Goal: Task Accomplishment & Management: Use online tool/utility

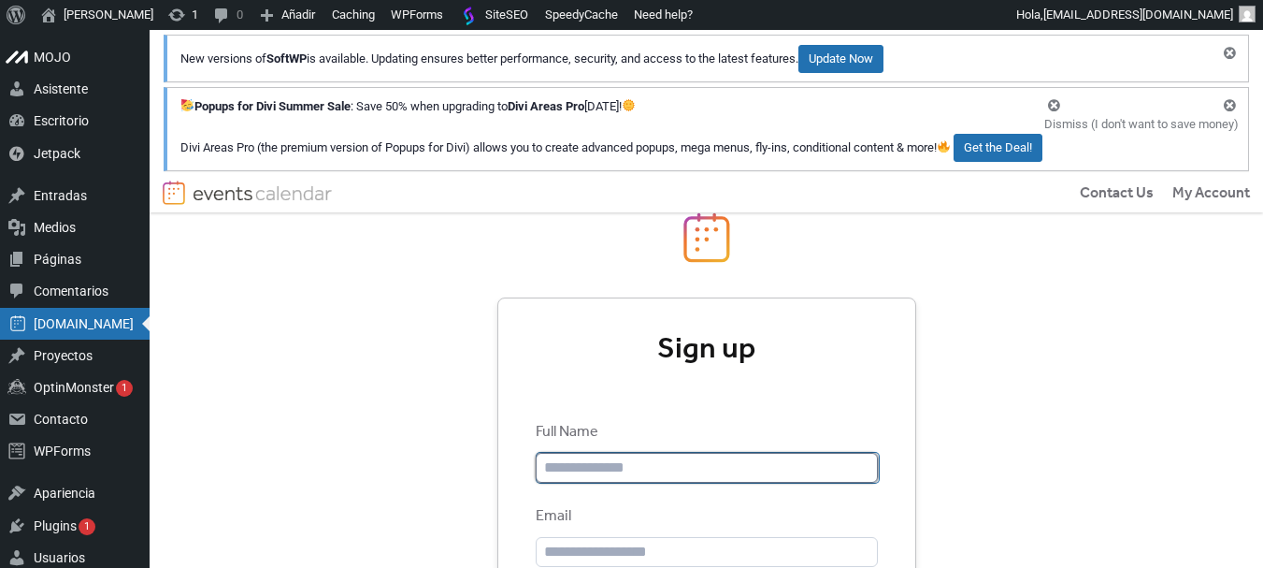
click at [628, 469] on input "text" at bounding box center [708, 468] width 342 height 30
paste input "**********"
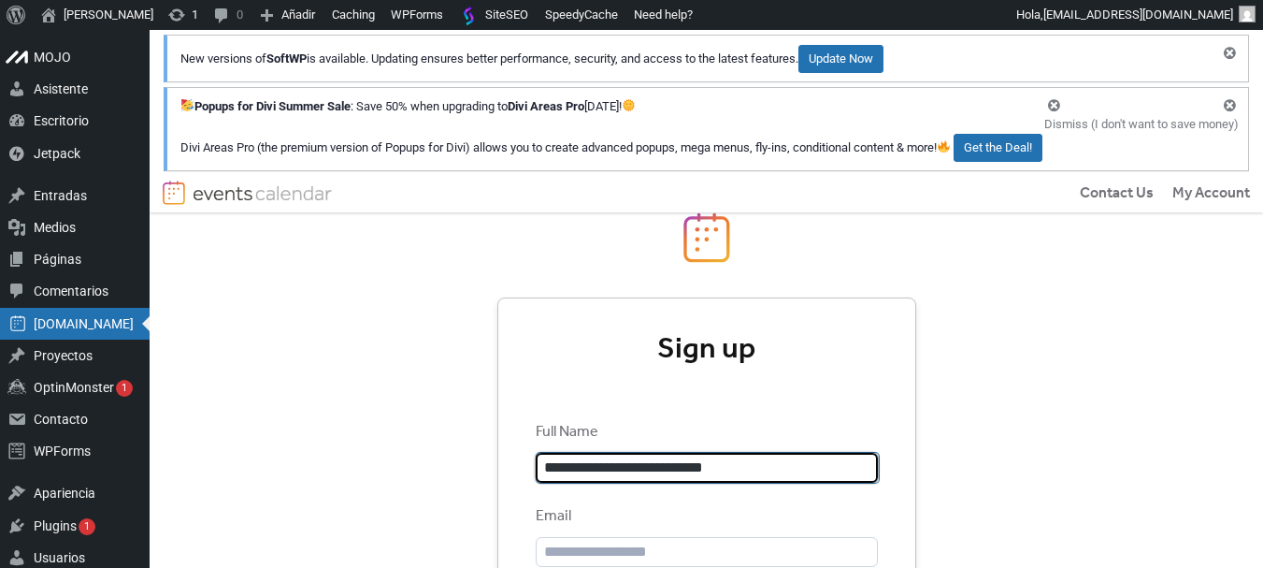
type input "**********"
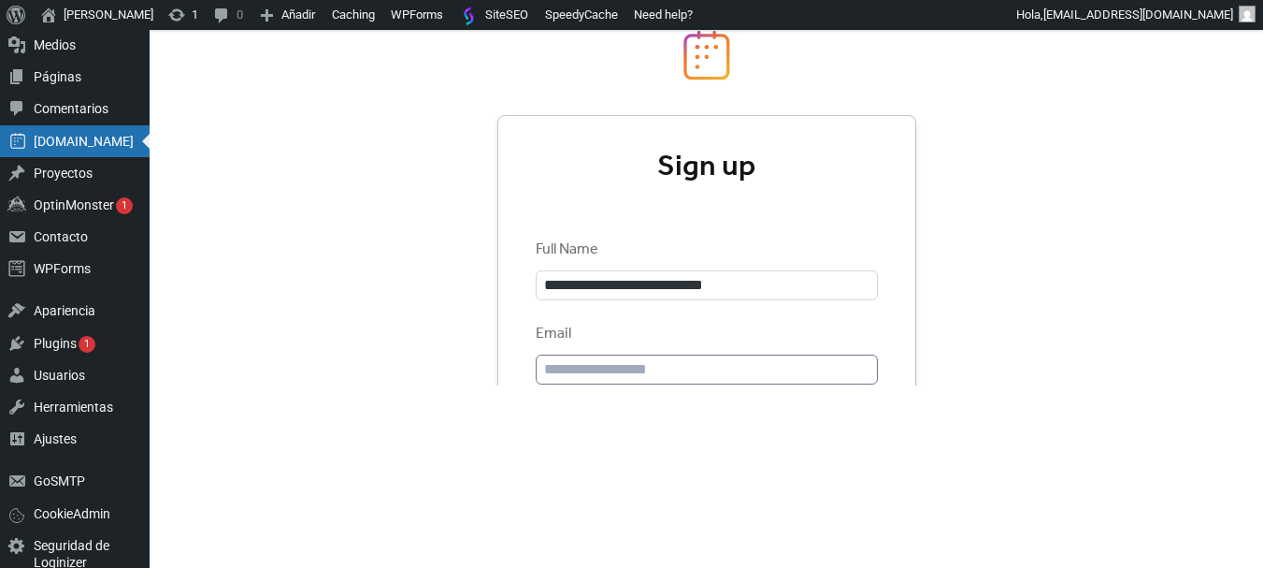
scroll to position [187, 0]
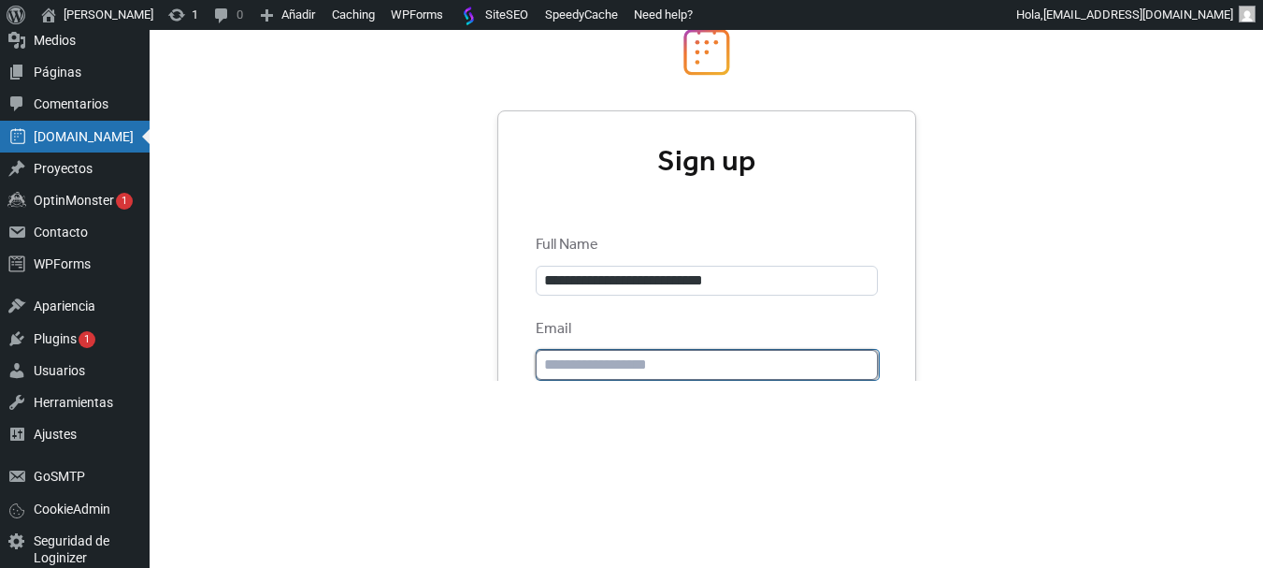
click at [611, 359] on input "email" at bounding box center [708, 365] width 342 height 30
paste input "**********"
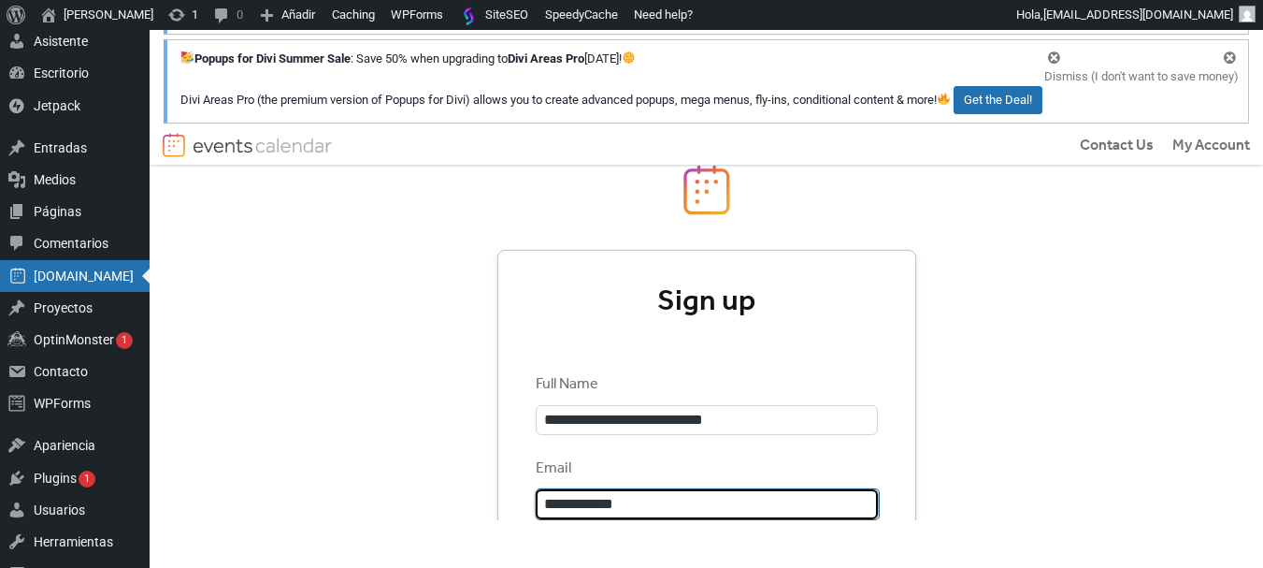
scroll to position [0, 0]
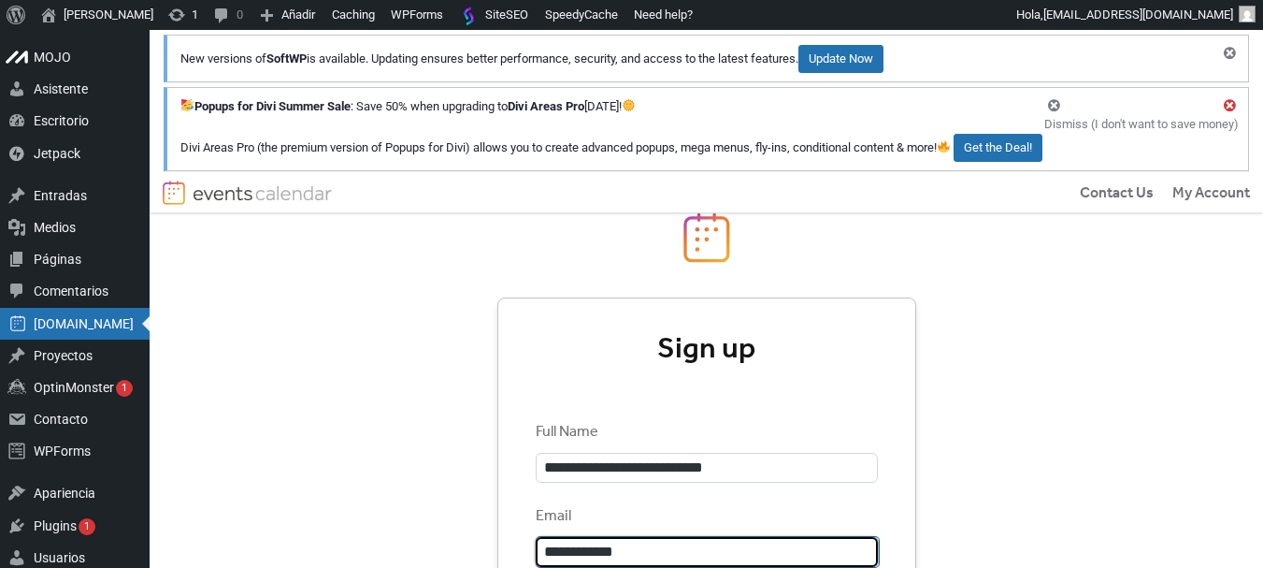
type input "**********"
click at [1232, 108] on button "Descartar este aviso." at bounding box center [1230, 106] width 36 height 36
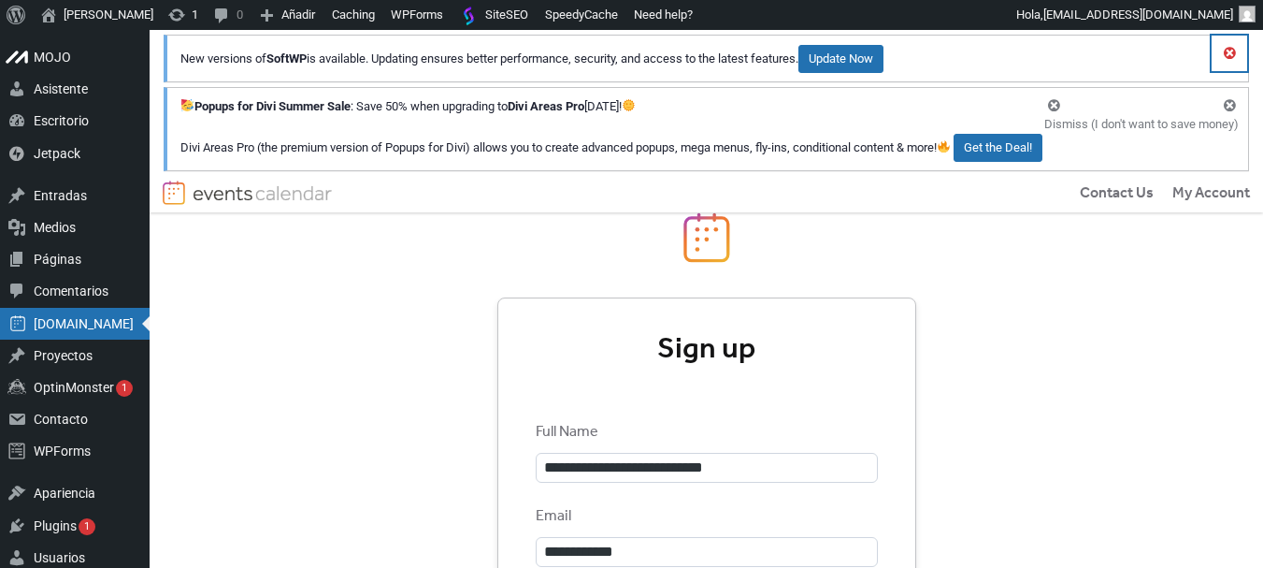
click at [1229, 50] on button "Descartar este aviso." at bounding box center [1230, 54] width 36 height 36
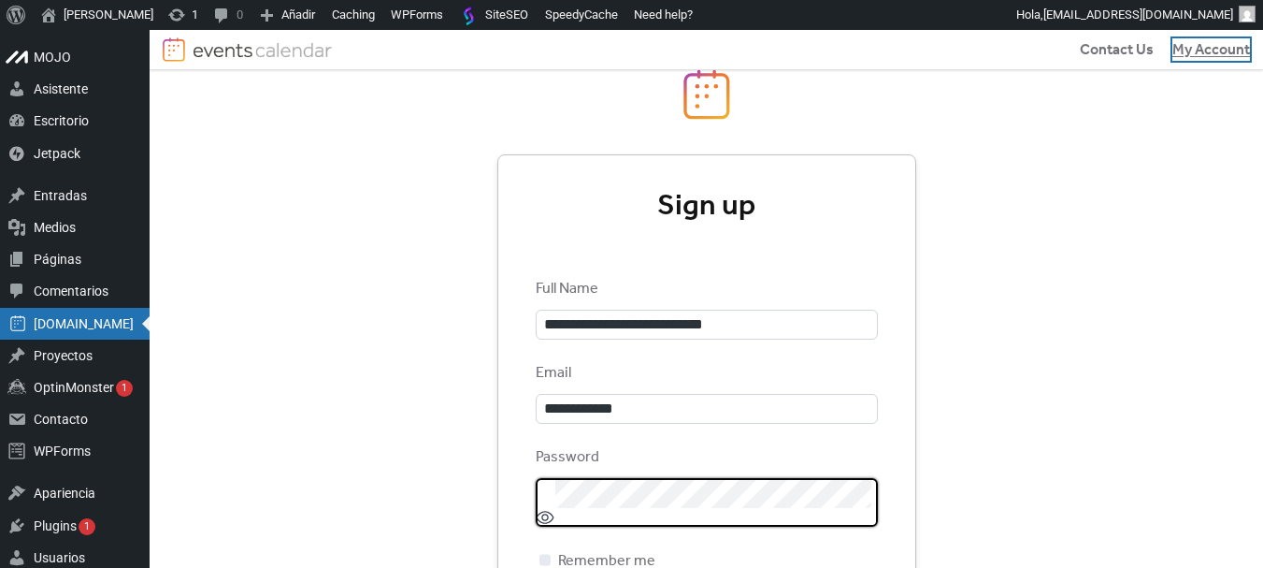
click at [1192, 47] on span "My Account" at bounding box center [1212, 50] width 78 height 22
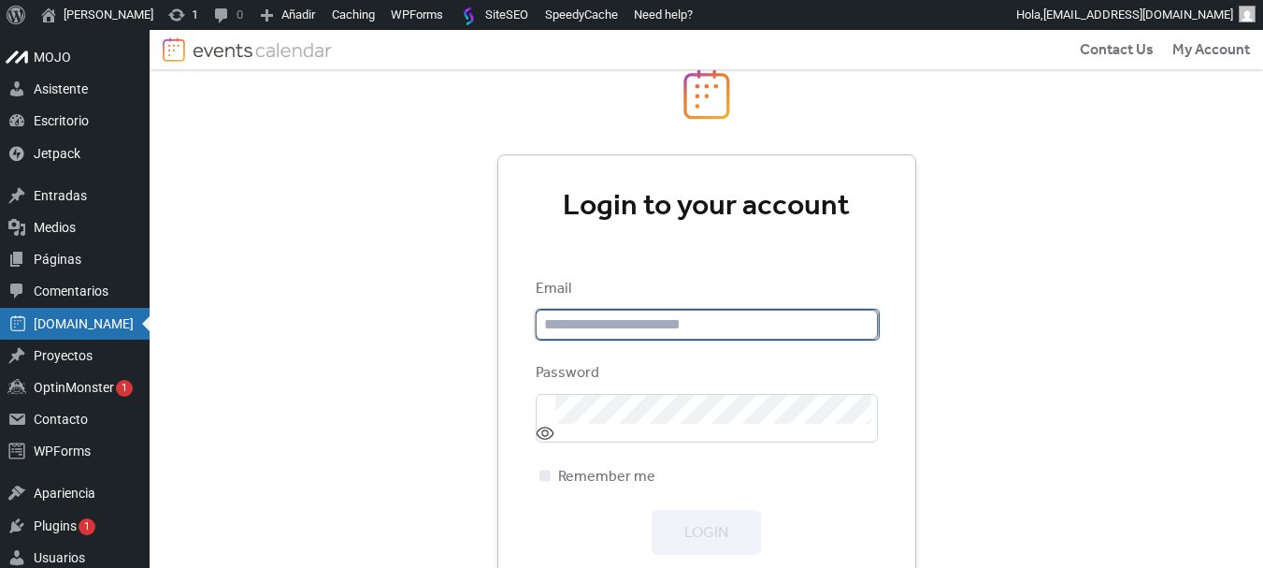
click at [606, 334] on input "email" at bounding box center [708, 325] width 342 height 30
type input "**********"
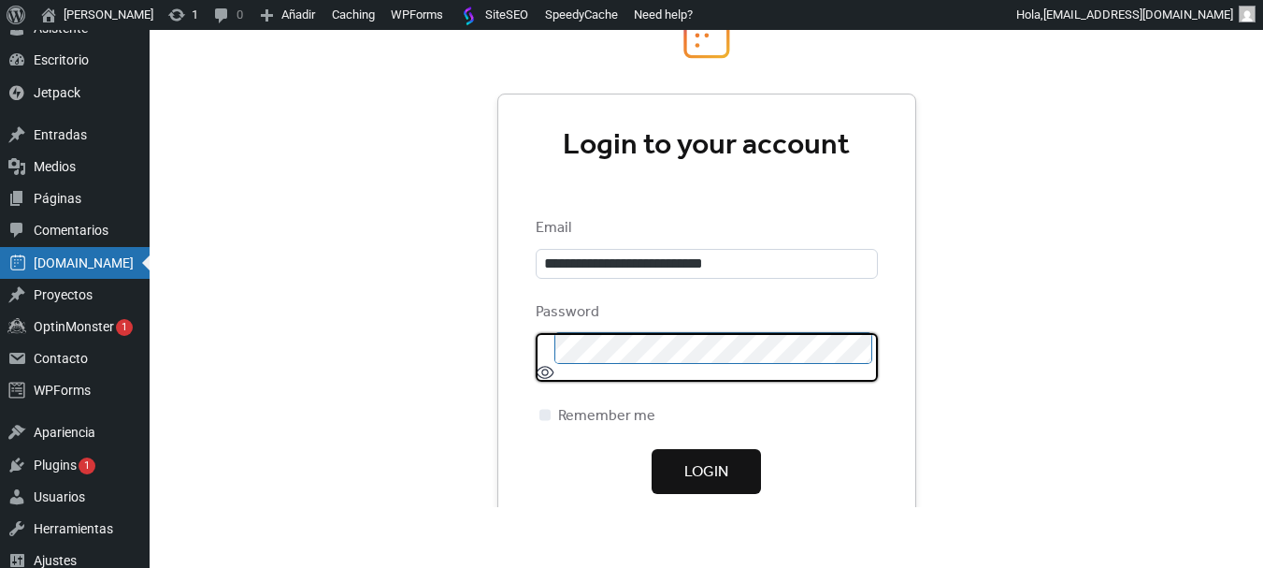
scroll to position [94, 0]
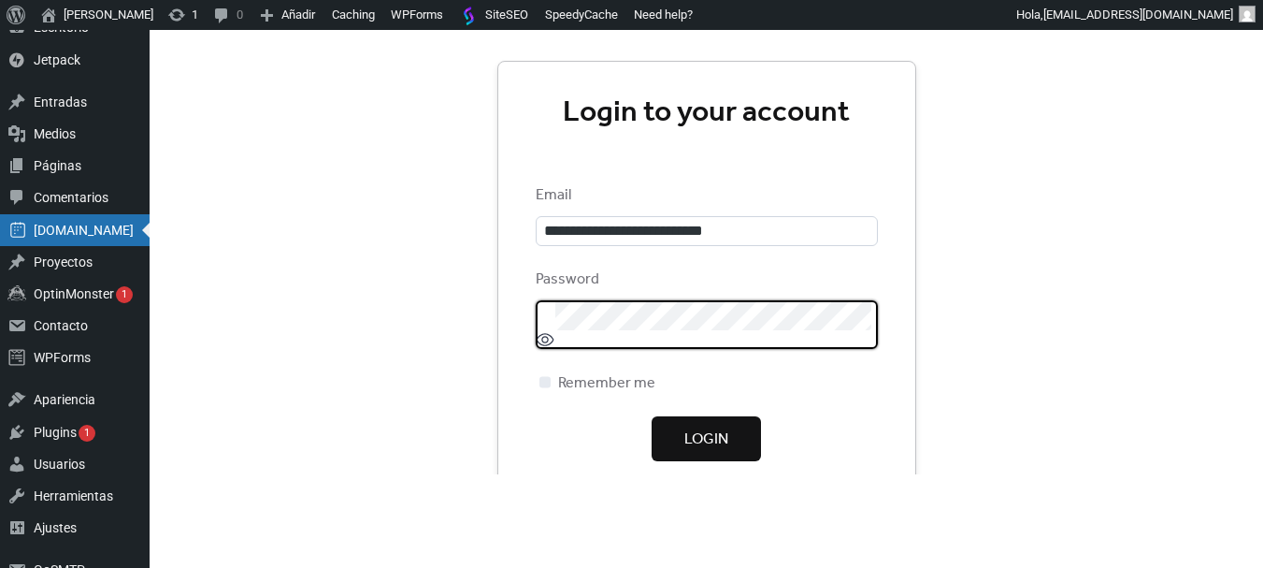
click at [685, 438] on span "Login" at bounding box center [707, 439] width 44 height 22
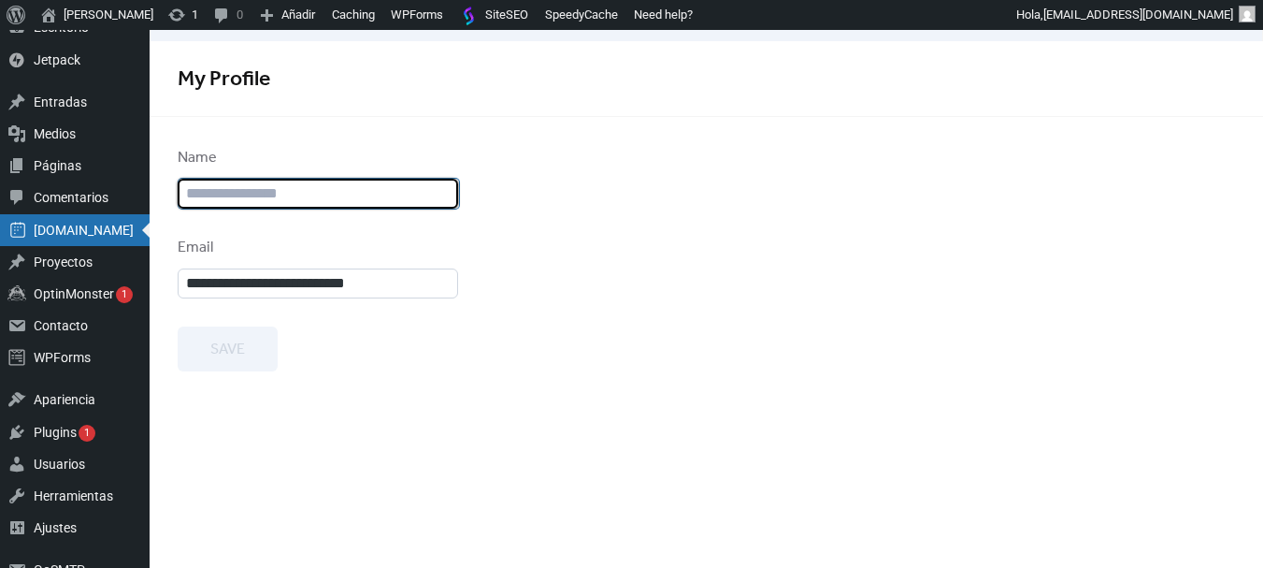
click at [310, 198] on input "text" at bounding box center [319, 194] width 281 height 30
type input "**********"
click at [251, 355] on button "Save" at bounding box center [228, 348] width 100 height 45
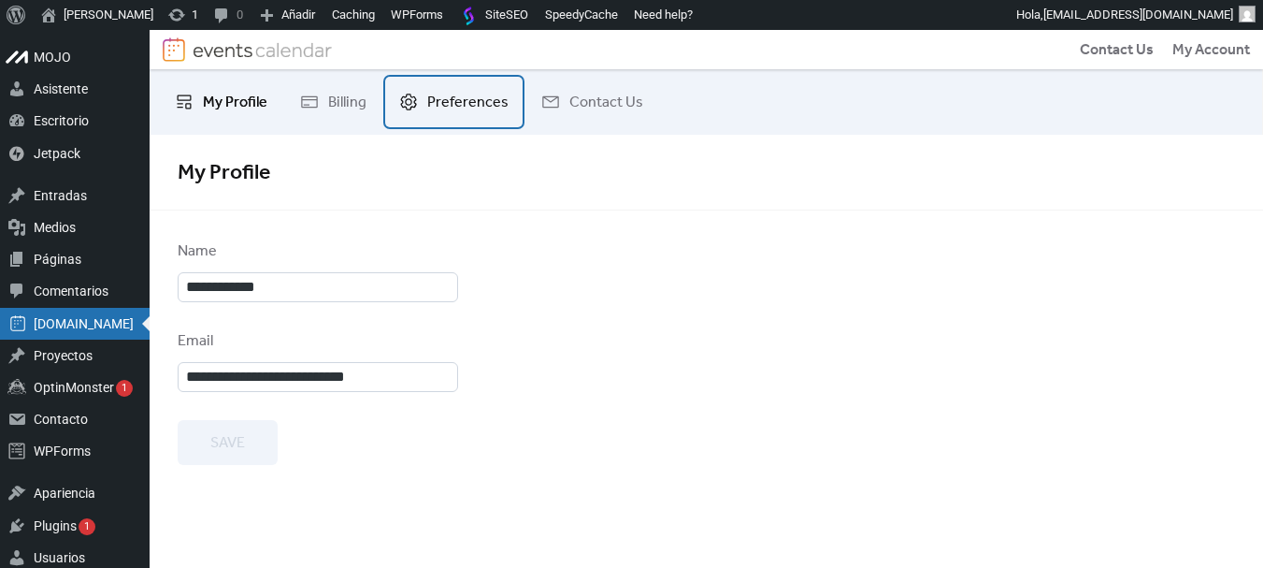
click at [440, 119] on link "Preferences" at bounding box center [453, 102] width 137 height 51
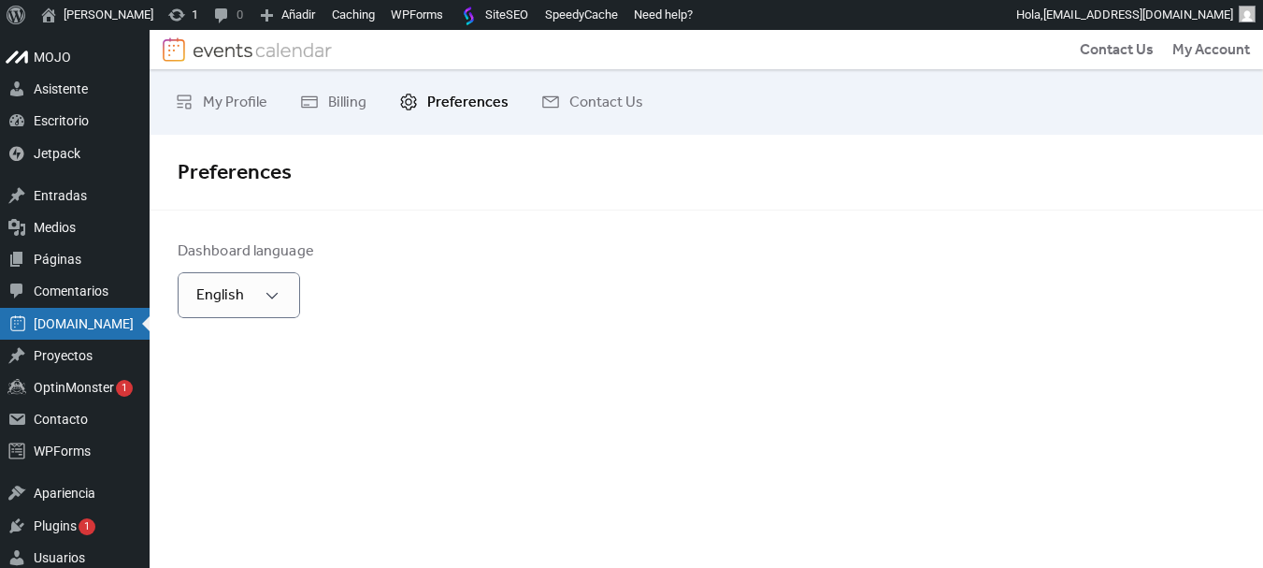
click at [385, 303] on div "Dashboard language English" at bounding box center [318, 279] width 281 height 78
click at [359, 108] on span "Billing" at bounding box center [347, 103] width 38 height 22
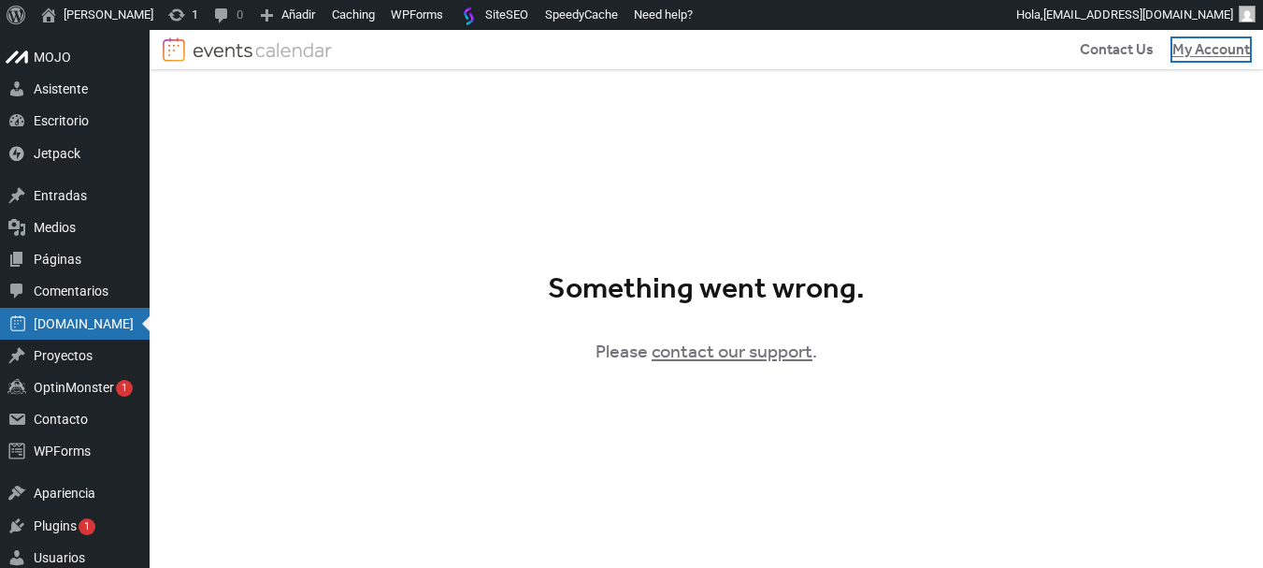
click at [1208, 50] on span "My Account" at bounding box center [1212, 50] width 78 height 22
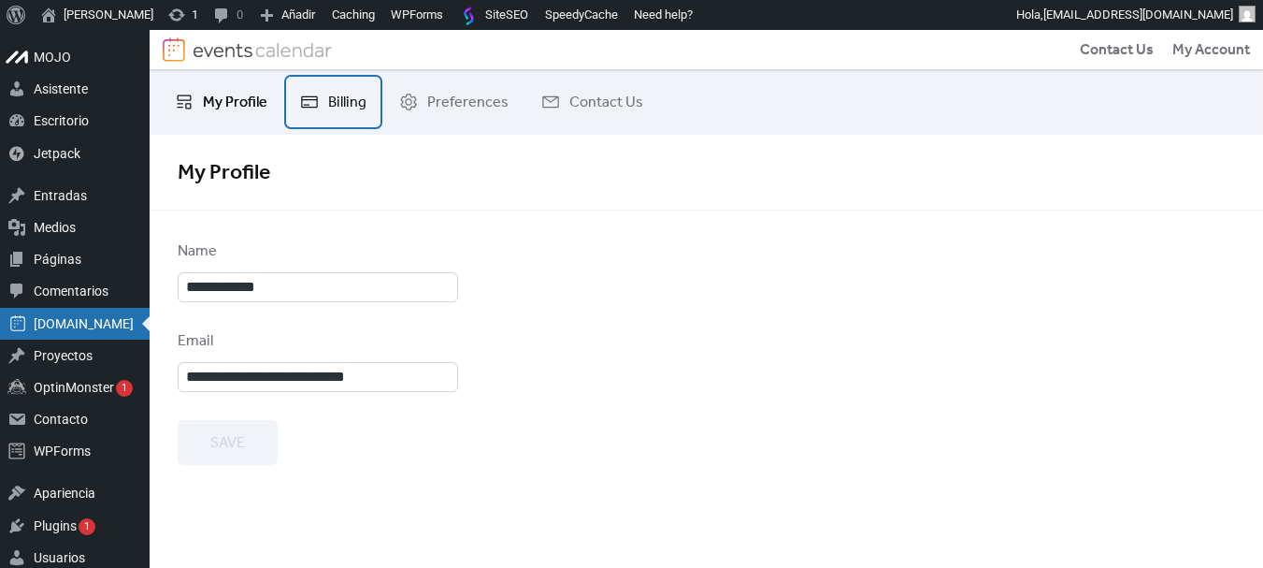
click at [339, 96] on span "Billing" at bounding box center [347, 103] width 38 height 22
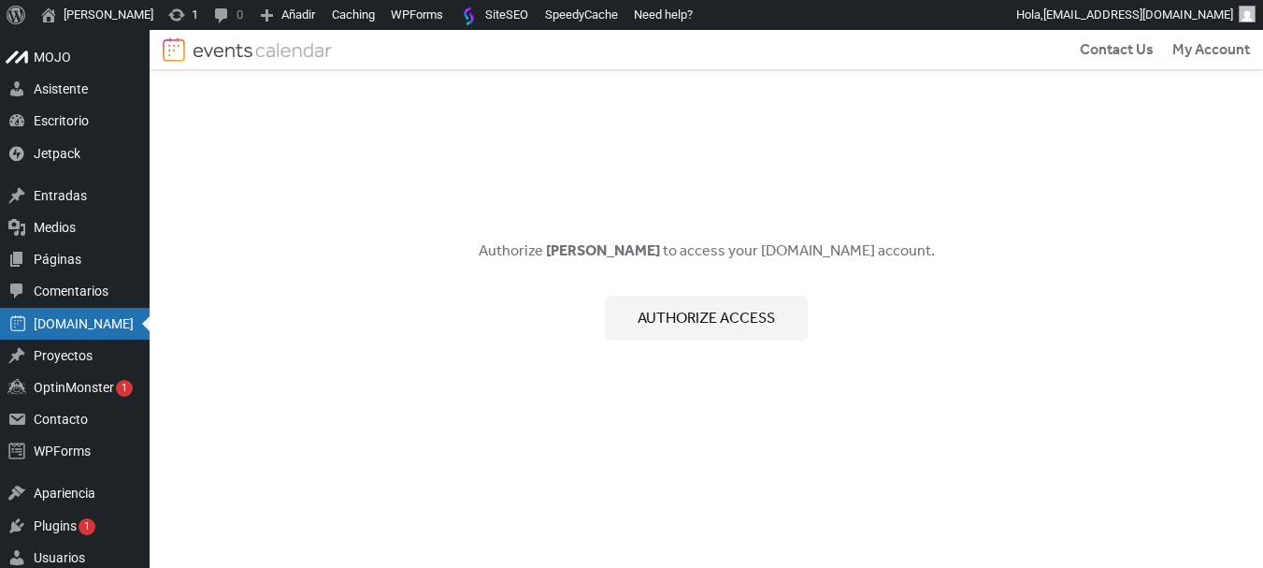
click at [739, 320] on span "Authorize access" at bounding box center [706, 319] width 137 height 22
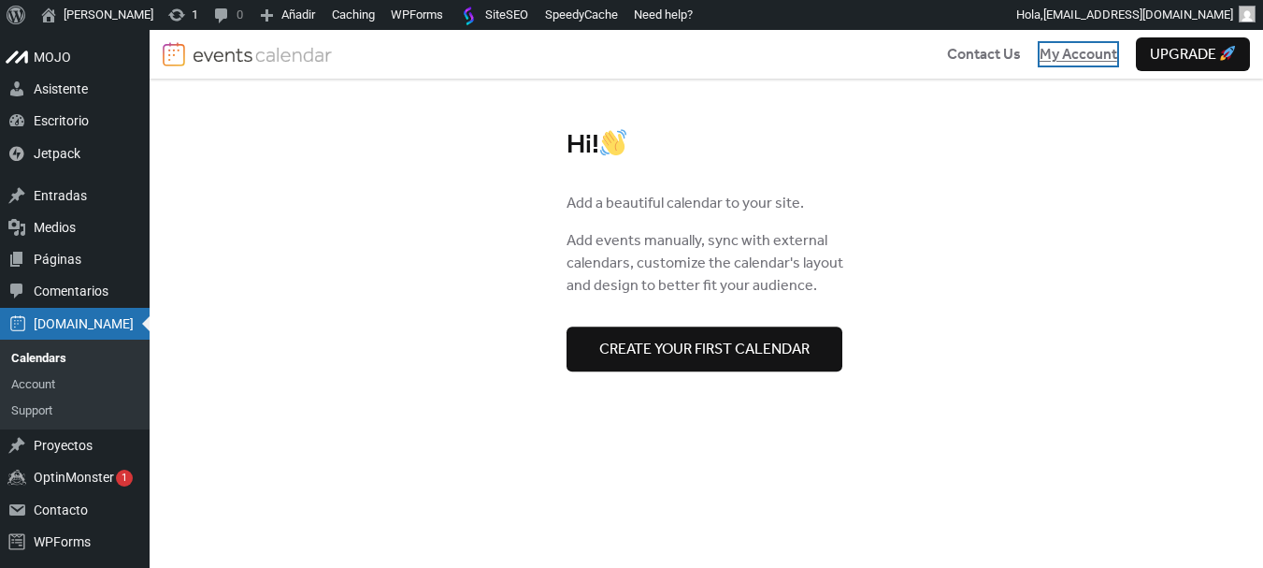
click at [1085, 59] on span "My Account" at bounding box center [1079, 55] width 78 height 22
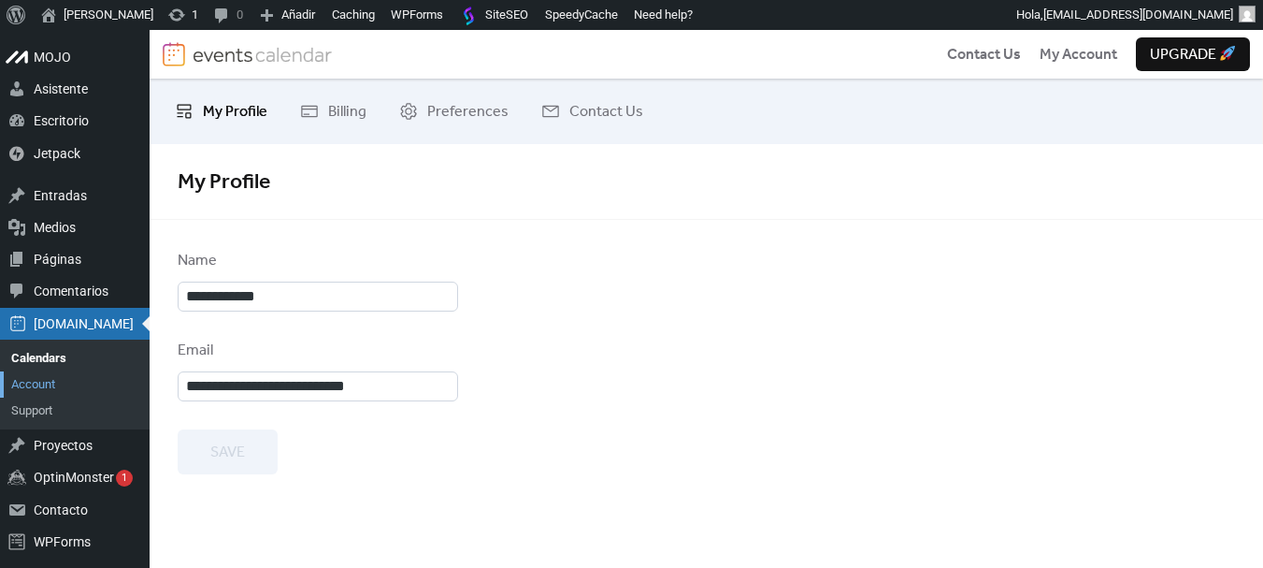
click at [39, 382] on link "Account" at bounding box center [75, 384] width 150 height 26
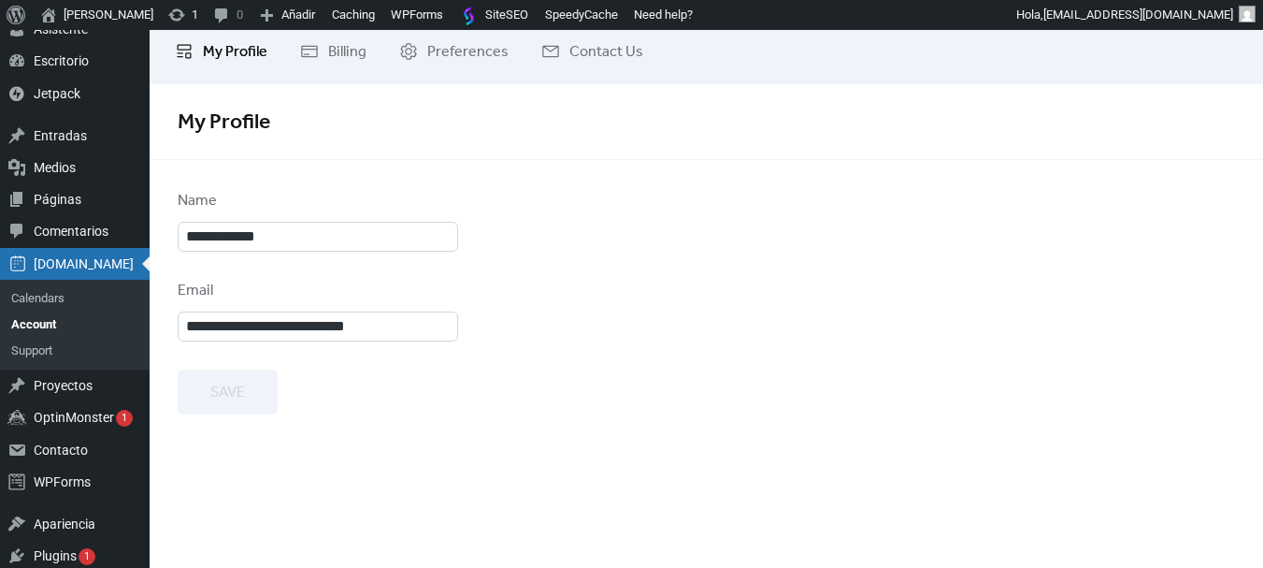
scroll to position [94, 0]
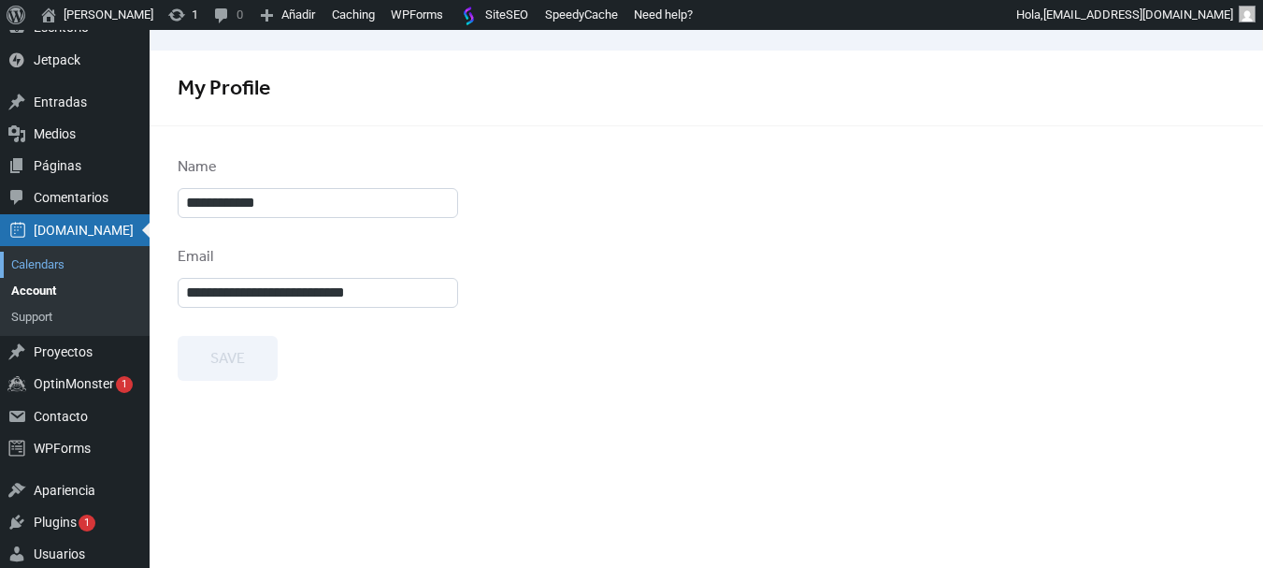
click at [35, 258] on link "Calendars" at bounding box center [75, 265] width 150 height 26
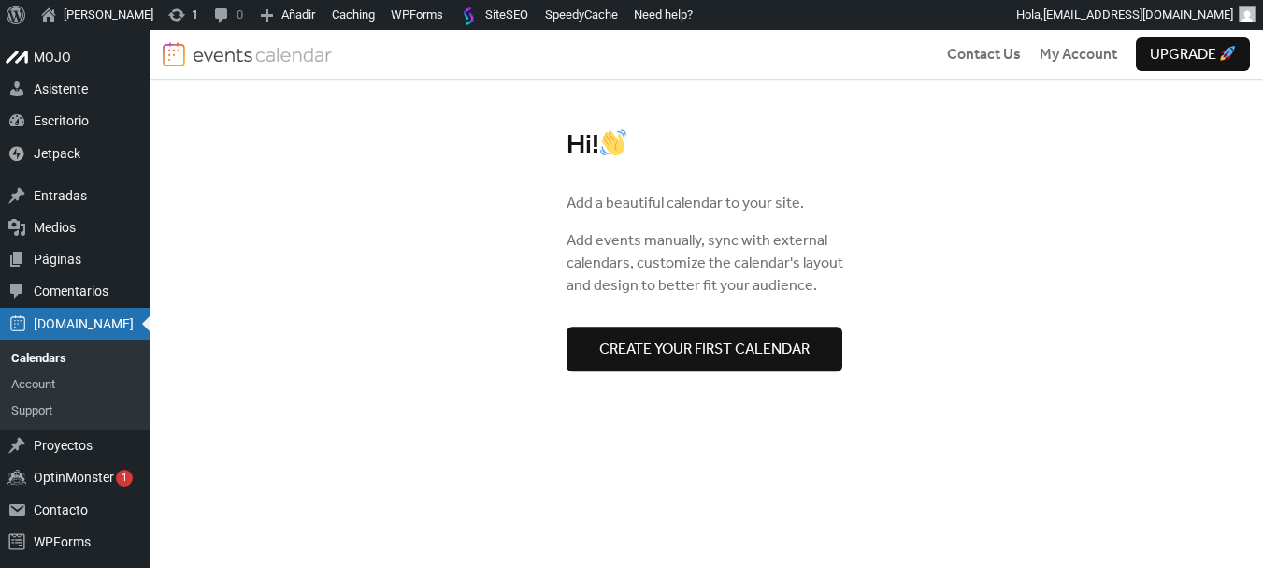
click at [657, 339] on span "Create your first calendar" at bounding box center [704, 350] width 210 height 22
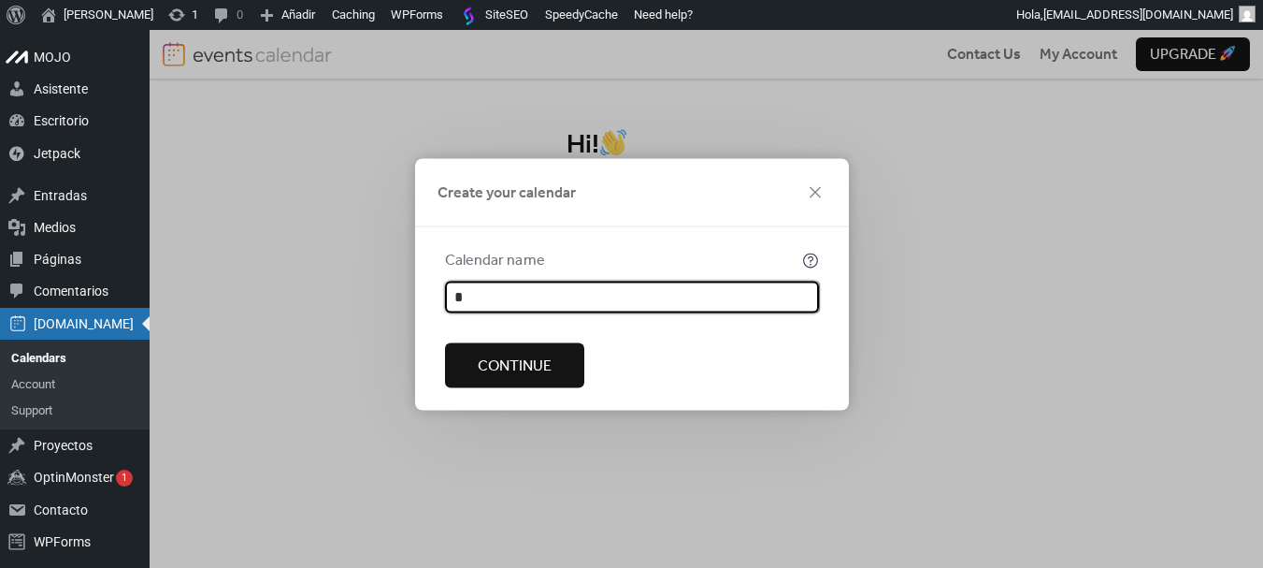
type input "**********"
click at [551, 371] on span "Continue" at bounding box center [515, 365] width 74 height 22
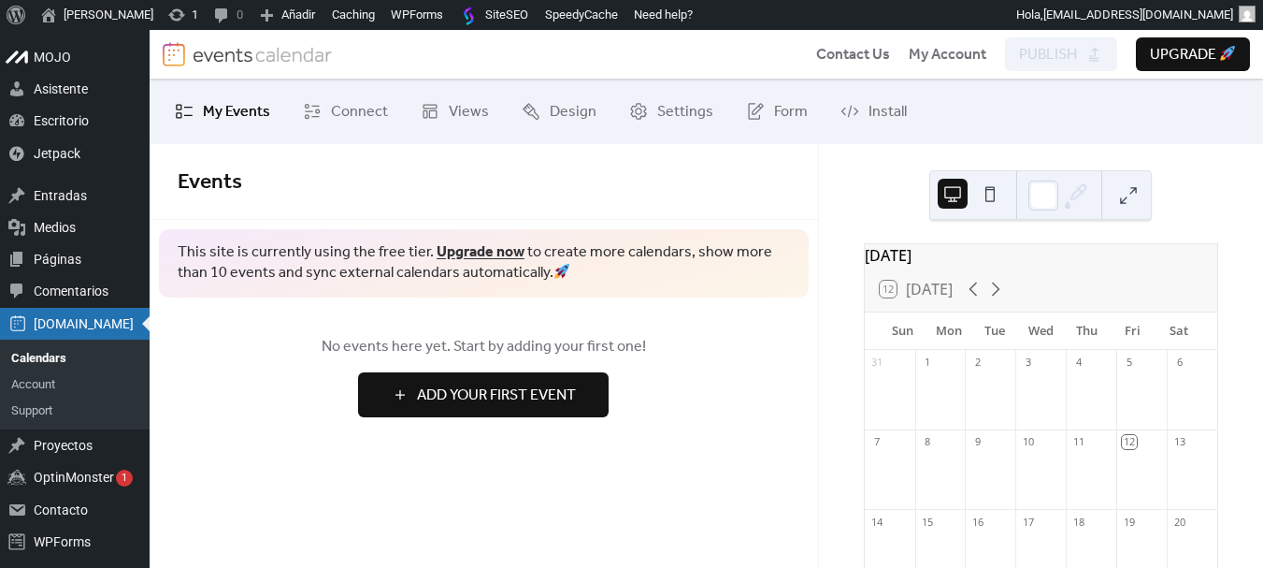
click at [524, 394] on span "Add Your First Event" at bounding box center [496, 395] width 159 height 22
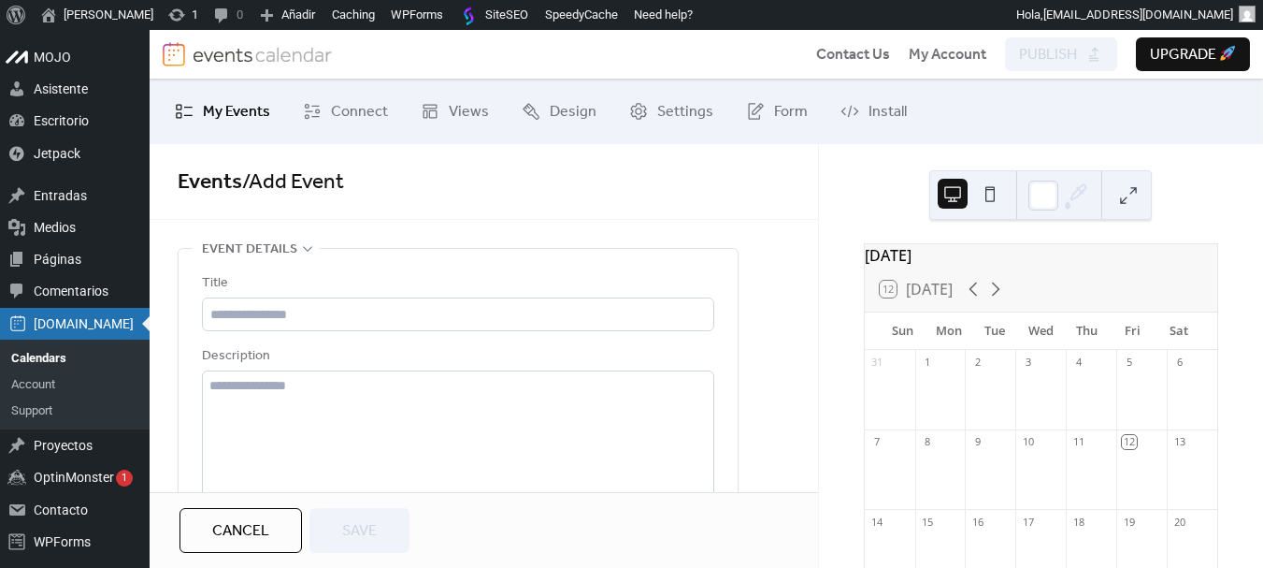
click at [254, 522] on span "Cancel" at bounding box center [240, 531] width 57 height 22
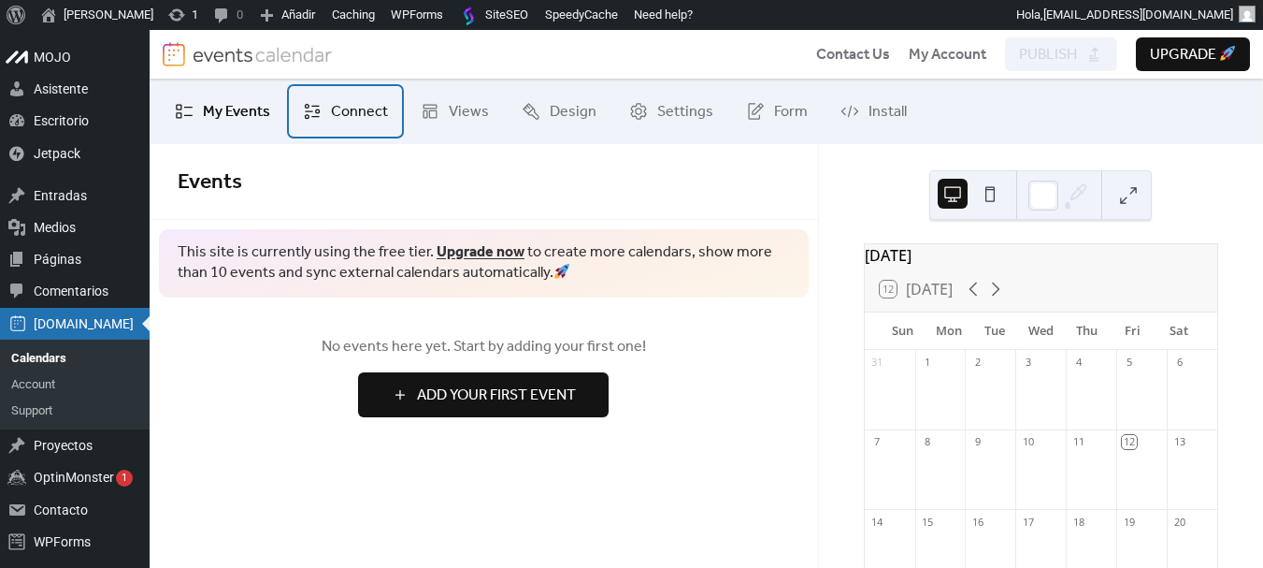
click at [339, 112] on span "Connect" at bounding box center [359, 112] width 57 height 22
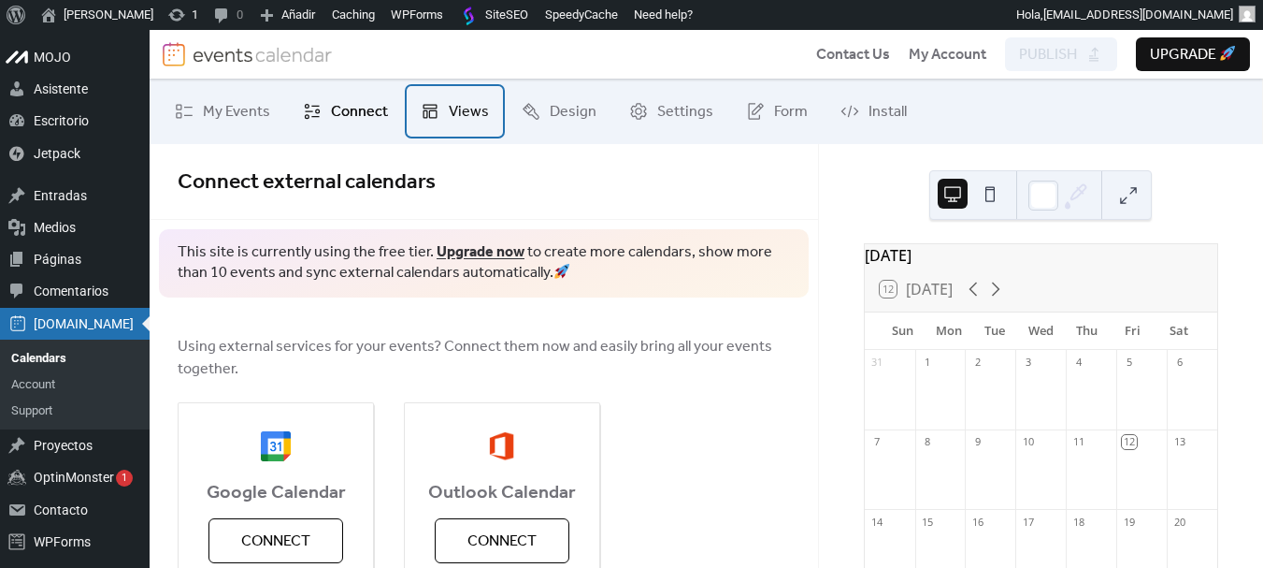
click at [449, 116] on span "Views" at bounding box center [469, 112] width 40 height 22
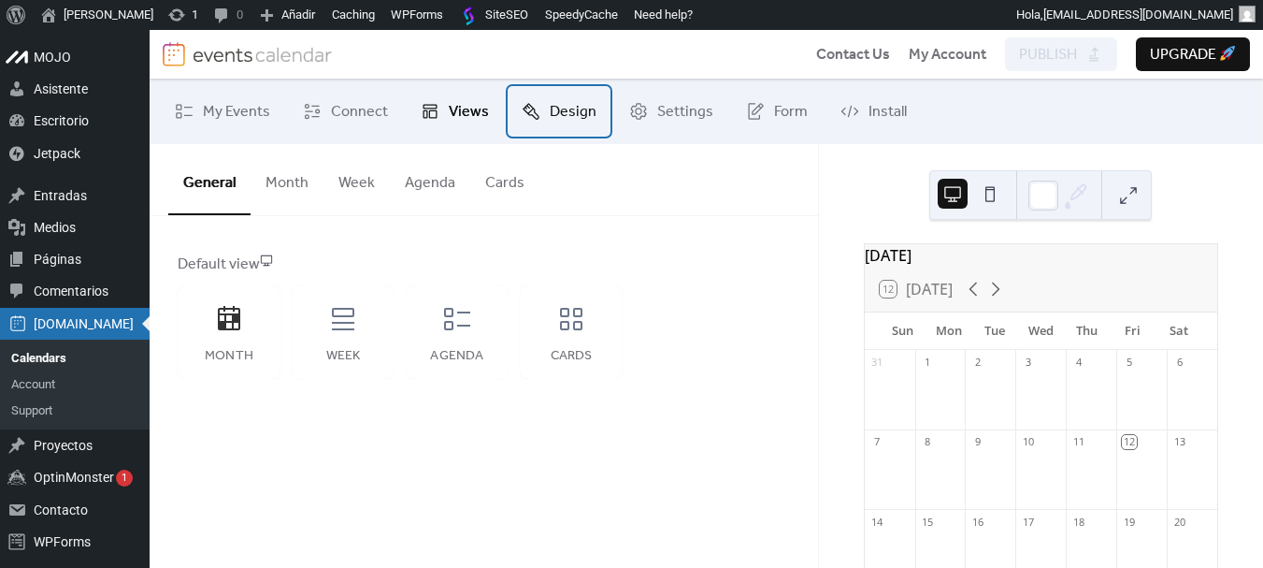
click at [550, 119] on span "Design" at bounding box center [573, 112] width 47 height 22
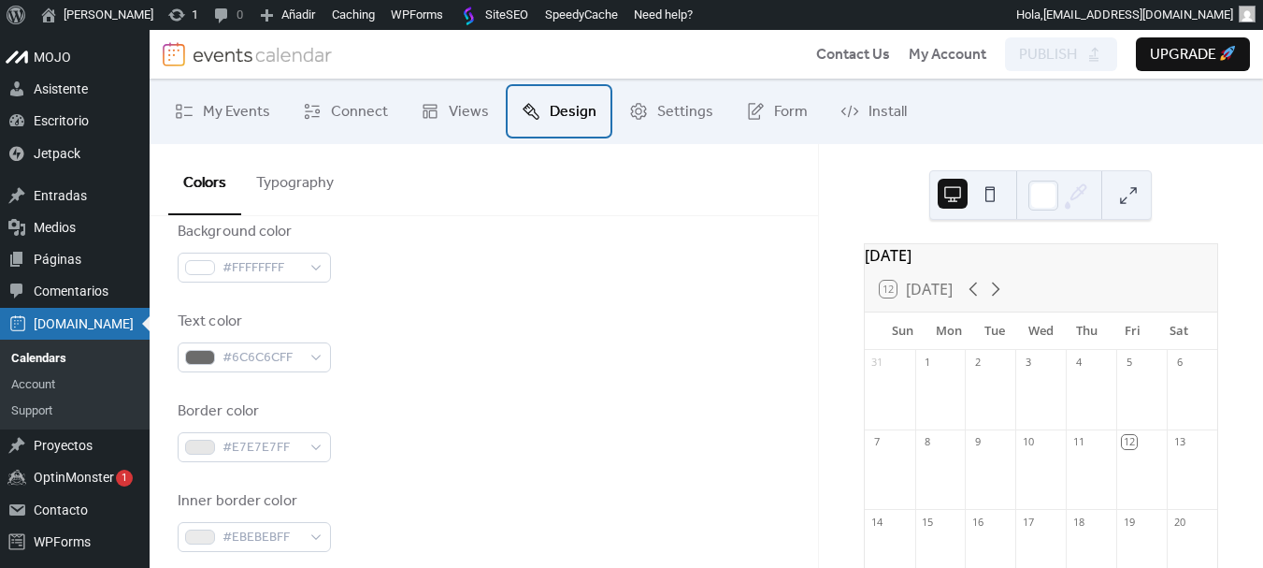
scroll to position [94, 0]
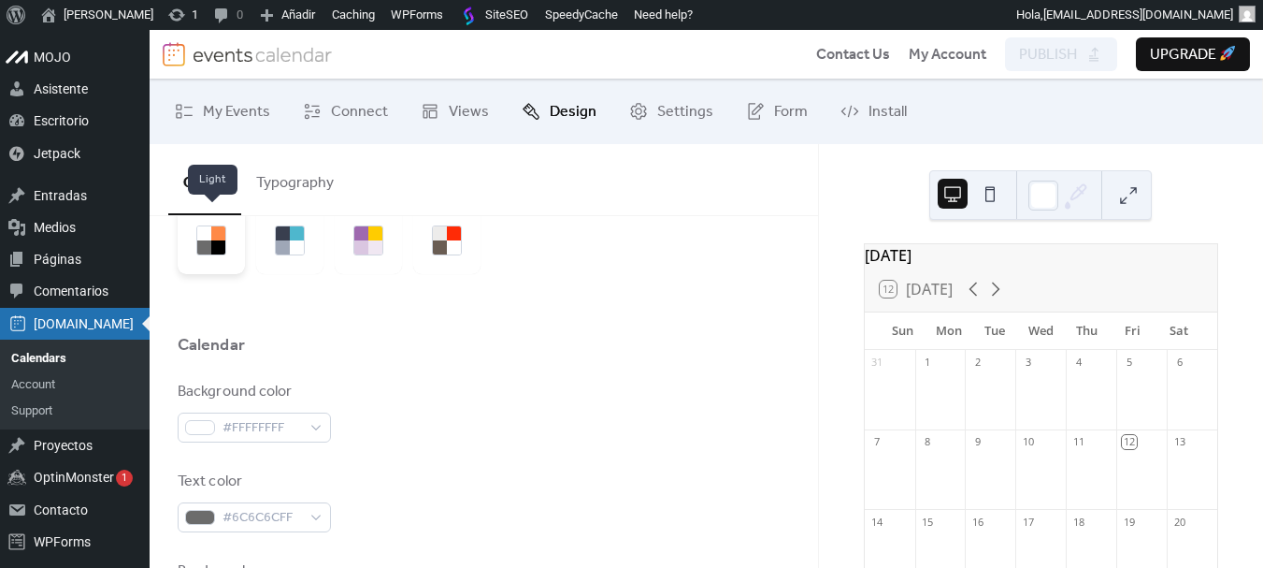
click at [216, 250] on div at bounding box center [218, 247] width 14 height 14
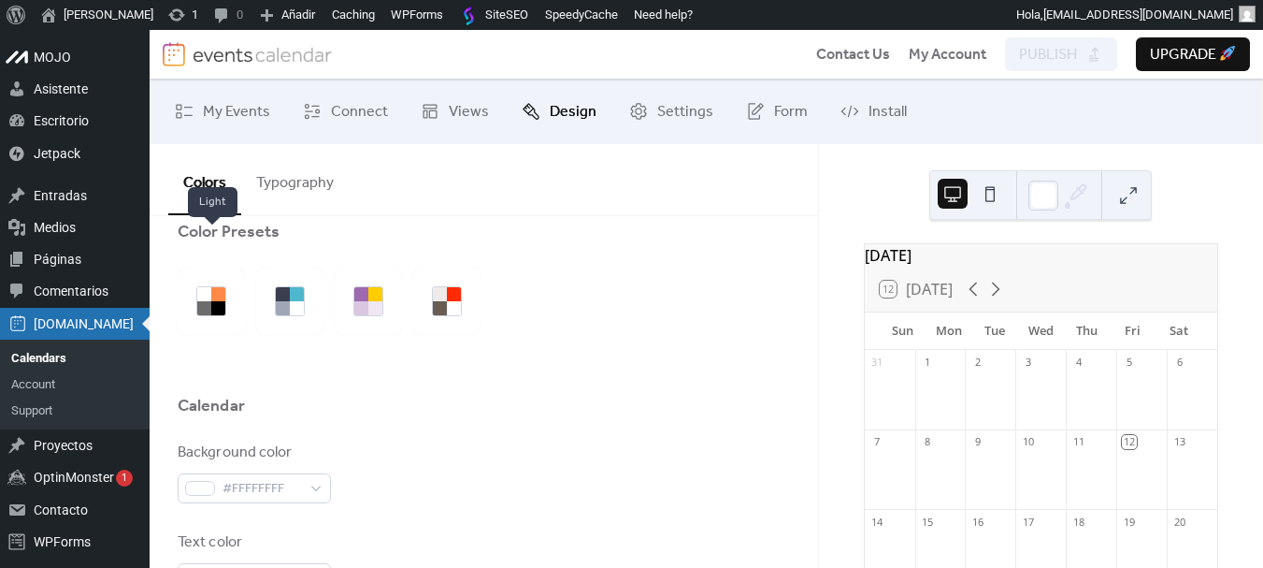
scroll to position [0, 0]
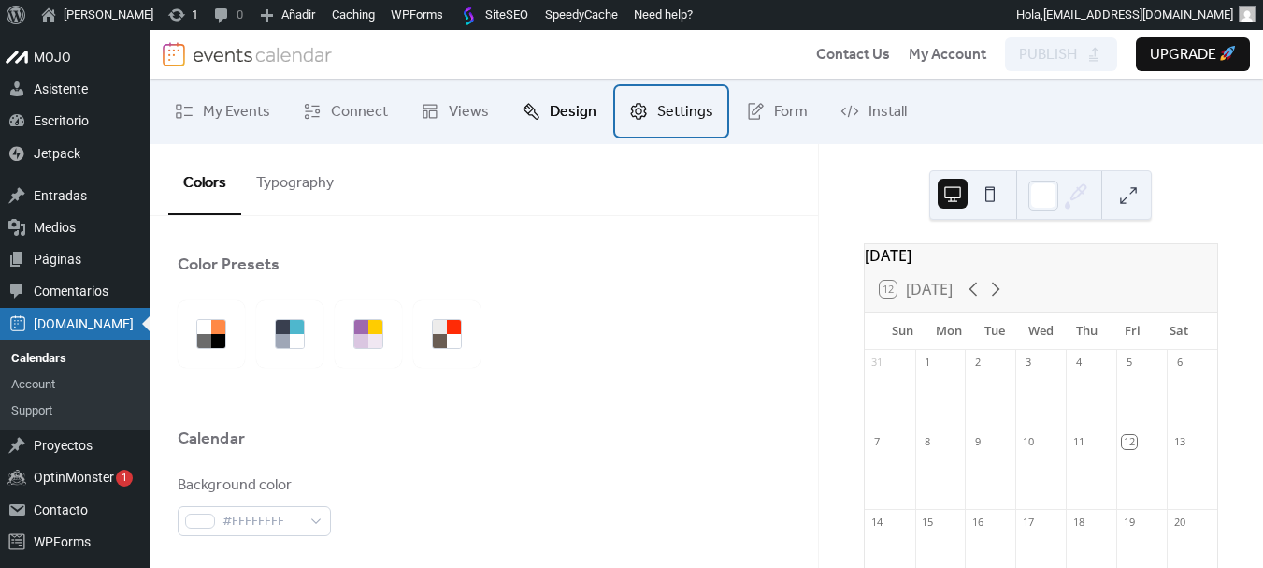
click at [703, 110] on span "Settings" at bounding box center [685, 112] width 56 height 22
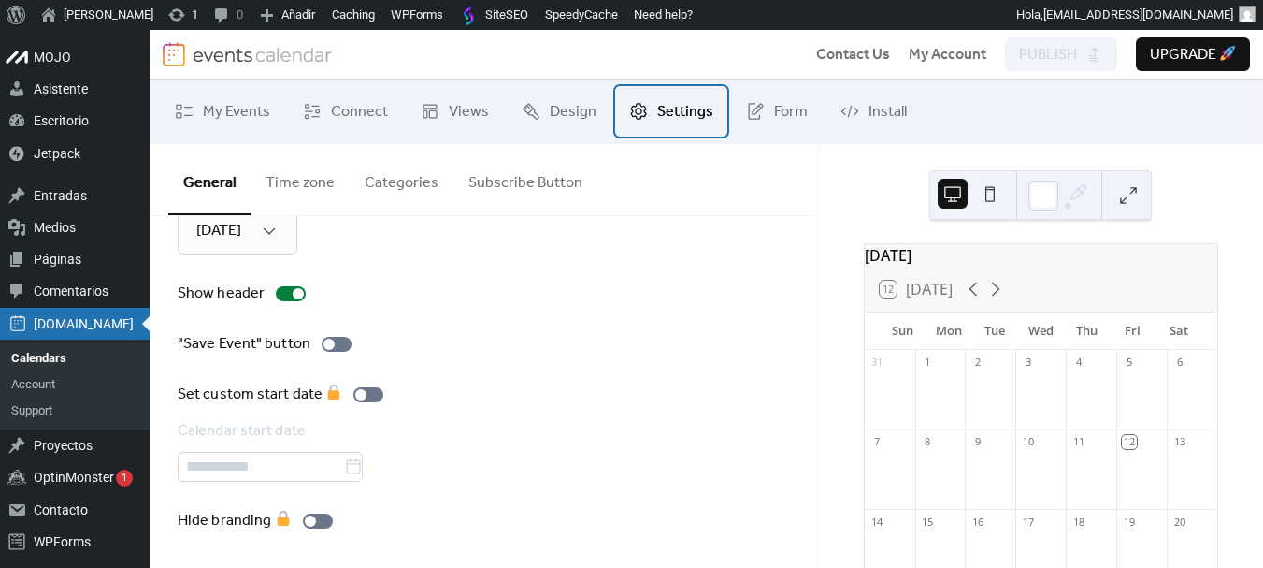
scroll to position [291, 0]
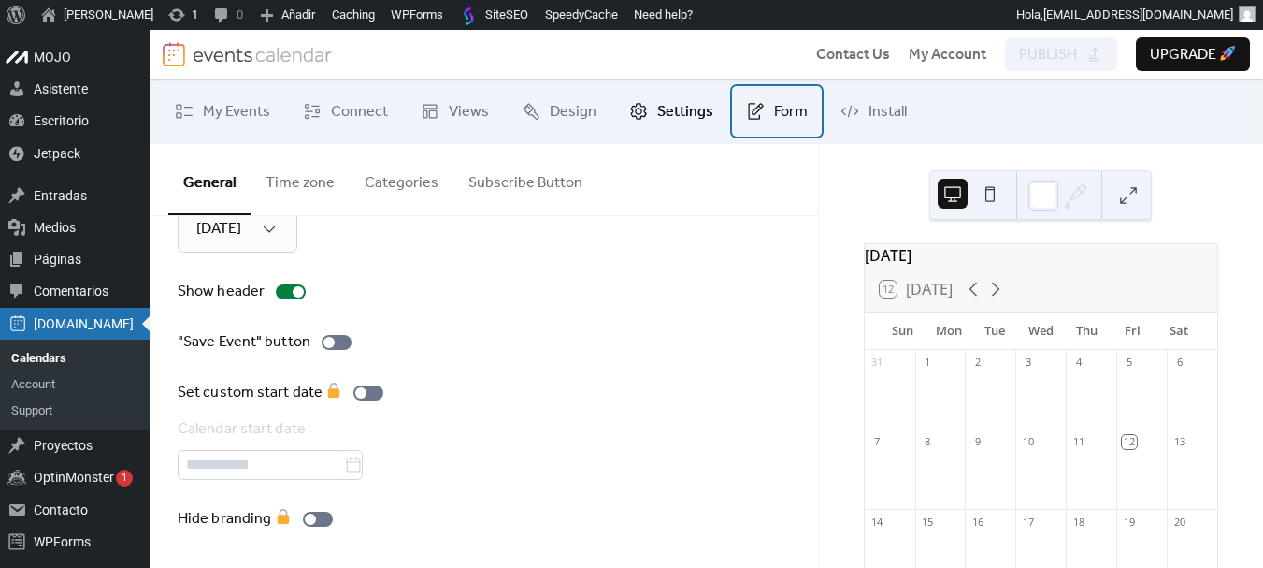
click at [777, 113] on span "Form" at bounding box center [791, 112] width 34 height 22
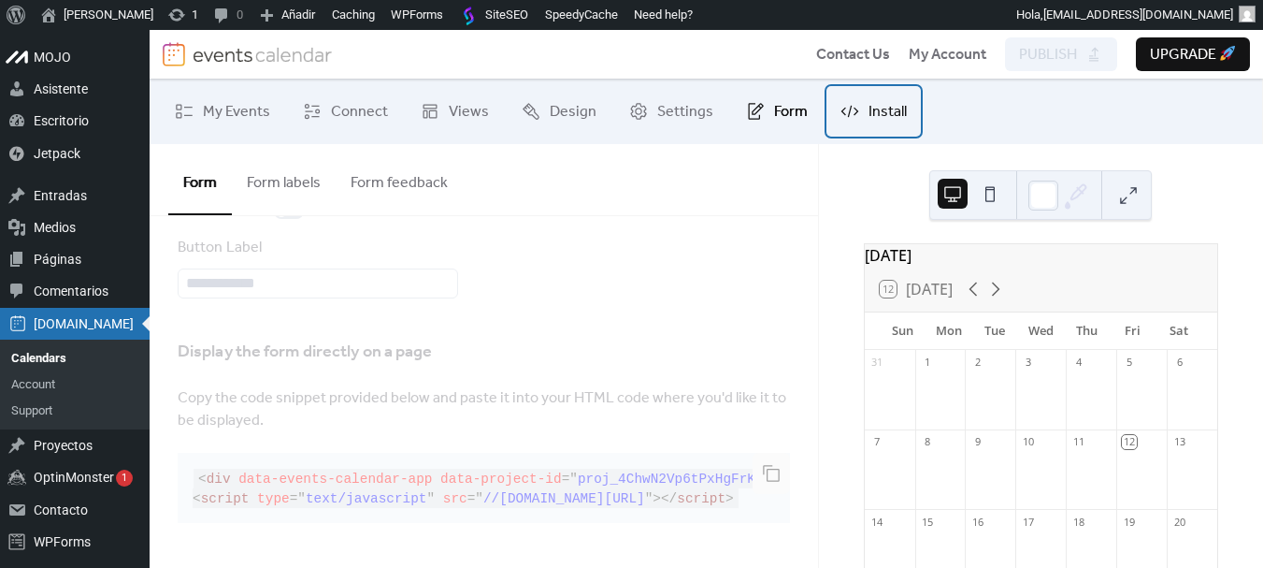
click at [869, 120] on span "Install" at bounding box center [888, 112] width 38 height 22
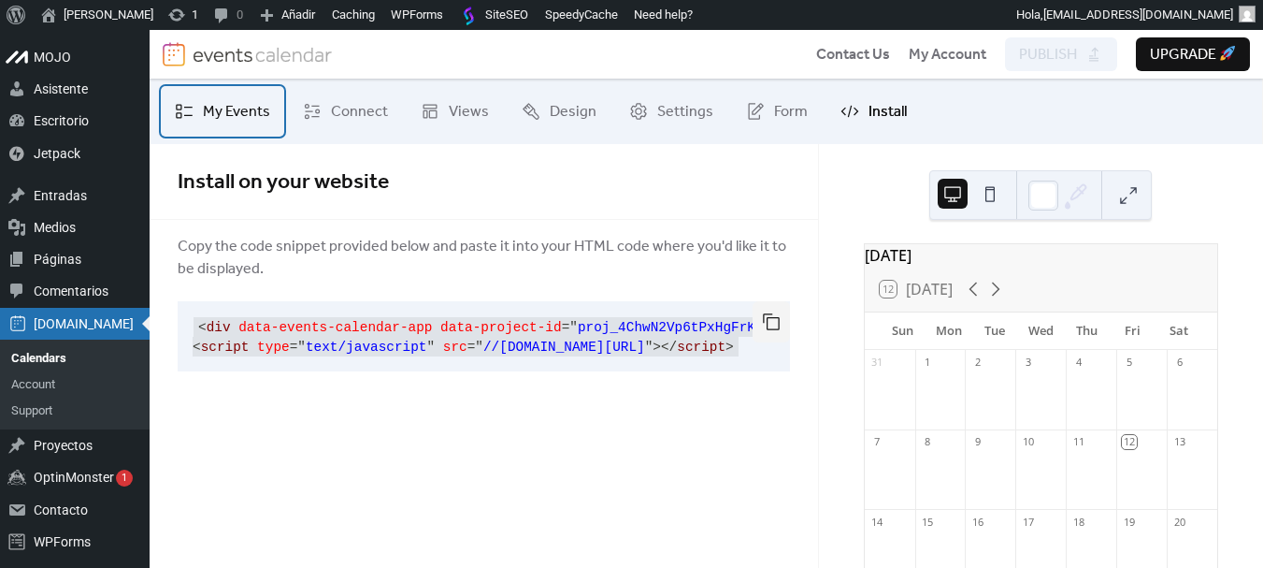
click at [254, 114] on span "My Events" at bounding box center [236, 112] width 67 height 22
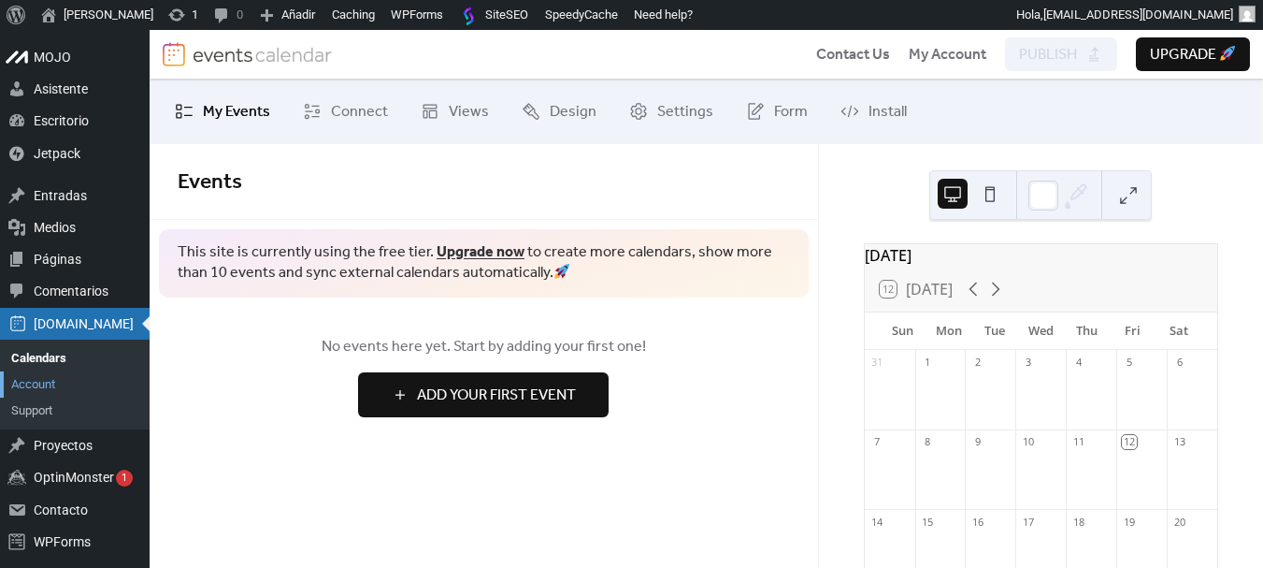
click at [48, 381] on link "Account" at bounding box center [75, 384] width 150 height 26
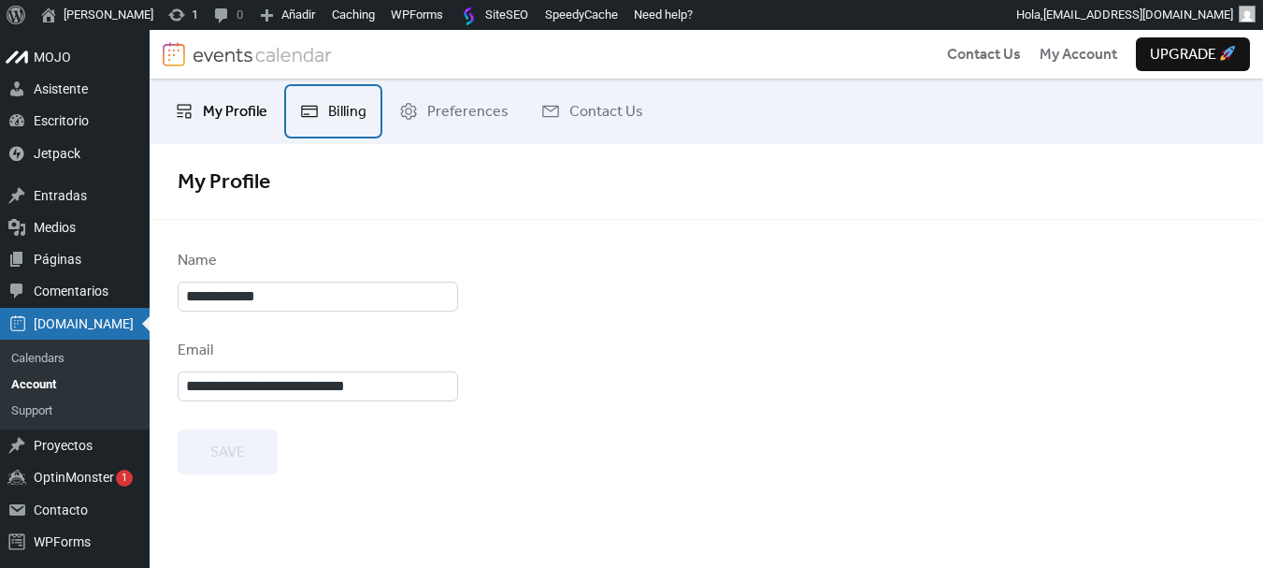
click at [345, 108] on span "Billing" at bounding box center [347, 112] width 38 height 22
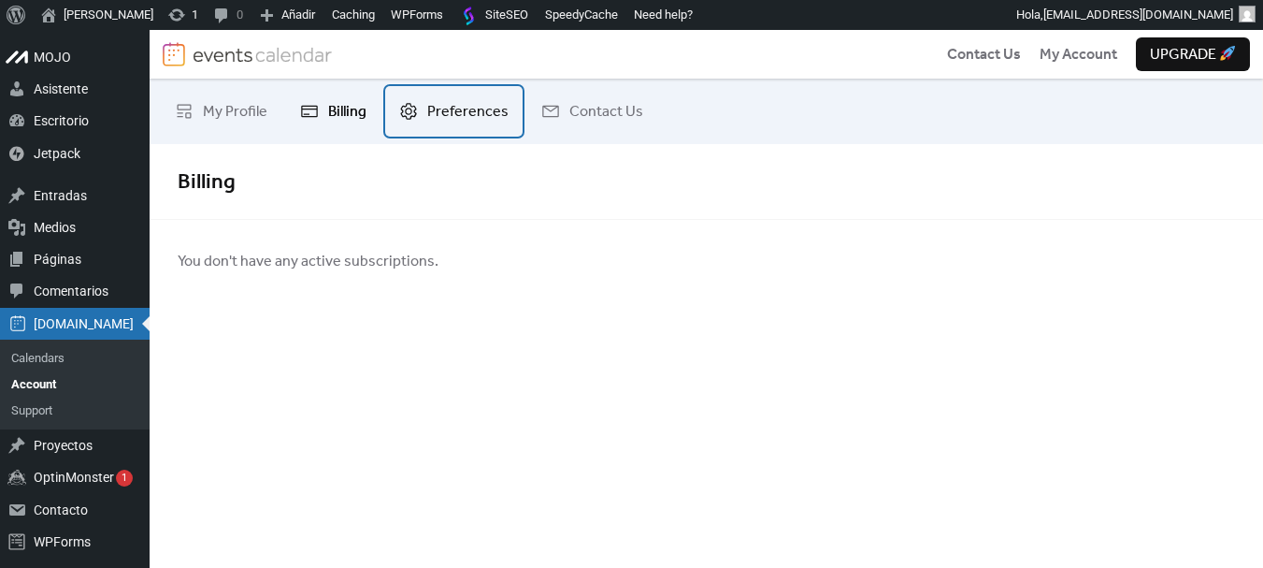
click at [479, 114] on span "Preferences" at bounding box center [467, 112] width 81 height 22
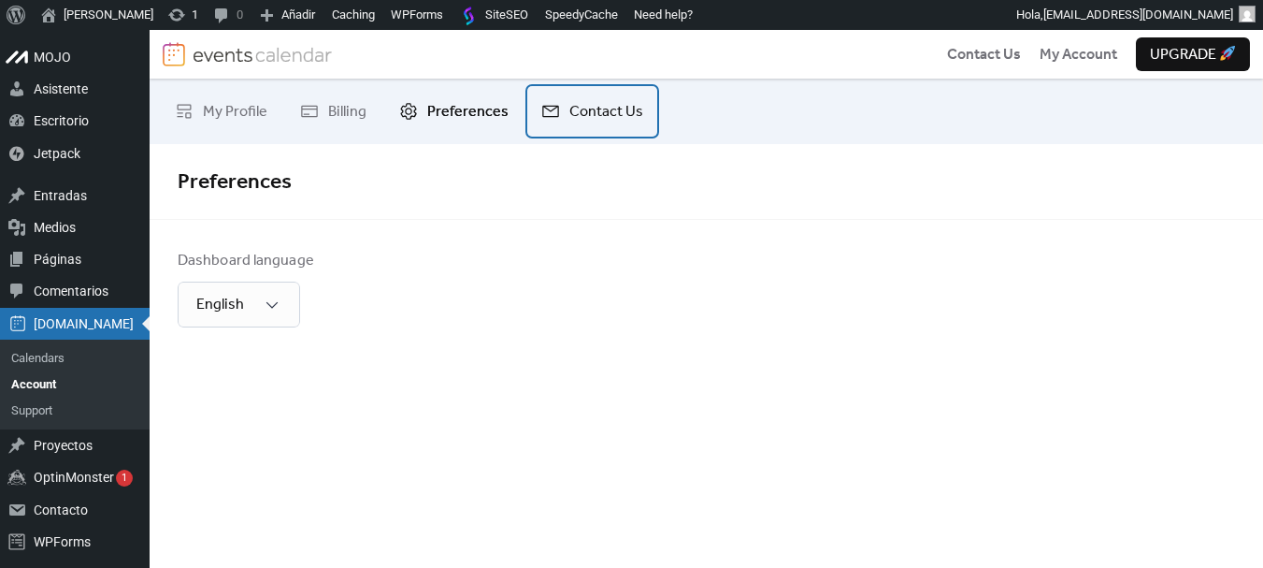
click at [561, 112] on link "Contact Us" at bounding box center [592, 111] width 130 height 51
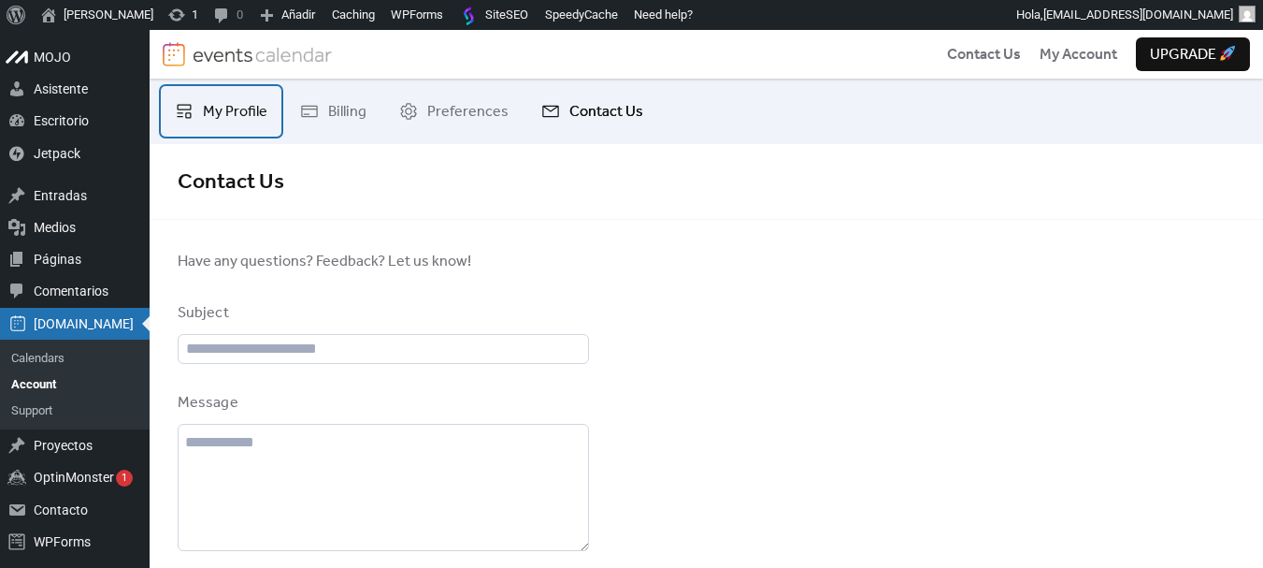
click at [225, 104] on span "My Profile" at bounding box center [235, 112] width 65 height 22
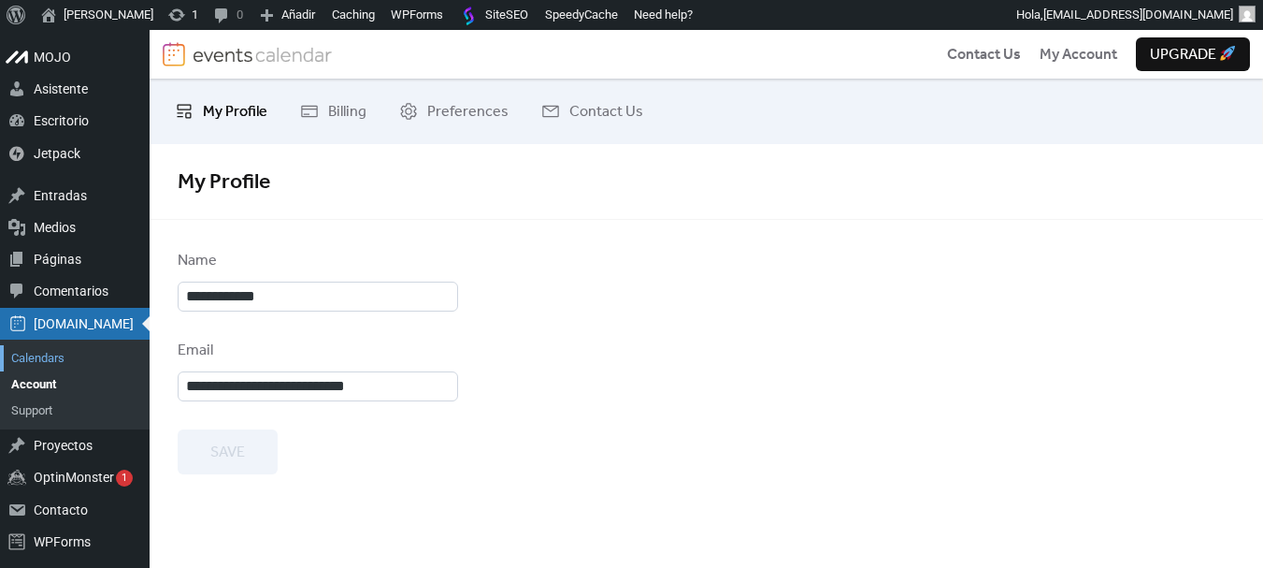
click at [46, 353] on link "Calendars" at bounding box center [75, 358] width 150 height 26
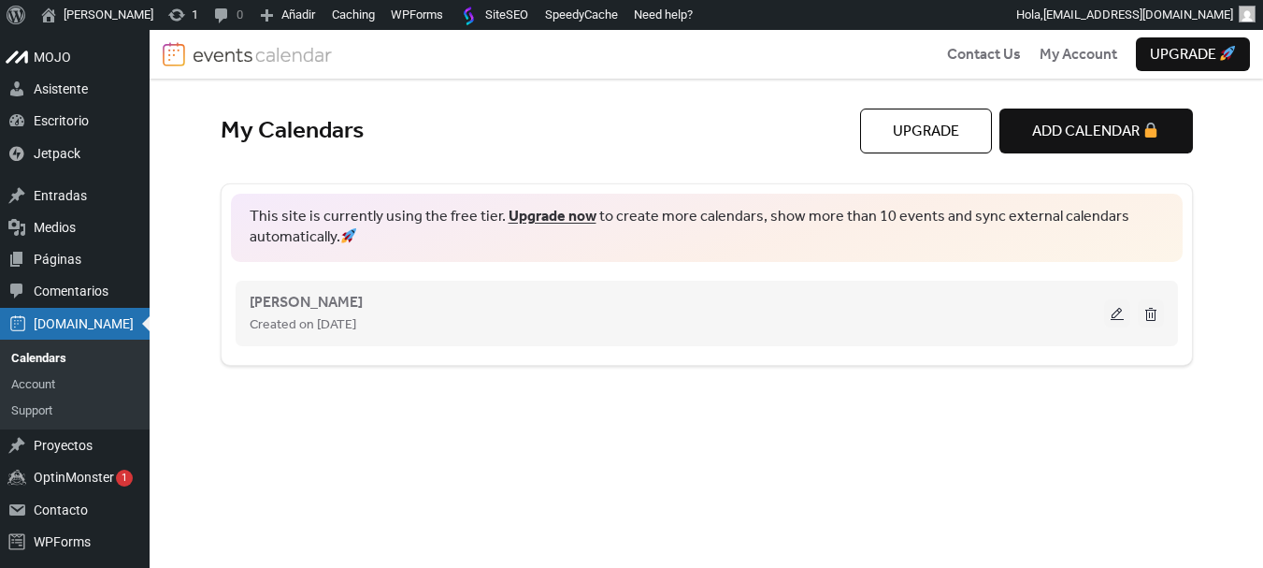
click at [1153, 313] on button at bounding box center [1151, 313] width 26 height 28
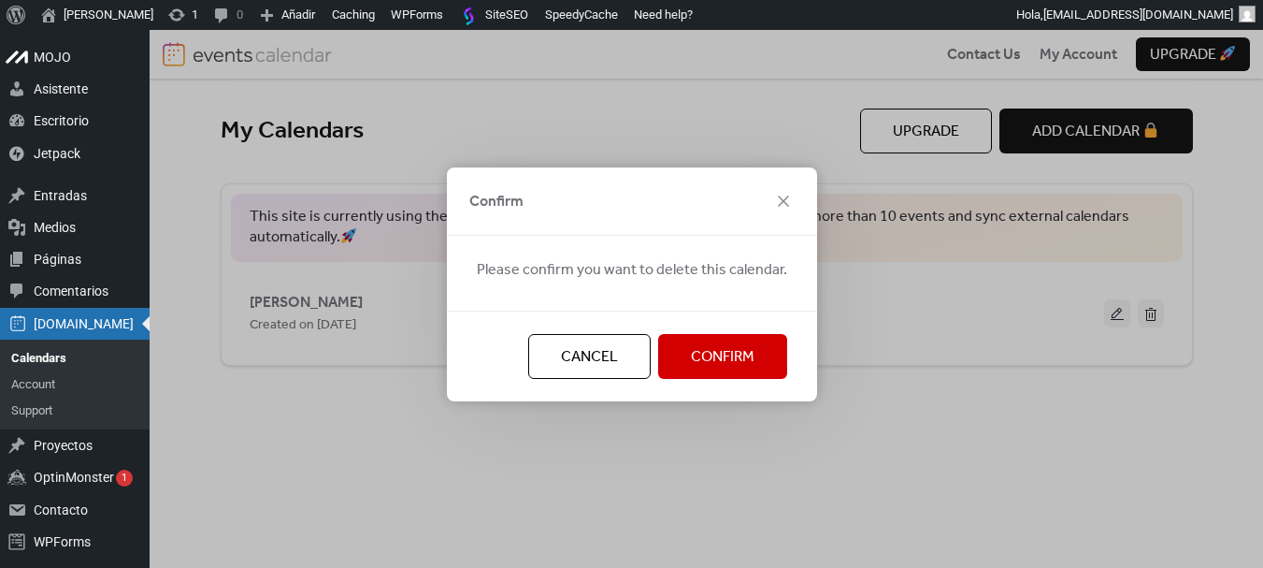
click at [732, 354] on span "Confirm" at bounding box center [723, 357] width 64 height 22
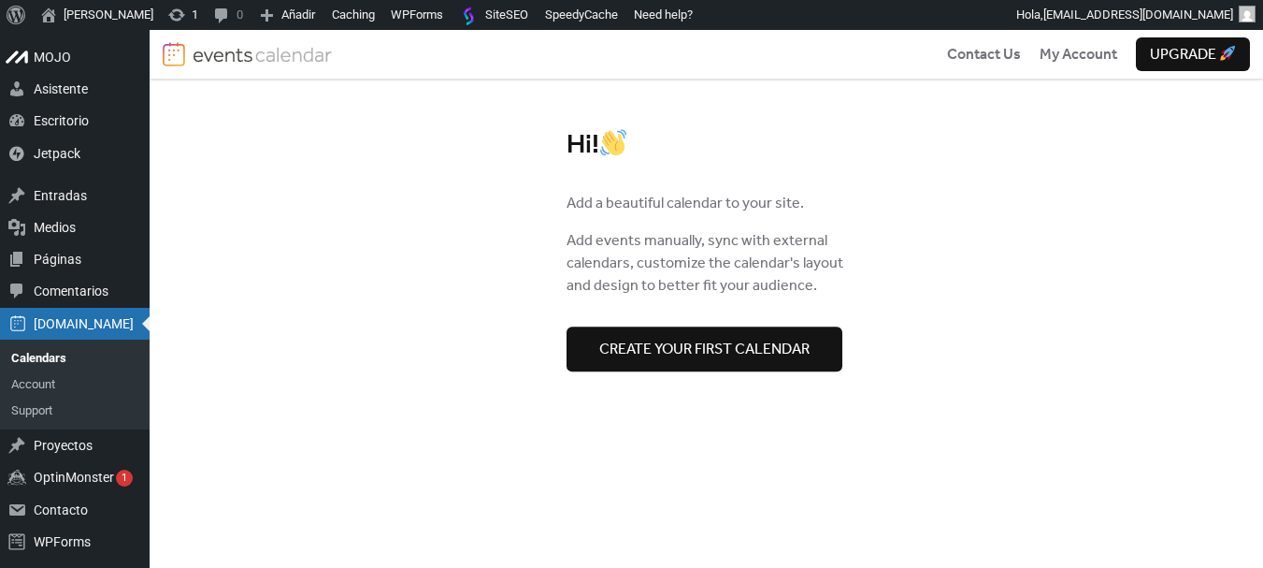
click at [676, 339] on span "Create your first calendar" at bounding box center [704, 350] width 210 height 22
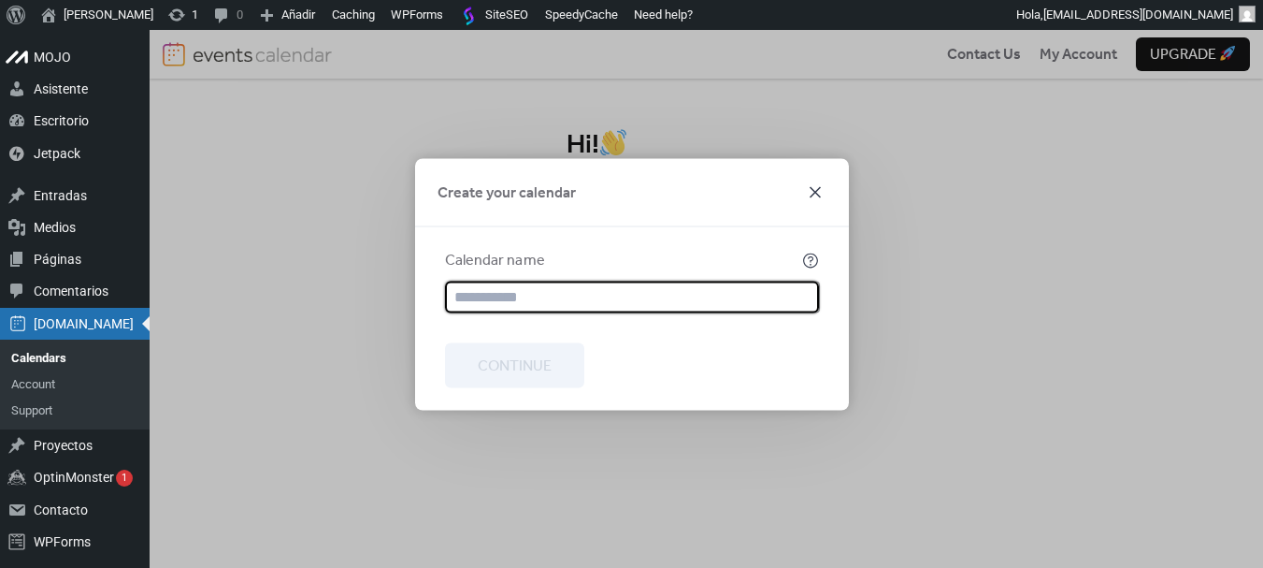
click at [814, 195] on icon at bounding box center [815, 191] width 22 height 22
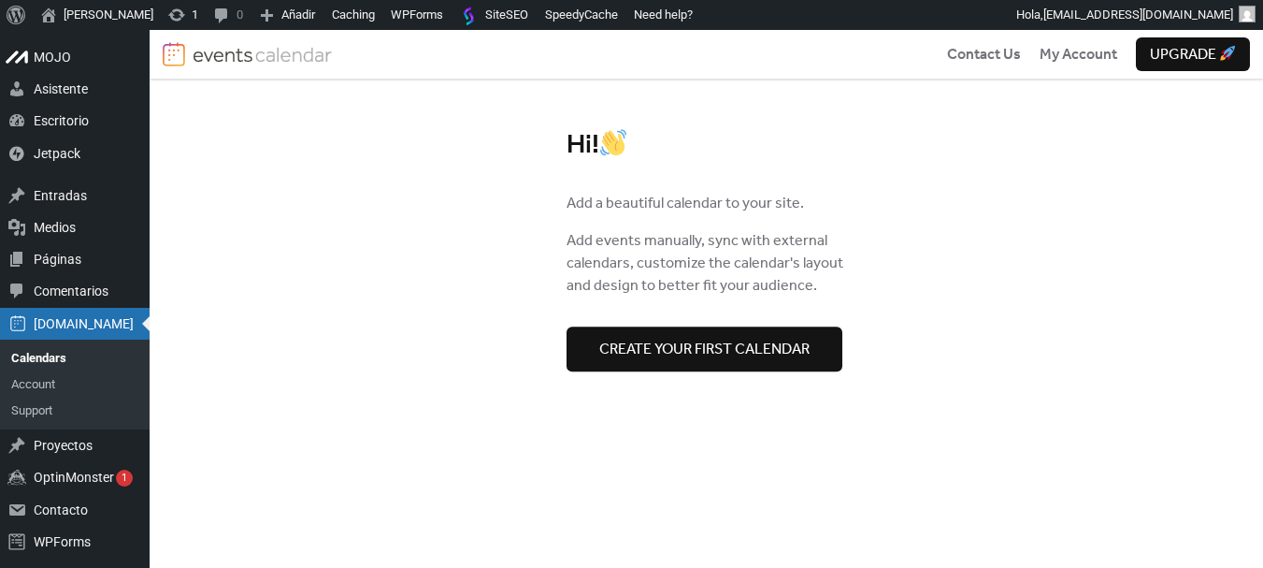
click at [636, 339] on span "Create your first calendar" at bounding box center [704, 350] width 210 height 22
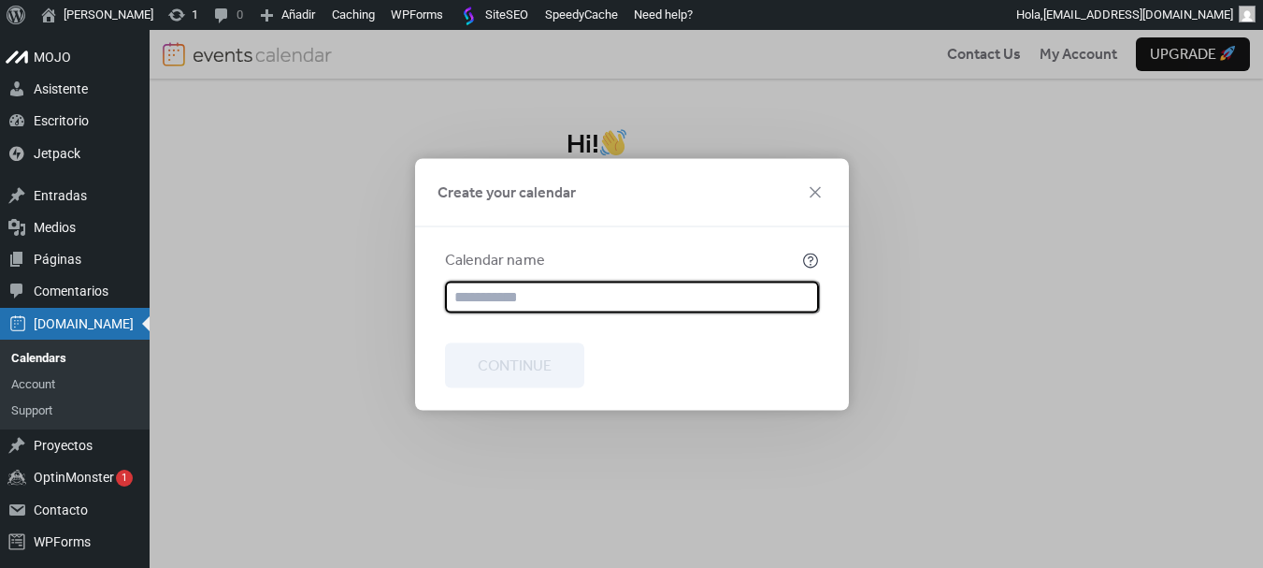
click at [599, 302] on input "text" at bounding box center [633, 297] width 374 height 32
type input "**********"
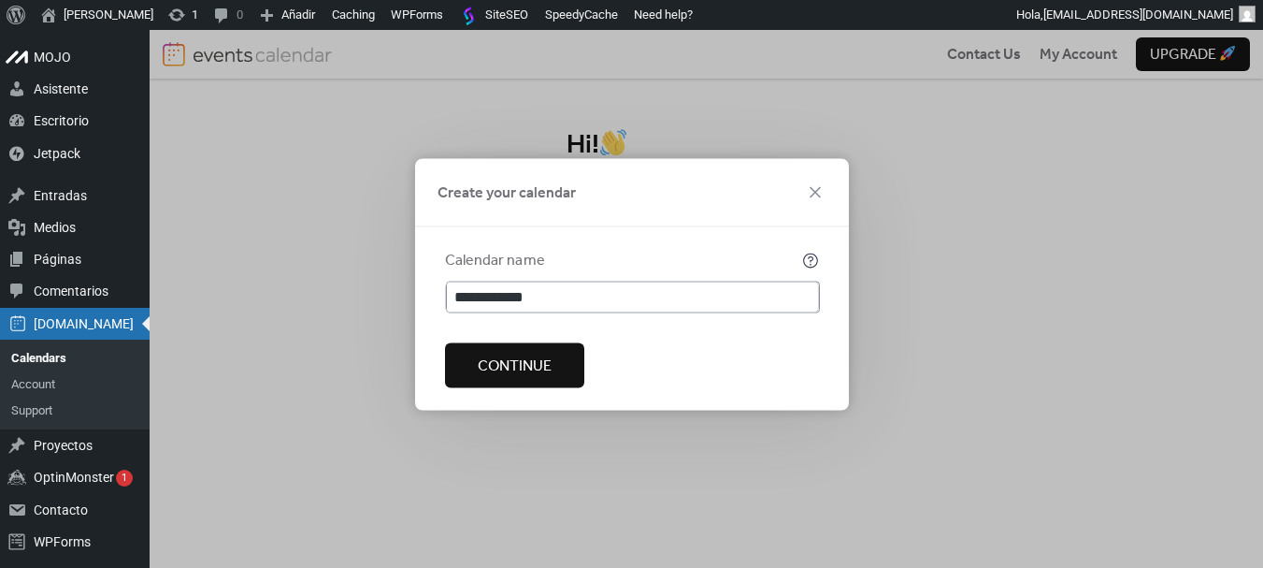
click at [508, 367] on span "Continue" at bounding box center [515, 365] width 74 height 22
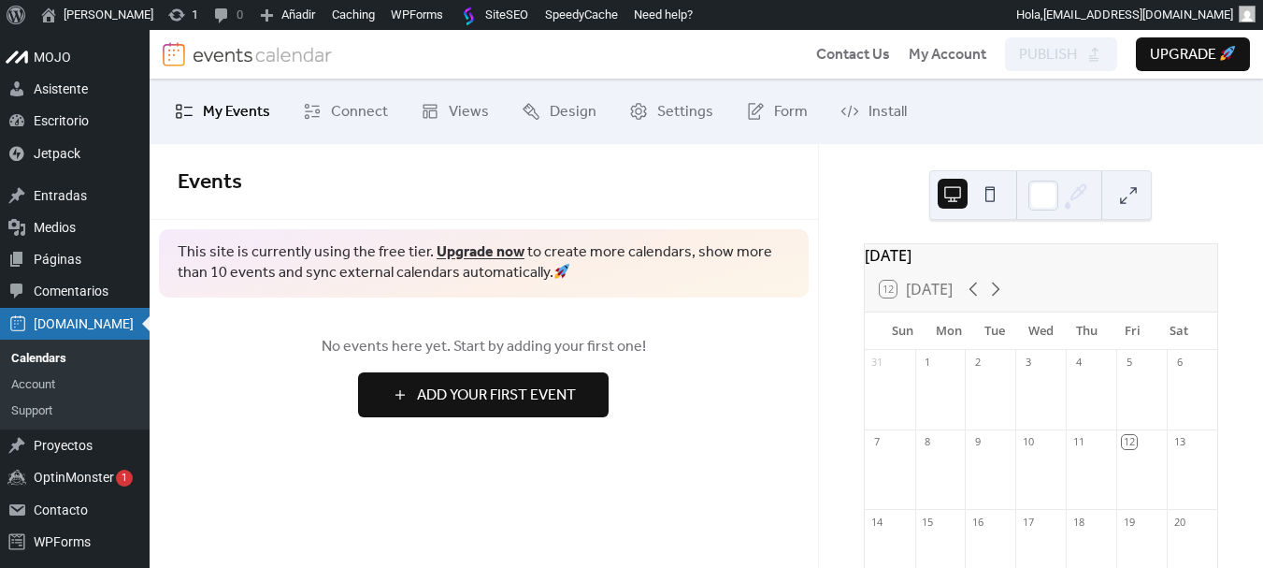
click at [484, 397] on span "Add Your First Event" at bounding box center [496, 395] width 159 height 22
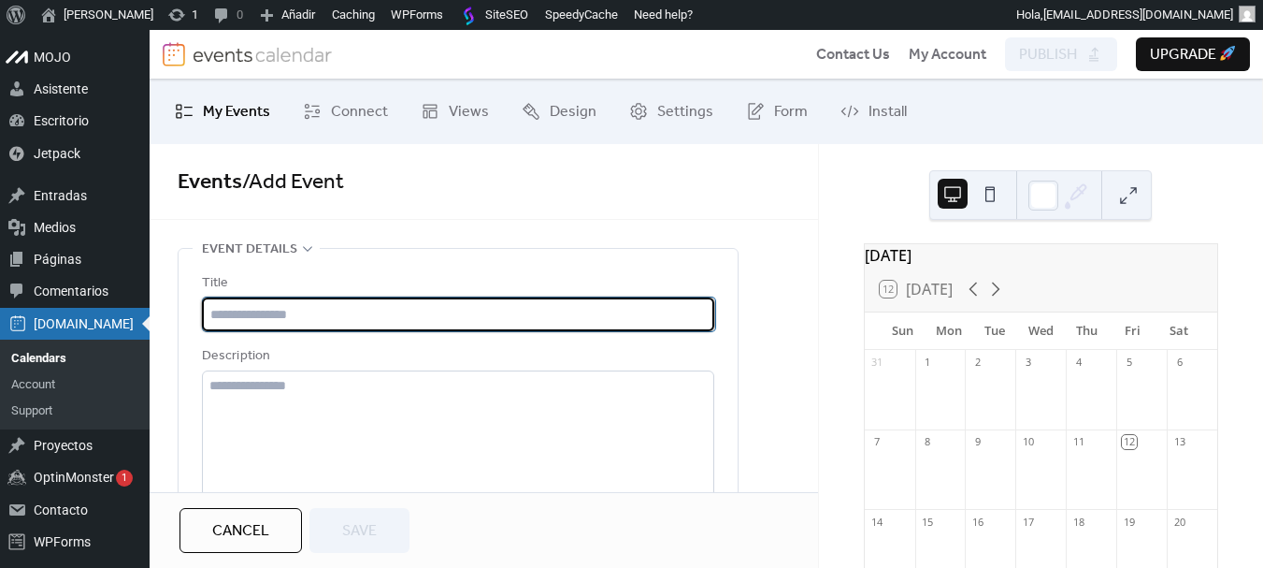
click at [382, 329] on input "text" at bounding box center [459, 314] width 513 height 34
paste input "**********"
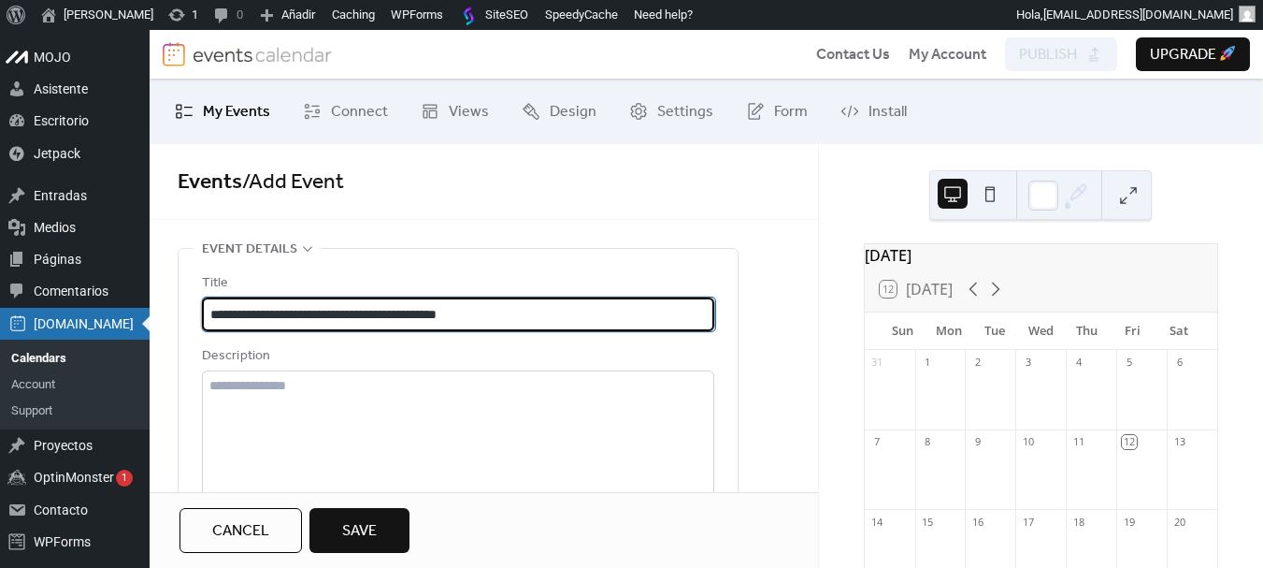
type input "**********"
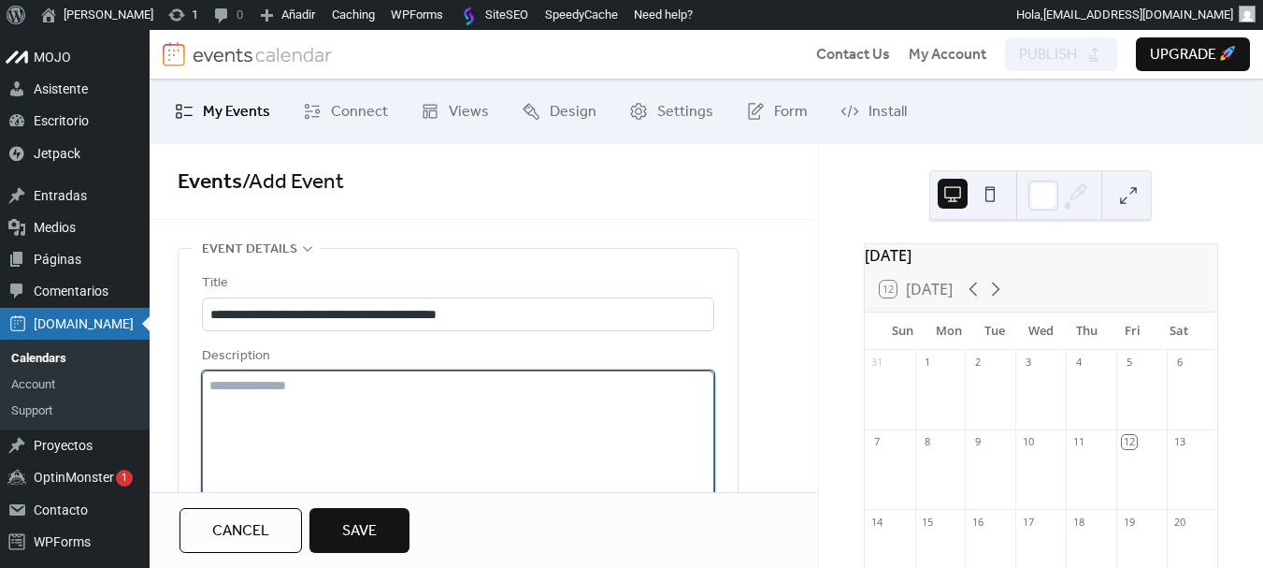
click at [462, 409] on textarea at bounding box center [458, 441] width 513 height 142
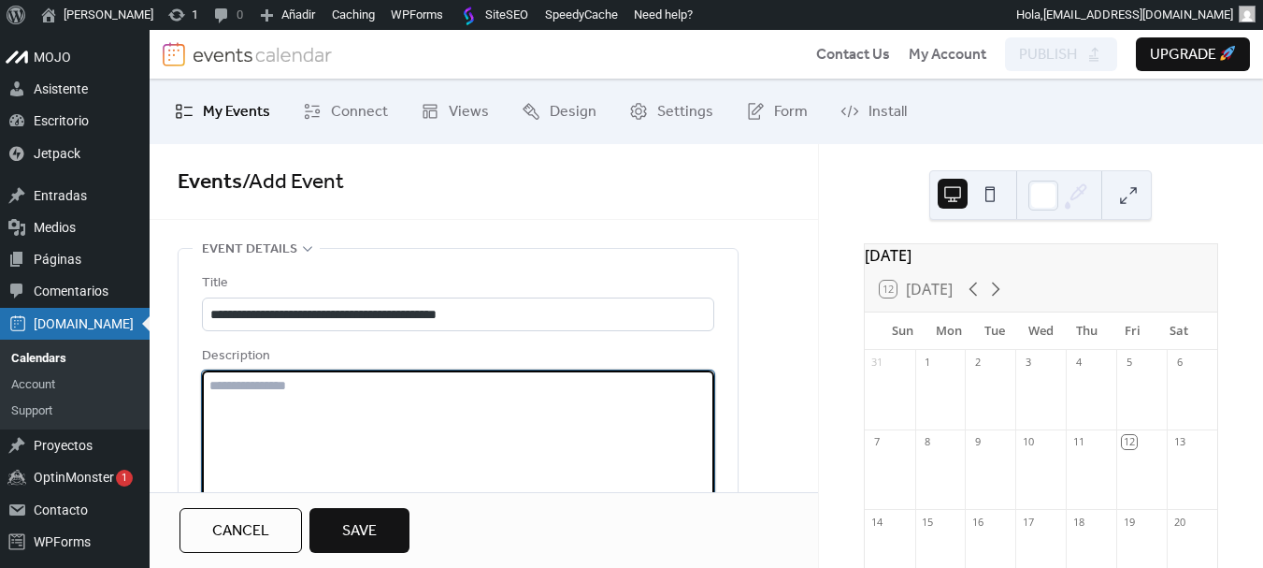
paste textarea "**********"
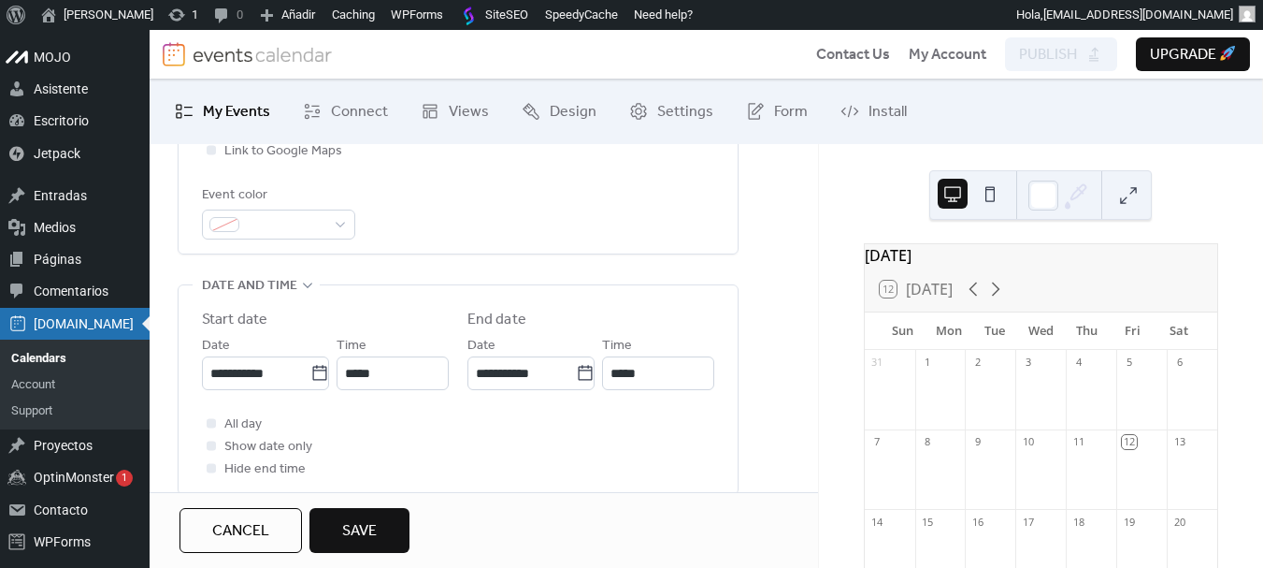
scroll to position [561, 0]
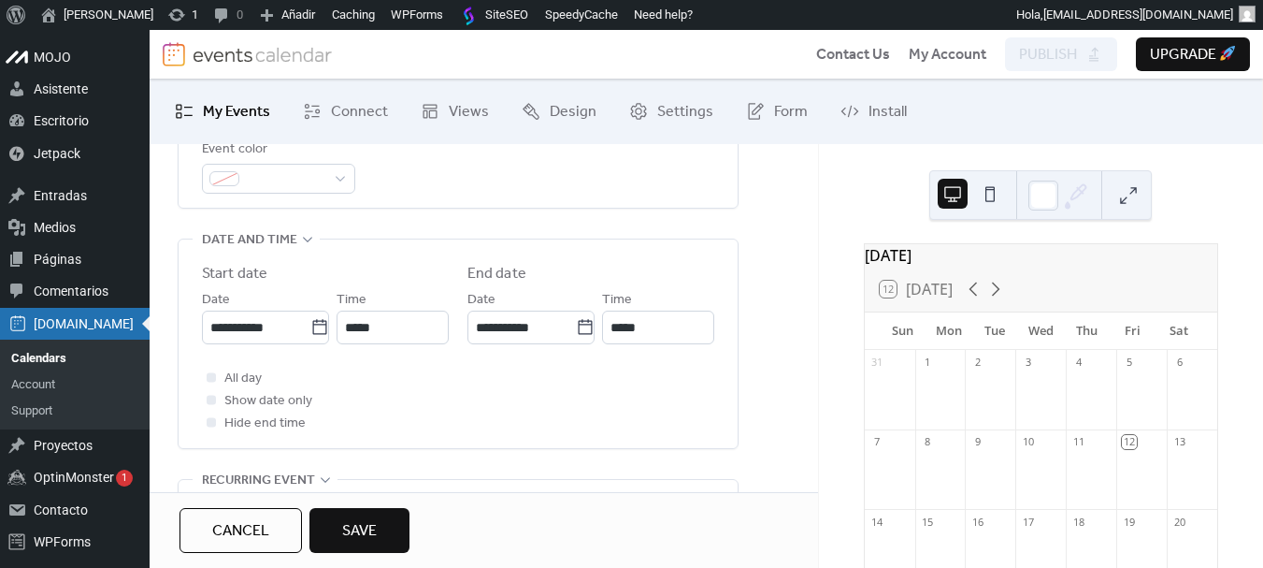
type textarea "**********"
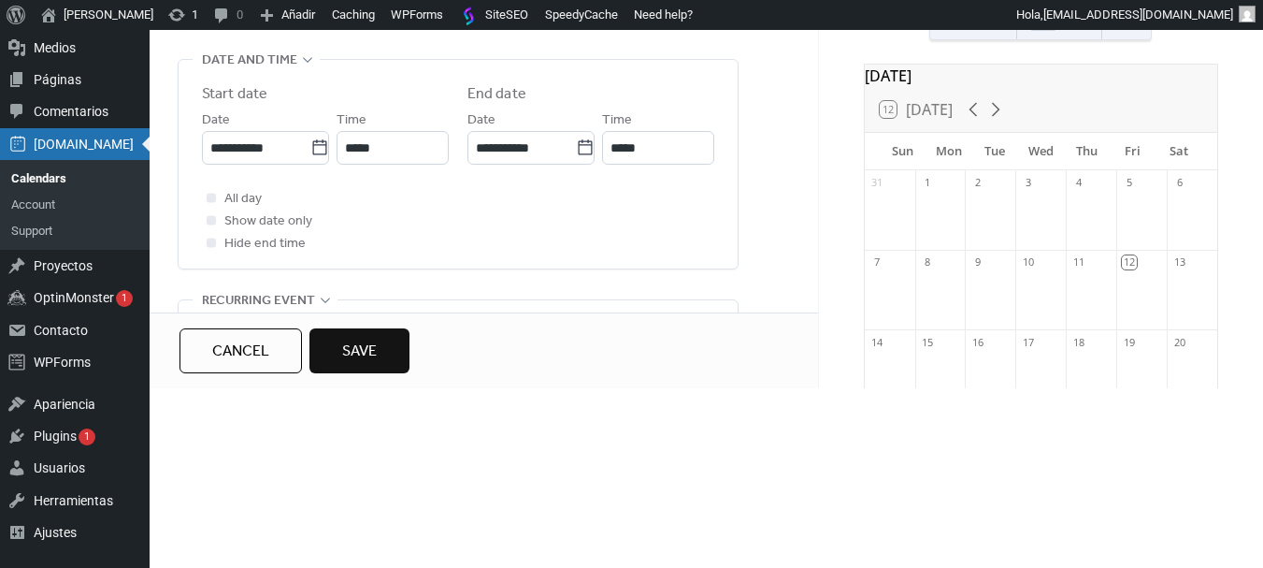
scroll to position [187, 0]
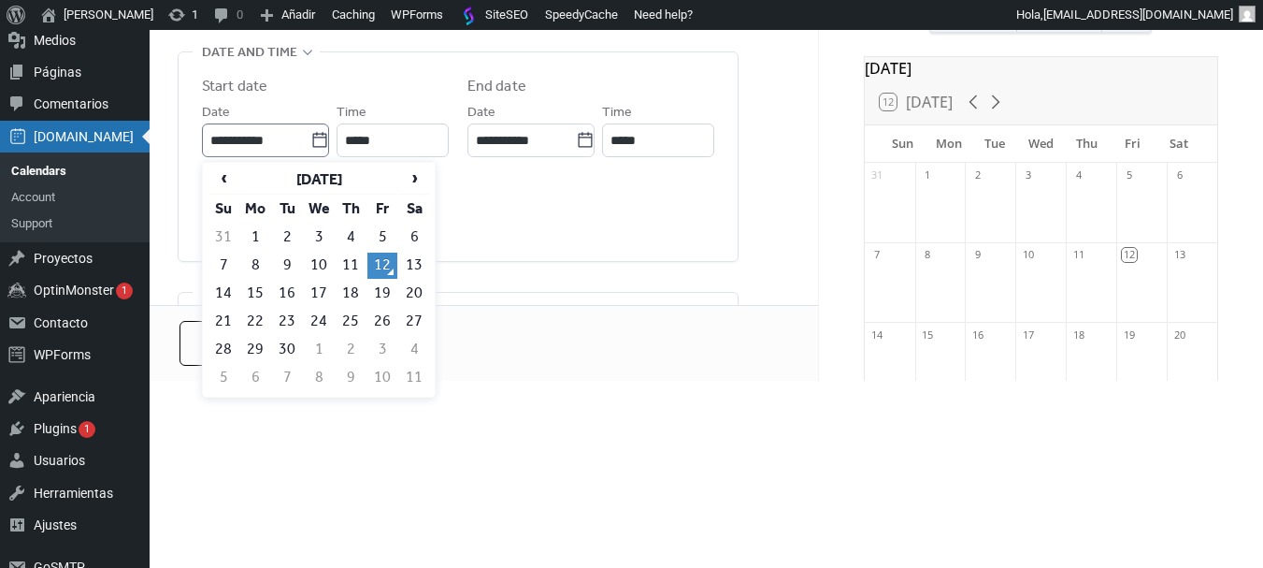
click at [323, 133] on icon at bounding box center [319, 140] width 19 height 19
click at [311, 133] on input "**********" at bounding box center [257, 140] width 108 height 34
click at [289, 288] on td "16" at bounding box center [287, 294] width 30 height 26
type input "**********"
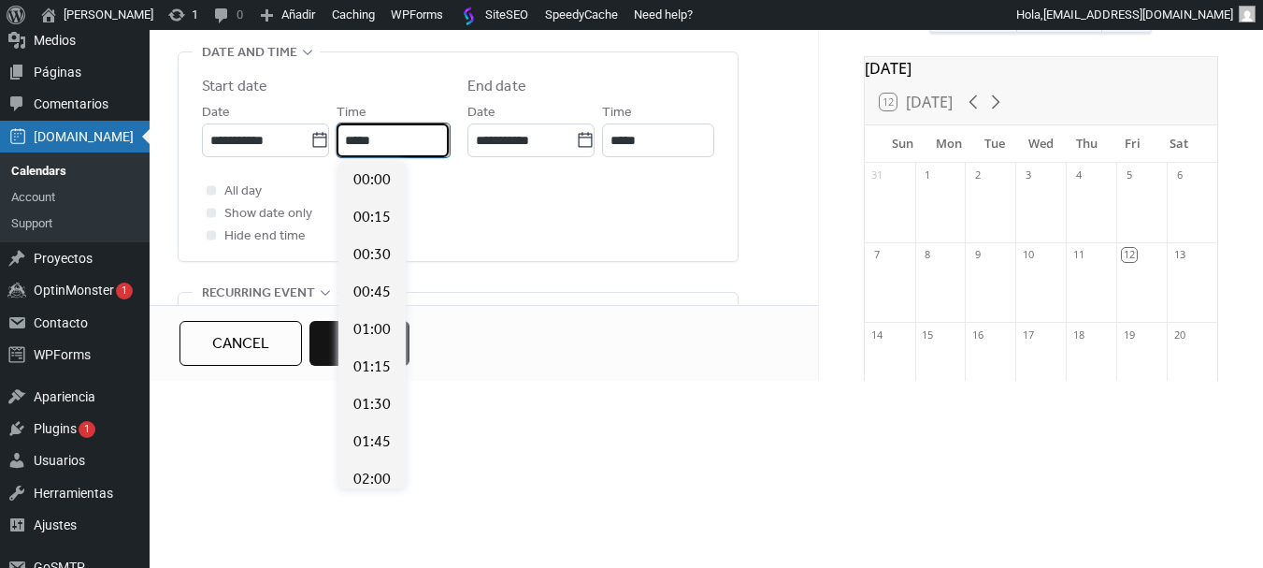
click at [410, 134] on input "*****" at bounding box center [394, 140] width 112 height 34
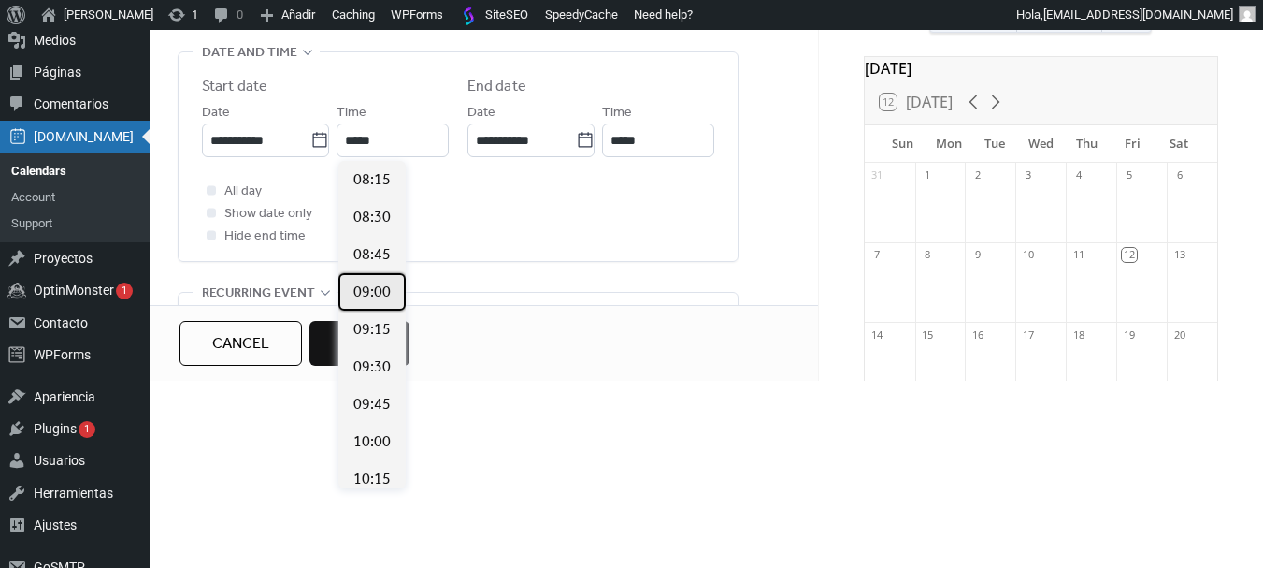
click at [376, 293] on span "09:00" at bounding box center [372, 293] width 37 height 22
type input "*****"
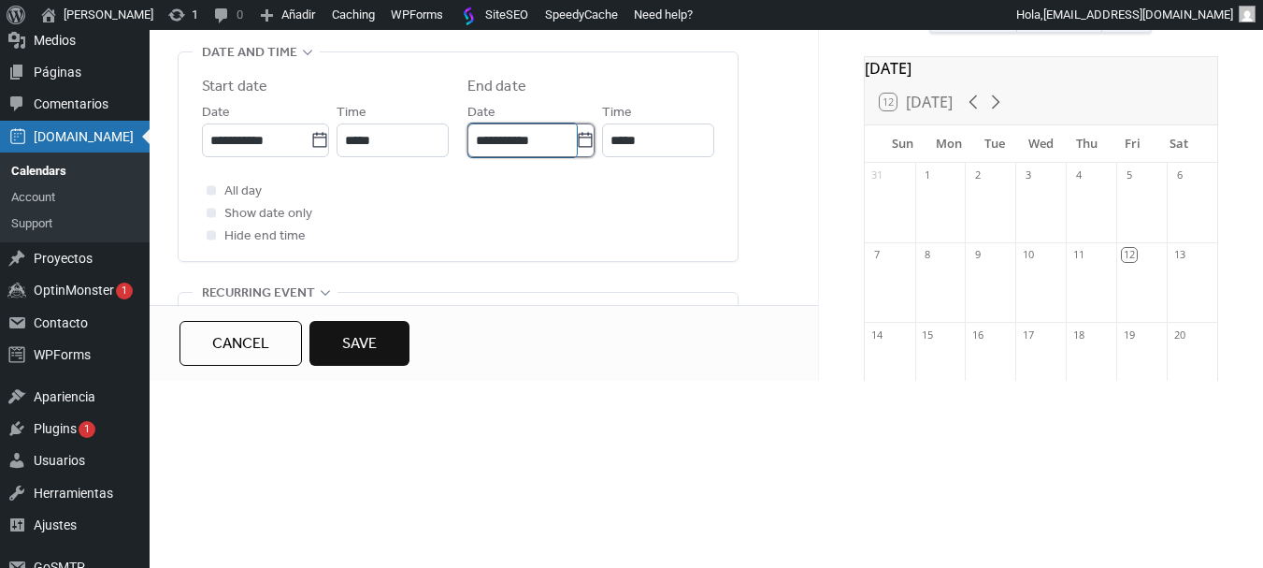
click at [549, 143] on input "**********" at bounding box center [523, 140] width 108 height 34
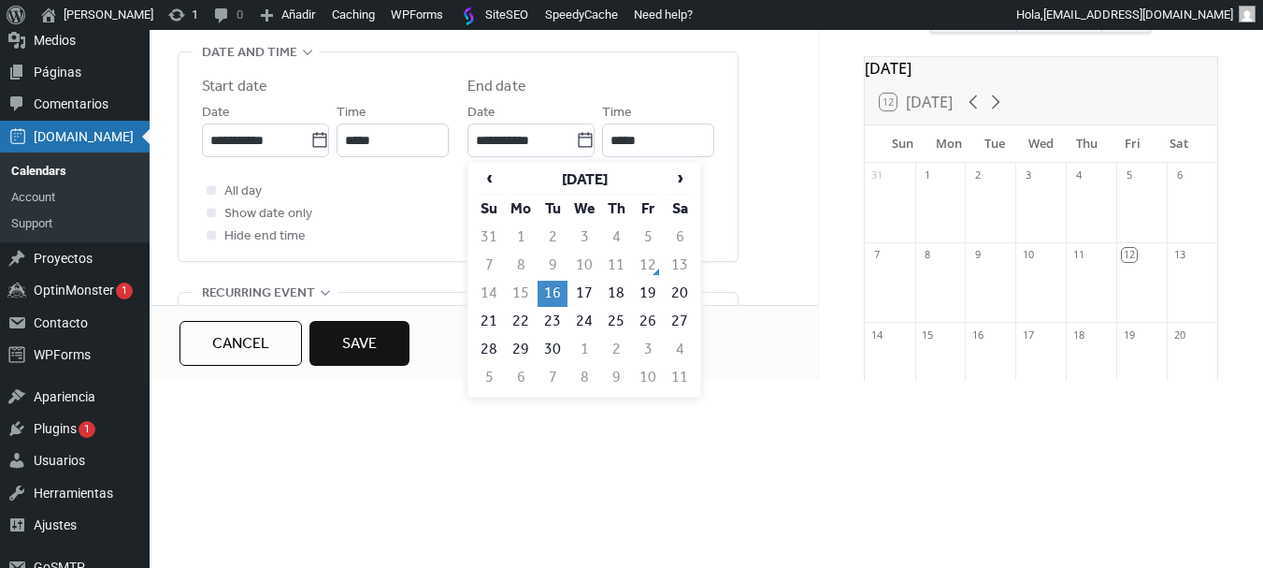
click at [547, 295] on td "16" at bounding box center [553, 294] width 30 height 26
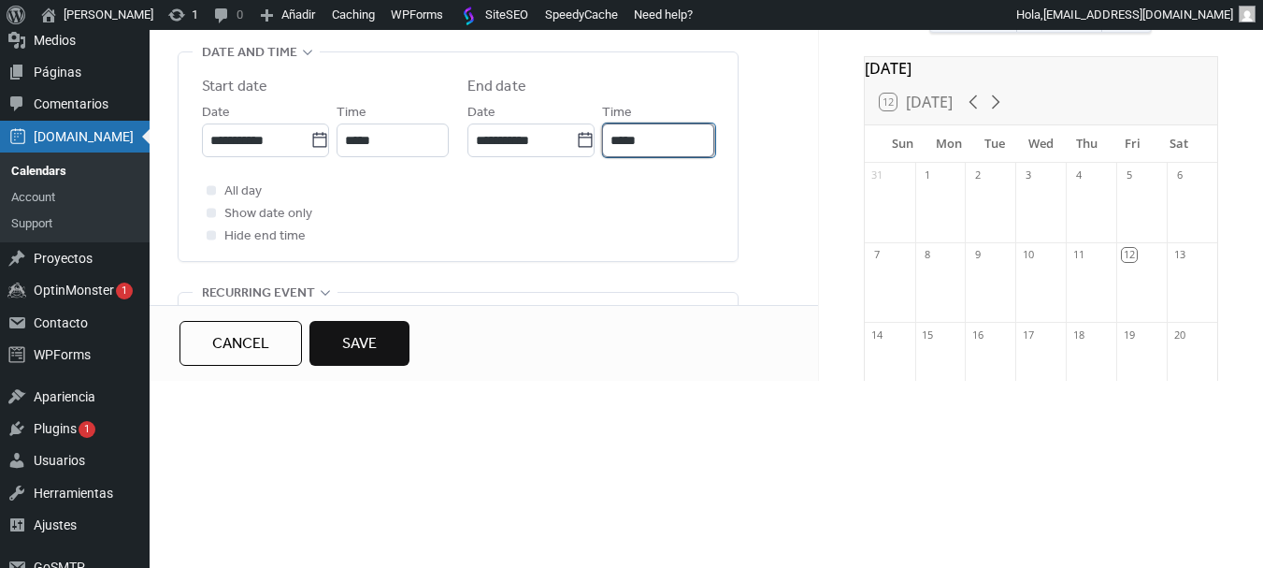
click at [671, 145] on input "*****" at bounding box center [659, 140] width 112 height 34
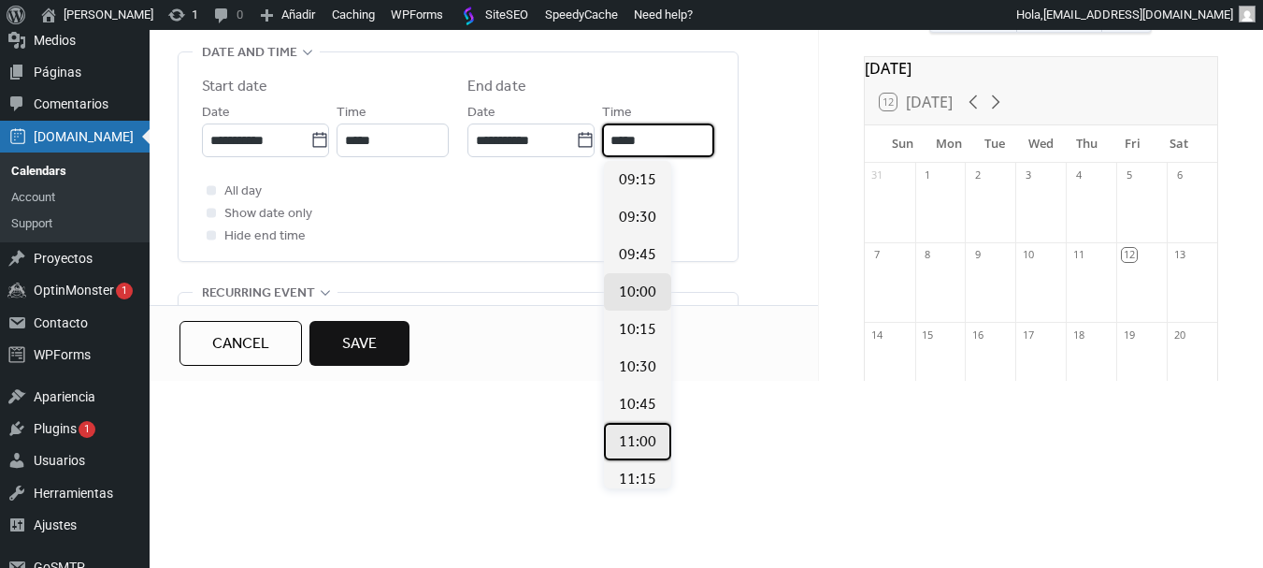
click at [640, 444] on span "11:00" at bounding box center [637, 442] width 37 height 22
type input "*****"
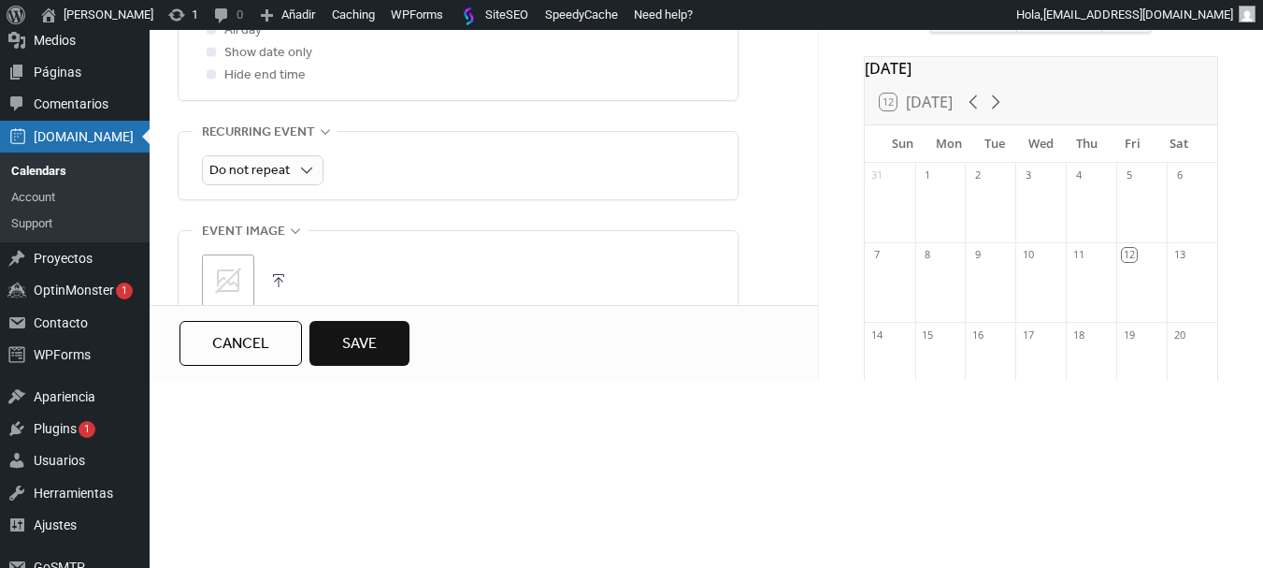
scroll to position [748, 0]
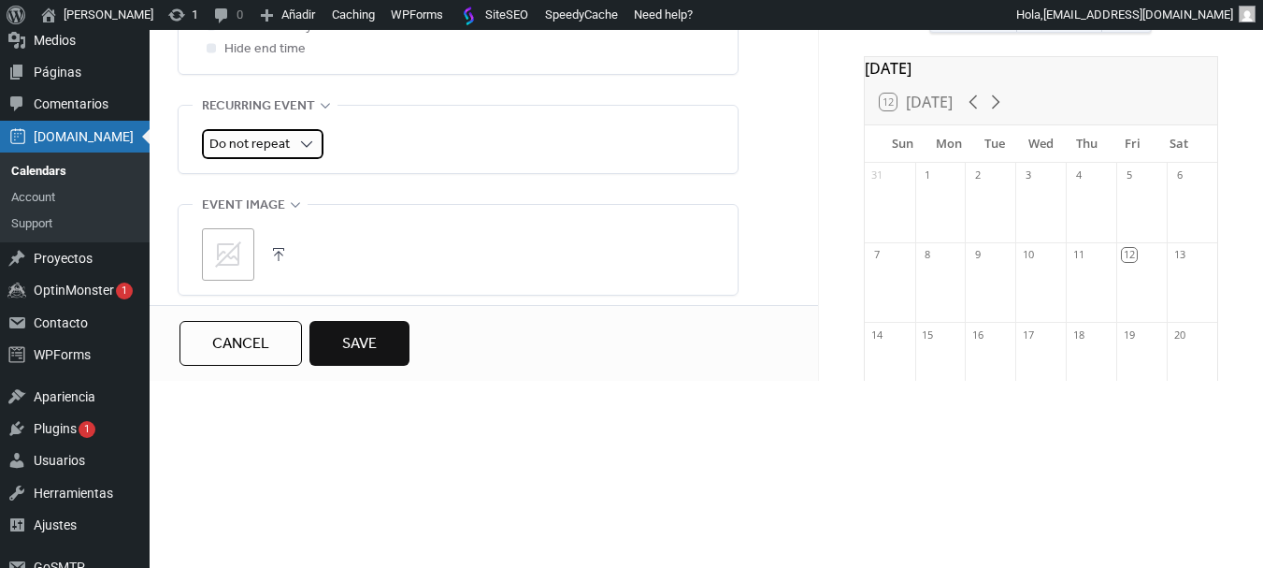
click at [290, 137] on div "Do not repeat" at bounding box center [263, 144] width 122 height 30
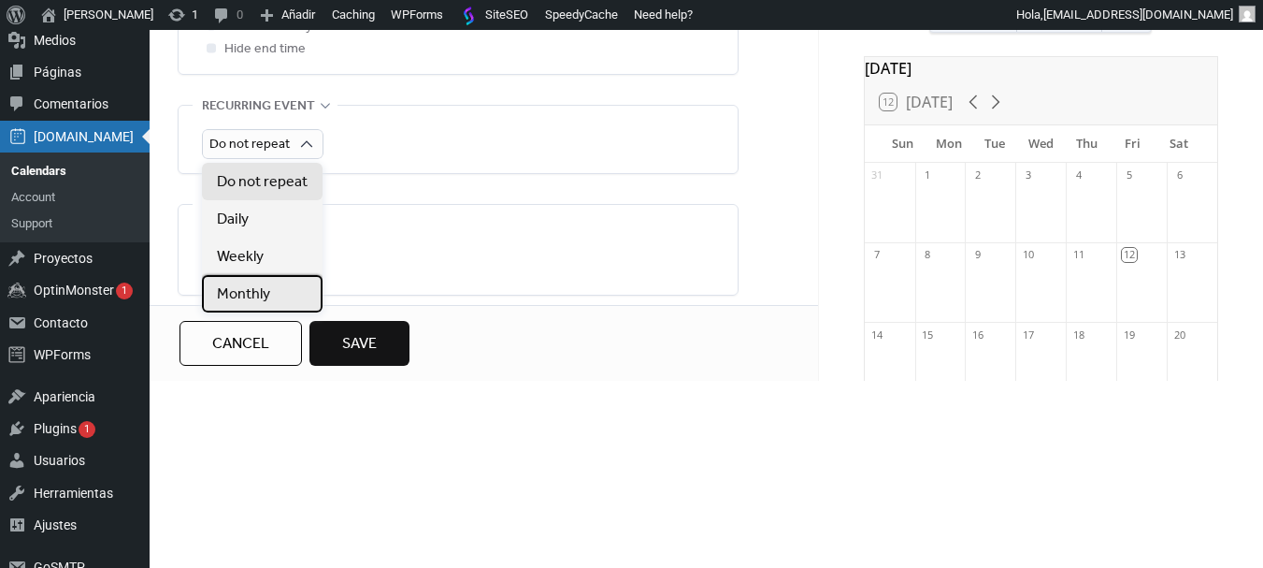
click at [263, 285] on span "Monthly" at bounding box center [243, 294] width 53 height 22
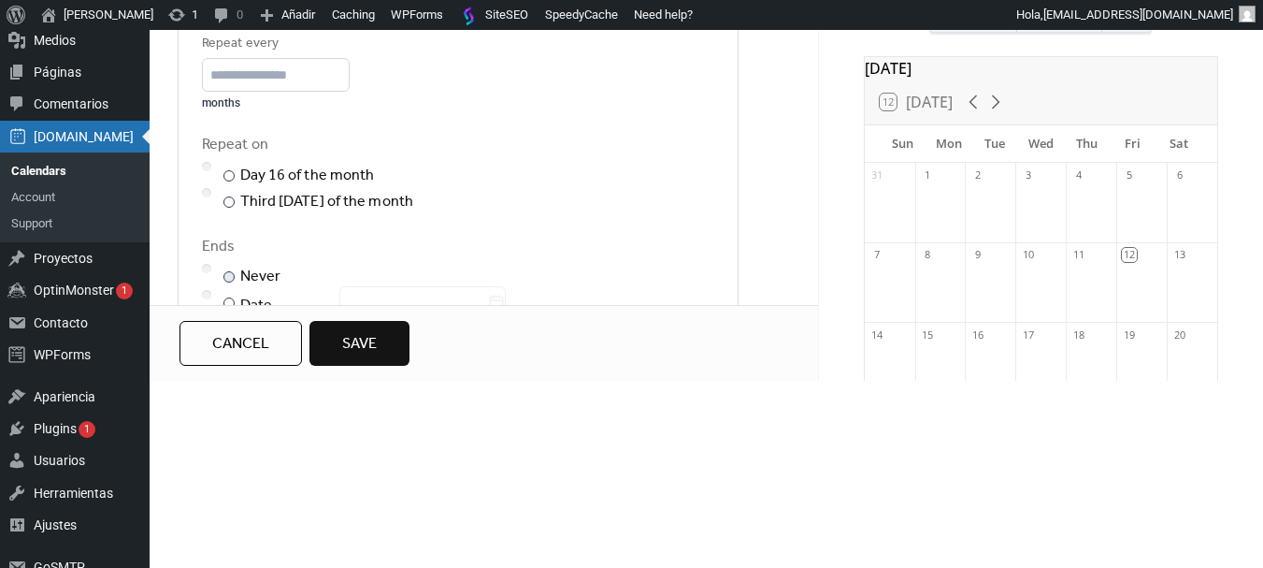
scroll to position [935, 0]
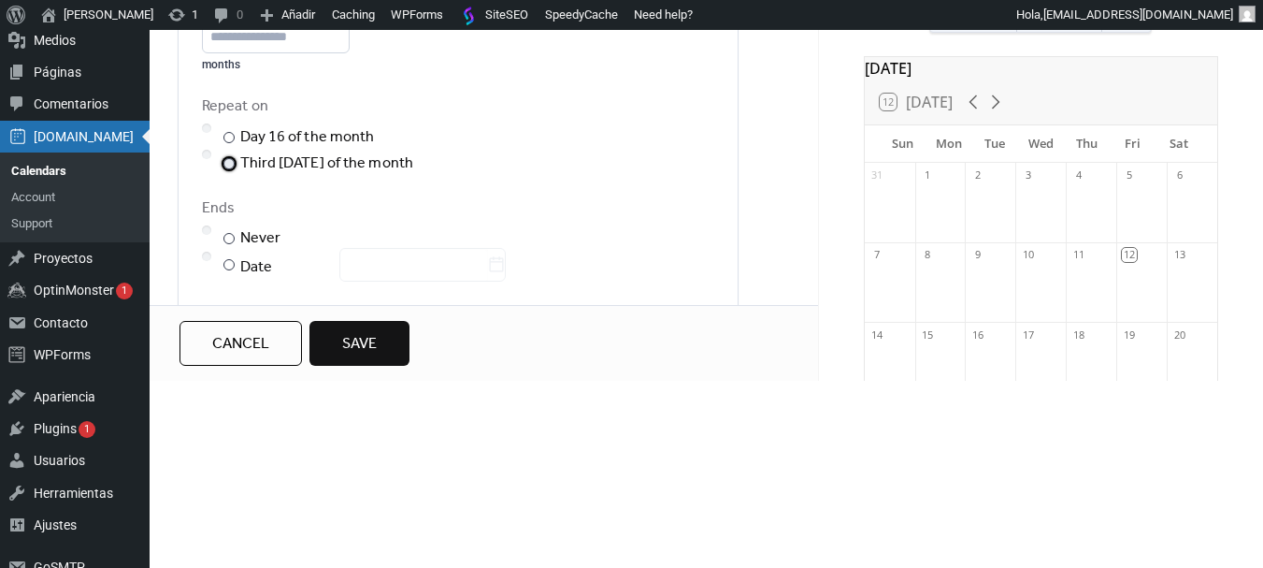
click at [230, 166] on div at bounding box center [229, 163] width 11 height 11
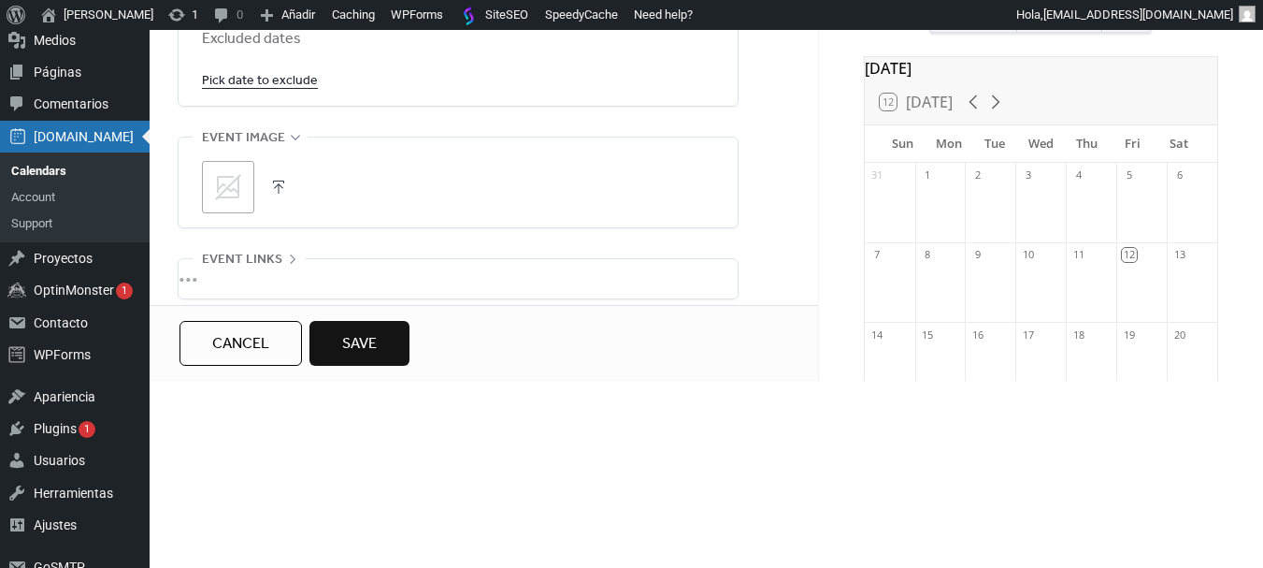
scroll to position [1216, 0]
click at [225, 180] on icon at bounding box center [228, 183] width 30 height 30
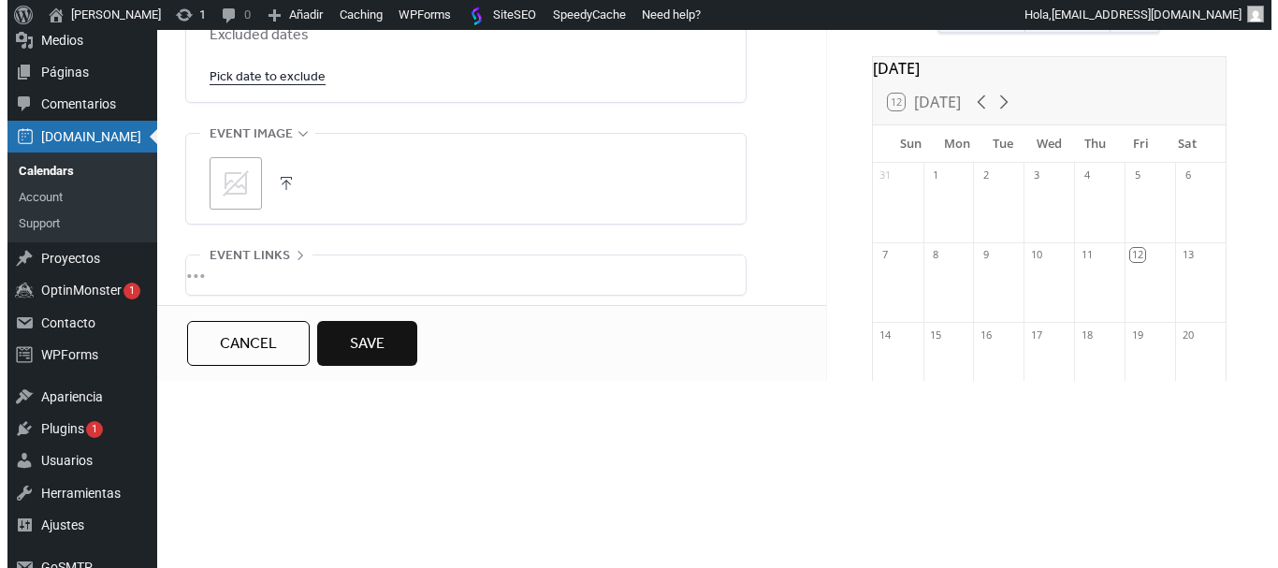
scroll to position [0, 0]
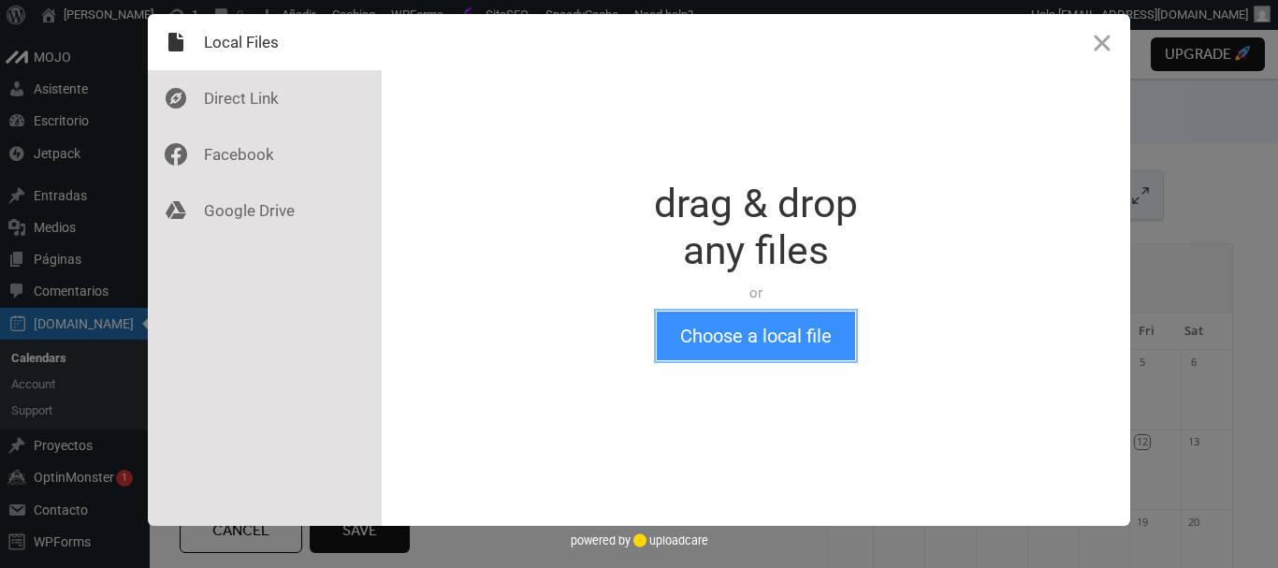
click at [779, 336] on button "Choose a local file" at bounding box center [756, 335] width 198 height 49
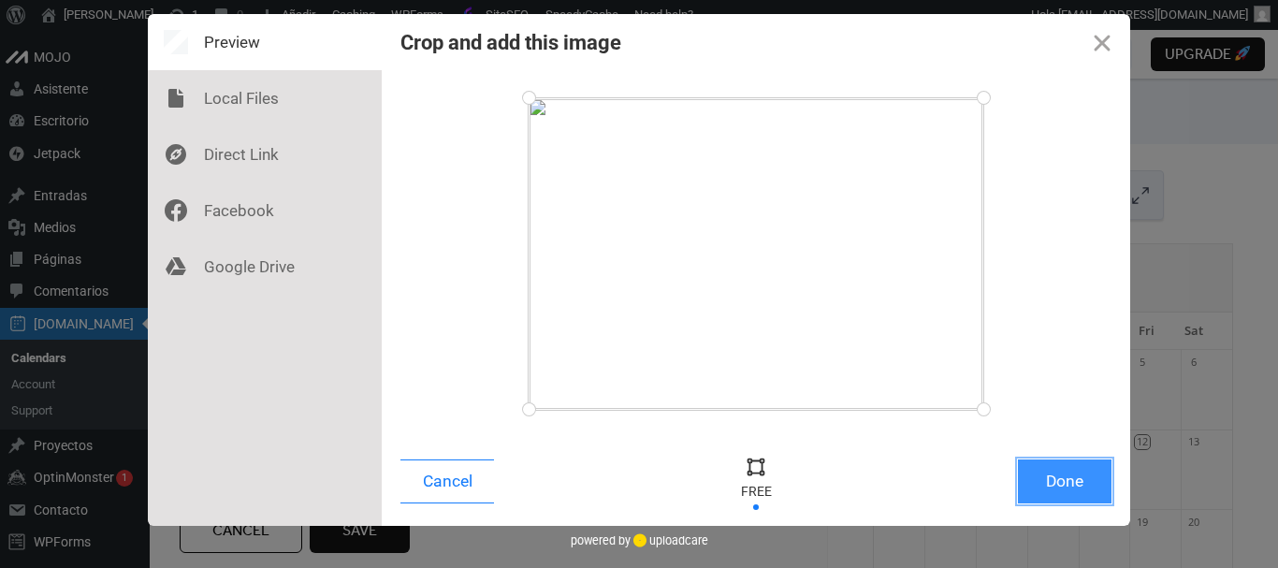
click at [1048, 495] on button "Done" at bounding box center [1065, 481] width 94 height 44
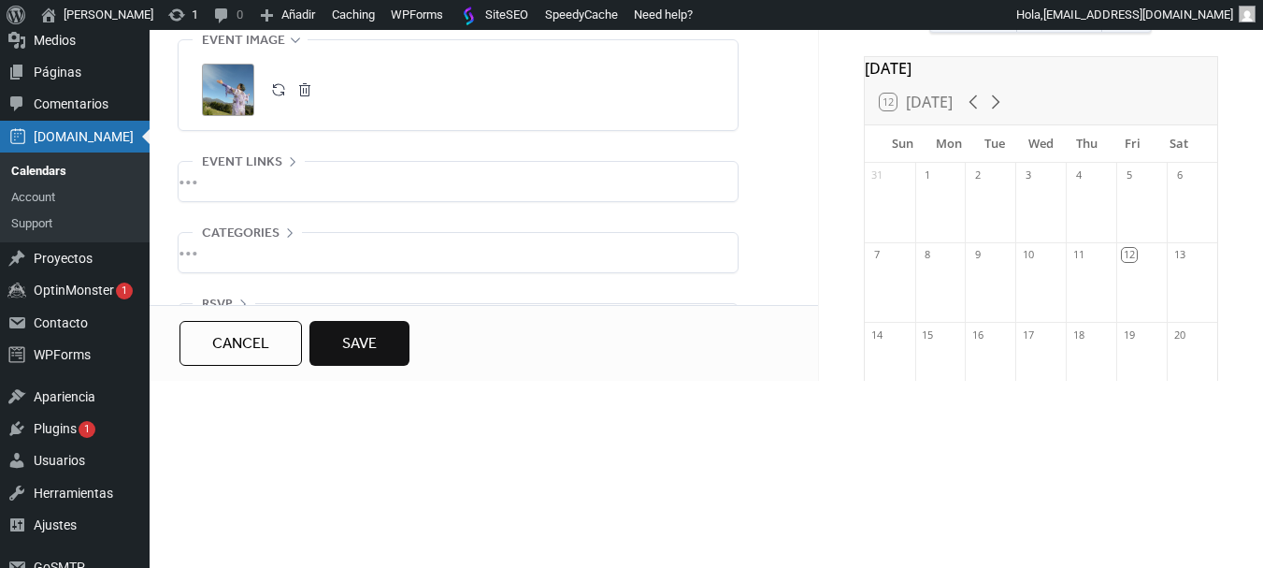
scroll to position [1383, 0]
click at [349, 352] on span "Save" at bounding box center [359, 344] width 35 height 22
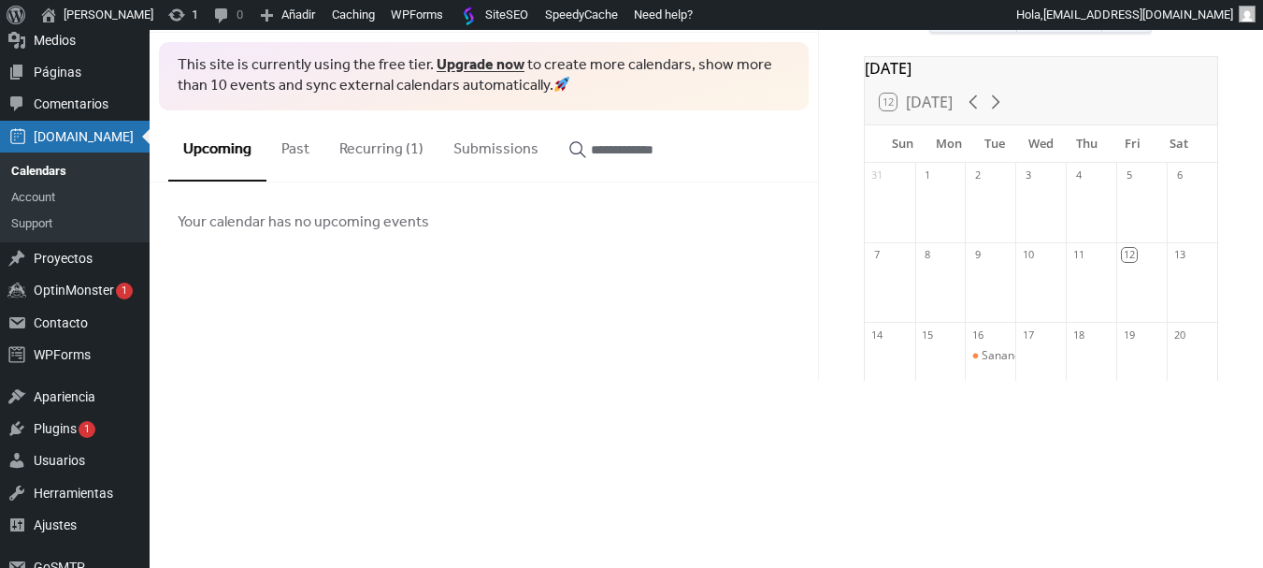
click at [394, 154] on button "Recurring (1)" at bounding box center [382, 144] width 114 height 69
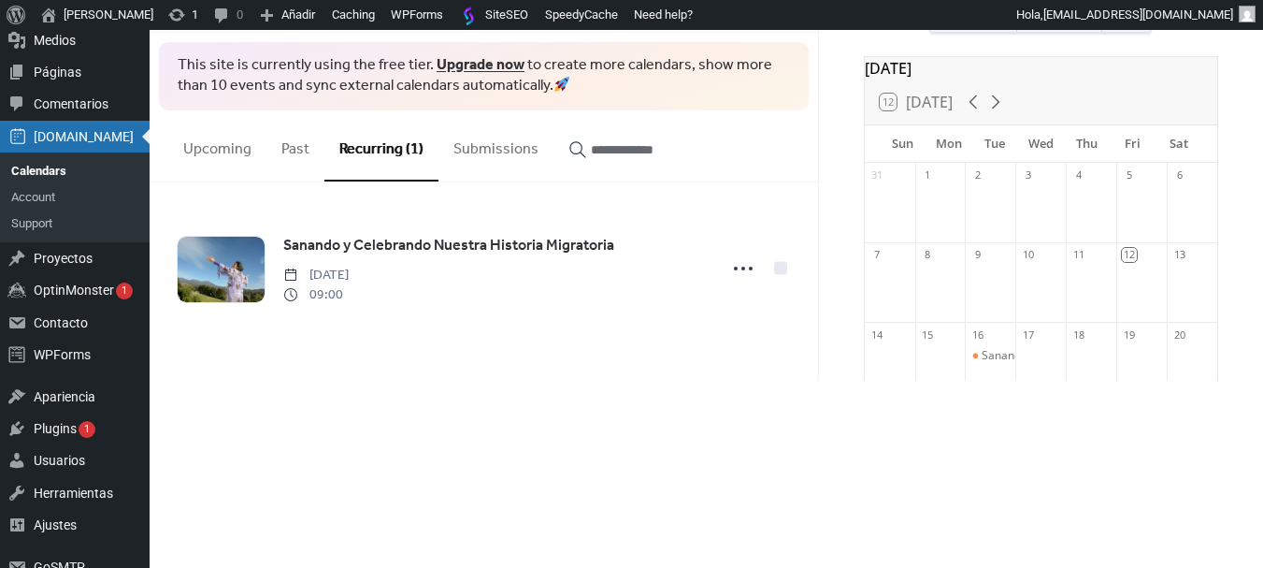
scroll to position [94, 0]
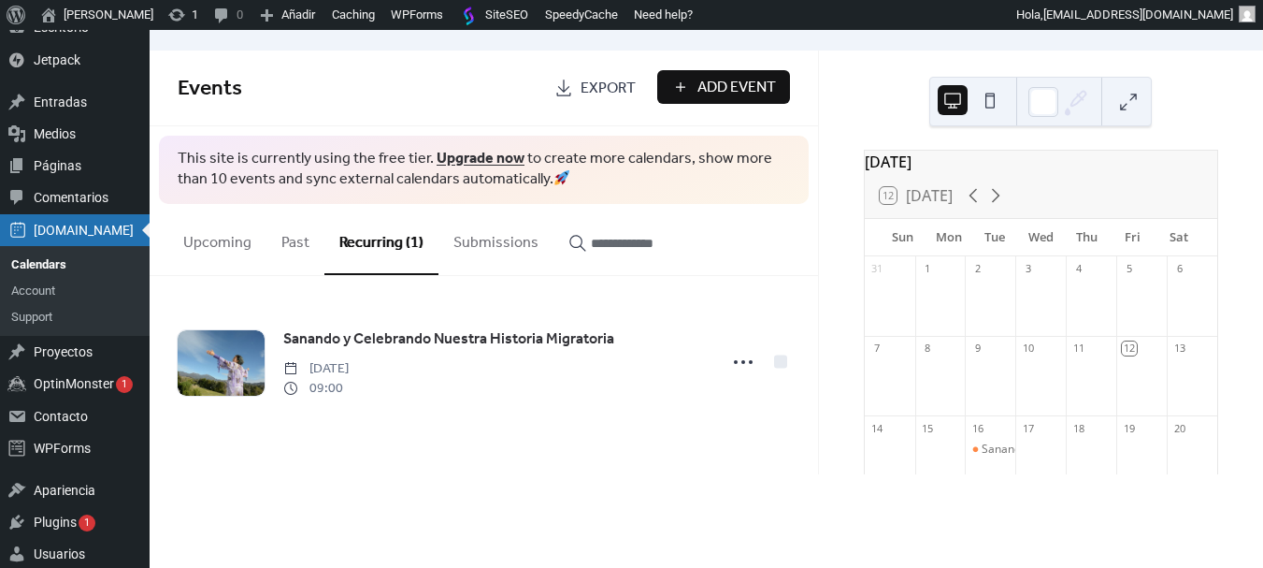
click at [699, 80] on span "Add Event" at bounding box center [737, 88] width 79 height 22
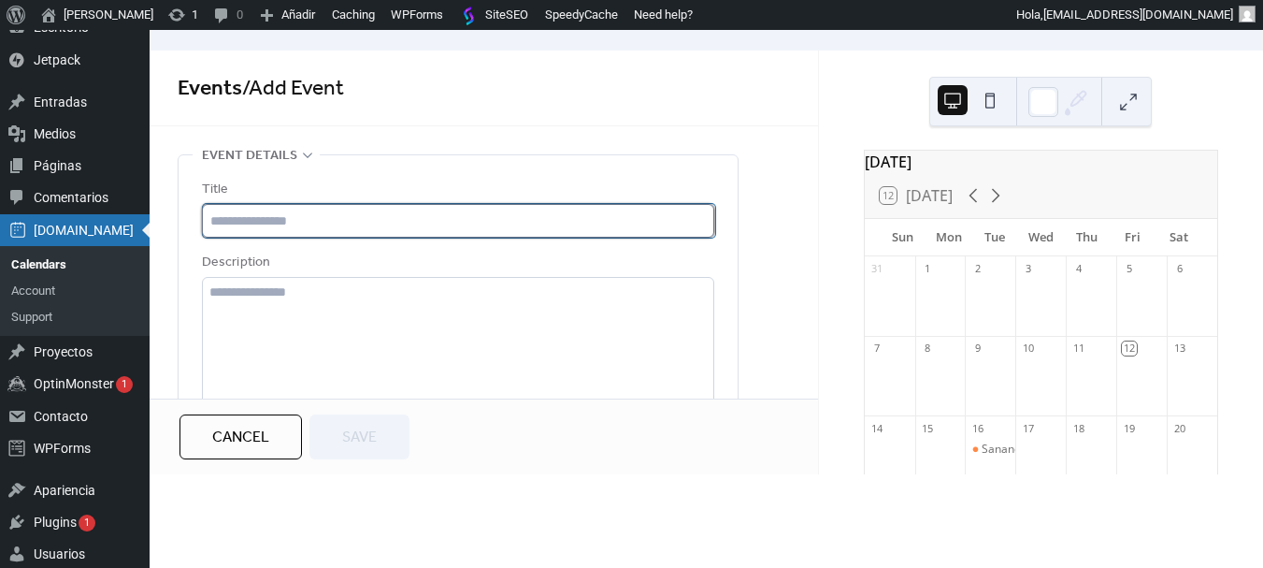
click at [311, 213] on input "text" at bounding box center [459, 221] width 513 height 34
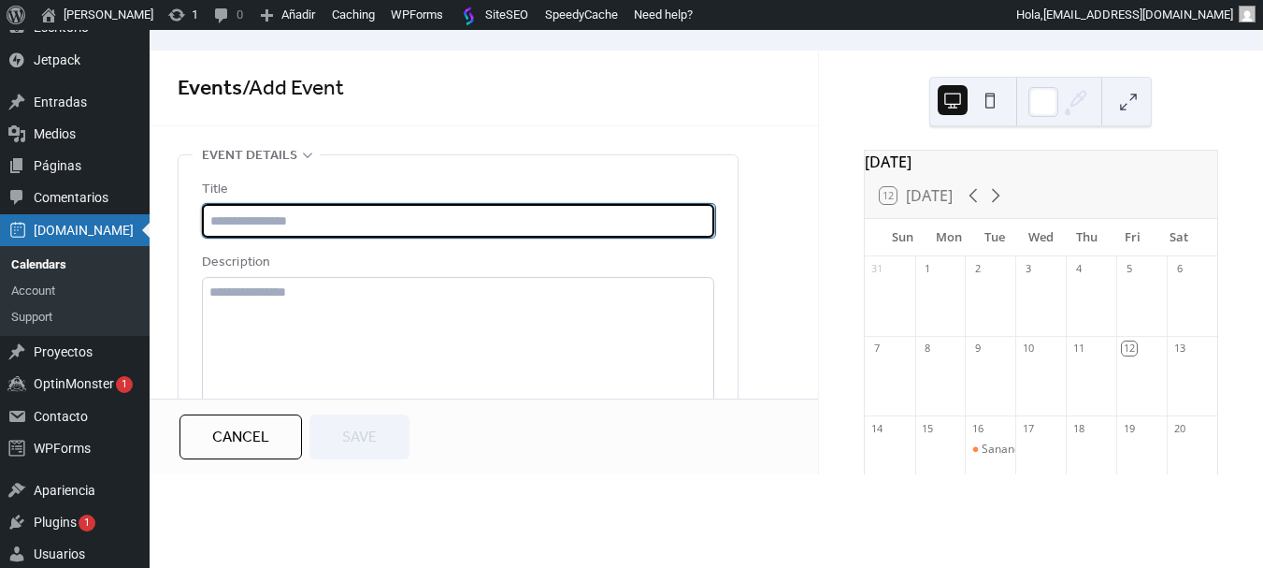
paste input "**********"
type input "**********"
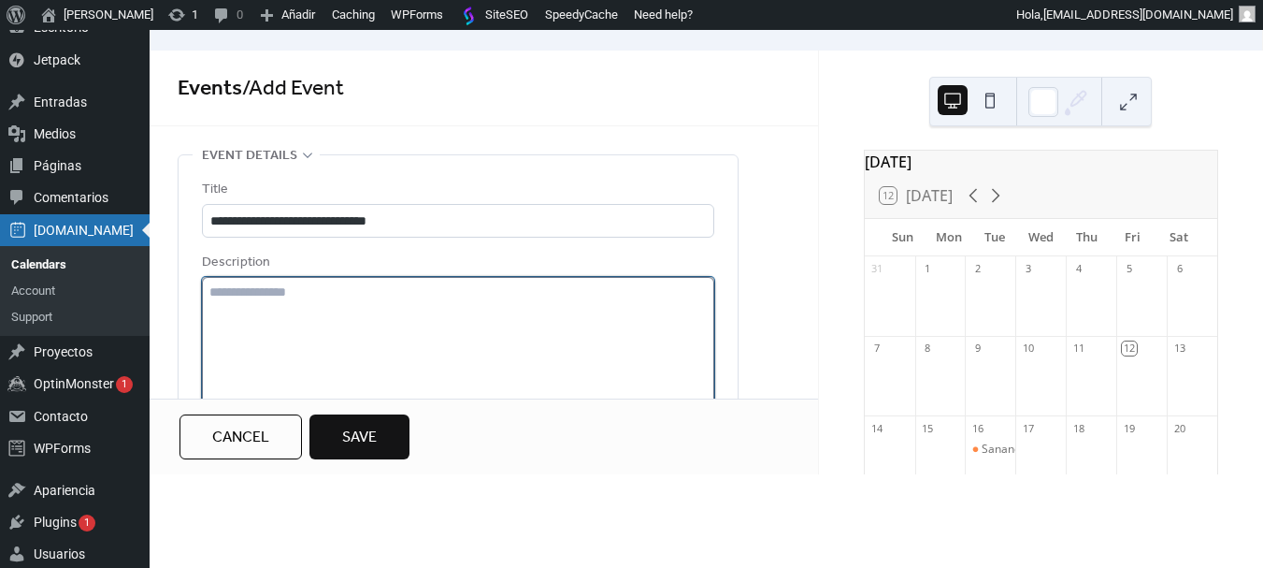
click at [282, 318] on textarea at bounding box center [458, 348] width 513 height 142
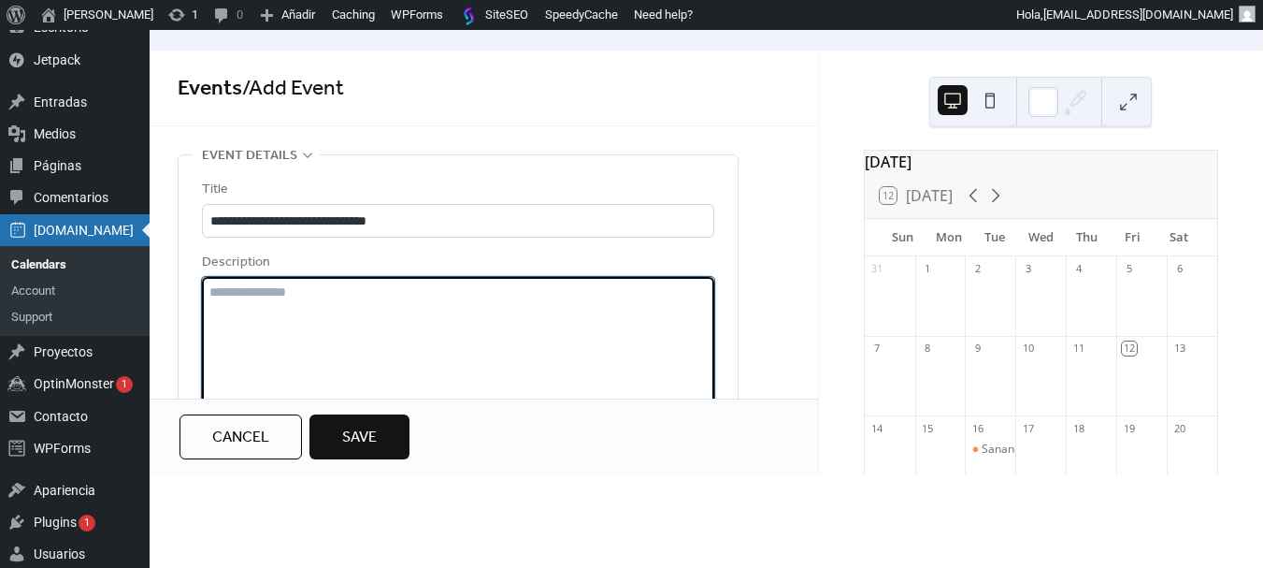
paste textarea "**********"
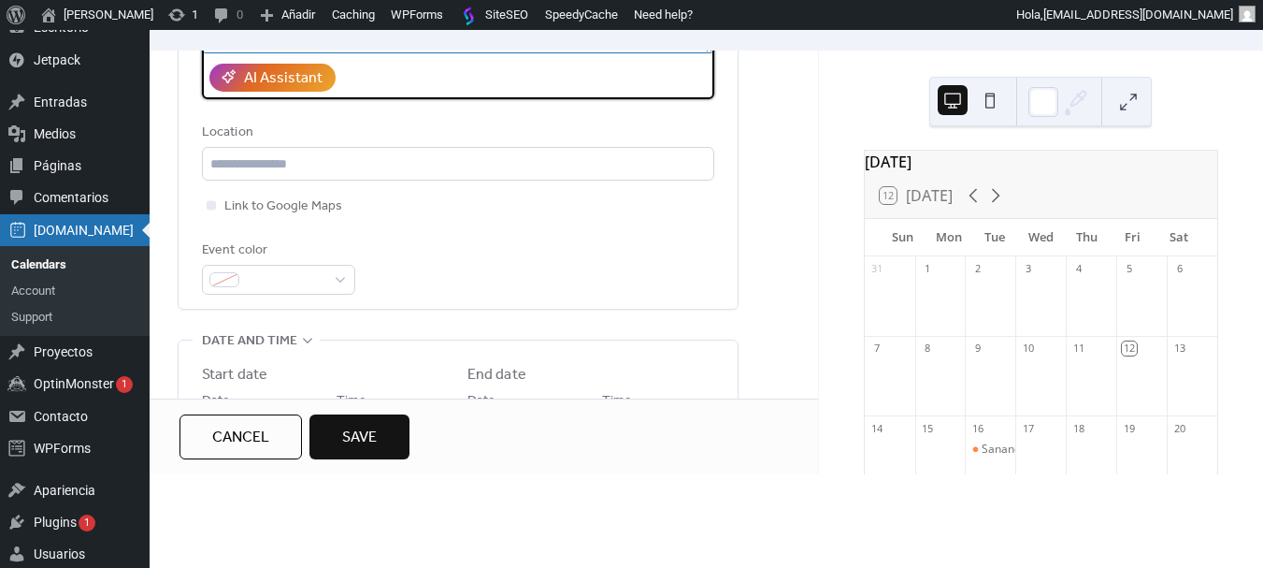
scroll to position [374, 0]
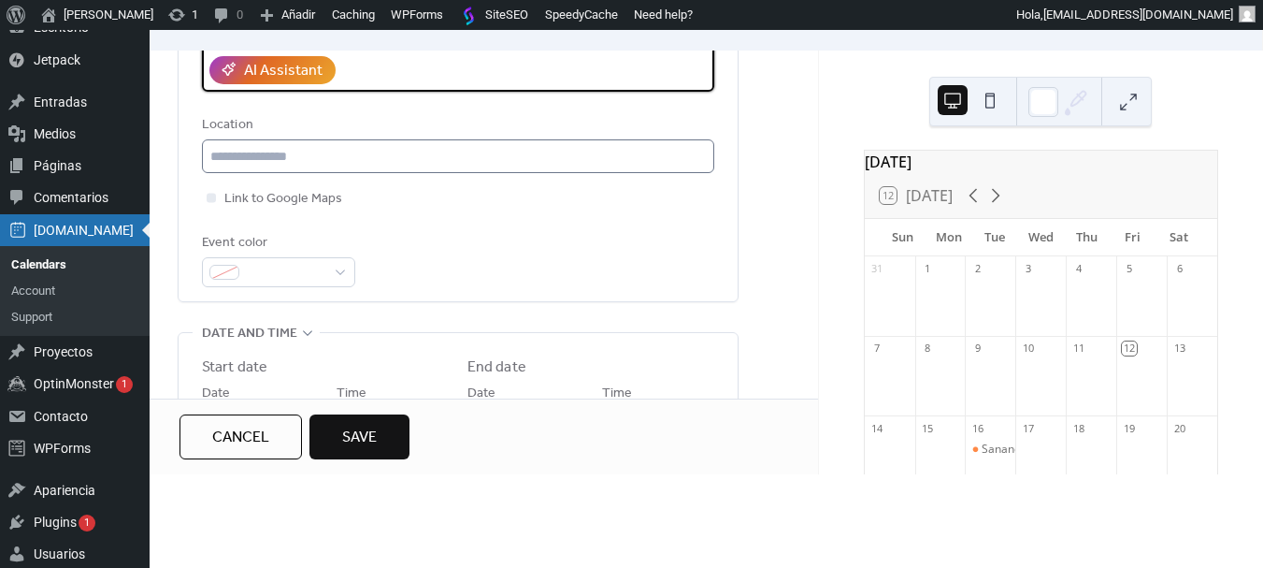
type textarea "**********"
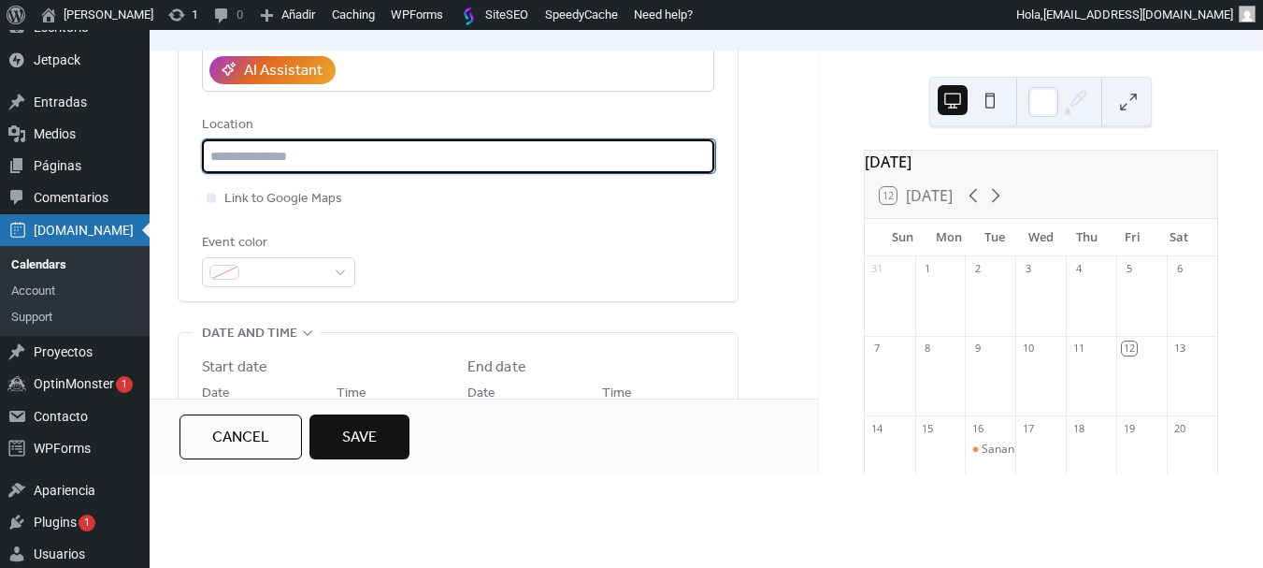
click at [311, 167] on input "text" at bounding box center [459, 156] width 513 height 34
type input "*"
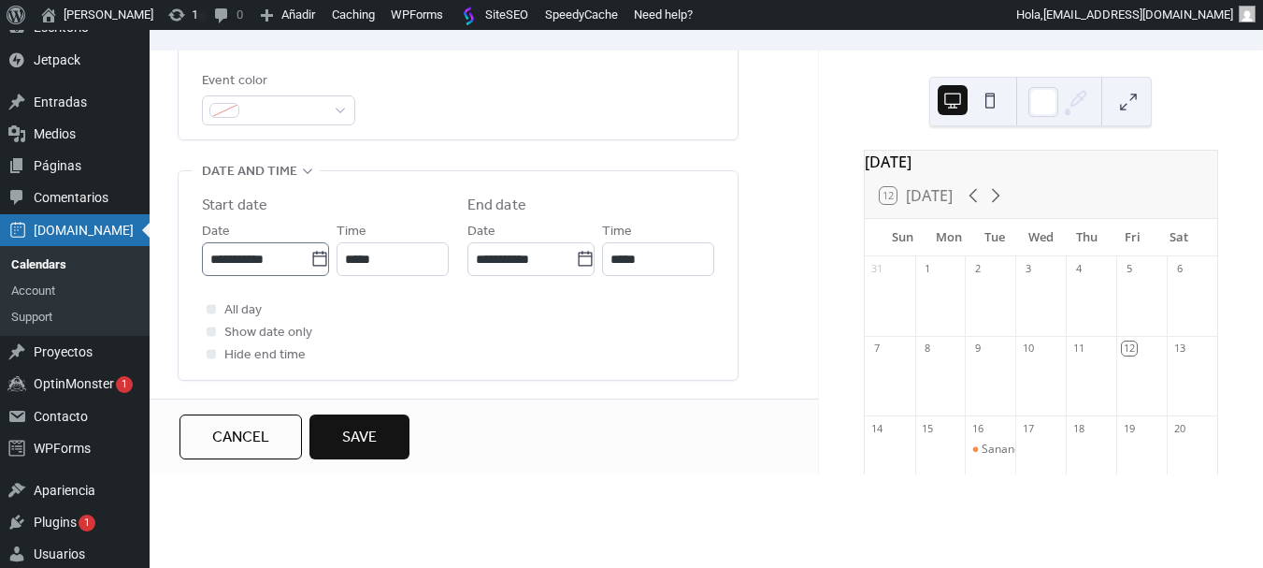
scroll to position [561, 0]
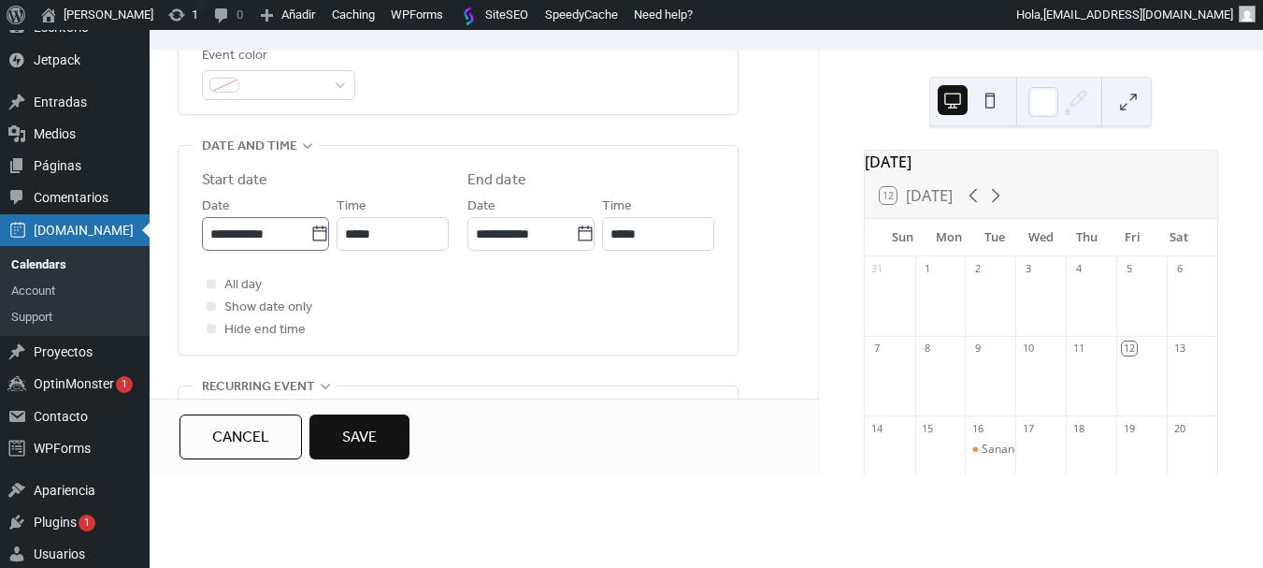
type input "****"
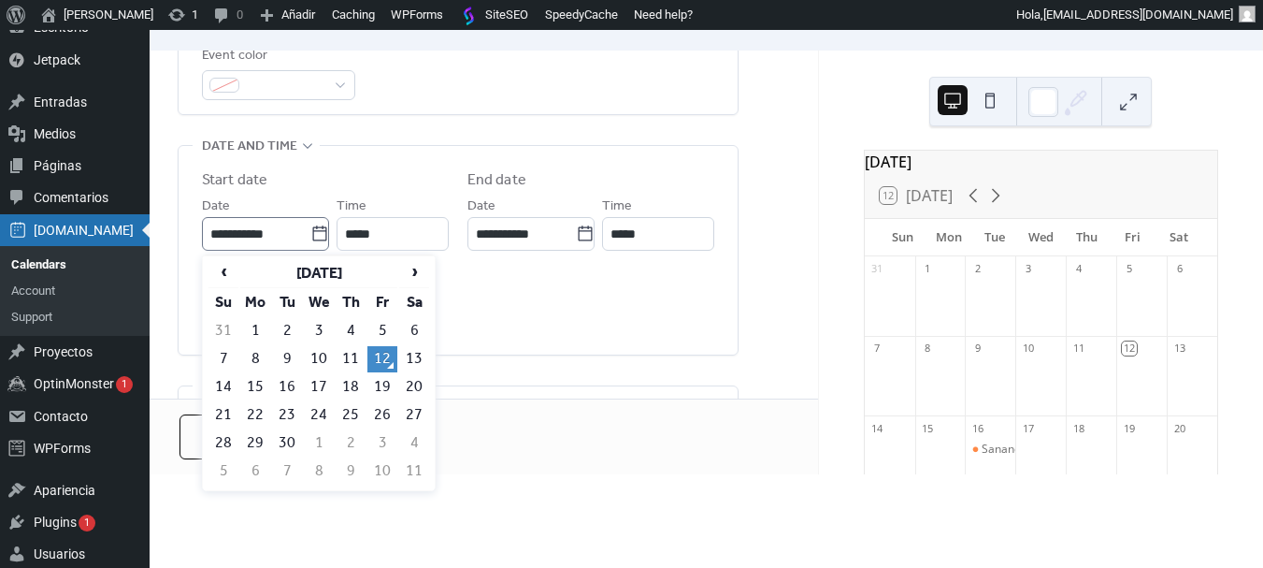
click at [314, 229] on icon at bounding box center [319, 233] width 19 height 19
click at [311, 229] on input "**********" at bounding box center [257, 234] width 108 height 34
click at [225, 272] on span "‹" at bounding box center [223, 271] width 28 height 17
click at [422, 407] on td "23" at bounding box center [414, 415] width 30 height 26
type input "**********"
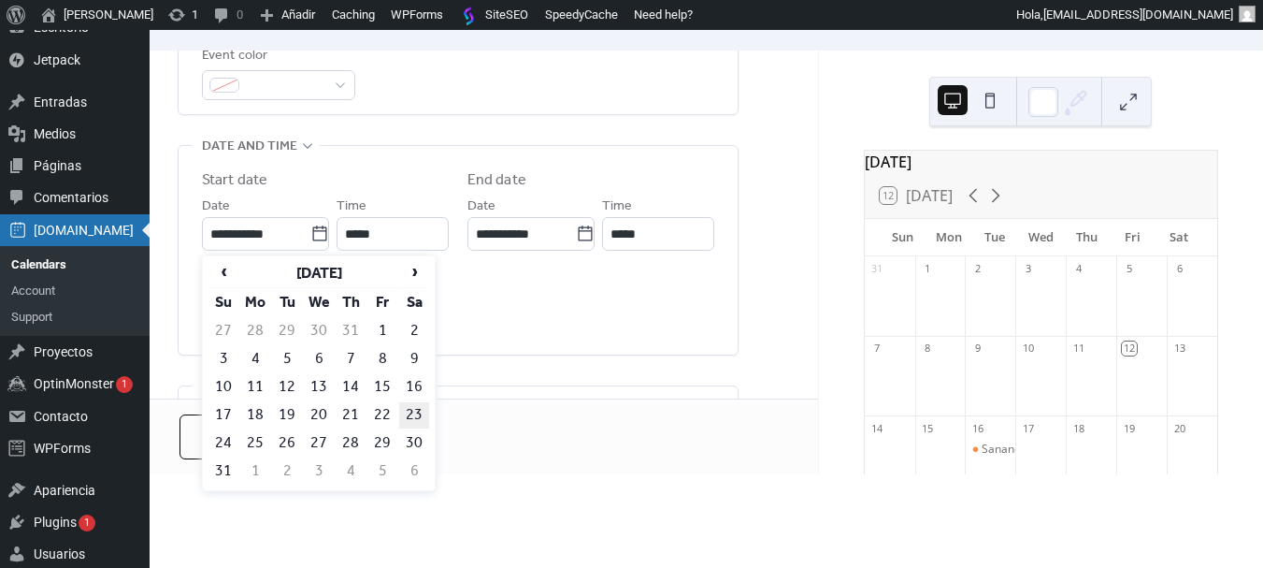
type input "**********"
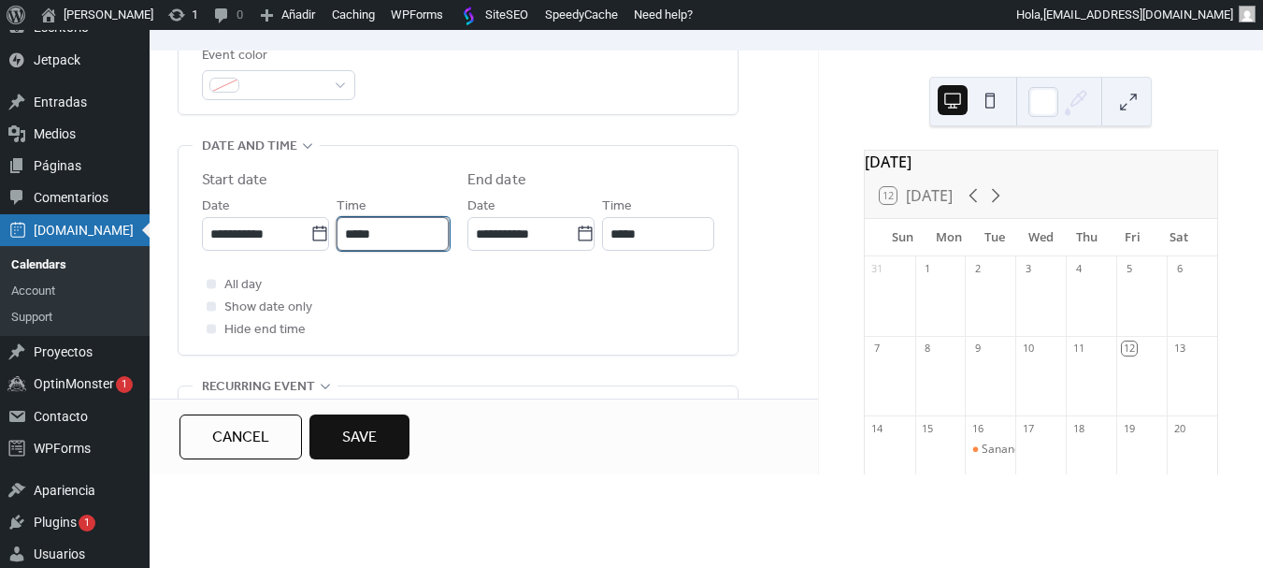
click at [392, 231] on input "*****" at bounding box center [394, 234] width 112 height 34
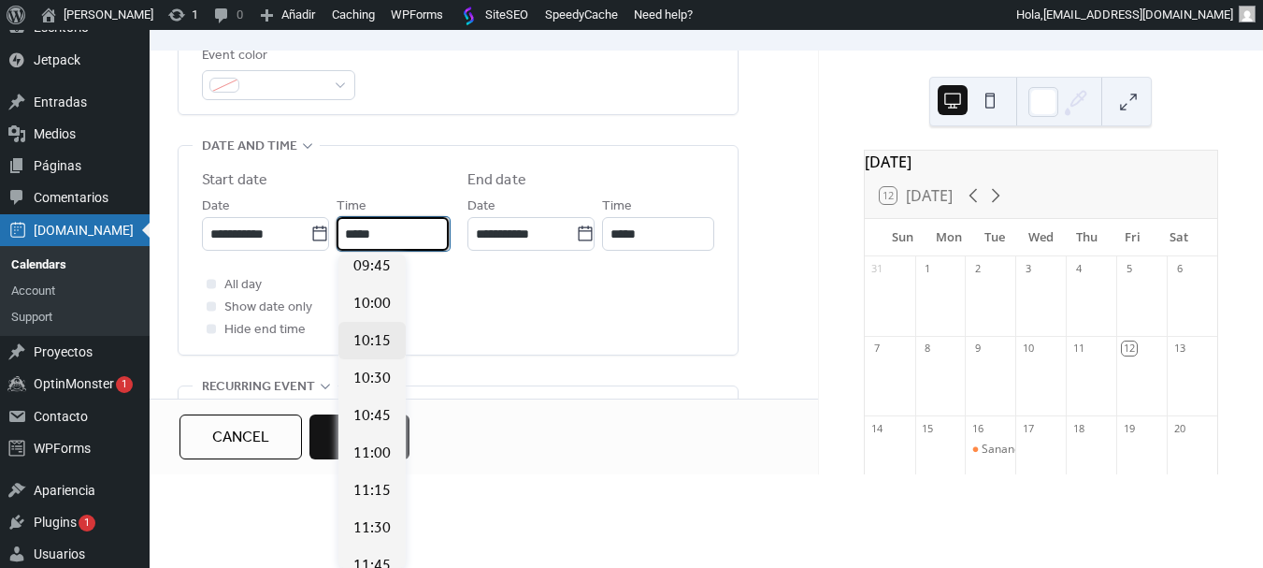
scroll to position [1328, 0]
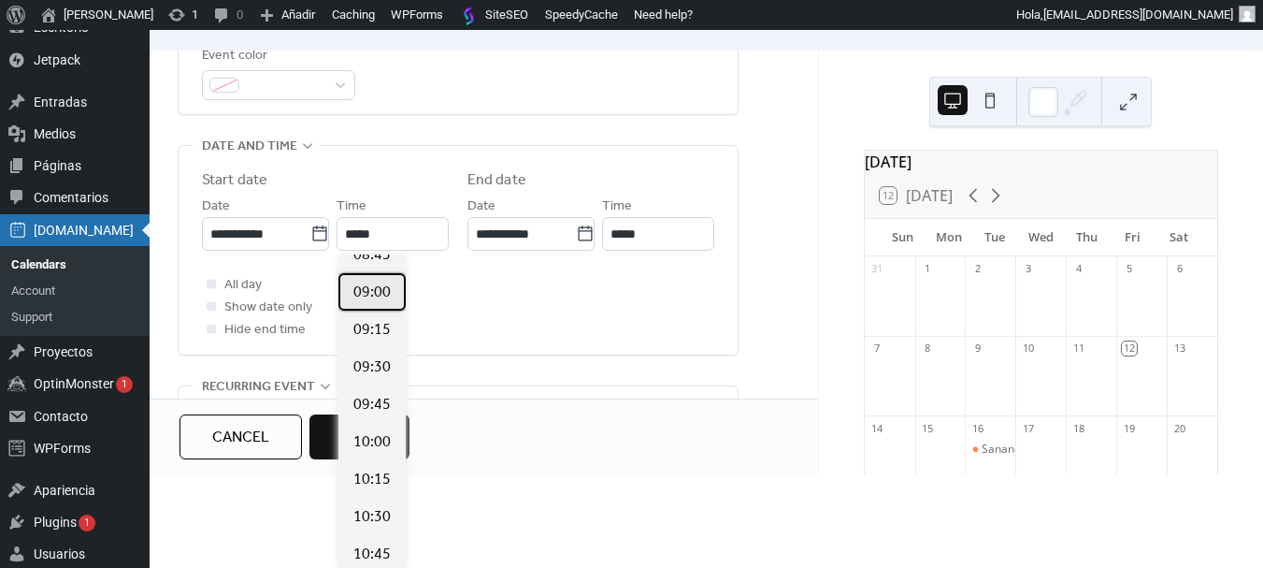
click at [372, 297] on span "09:00" at bounding box center [372, 293] width 37 height 22
type input "*****"
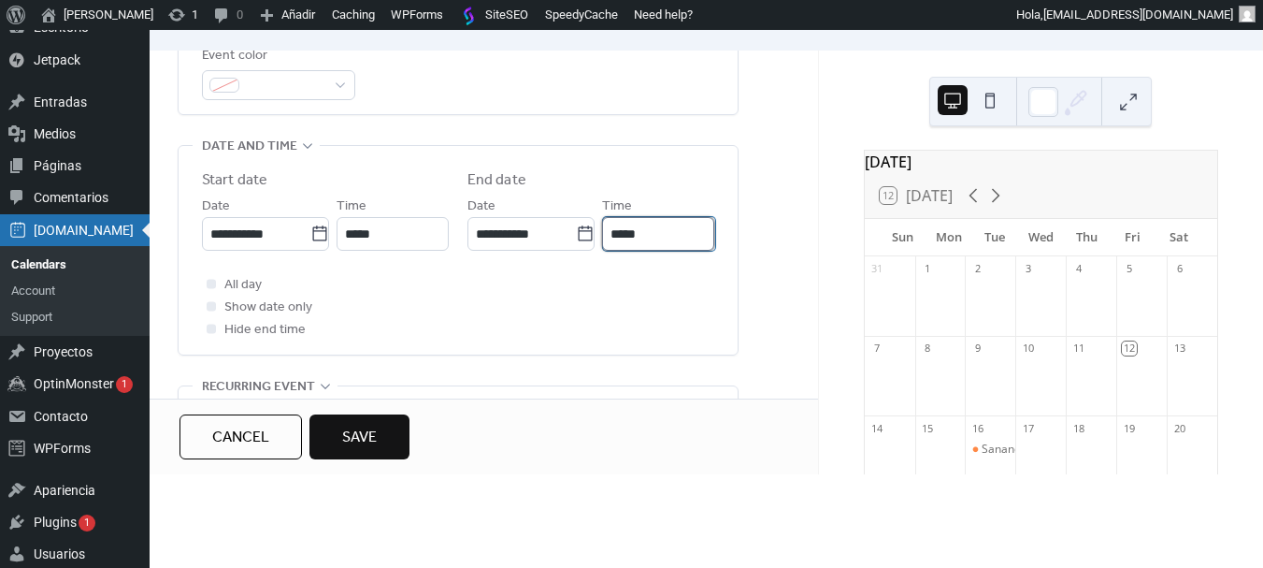
click at [682, 234] on input "*****" at bounding box center [659, 234] width 112 height 34
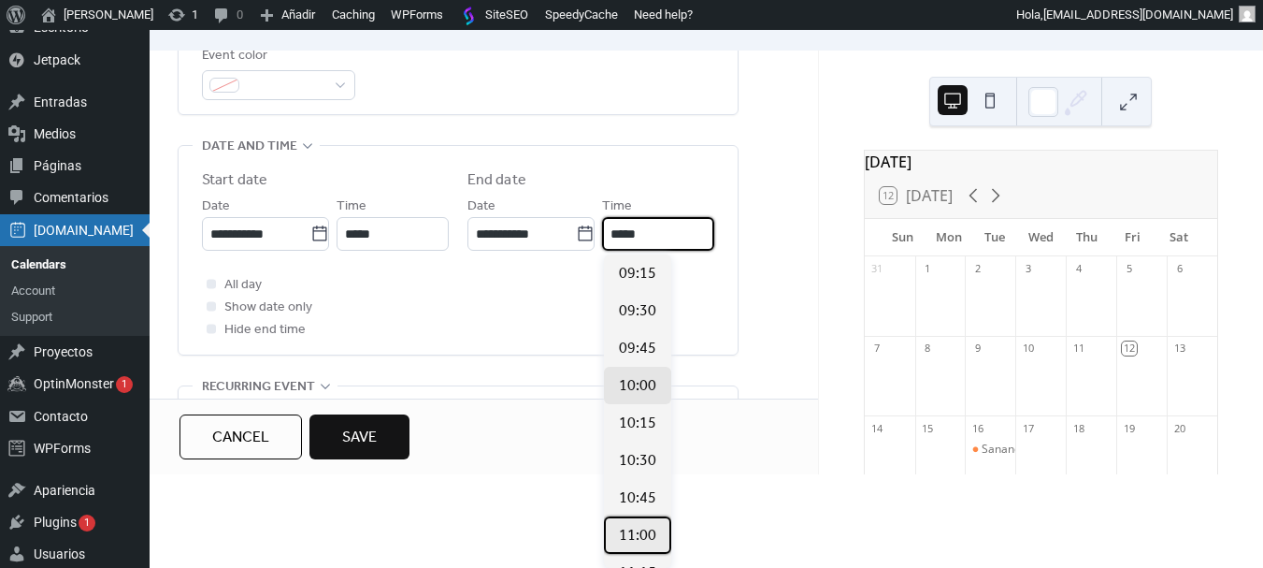
click at [636, 537] on span "11:00" at bounding box center [637, 536] width 37 height 22
type input "*****"
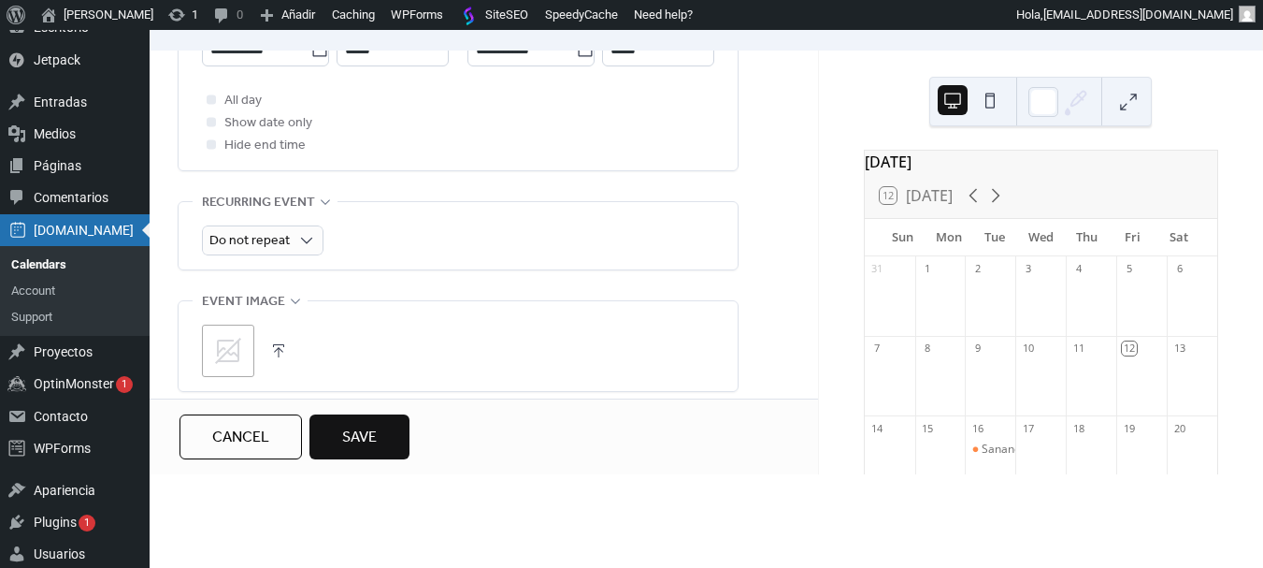
scroll to position [748, 0]
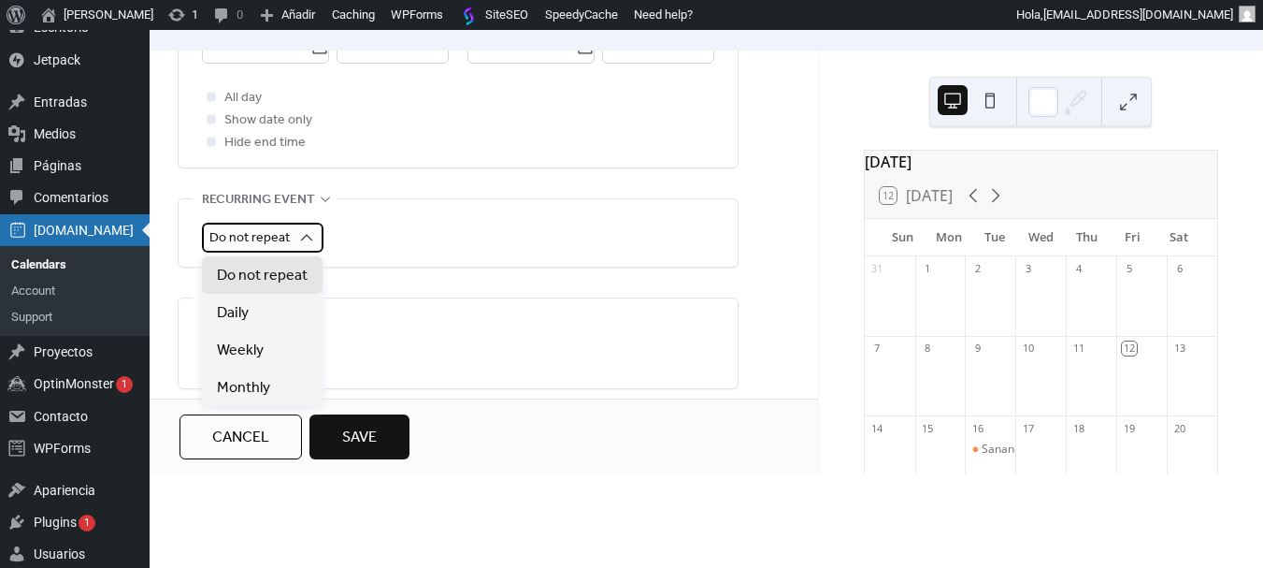
click at [264, 238] on span "Do not repeat" at bounding box center [249, 237] width 80 height 25
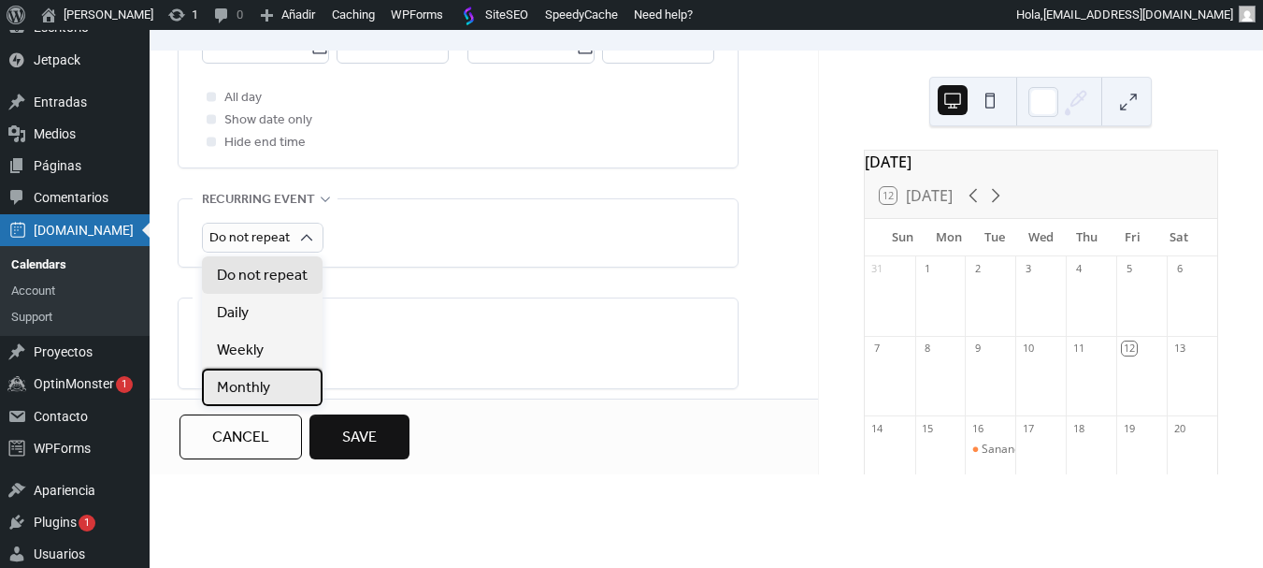
click at [253, 380] on span "Monthly" at bounding box center [243, 388] width 53 height 22
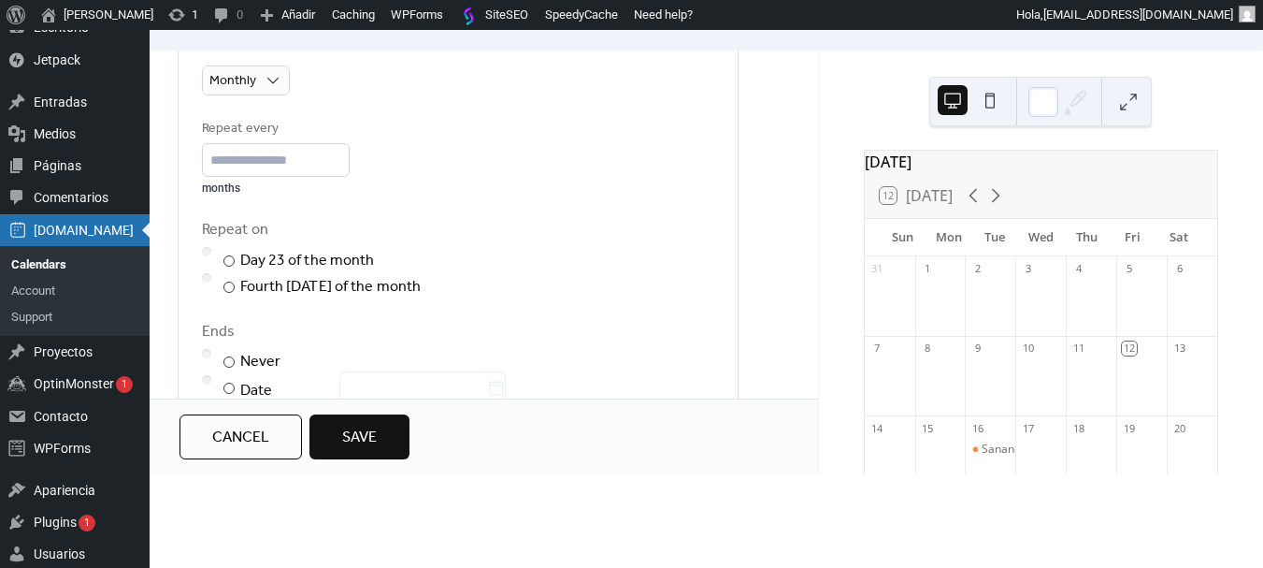
scroll to position [935, 0]
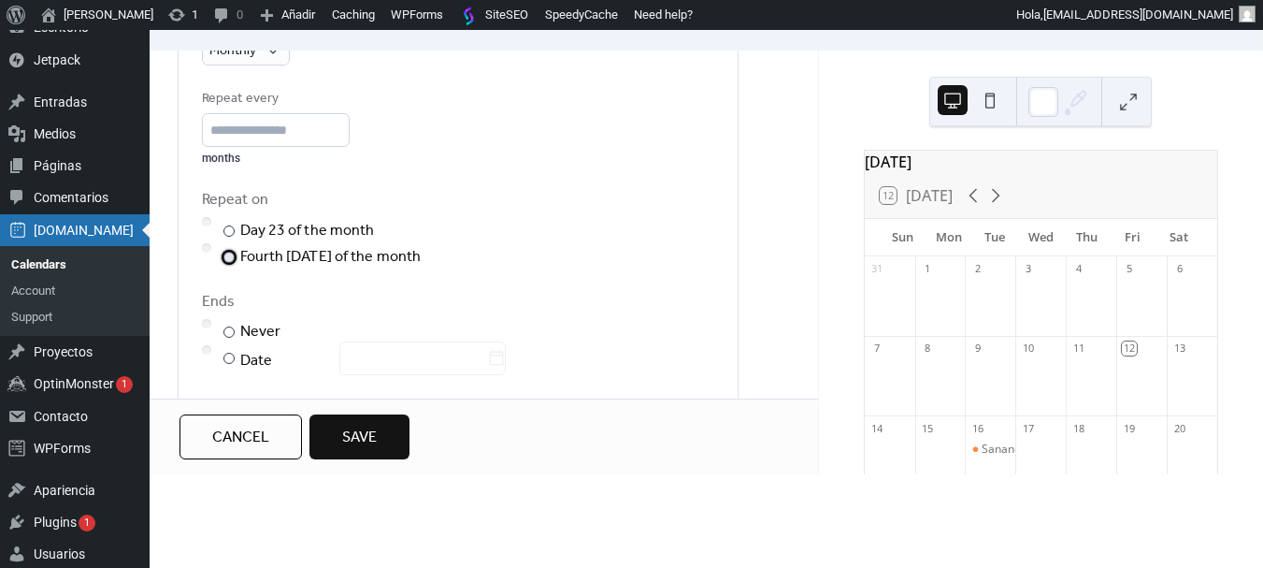
click at [229, 253] on div at bounding box center [229, 257] width 11 height 11
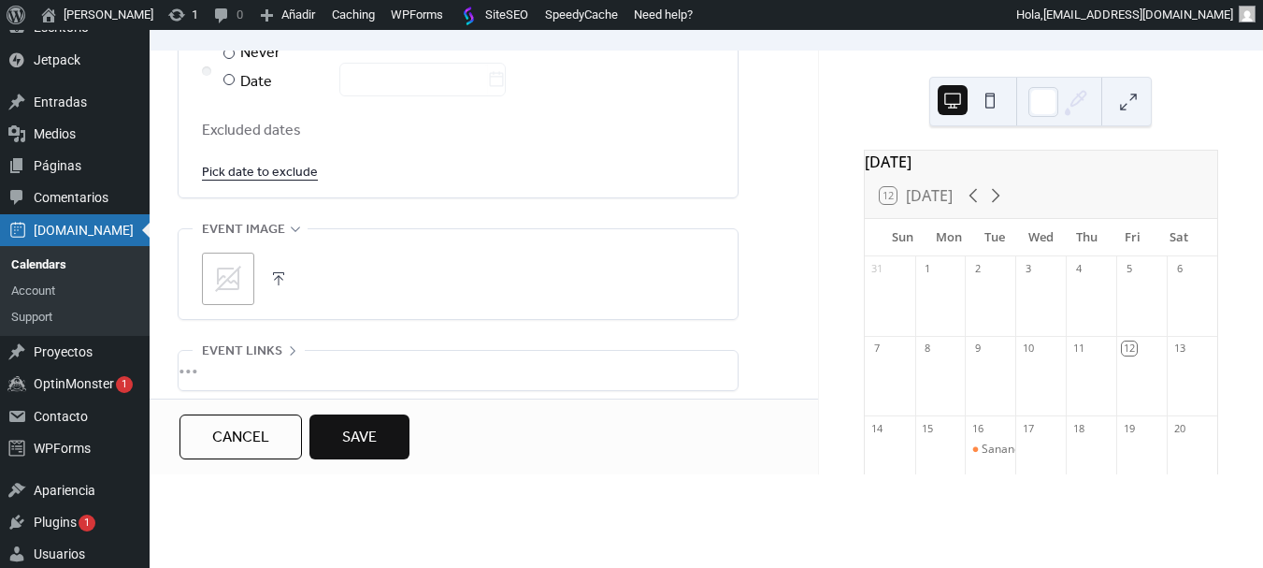
scroll to position [1216, 0]
click at [232, 295] on div ";" at bounding box center [228, 277] width 52 height 52
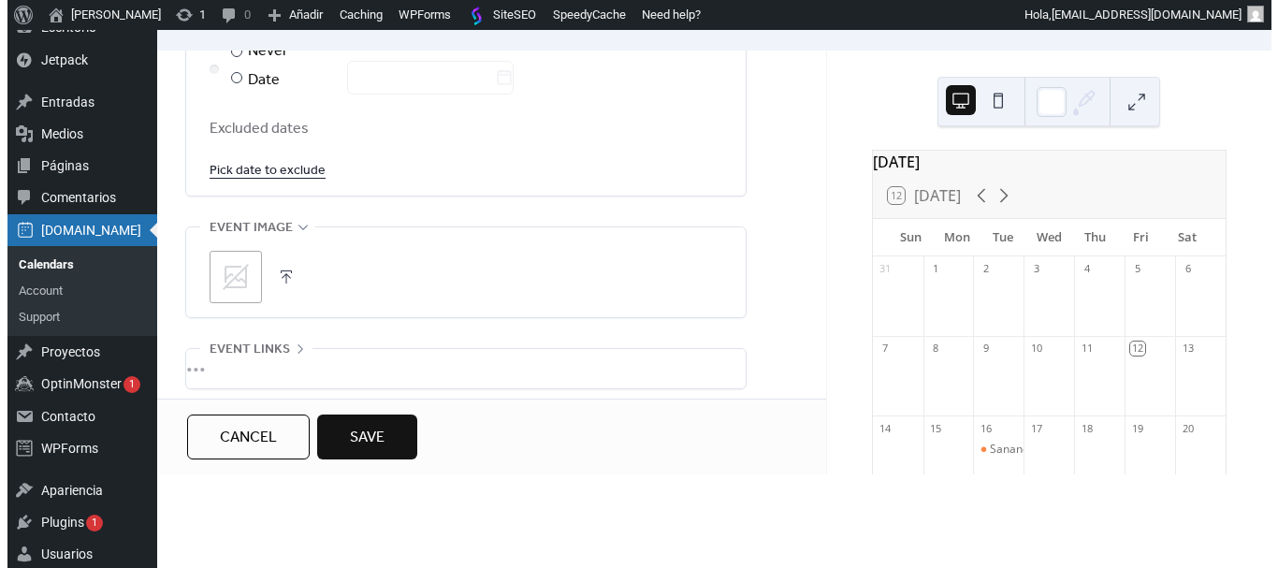
scroll to position [0, 0]
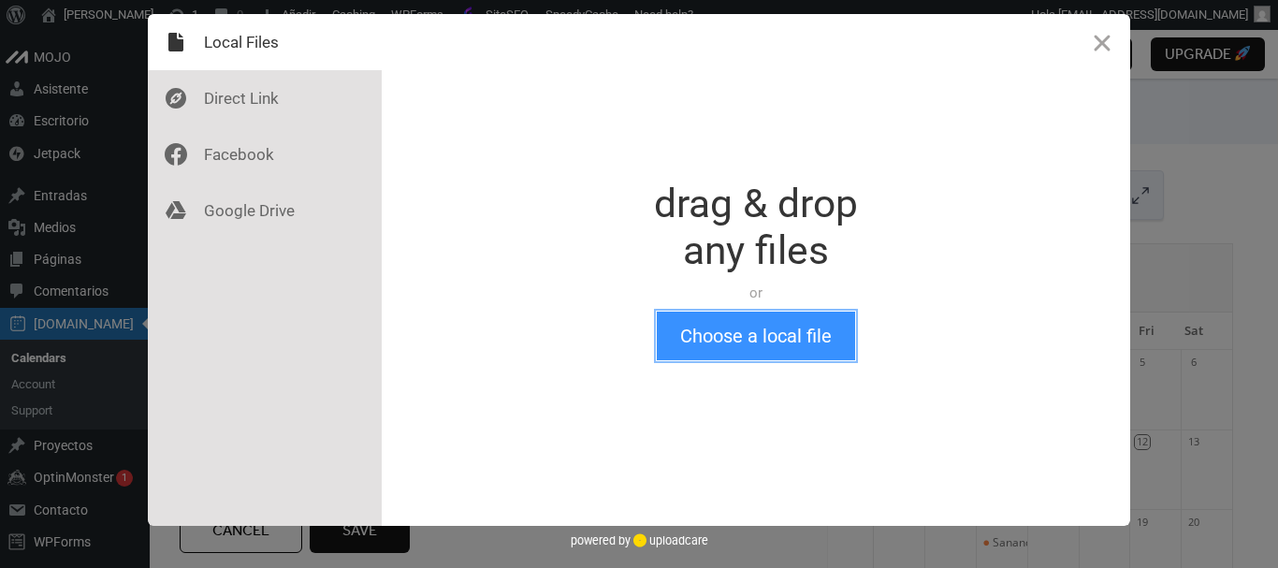
click at [767, 323] on button "Choose a local file" at bounding box center [756, 335] width 198 height 49
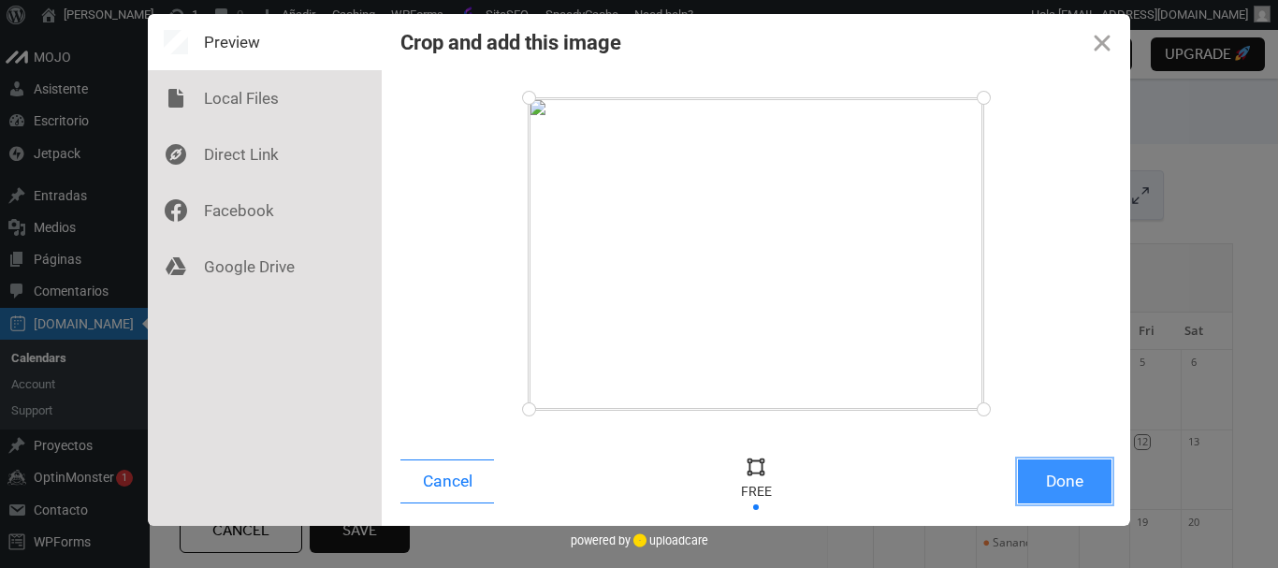
click at [1094, 474] on button "Done" at bounding box center [1065, 481] width 94 height 44
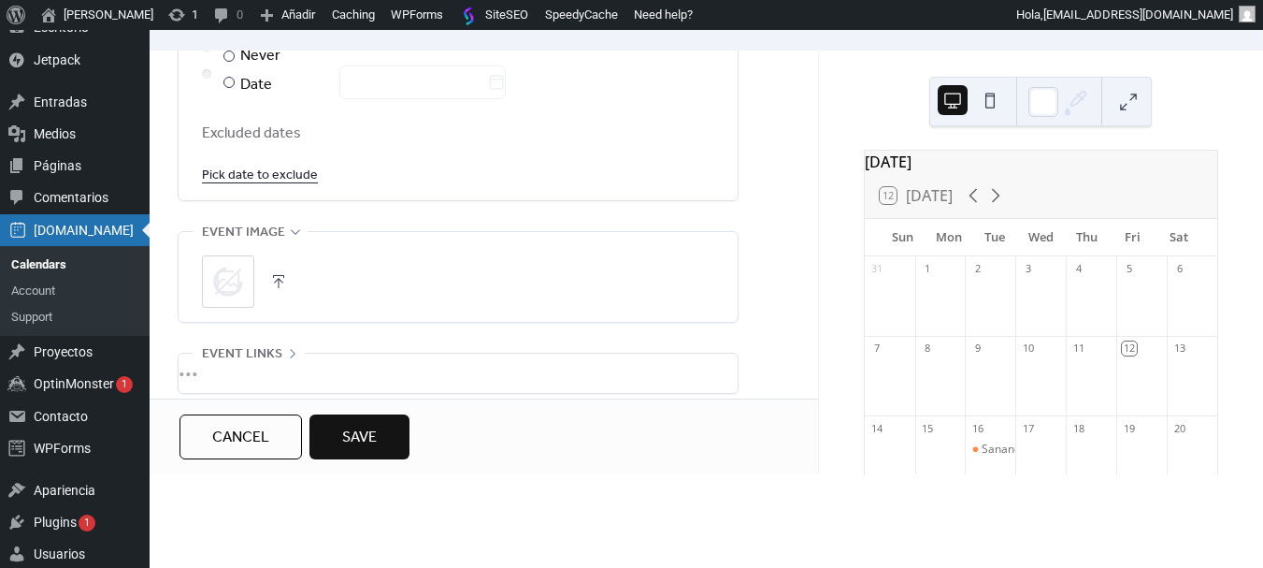
scroll to position [1196, 0]
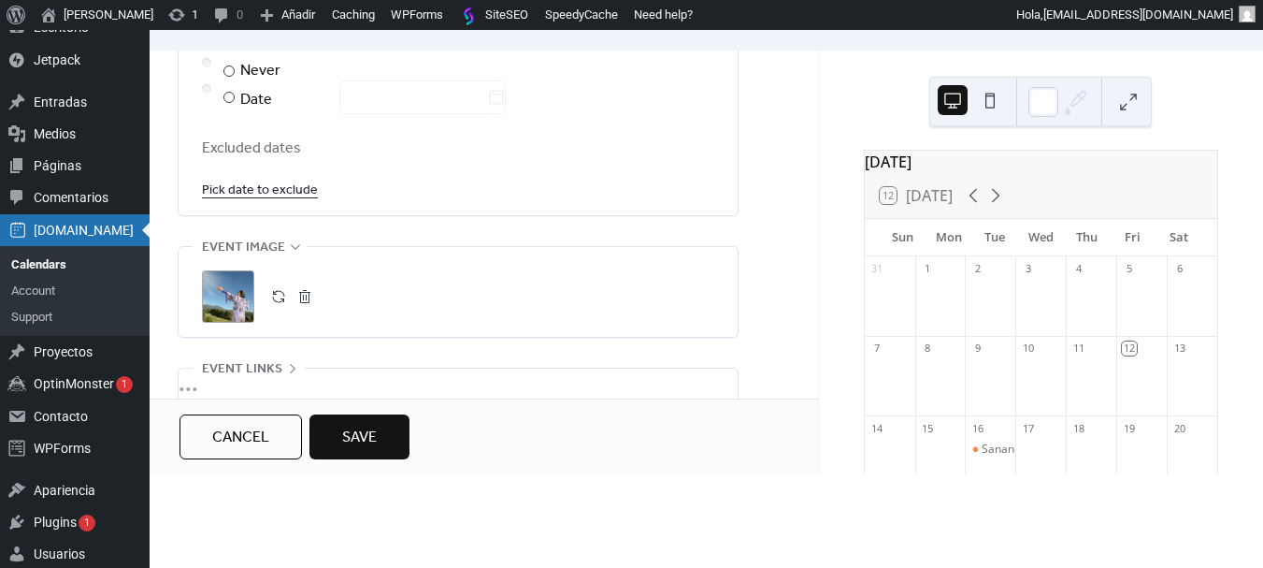
click at [379, 426] on button "Save" at bounding box center [360, 436] width 100 height 45
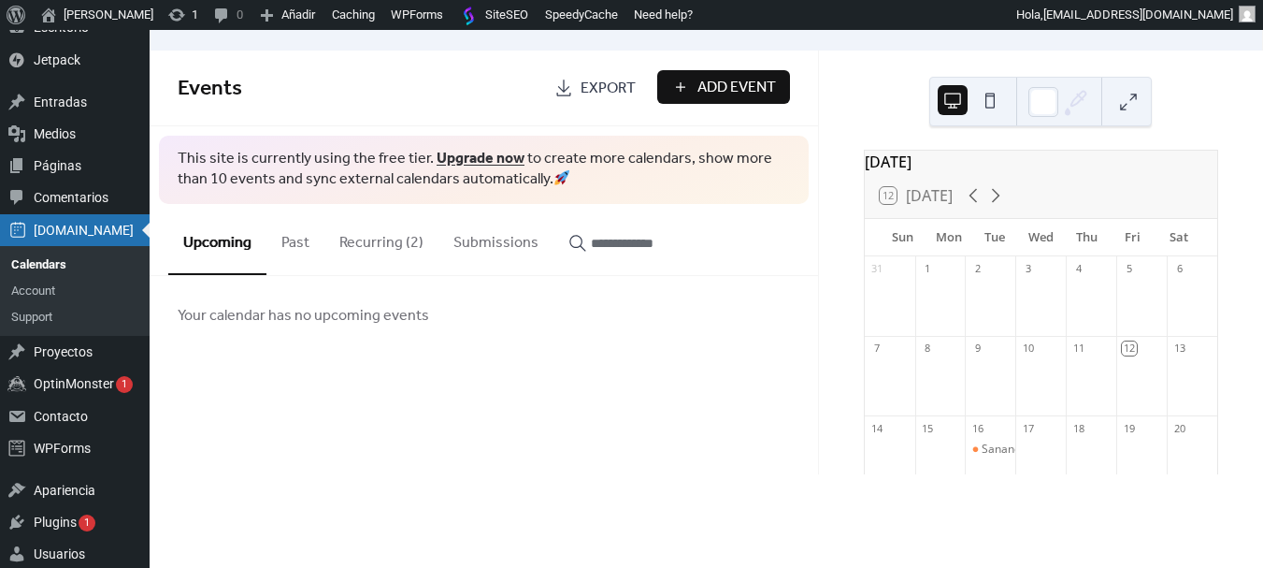
click at [396, 258] on button "Recurring (2)" at bounding box center [382, 238] width 114 height 69
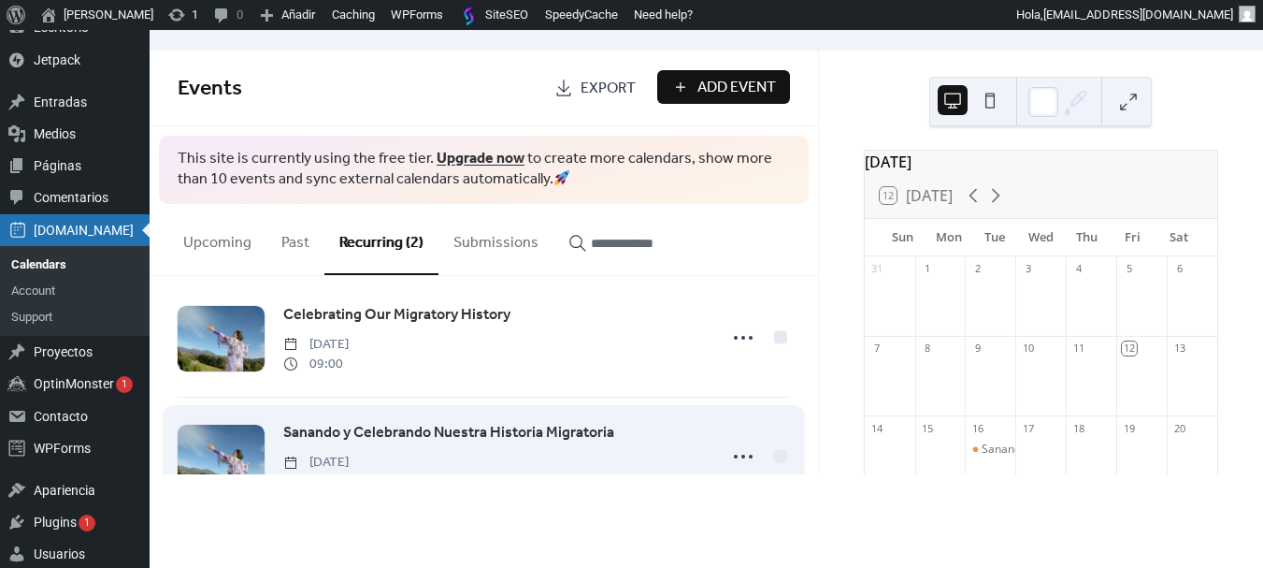
scroll to position [93, 0]
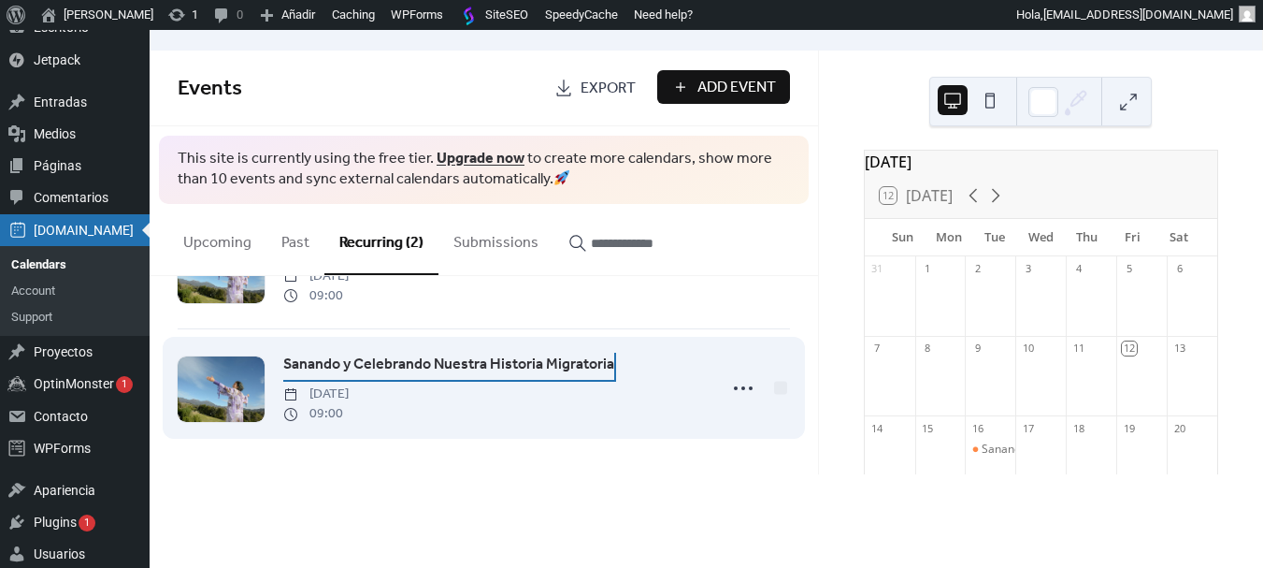
click at [436, 363] on span "Sanando y Celebrando Nuestra Historia Migratoria" at bounding box center [448, 365] width 331 height 22
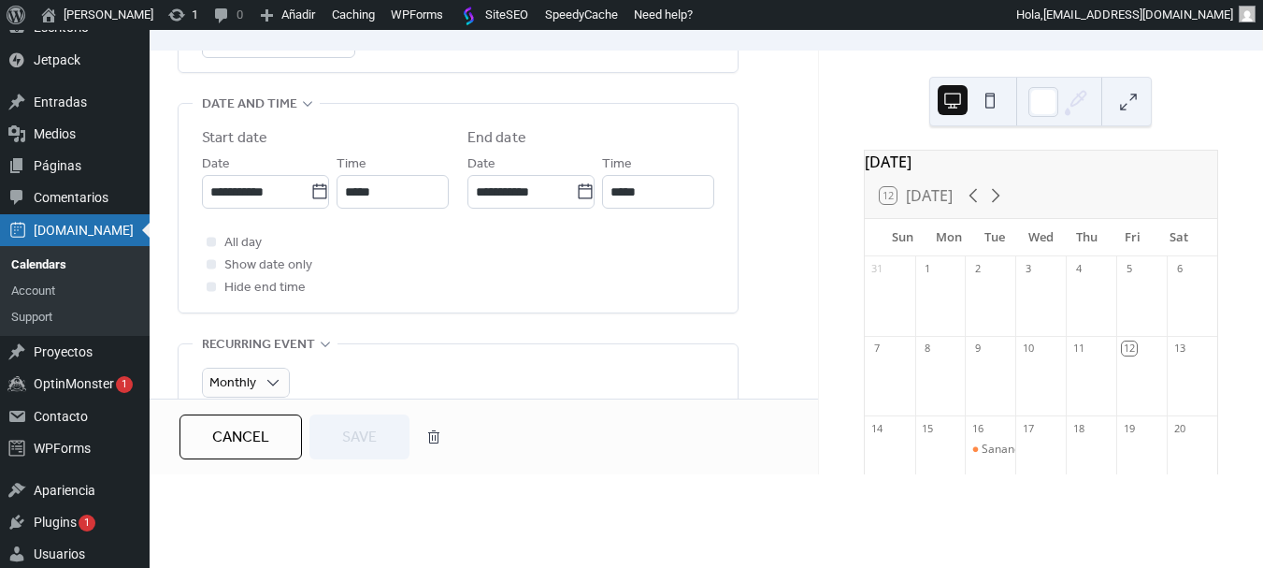
scroll to position [655, 0]
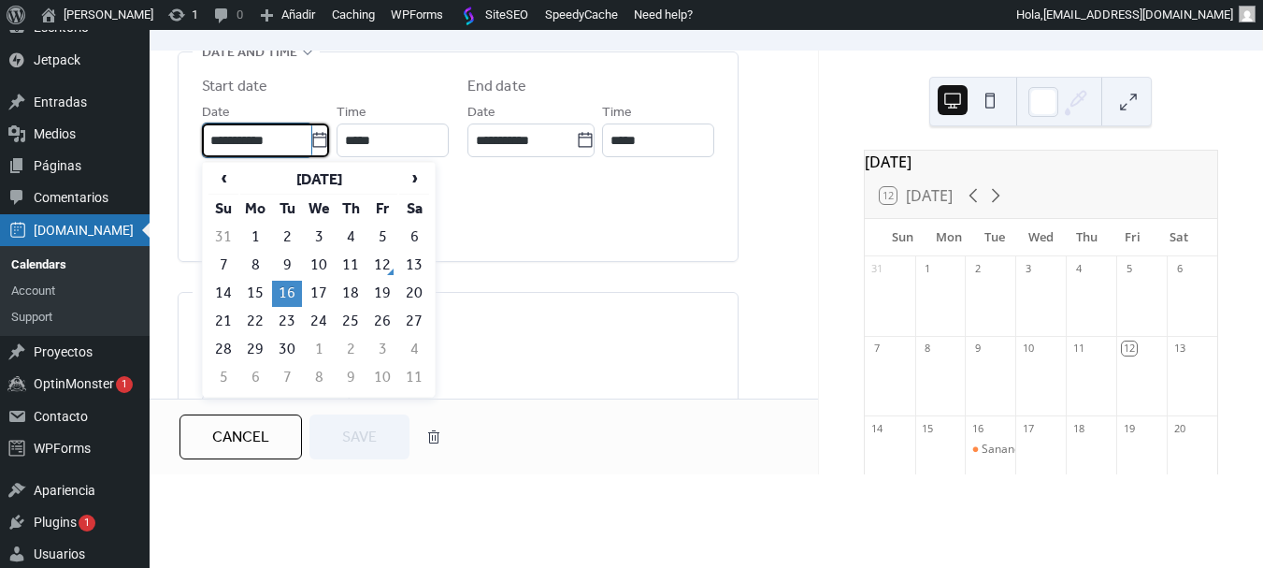
click at [272, 143] on input "**********" at bounding box center [257, 140] width 108 height 34
click at [224, 177] on span "‹" at bounding box center [223, 177] width 28 height 17
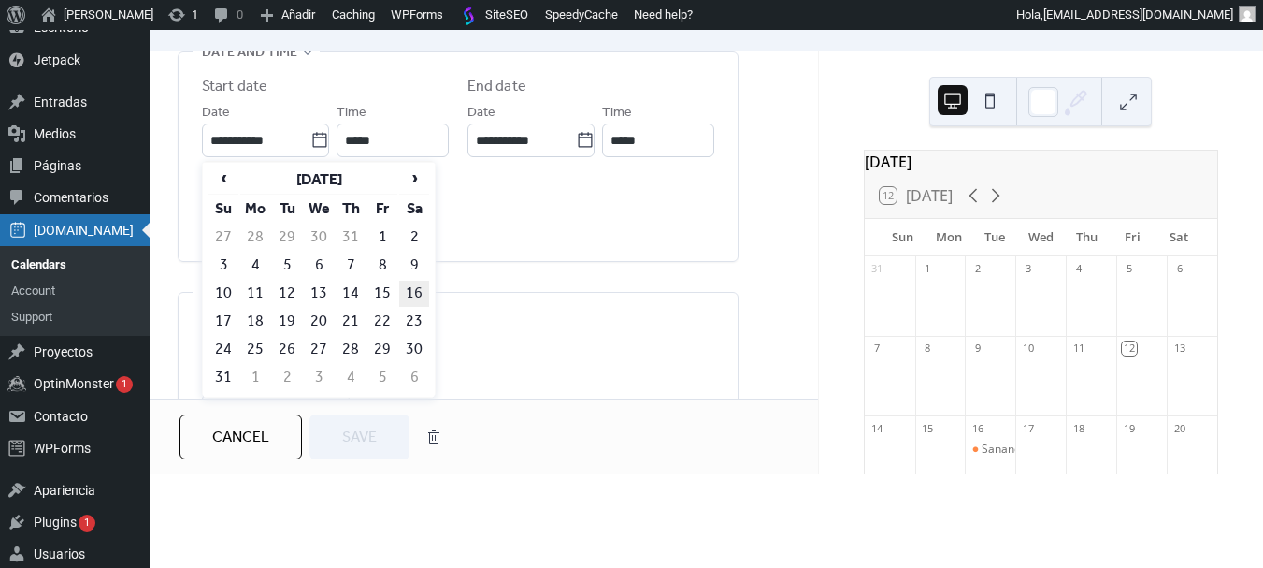
click at [420, 288] on td "16" at bounding box center [414, 294] width 30 height 26
type input "**********"
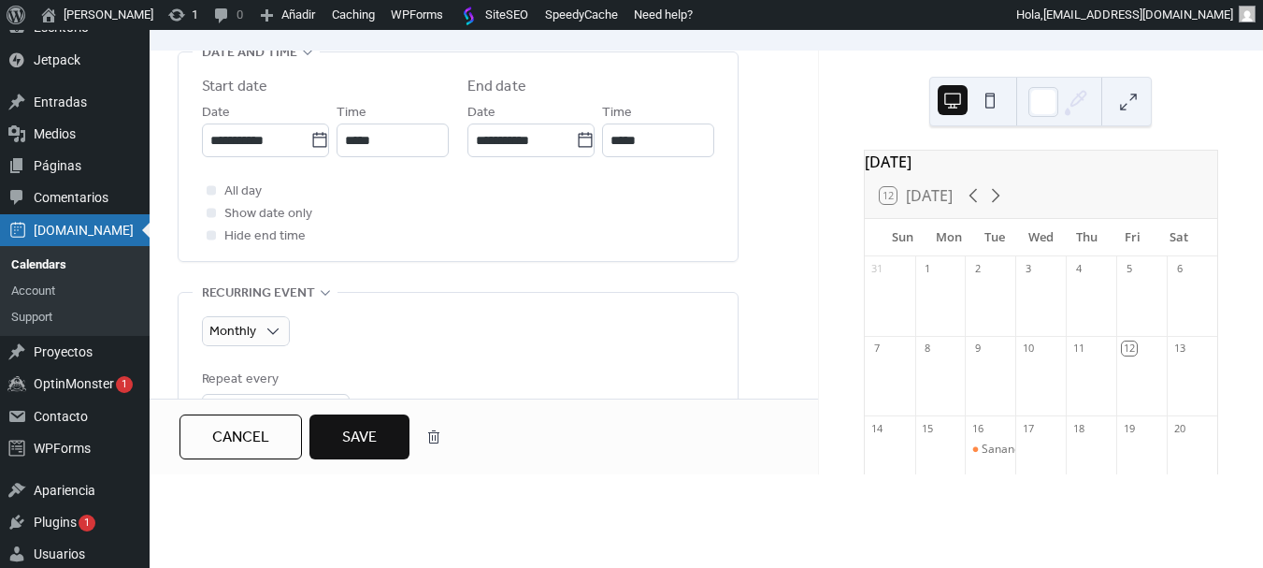
click at [342, 438] on span "Save" at bounding box center [359, 437] width 35 height 22
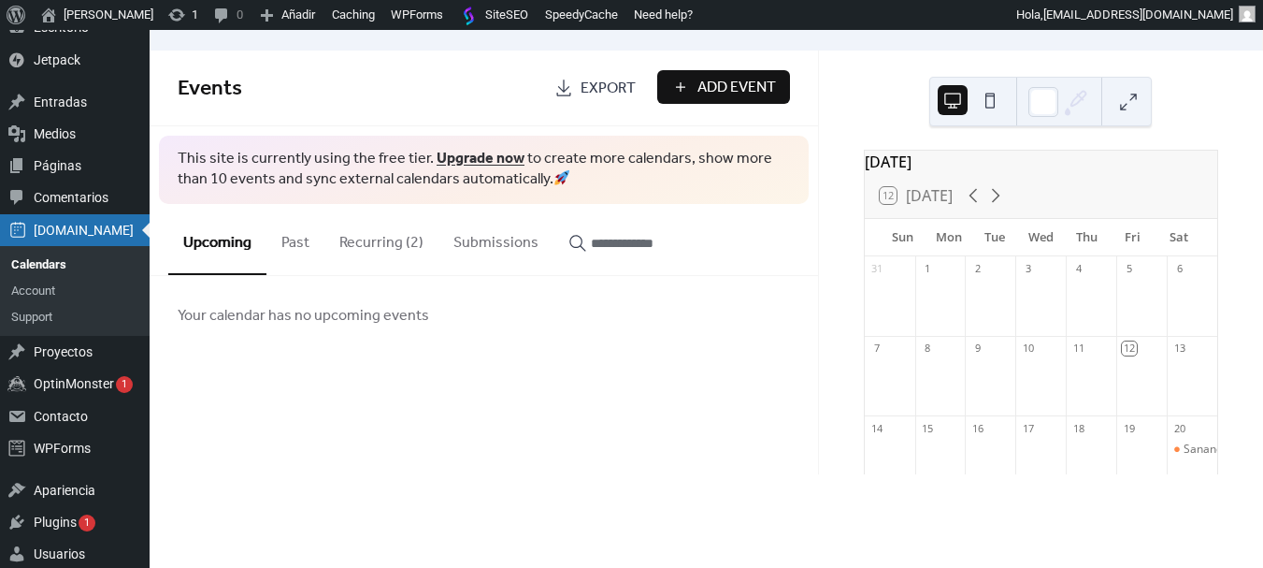
click at [391, 235] on button "Recurring (2)" at bounding box center [382, 238] width 114 height 69
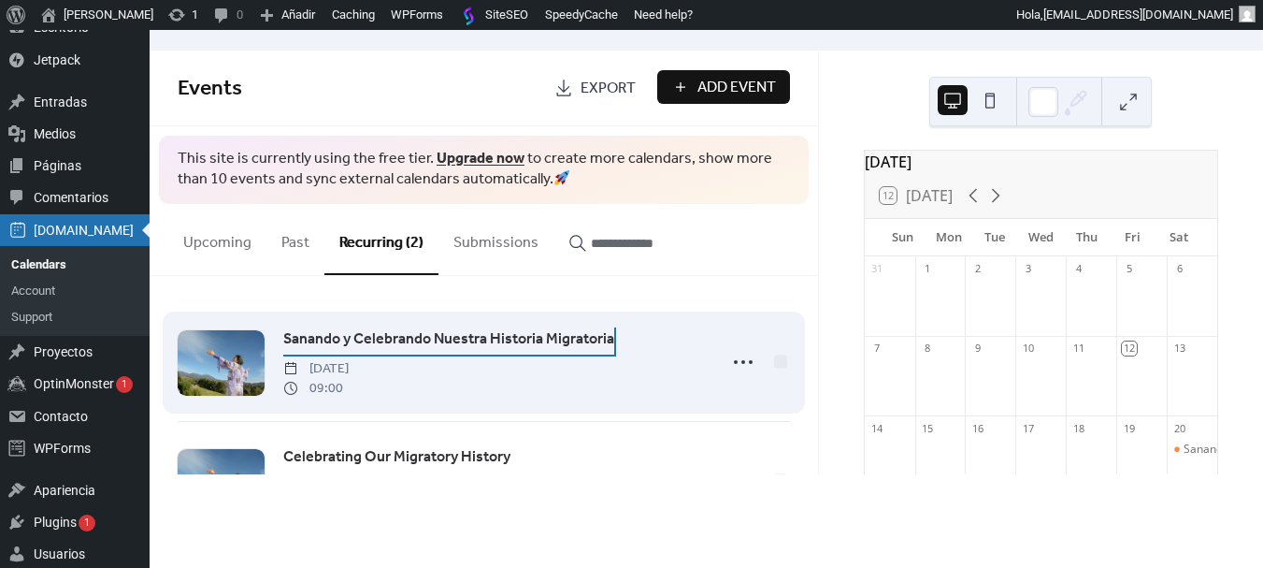
click at [481, 342] on span "Sanando y Celebrando Nuestra Historia Migratoria" at bounding box center [448, 339] width 331 height 22
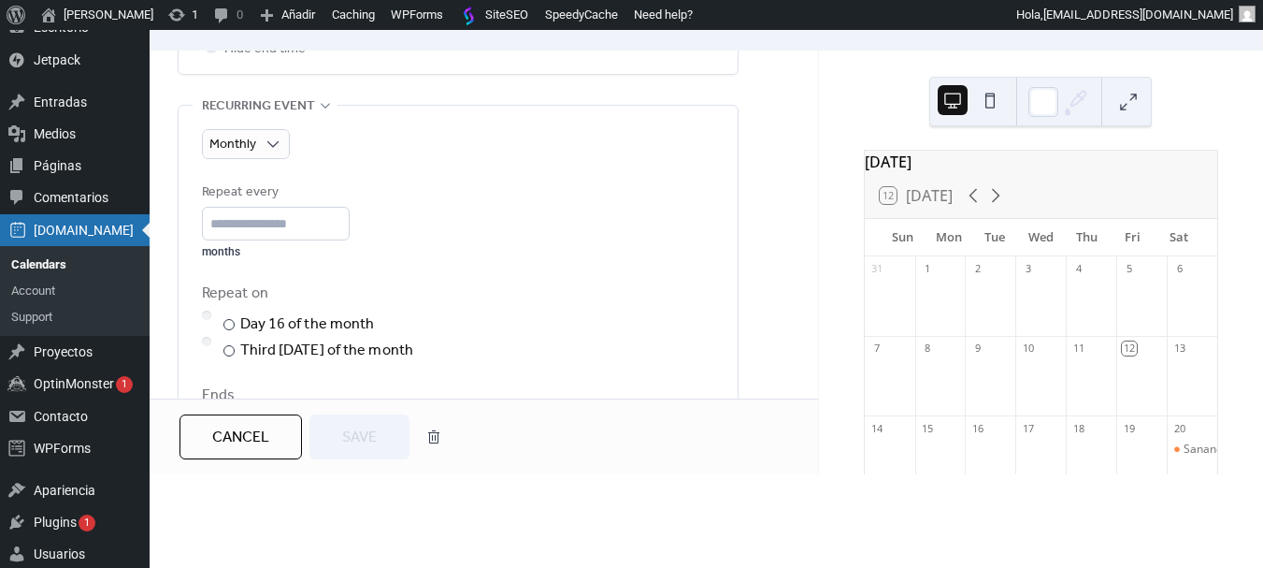
scroll to position [935, 0]
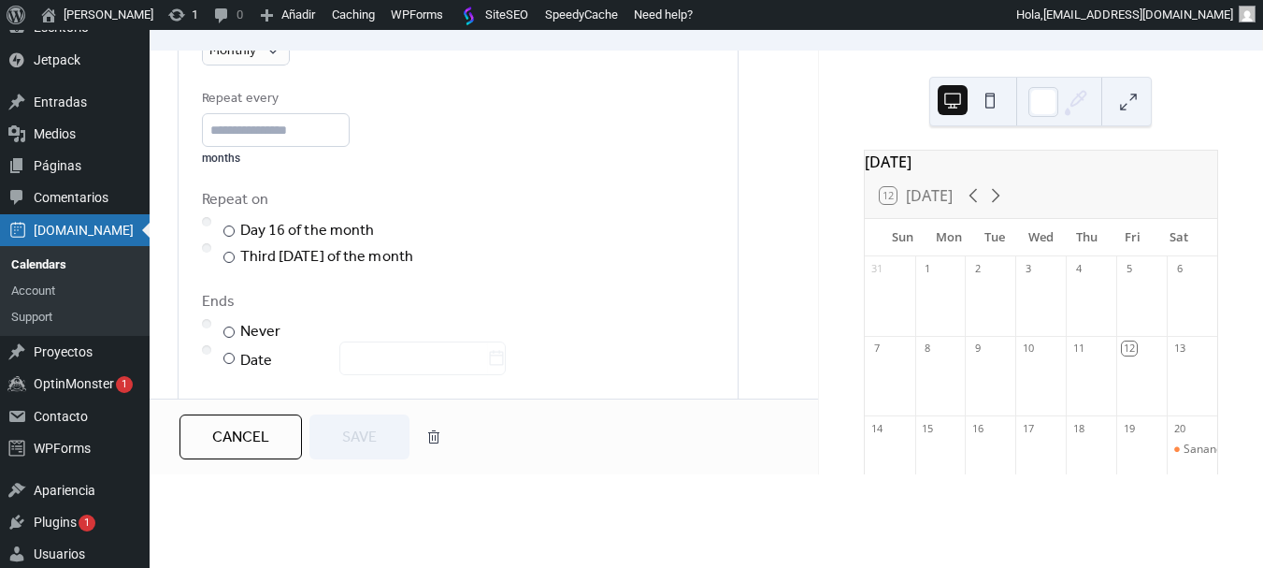
click at [228, 440] on span "Cancel" at bounding box center [240, 437] width 57 height 22
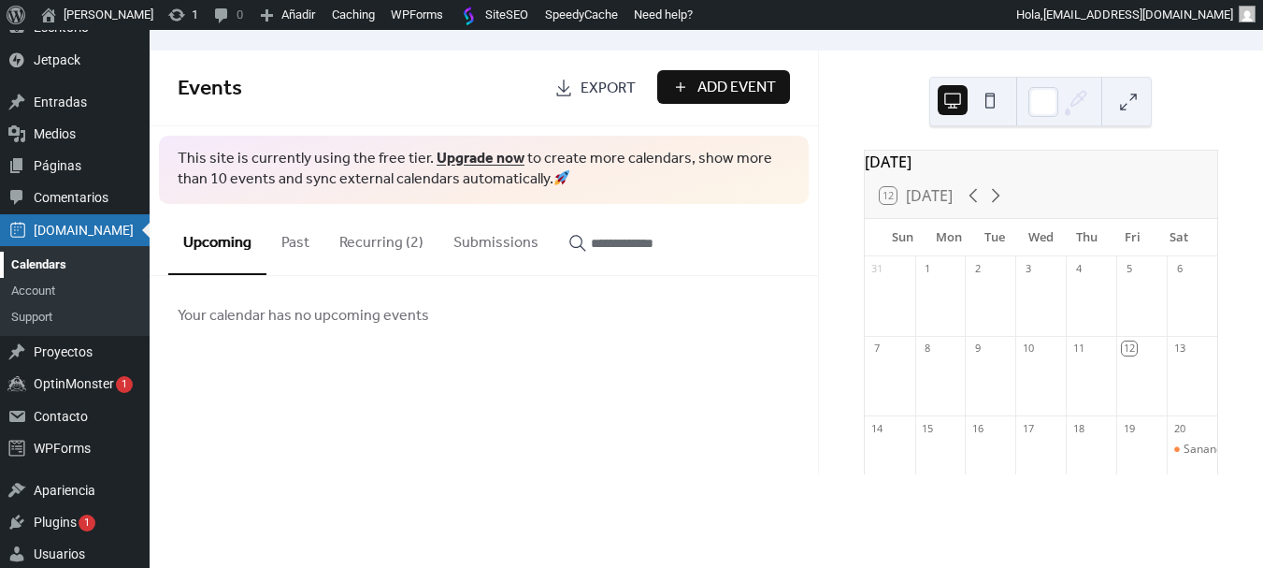
click at [18, 269] on link "Calendars" at bounding box center [75, 265] width 150 height 26
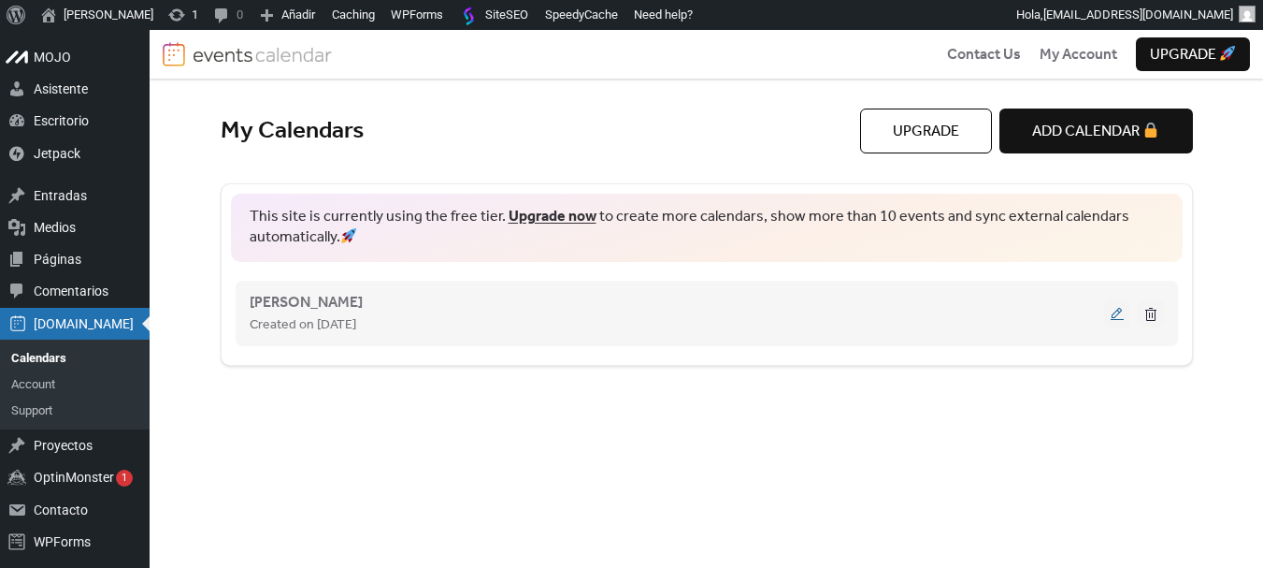
click at [1114, 317] on button at bounding box center [1118, 313] width 26 height 28
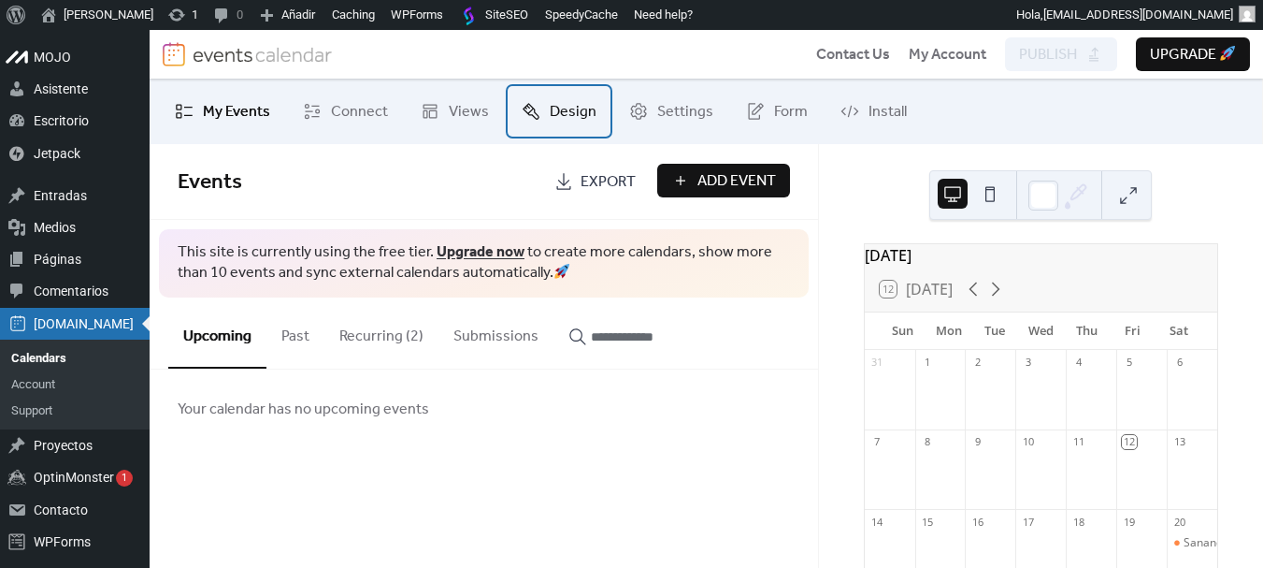
click at [550, 123] on span "Design" at bounding box center [573, 112] width 47 height 22
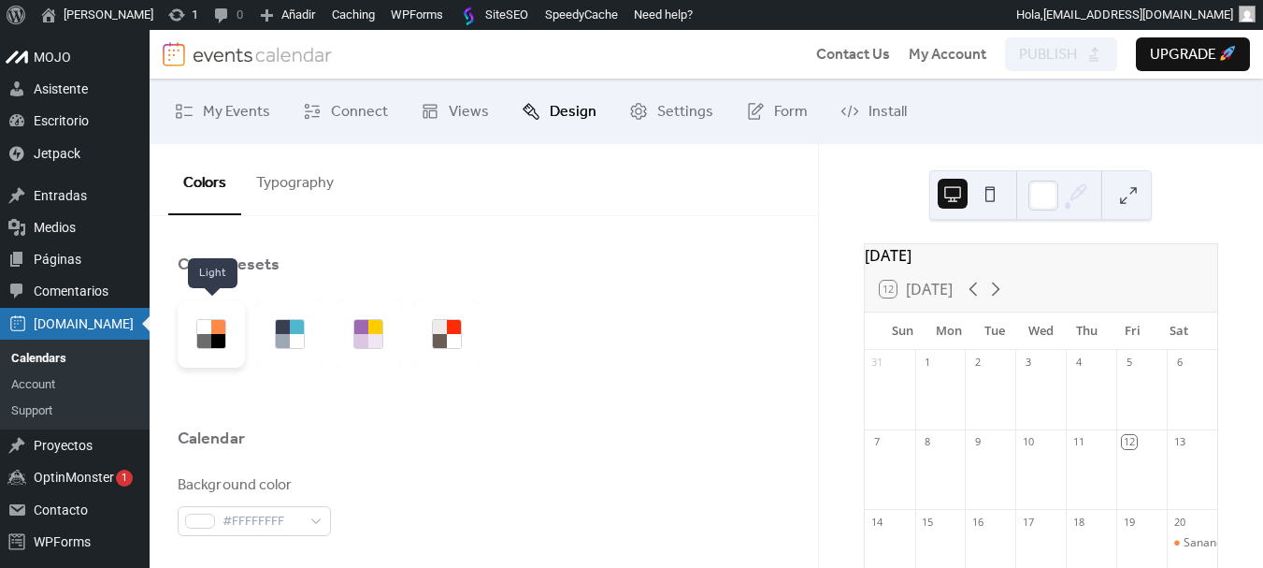
click at [214, 344] on div at bounding box center [218, 341] width 14 height 14
click at [284, 326] on div at bounding box center [283, 327] width 14 height 14
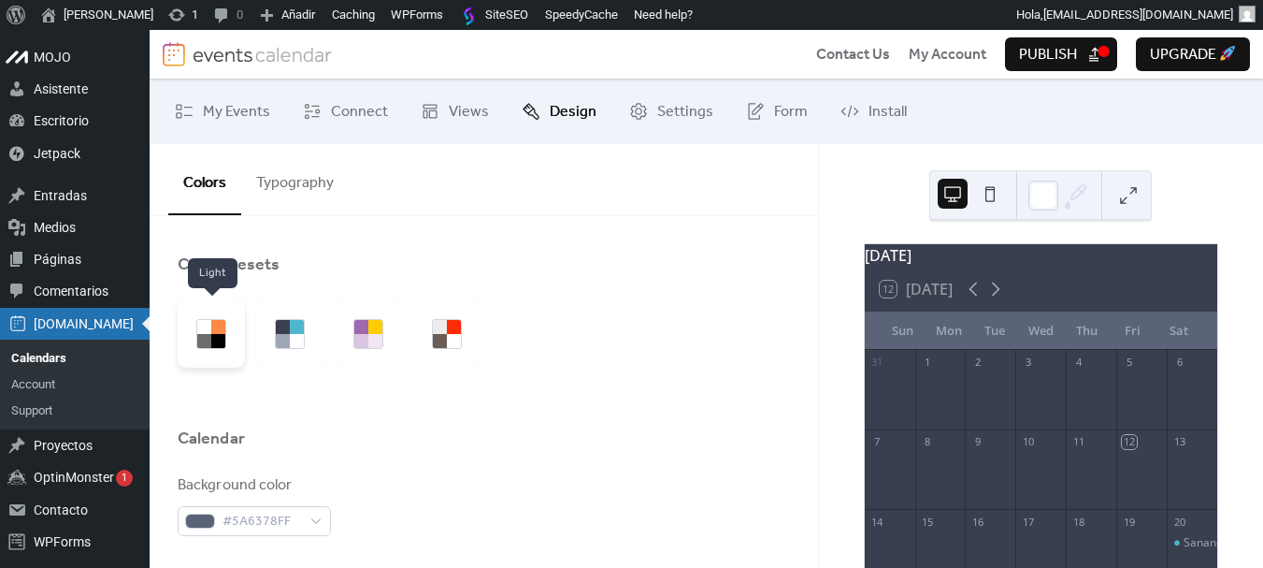
click at [208, 330] on div at bounding box center [204, 327] width 14 height 14
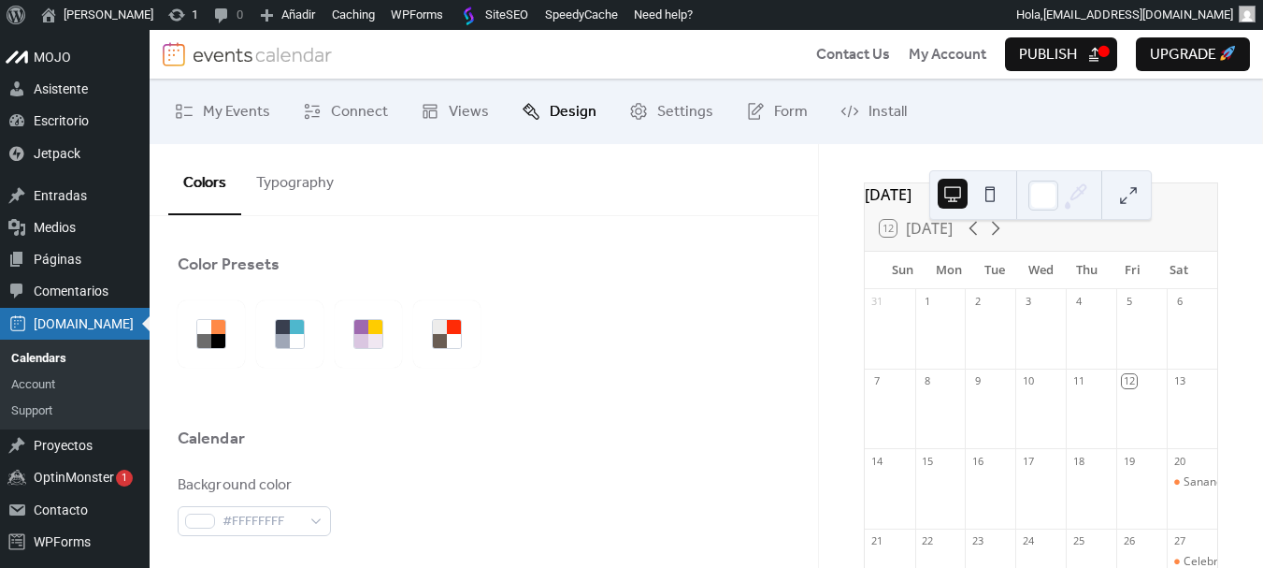
scroll to position [94, 0]
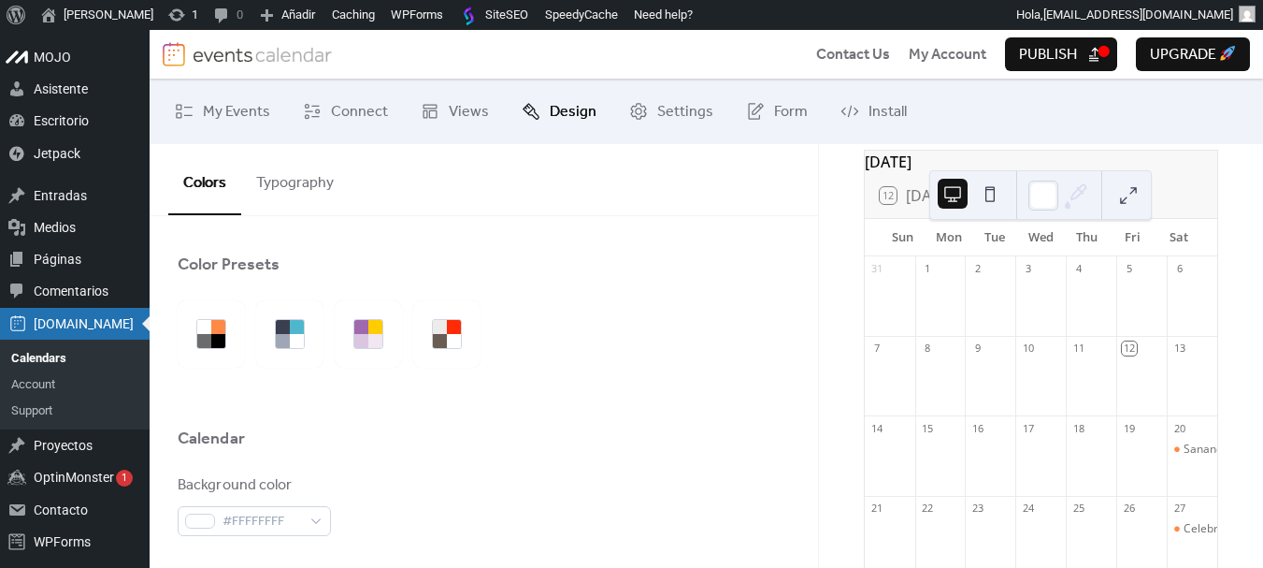
click at [1167, 457] on div "Sanando y Celebrando Nuestra Historia Migratoria" at bounding box center [1192, 449] width 51 height 16
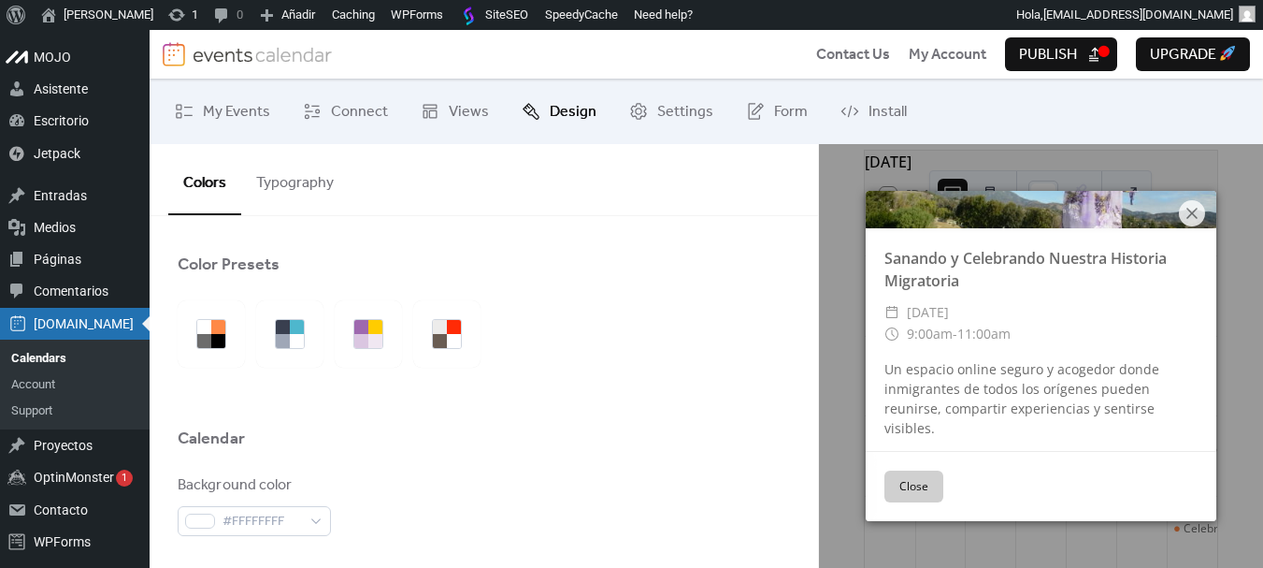
scroll to position [141, 0]
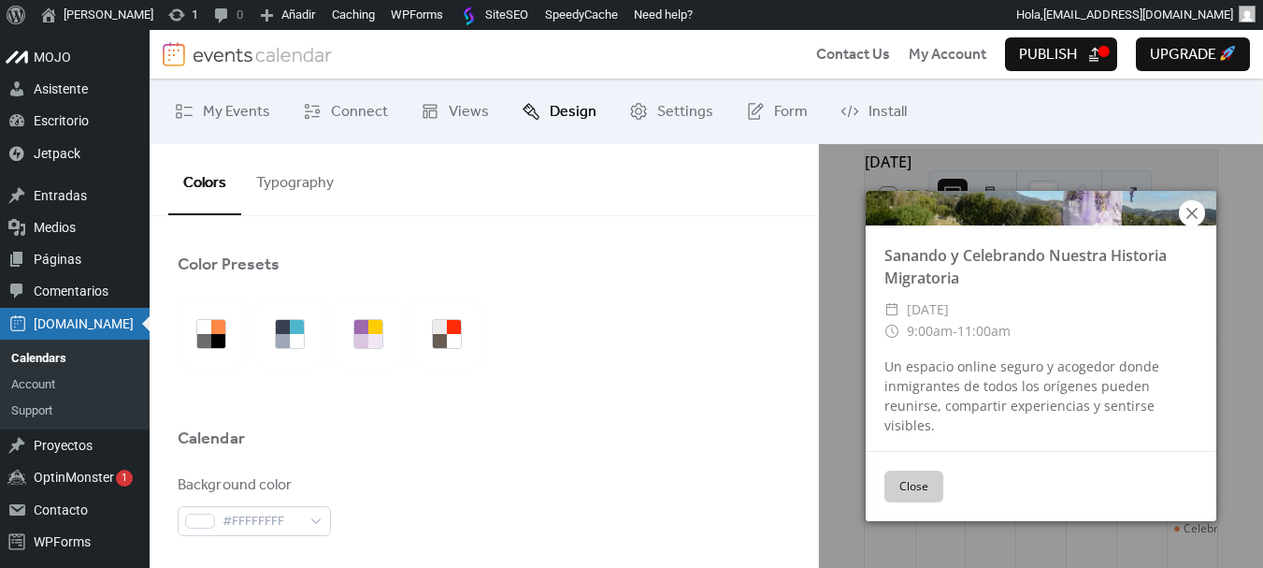
click at [1193, 214] on icon at bounding box center [1192, 213] width 11 height 11
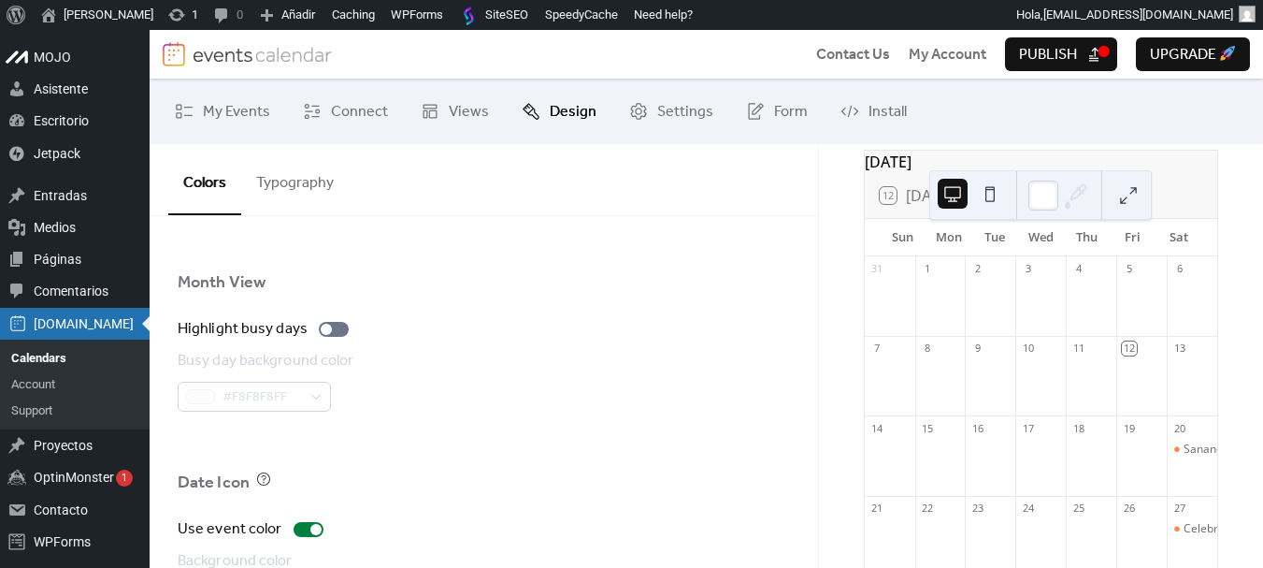
scroll to position [1309, 0]
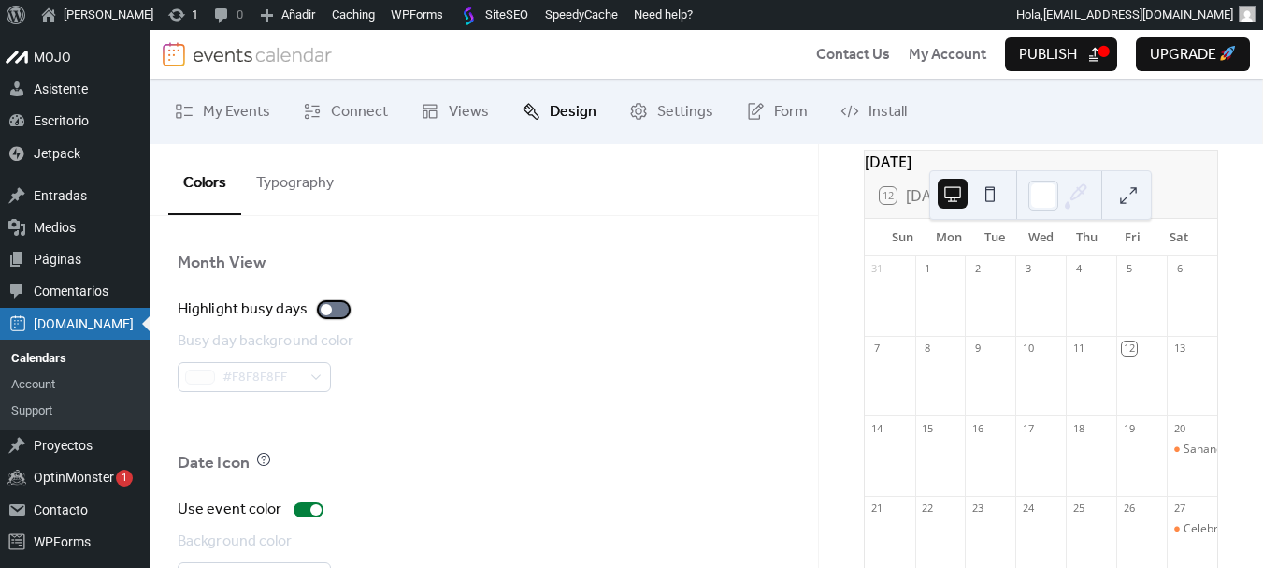
click at [341, 314] on div at bounding box center [334, 309] width 30 height 15
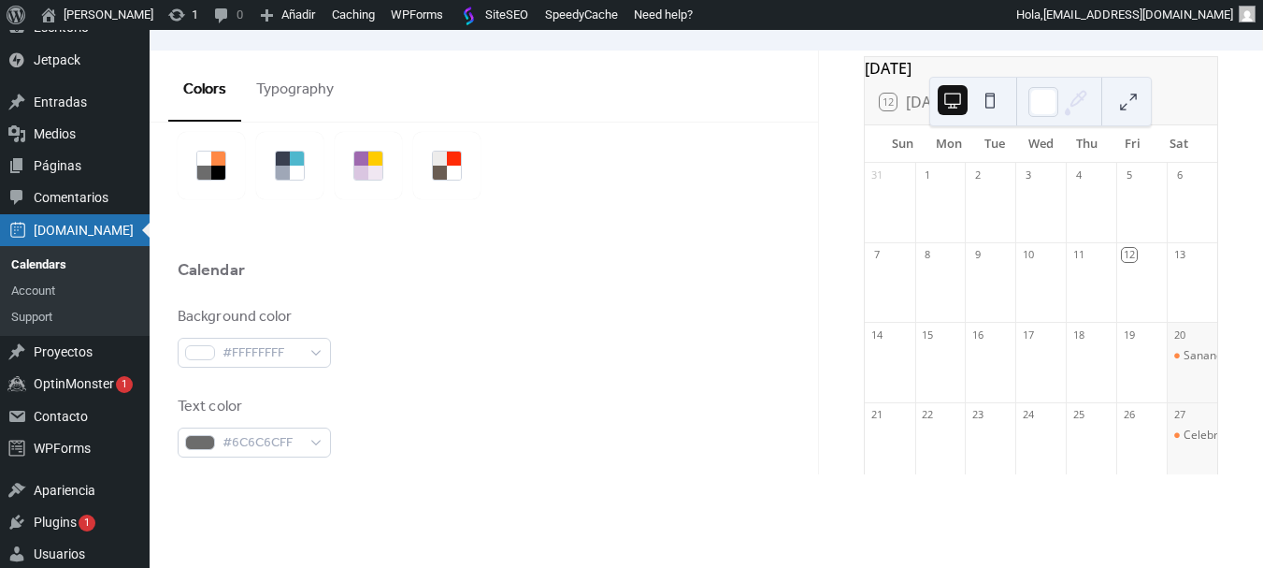
scroll to position [0, 0]
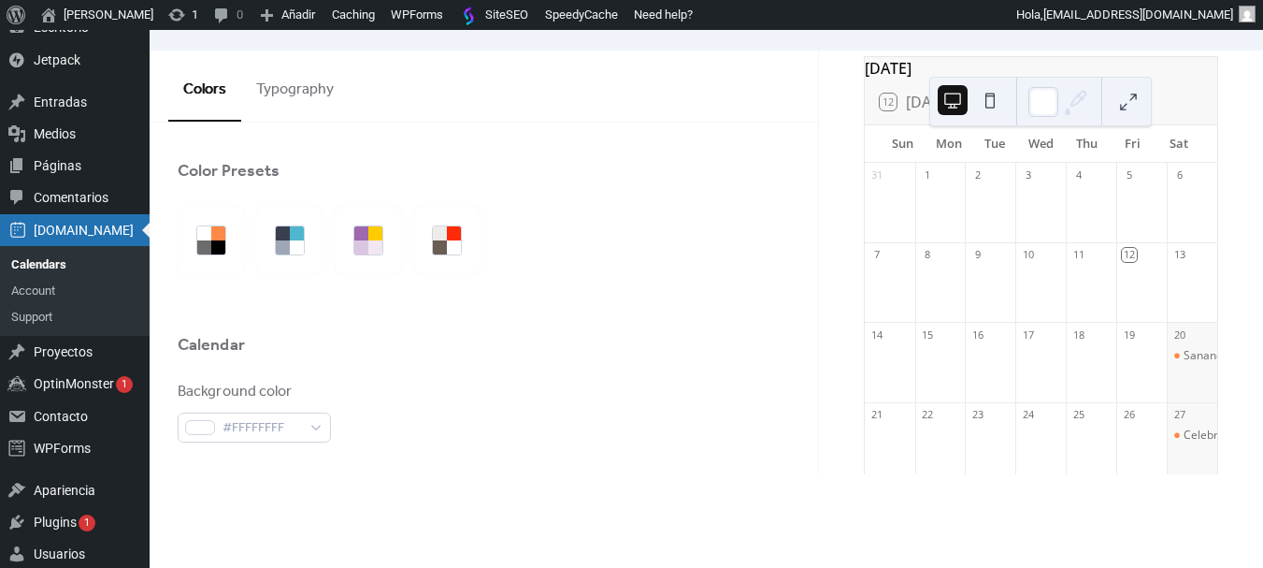
click at [295, 117] on button "Typography" at bounding box center [295, 85] width 108 height 69
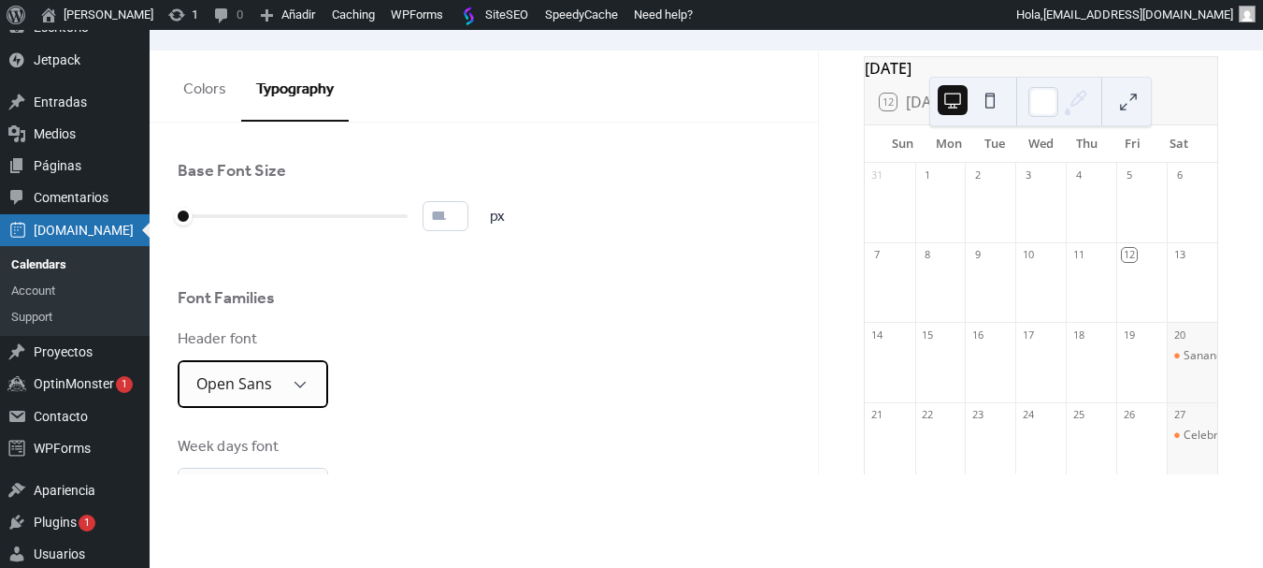
click at [282, 383] on div "Open Sans" at bounding box center [253, 384] width 151 height 48
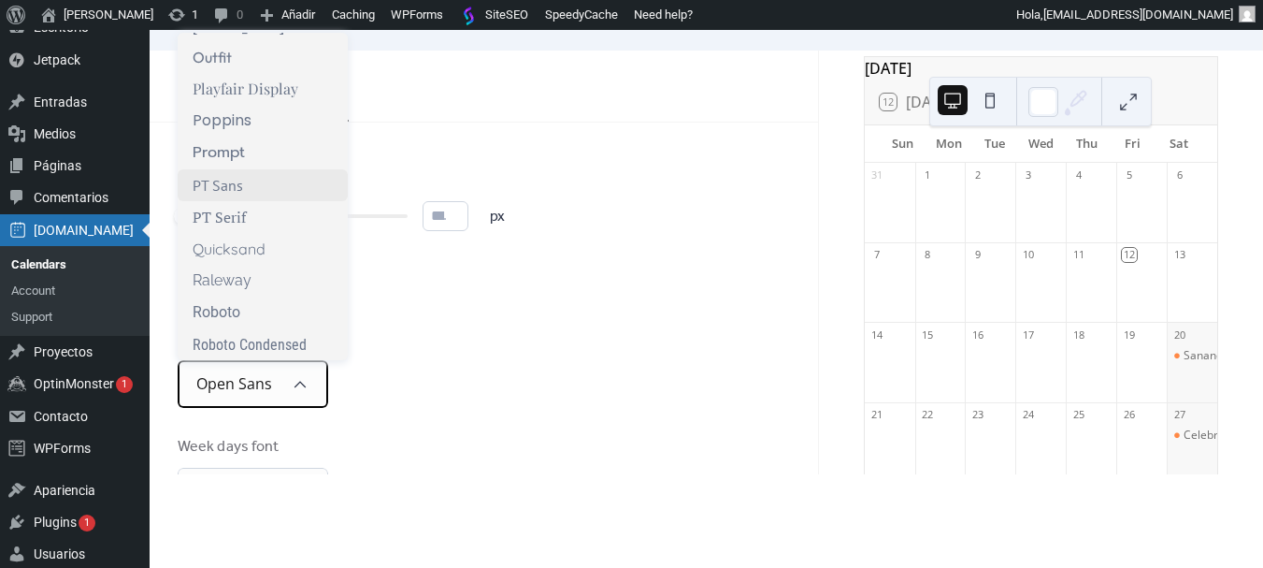
scroll to position [1029, 0]
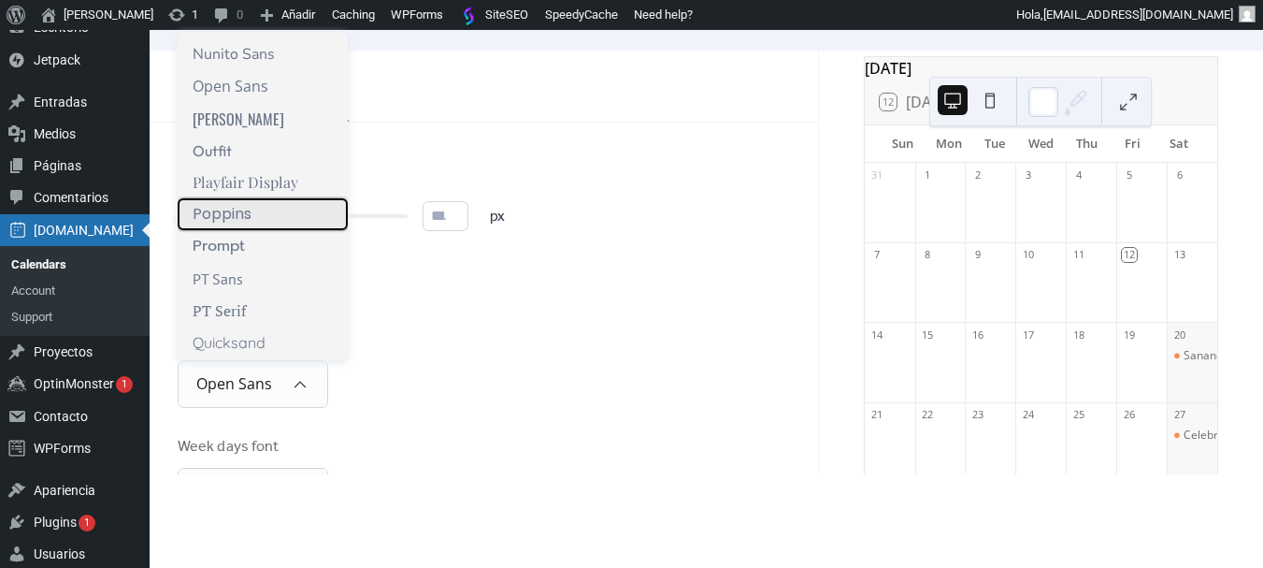
click at [236, 211] on span "Poppins" at bounding box center [222, 214] width 59 height 17
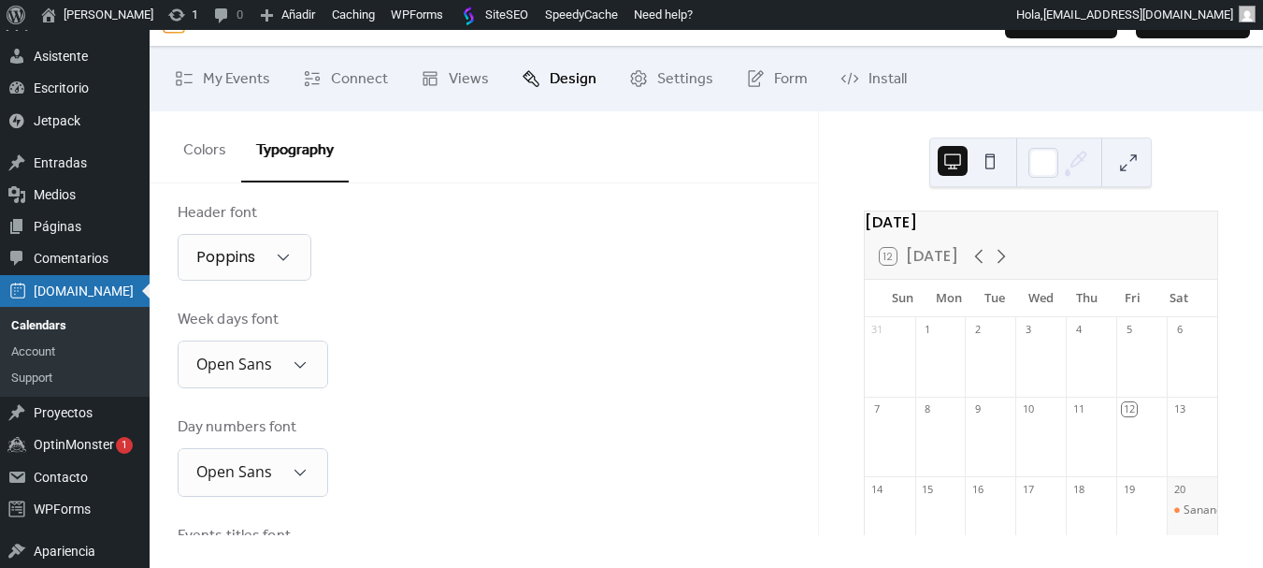
scroll to position [0, 0]
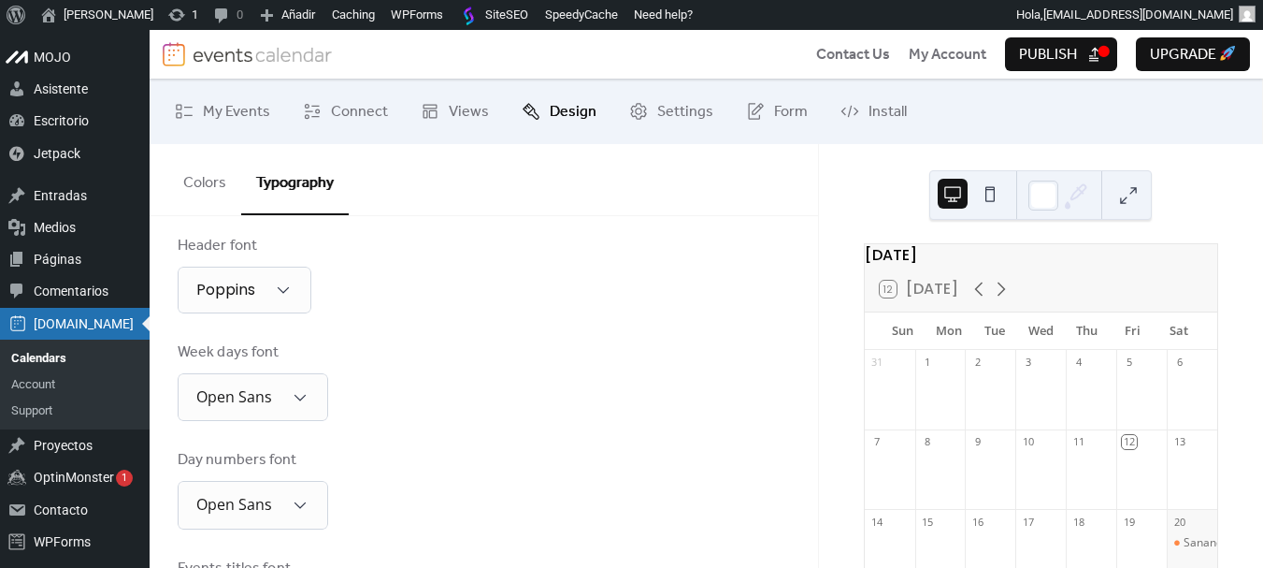
click at [367, 284] on div "Header font Poppins" at bounding box center [484, 274] width 613 height 79
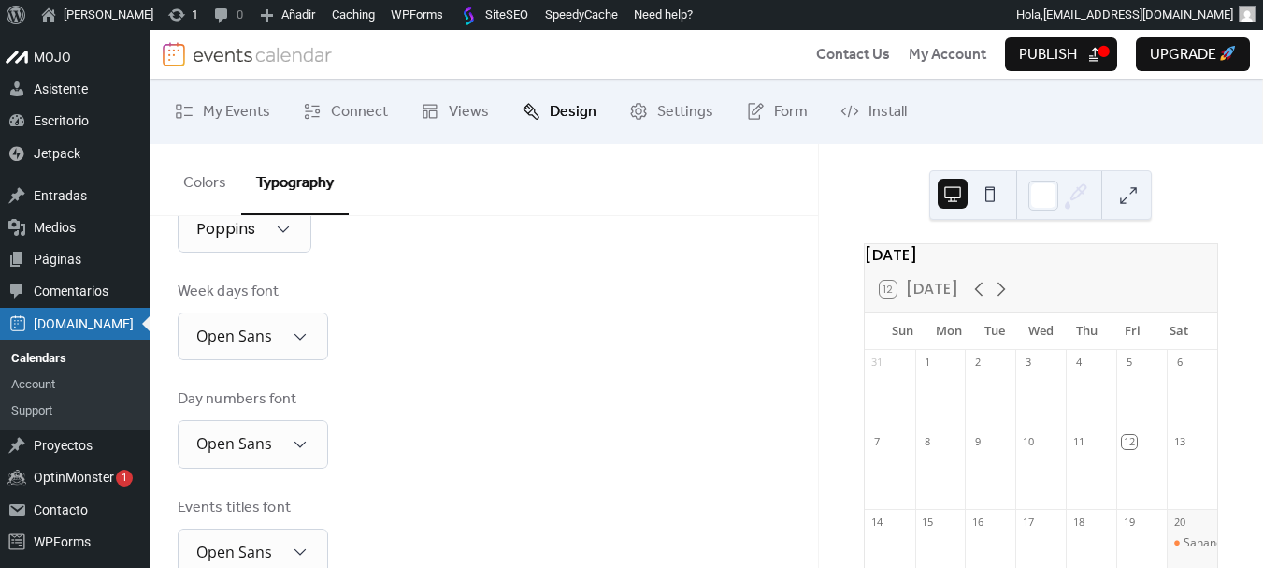
scroll to position [281, 0]
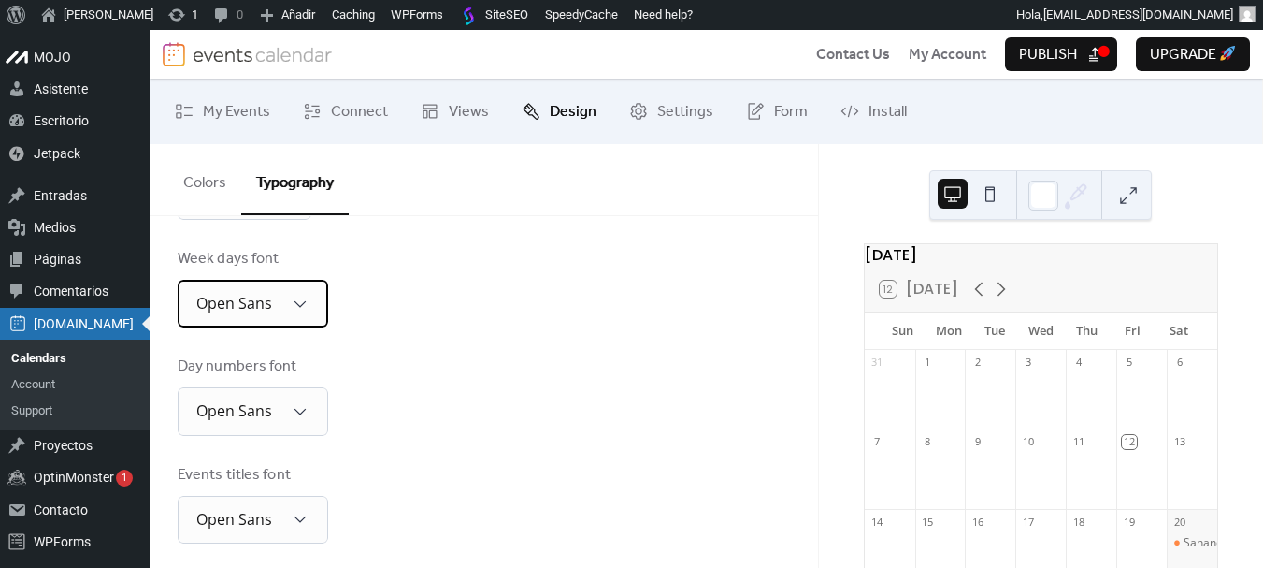
click at [316, 305] on div "Open Sans" at bounding box center [253, 304] width 151 height 48
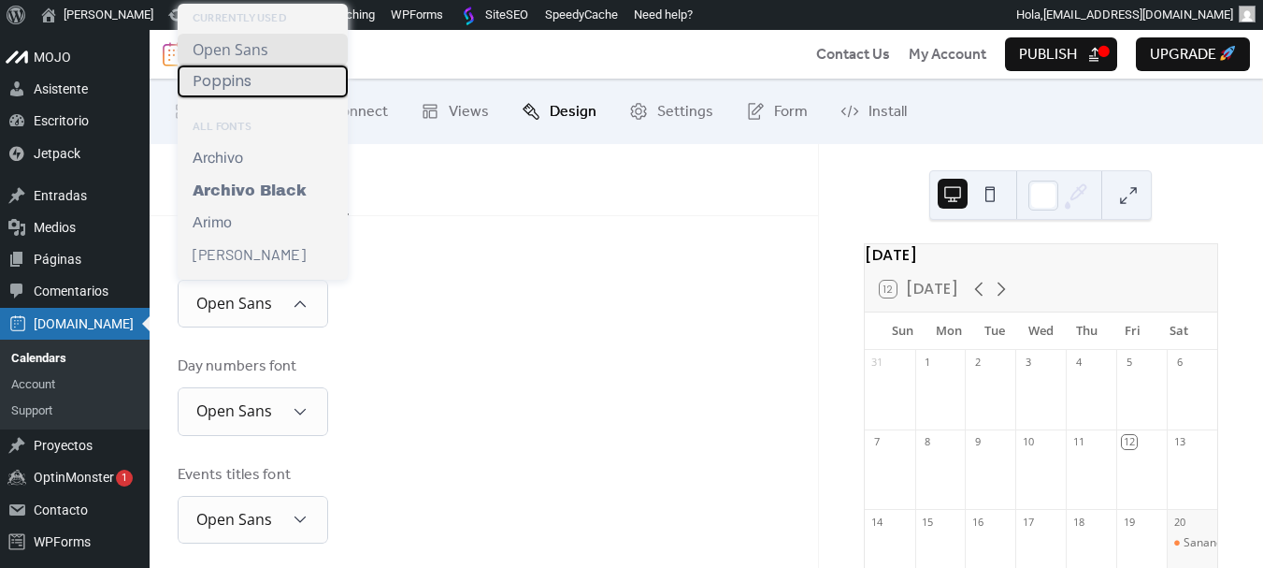
click at [232, 89] on span "Poppins" at bounding box center [222, 81] width 59 height 17
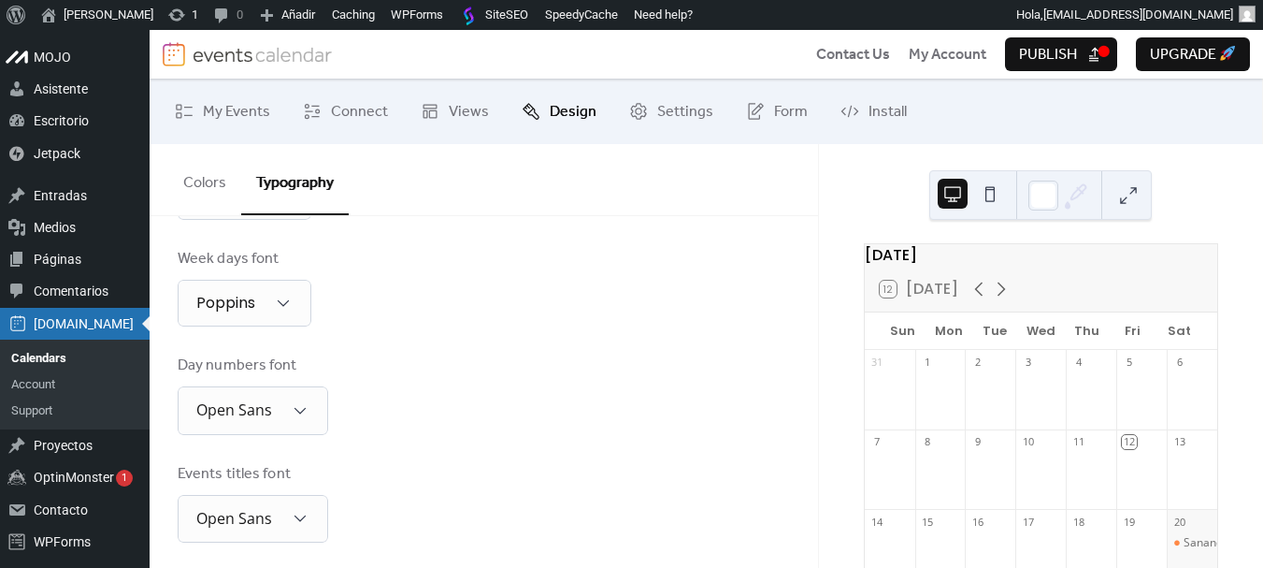
click at [425, 359] on div "Day numbers font Open Sans" at bounding box center [484, 393] width 613 height 79
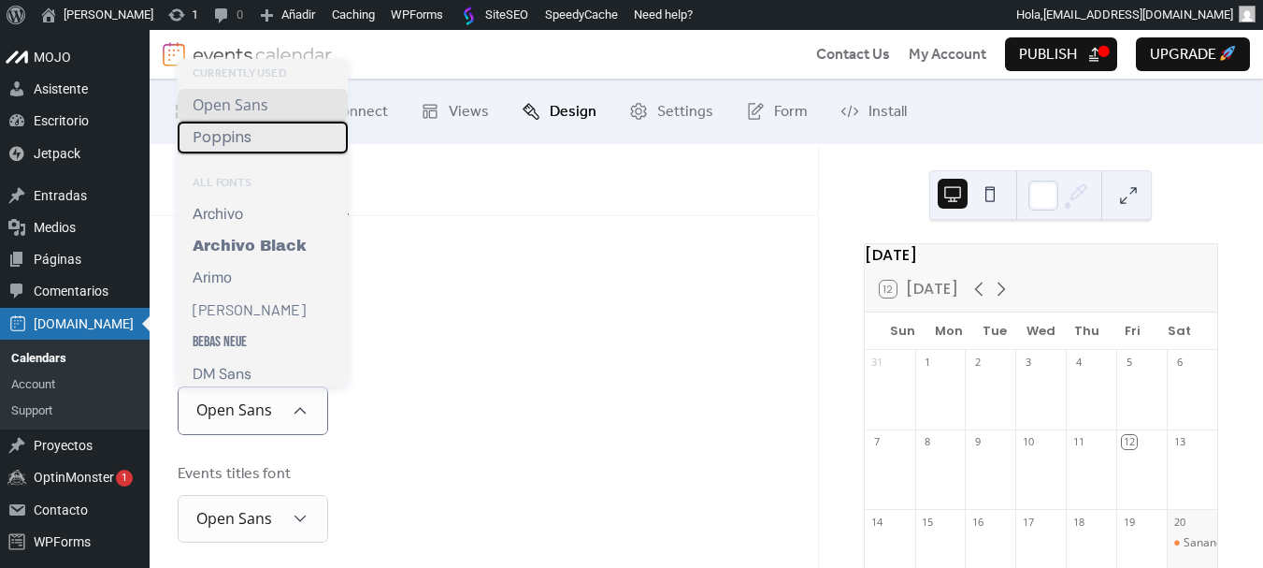
click at [249, 139] on span "Poppins" at bounding box center [222, 137] width 59 height 17
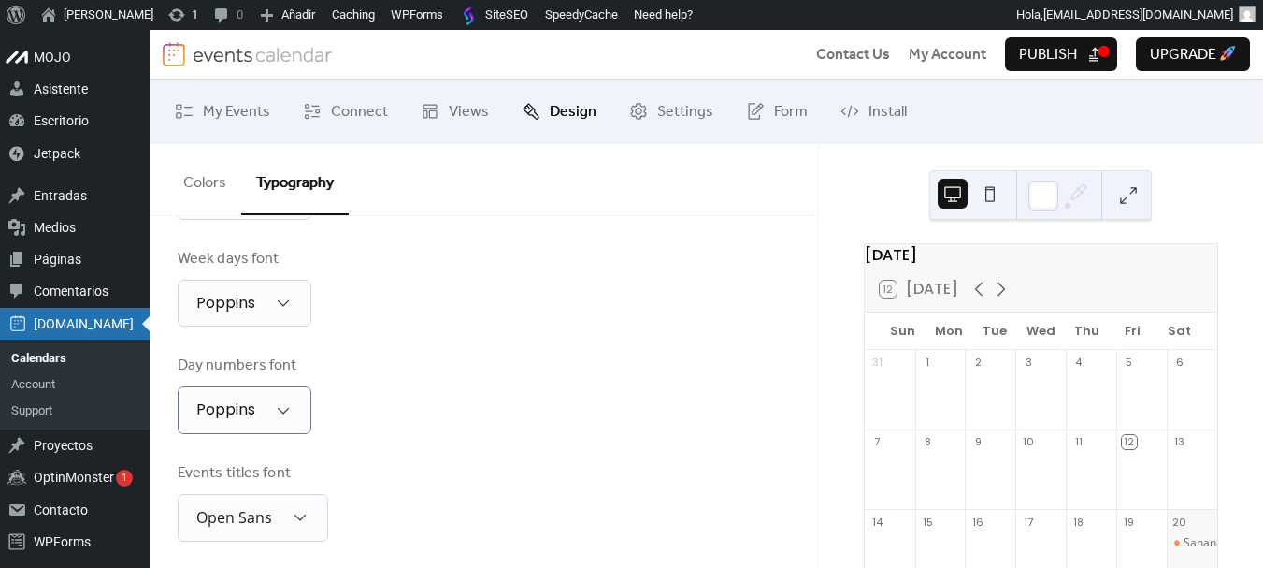
scroll to position [374, 0]
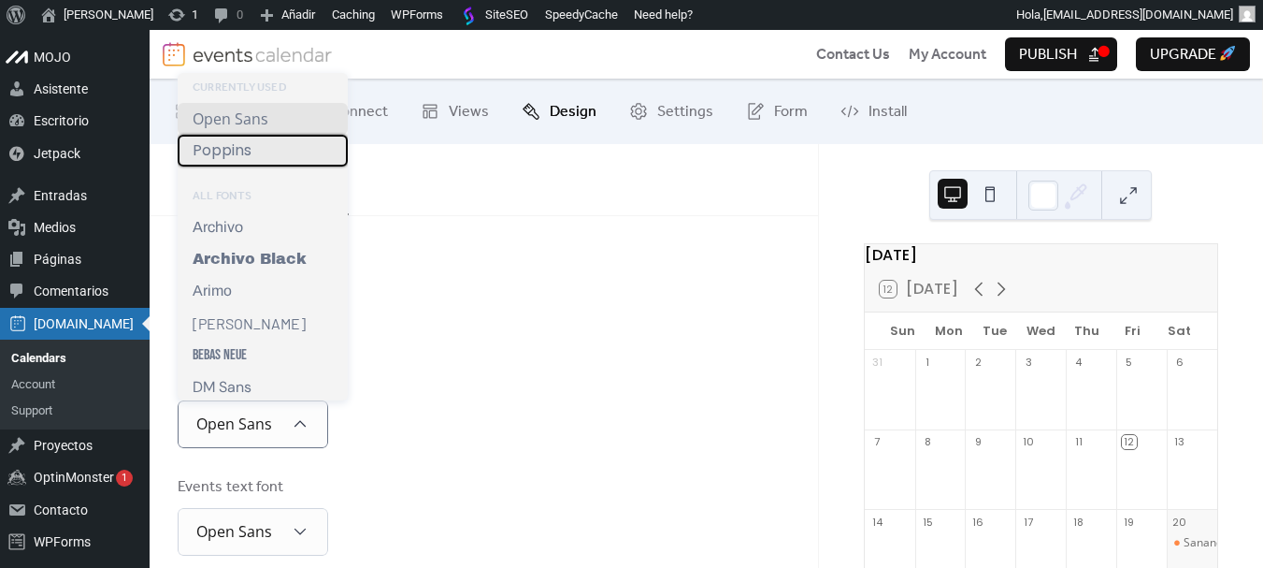
click at [261, 152] on div "Poppins" at bounding box center [263, 151] width 170 height 32
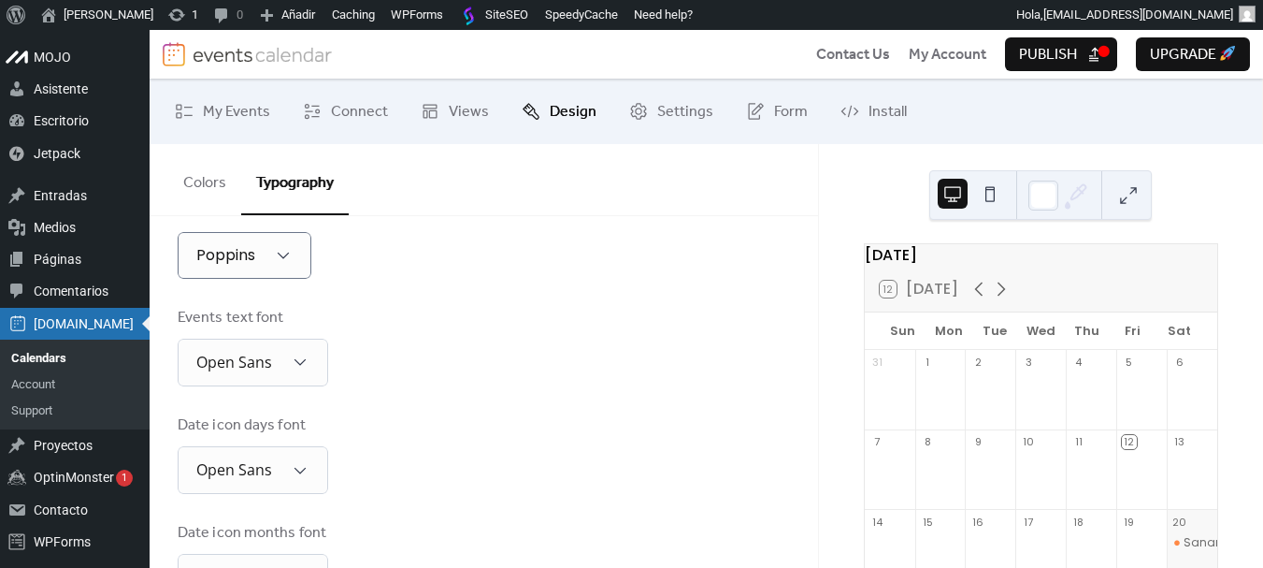
scroll to position [561, 0]
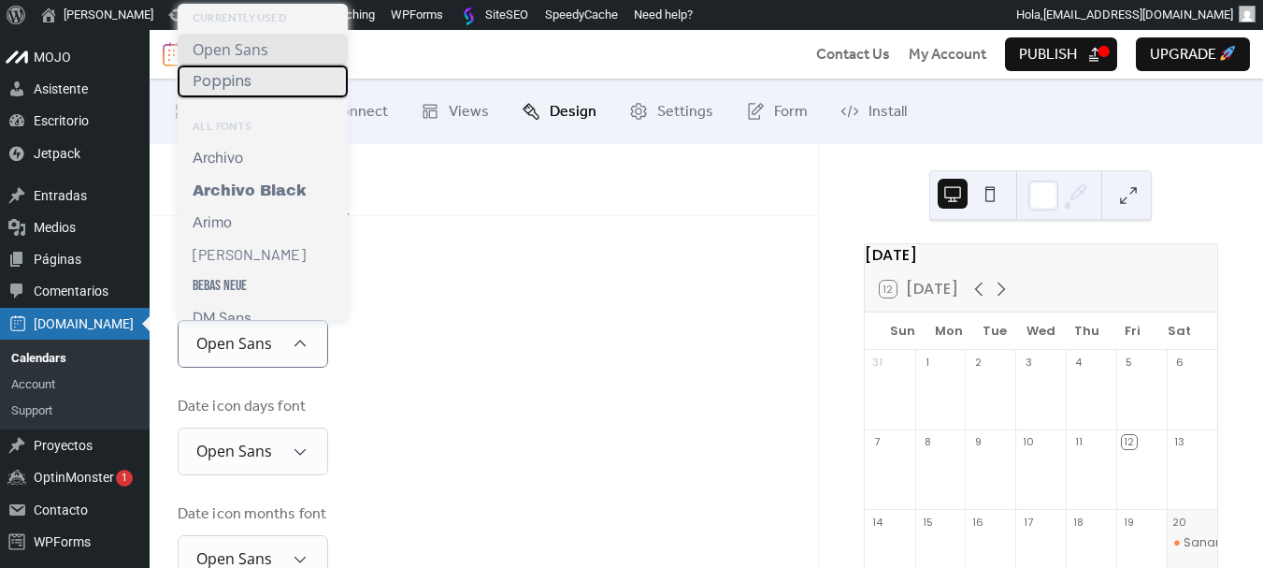
click at [222, 82] on span "Poppins" at bounding box center [222, 81] width 59 height 17
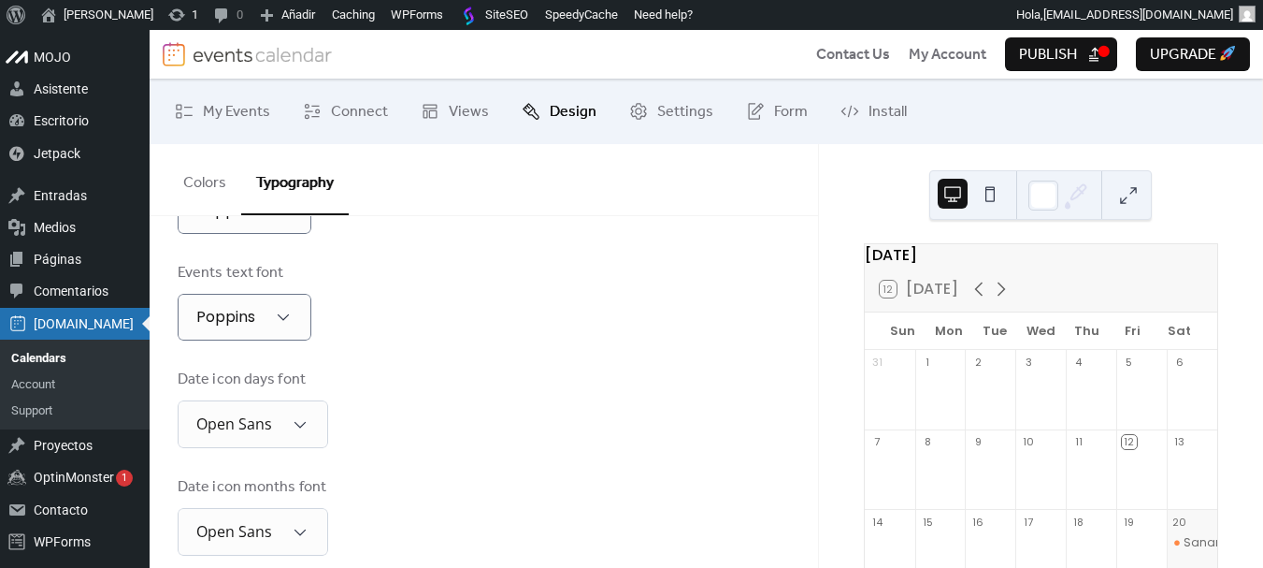
scroll to position [613, 0]
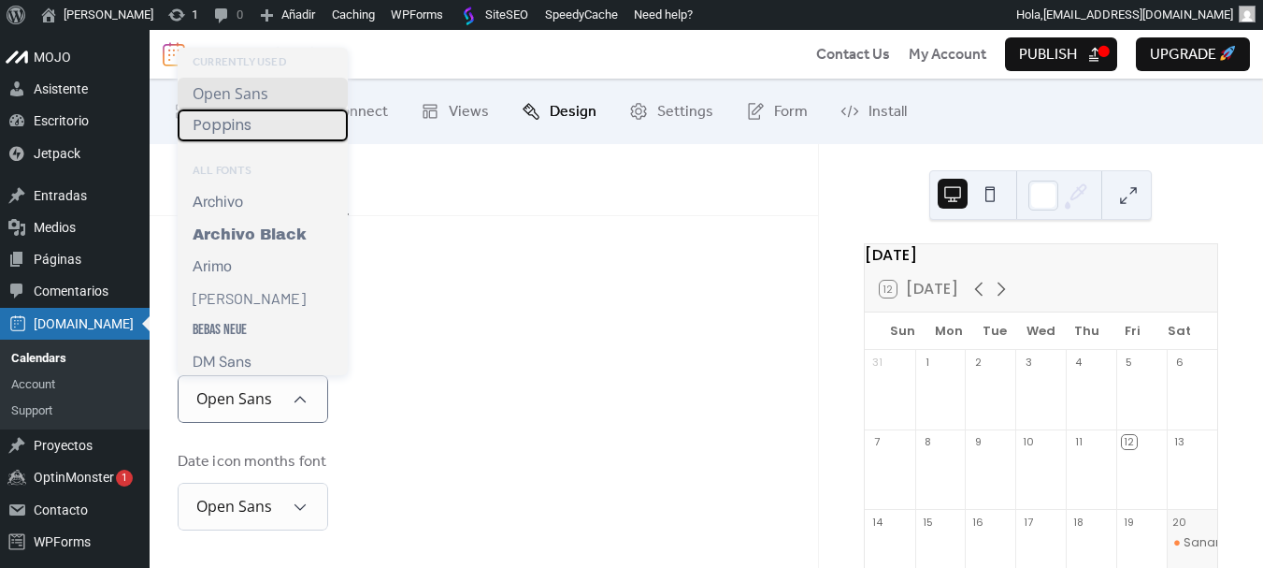
click at [233, 122] on span "Poppins" at bounding box center [222, 125] width 59 height 17
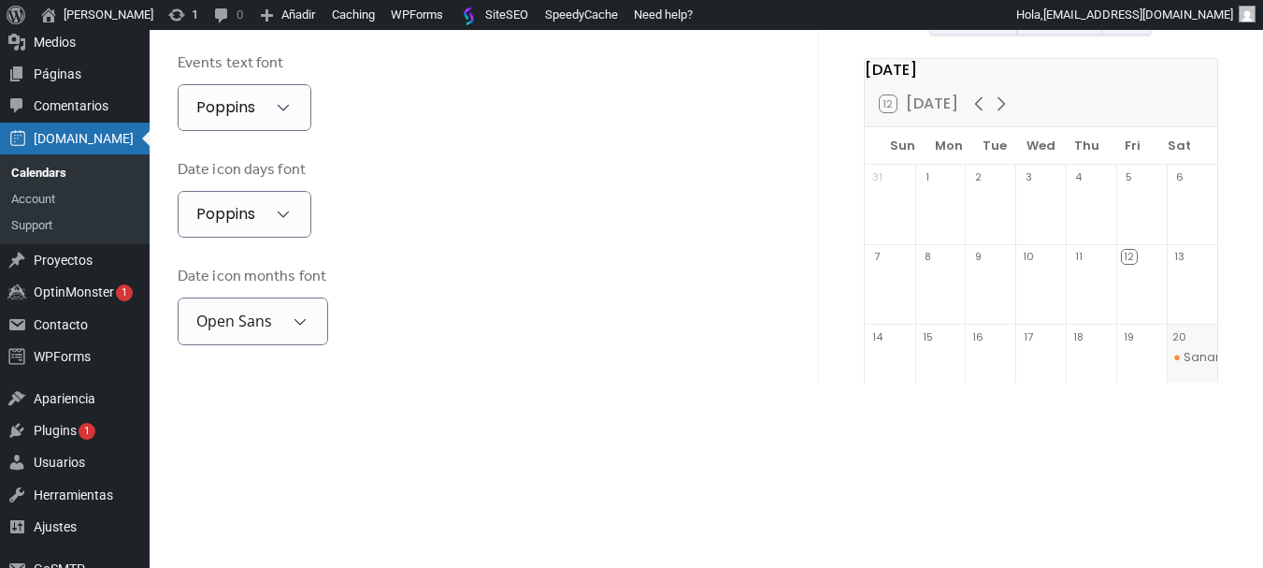
scroll to position [187, 0]
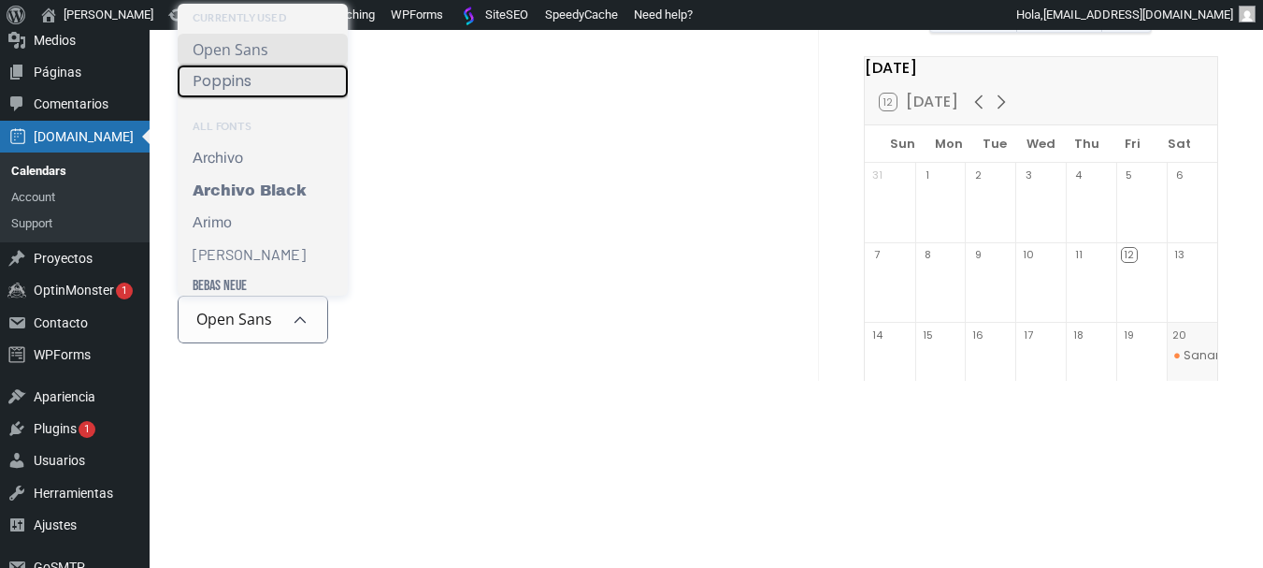
click at [224, 84] on span "Poppins" at bounding box center [222, 81] width 59 height 17
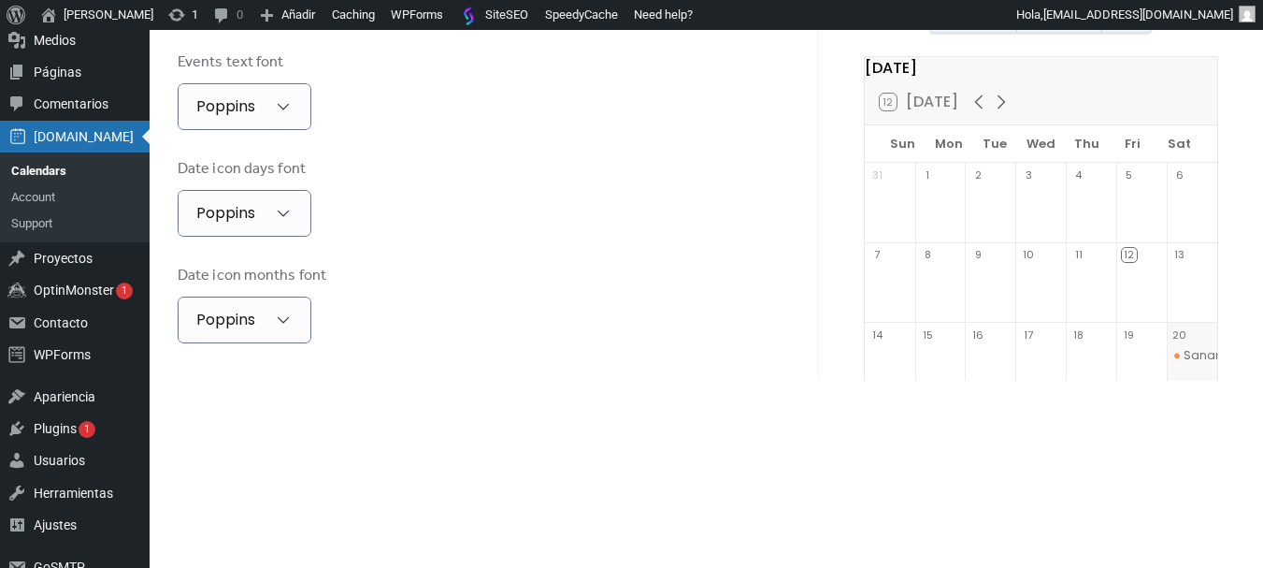
scroll to position [611, 0]
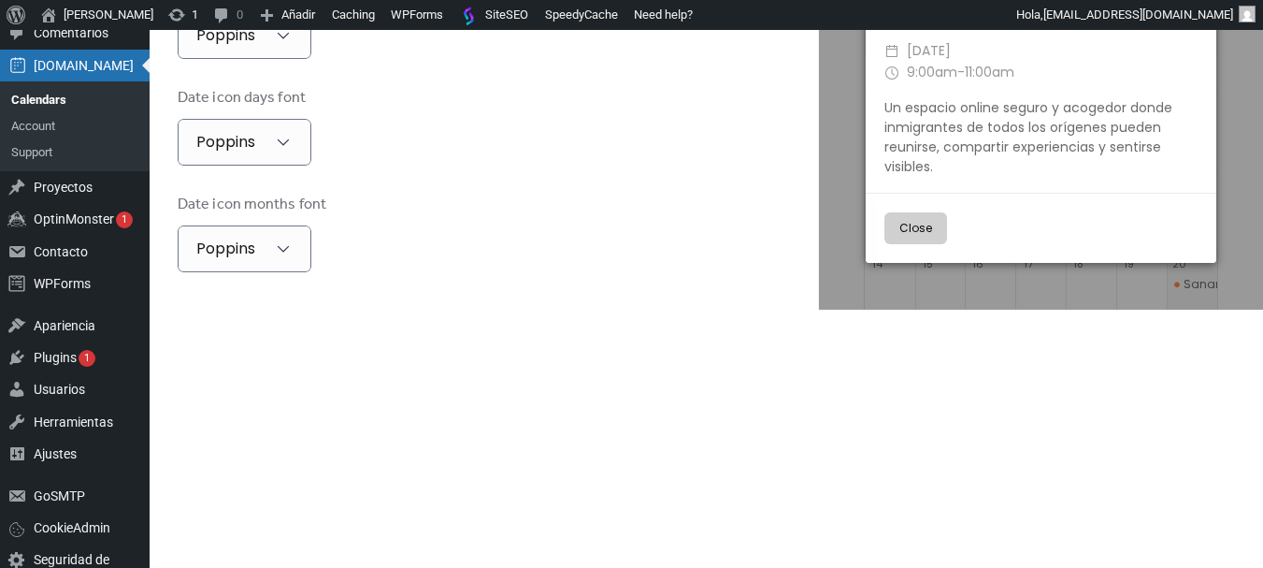
scroll to position [374, 0]
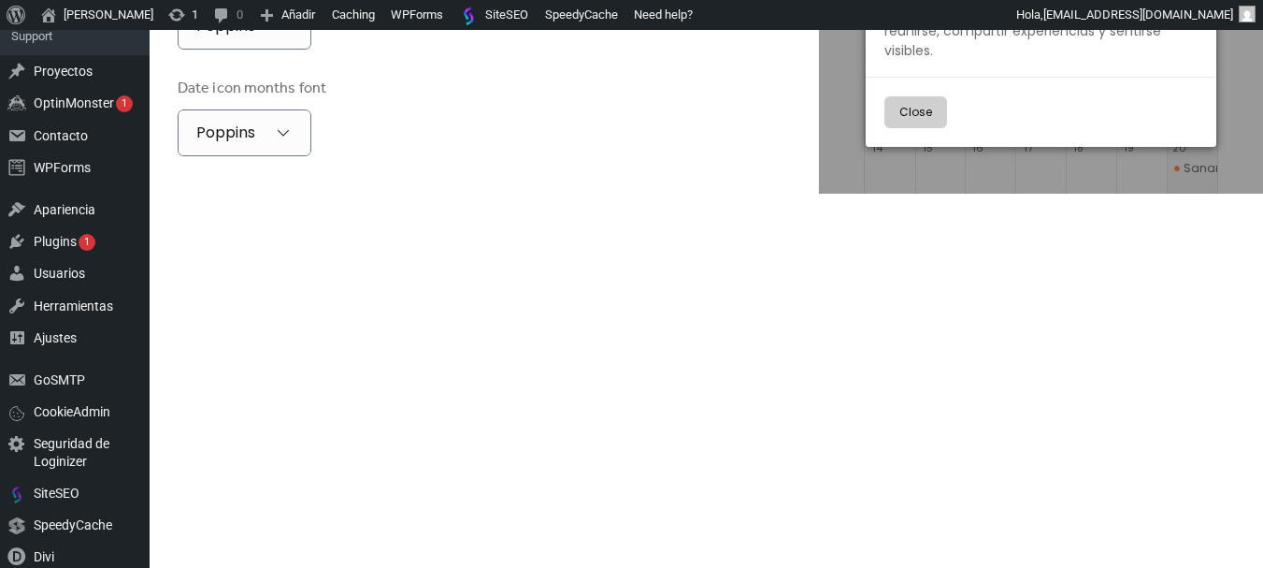
click at [915, 116] on button "Close" at bounding box center [916, 112] width 63 height 32
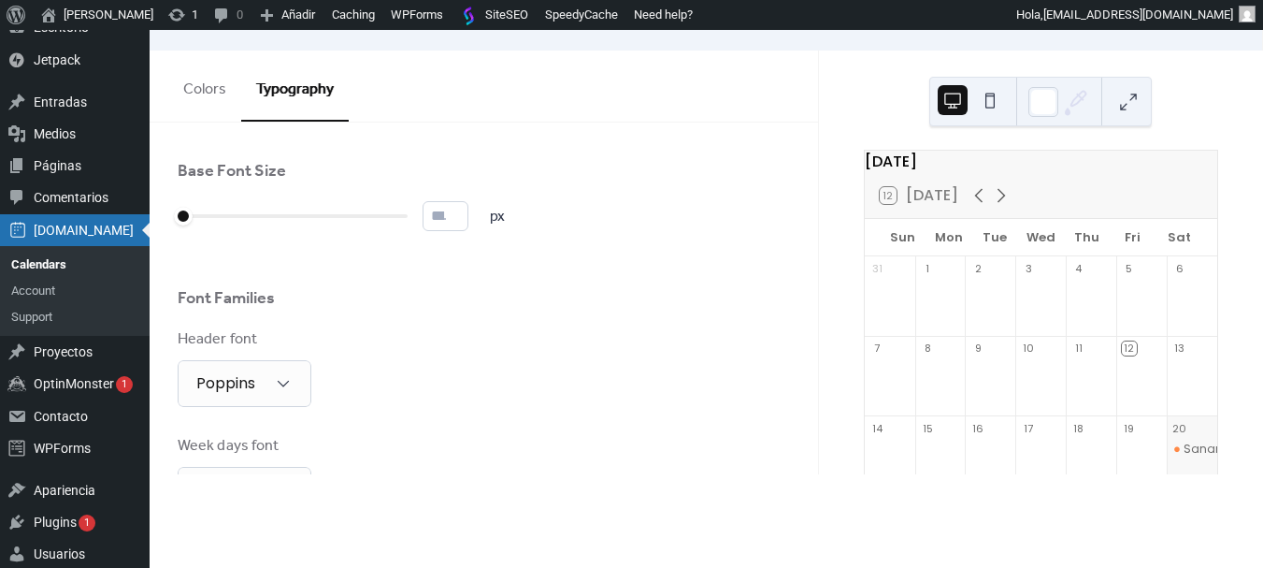
scroll to position [0, 0]
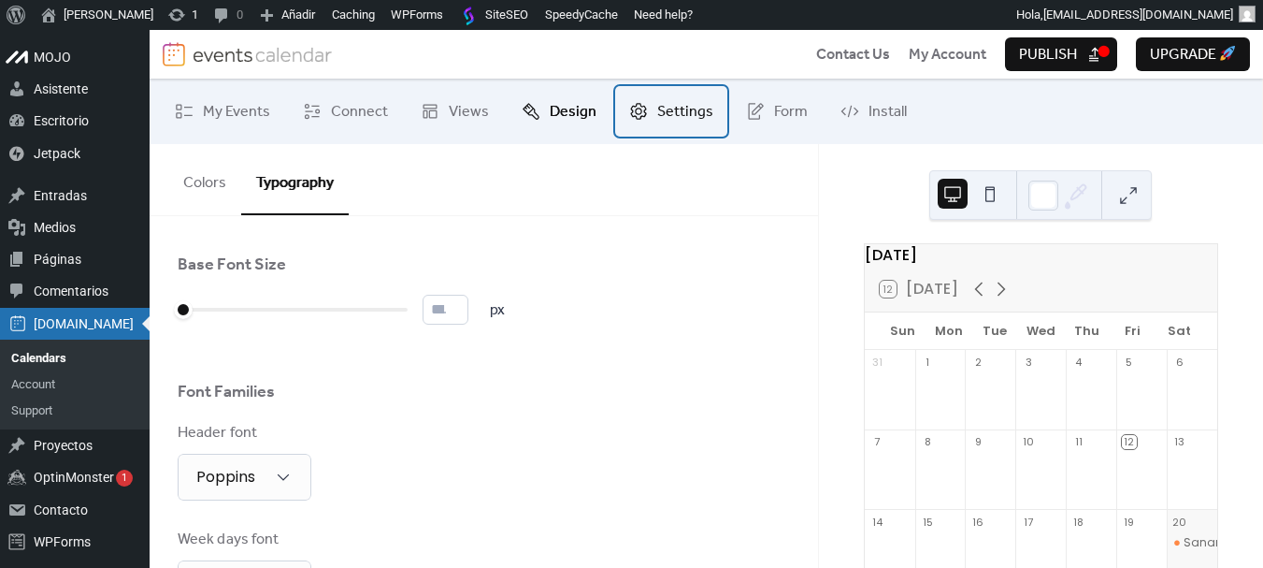
click at [670, 120] on span "Settings" at bounding box center [685, 112] width 56 height 22
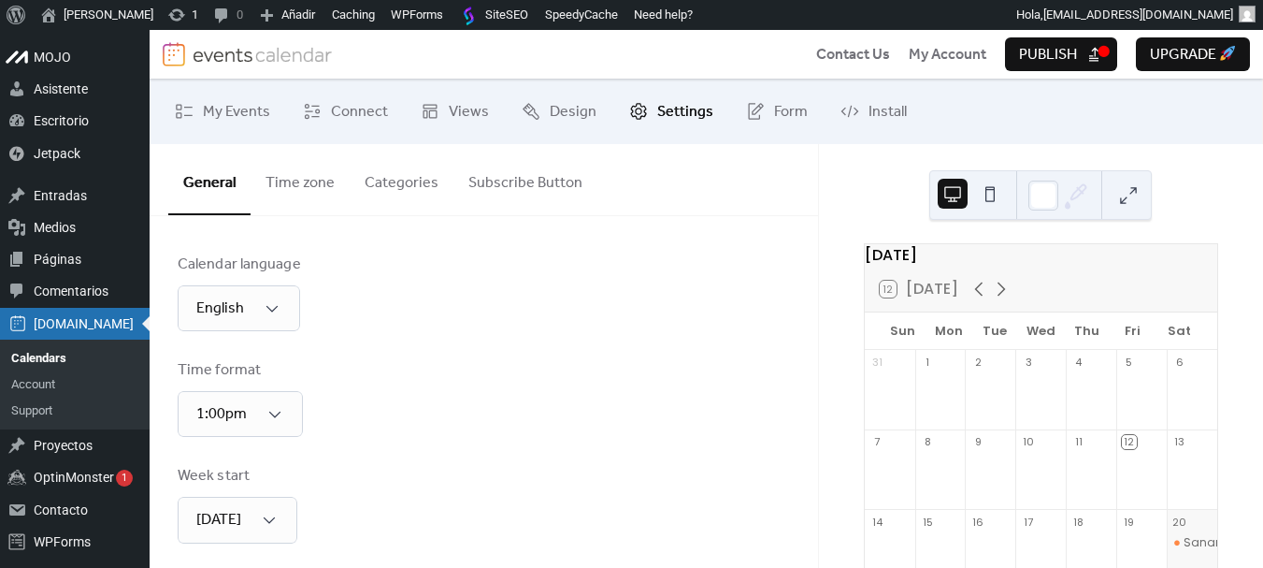
click at [1084, 55] on button "Publish" at bounding box center [1061, 54] width 112 height 34
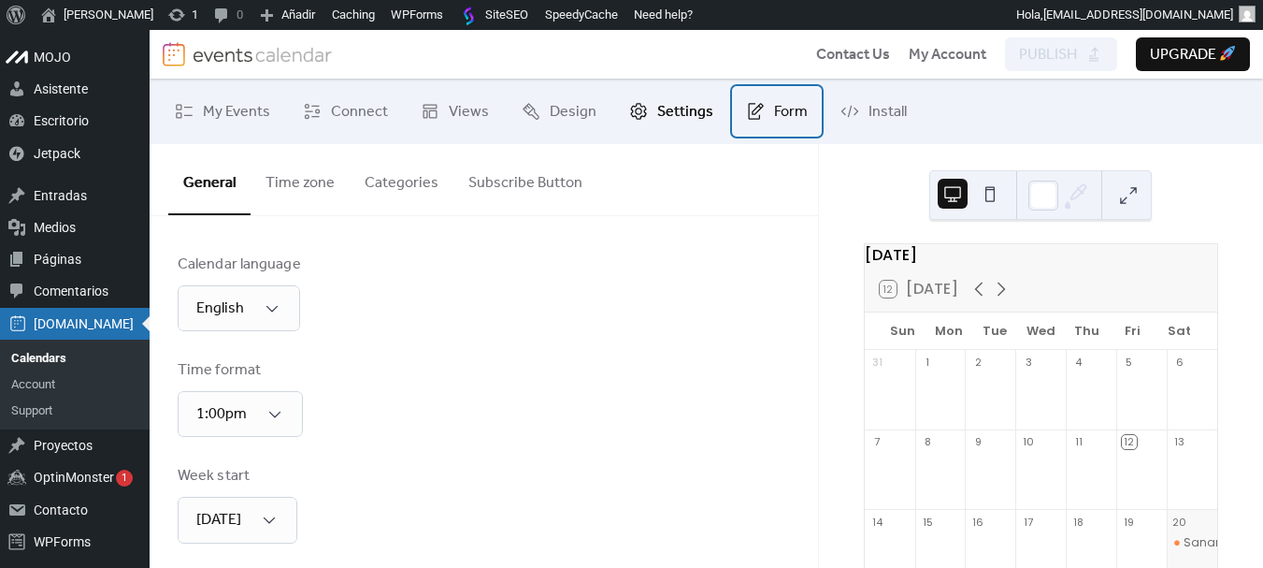
click at [775, 108] on span "Form" at bounding box center [791, 112] width 34 height 22
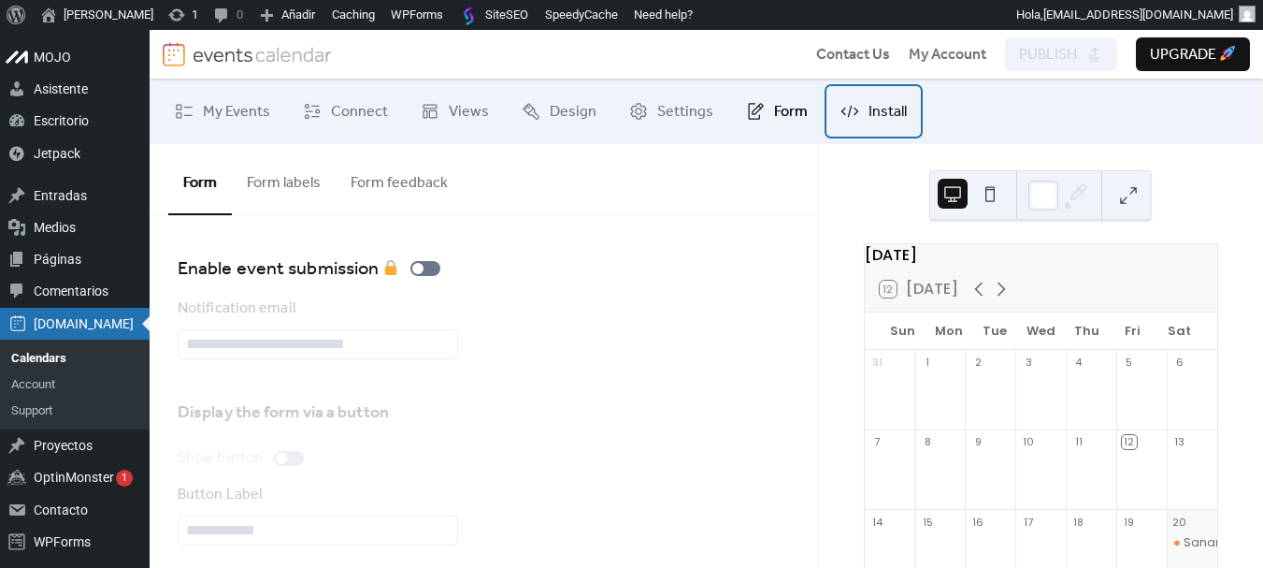
click at [880, 108] on span "Install" at bounding box center [888, 112] width 38 height 22
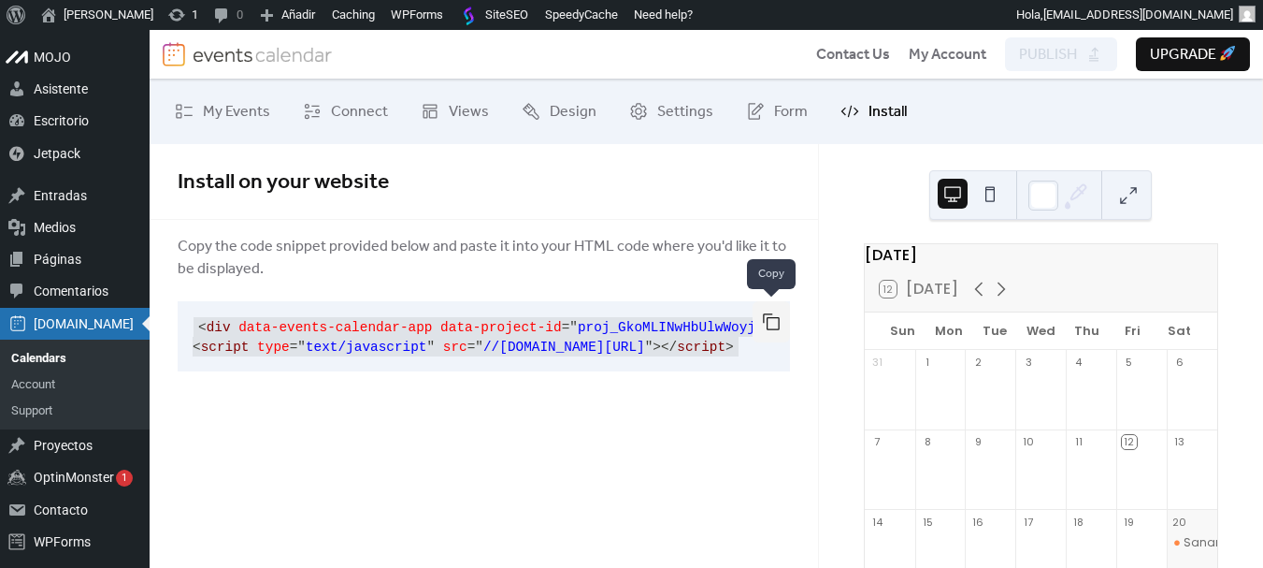
click at [780, 323] on button "button" at bounding box center [771, 321] width 37 height 41
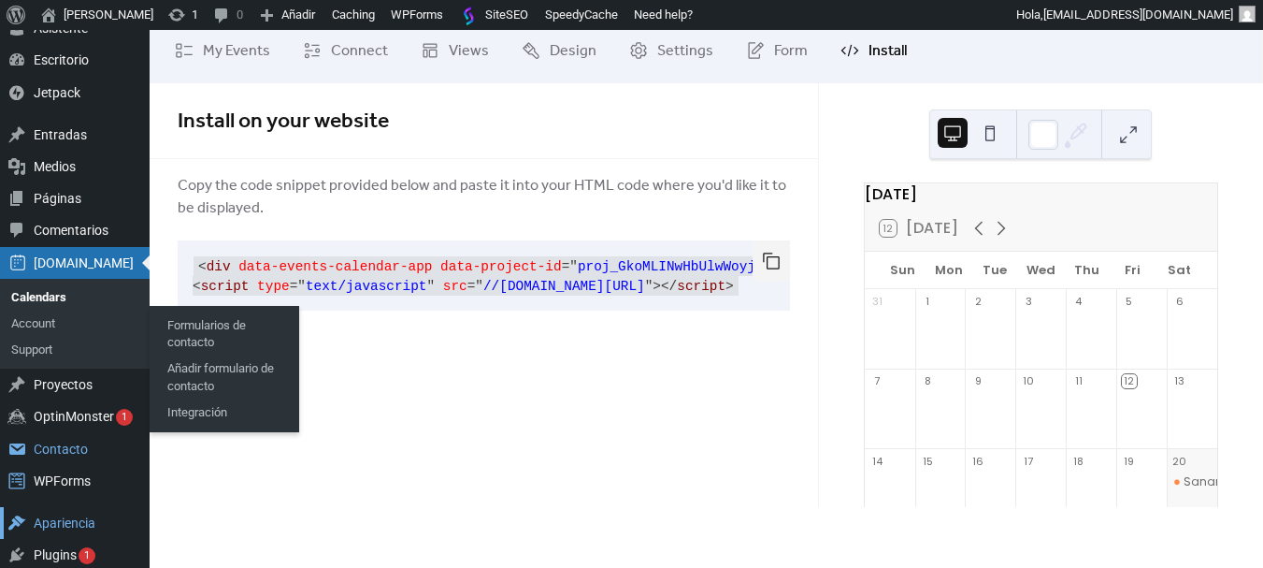
scroll to position [94, 0]
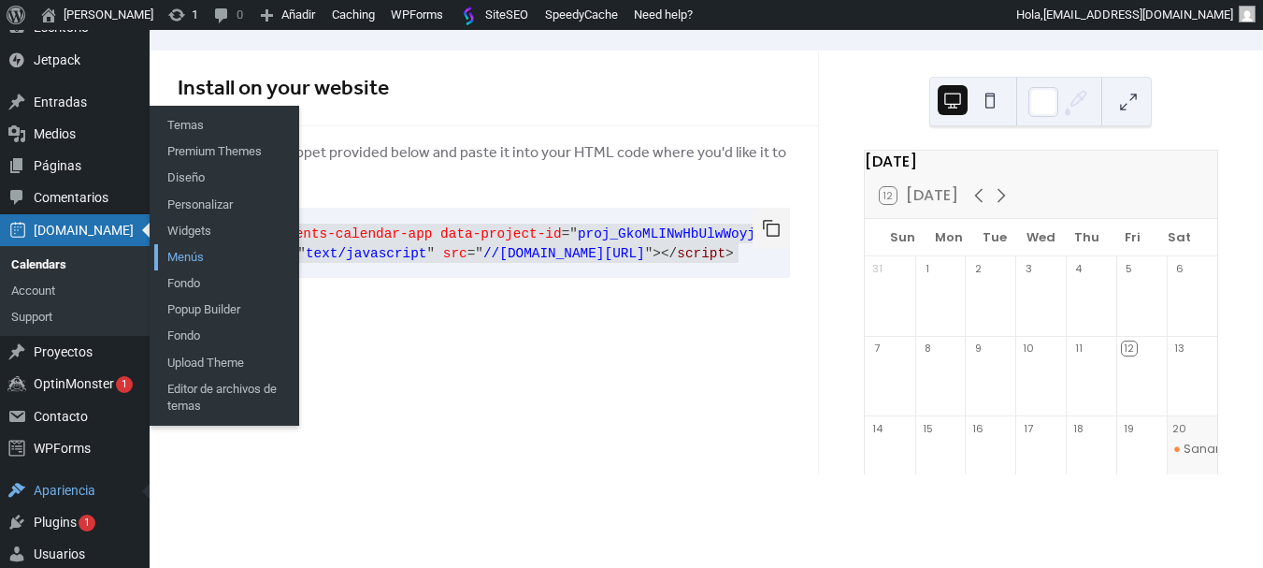
click at [201, 250] on link "Menús" at bounding box center [226, 257] width 144 height 26
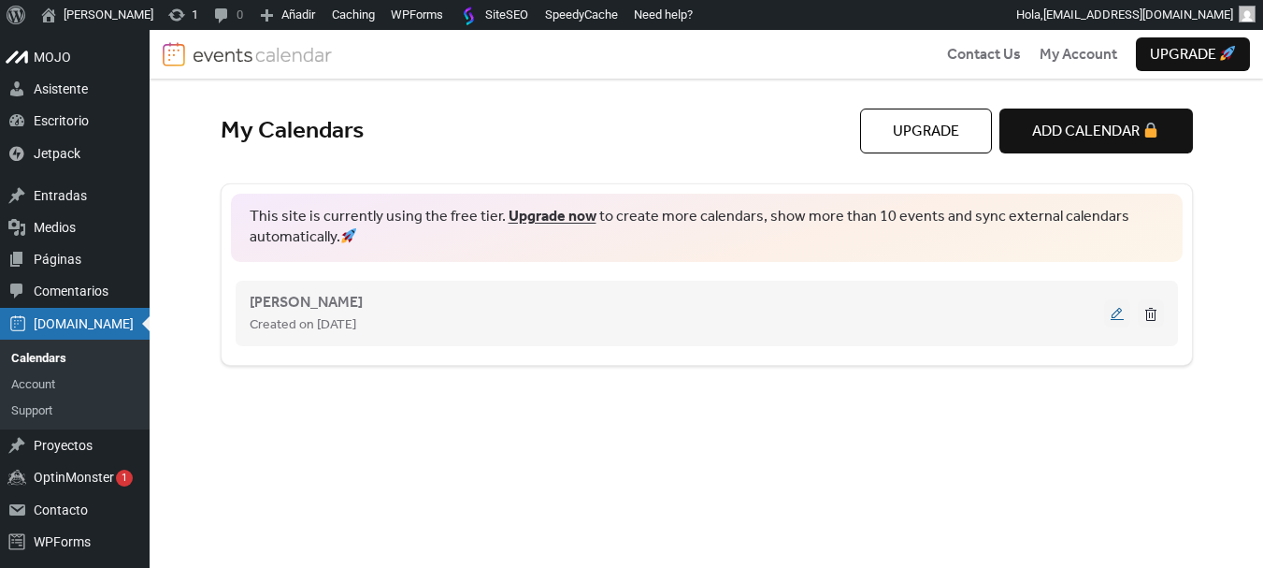
click at [1114, 315] on button at bounding box center [1118, 313] width 26 height 28
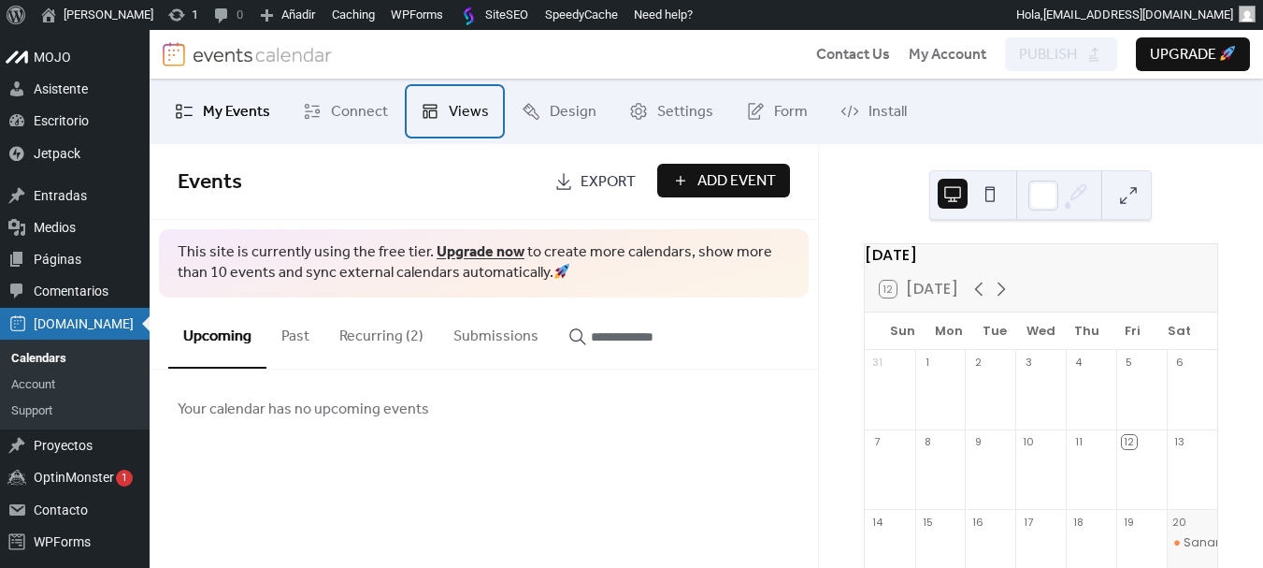
click at [478, 117] on span "Views" at bounding box center [469, 112] width 40 height 22
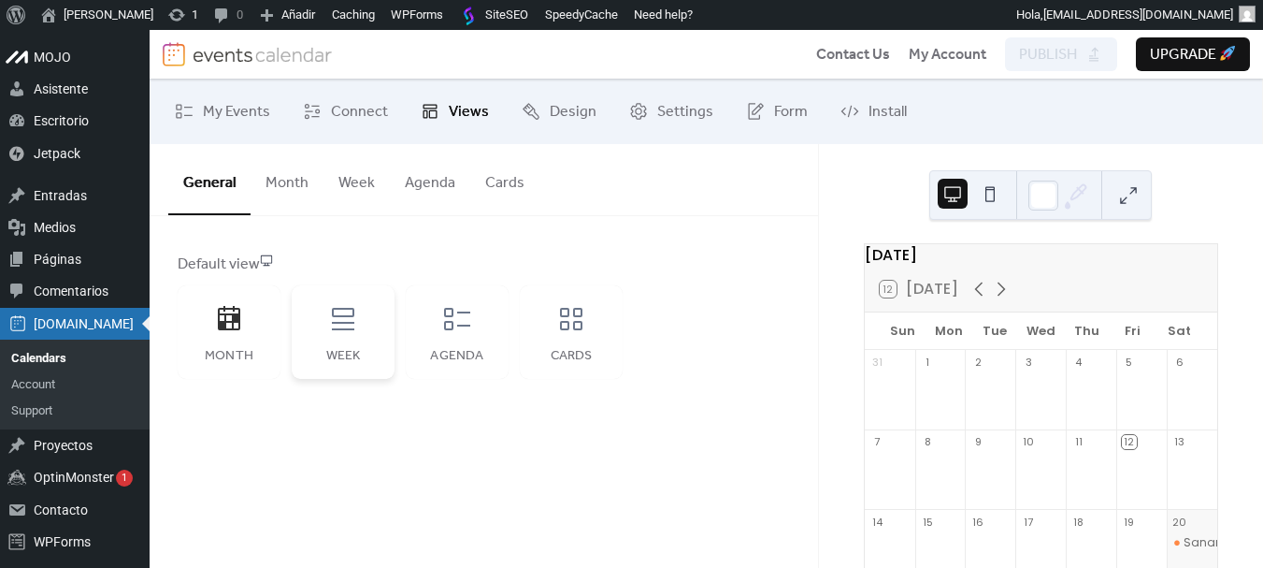
click at [333, 333] on icon at bounding box center [343, 319] width 30 height 30
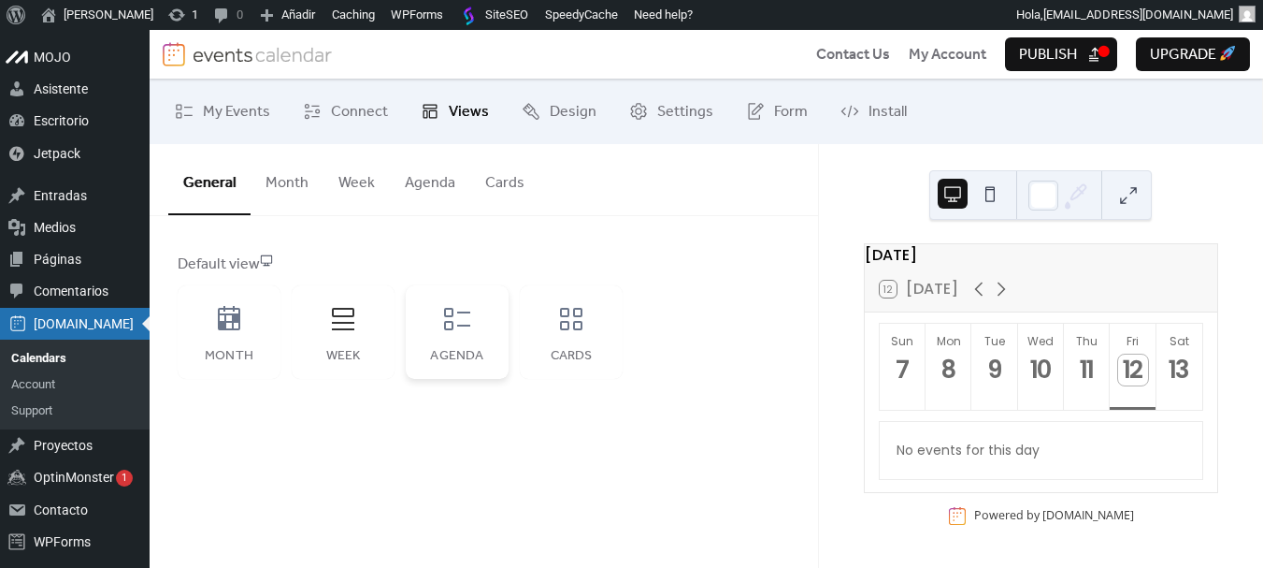
click at [467, 335] on div "Agenda" at bounding box center [457, 332] width 103 height 94
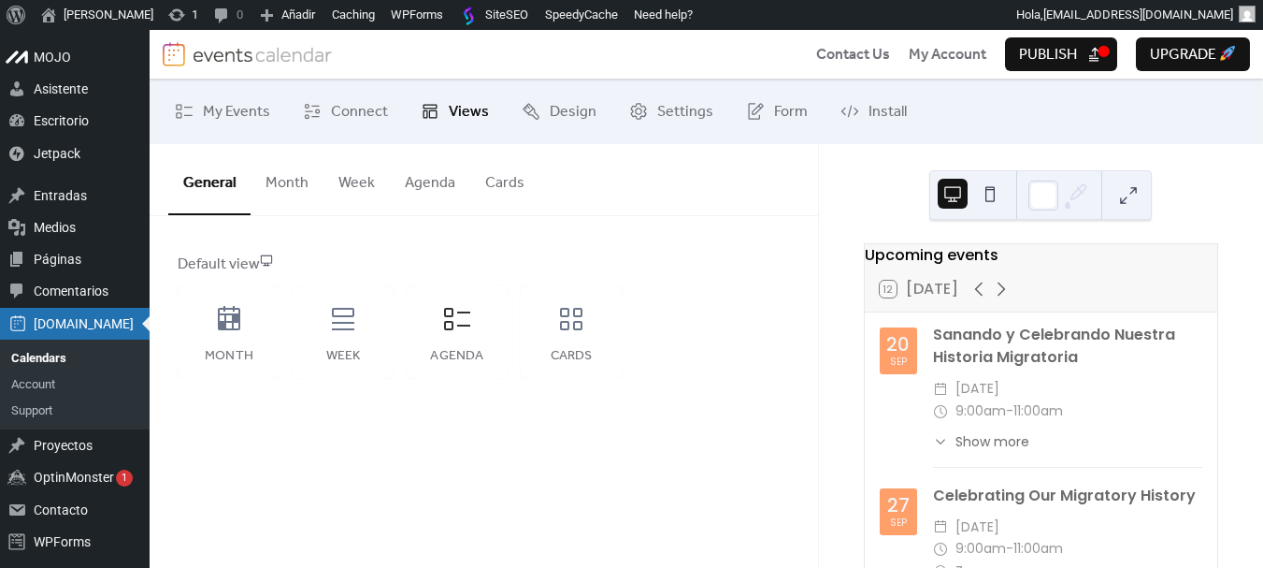
click at [1047, 64] on span "Publish" at bounding box center [1048, 55] width 58 height 22
click at [414, 179] on button "Agenda" at bounding box center [430, 178] width 80 height 69
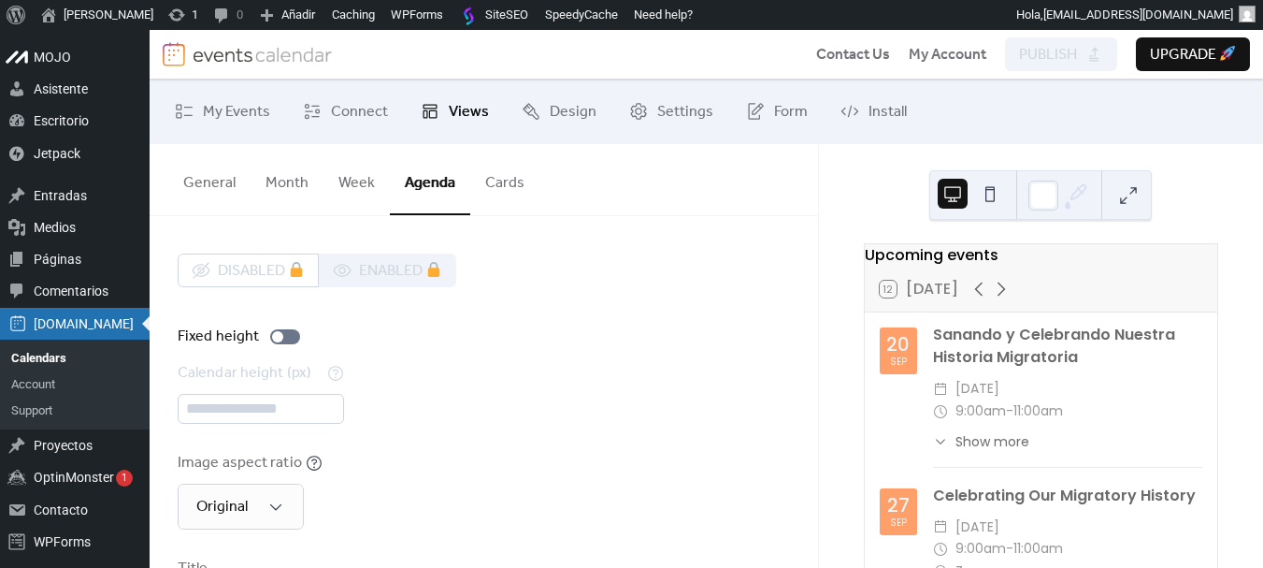
scroll to position [94, 0]
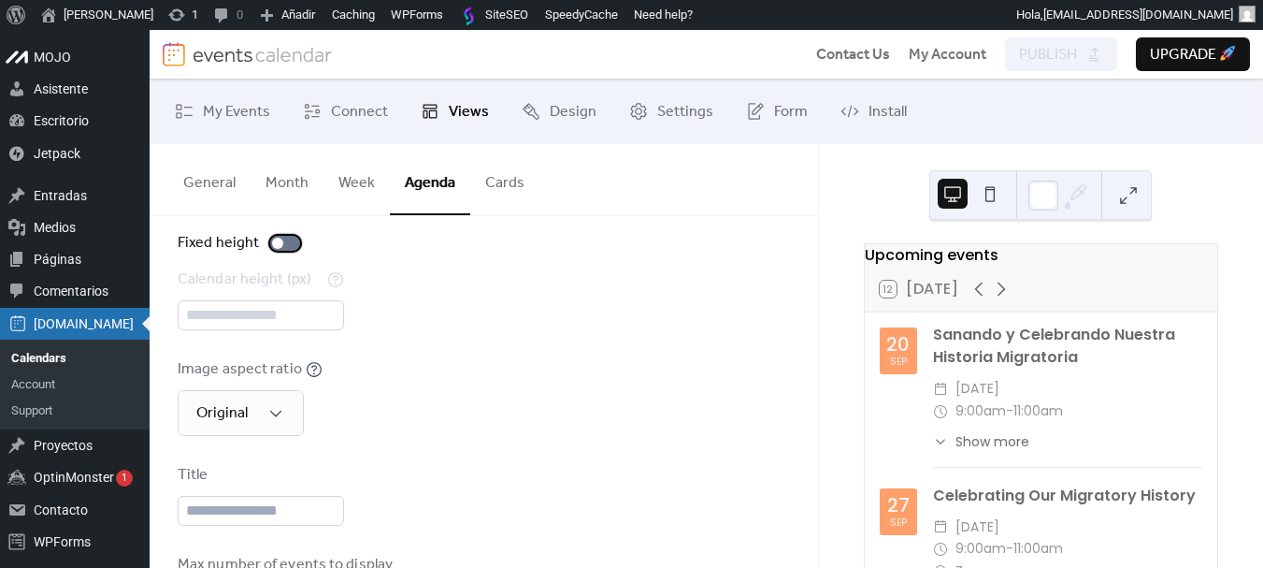
click at [298, 244] on label "Fixed height" at bounding box center [243, 243] width 130 height 22
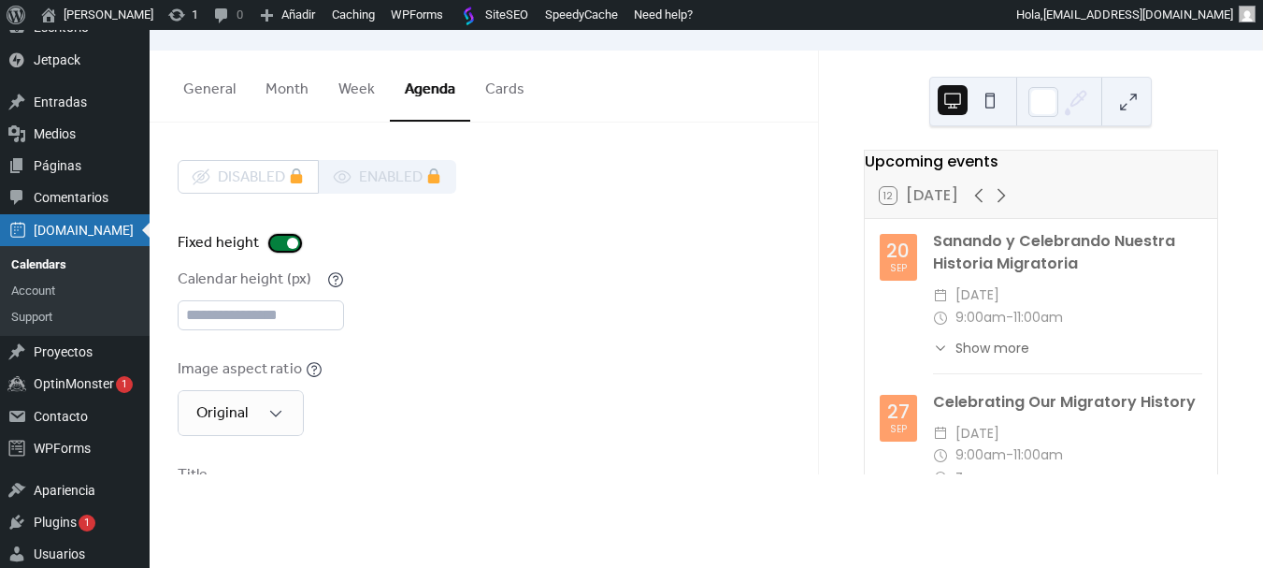
scroll to position [0, 0]
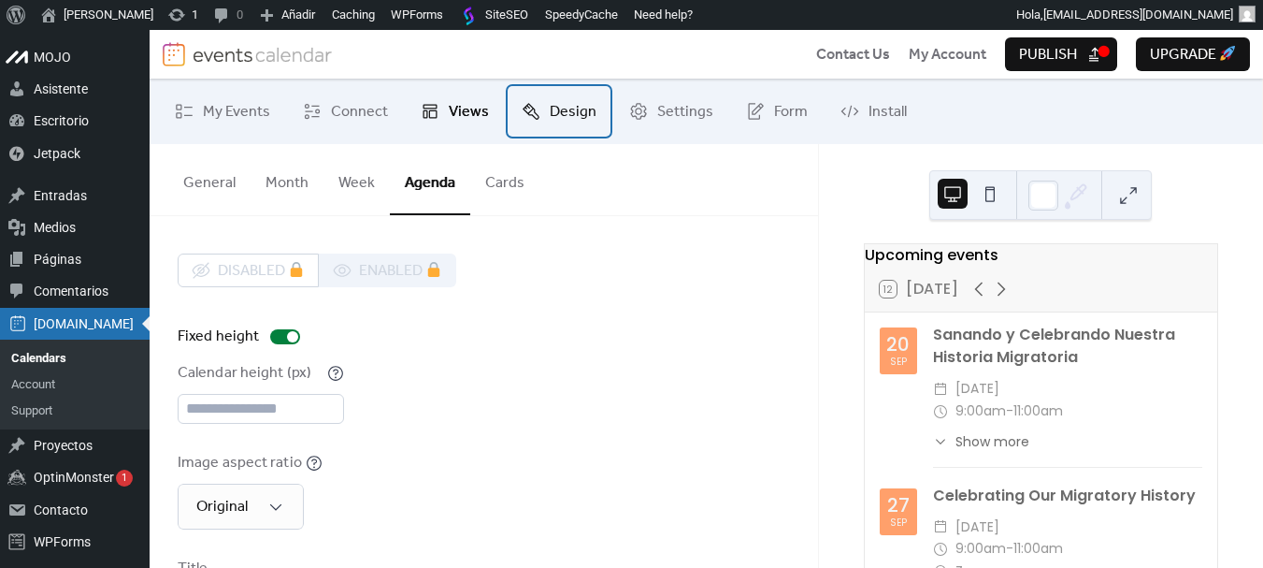
click at [551, 108] on span "Design" at bounding box center [573, 112] width 47 height 22
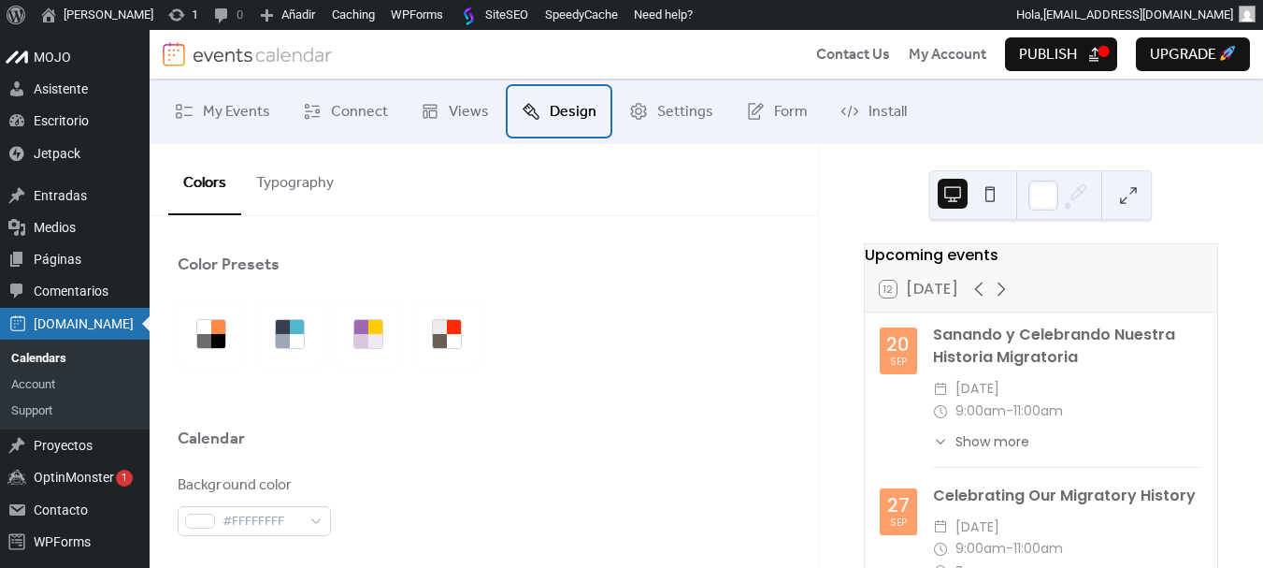
scroll to position [94, 0]
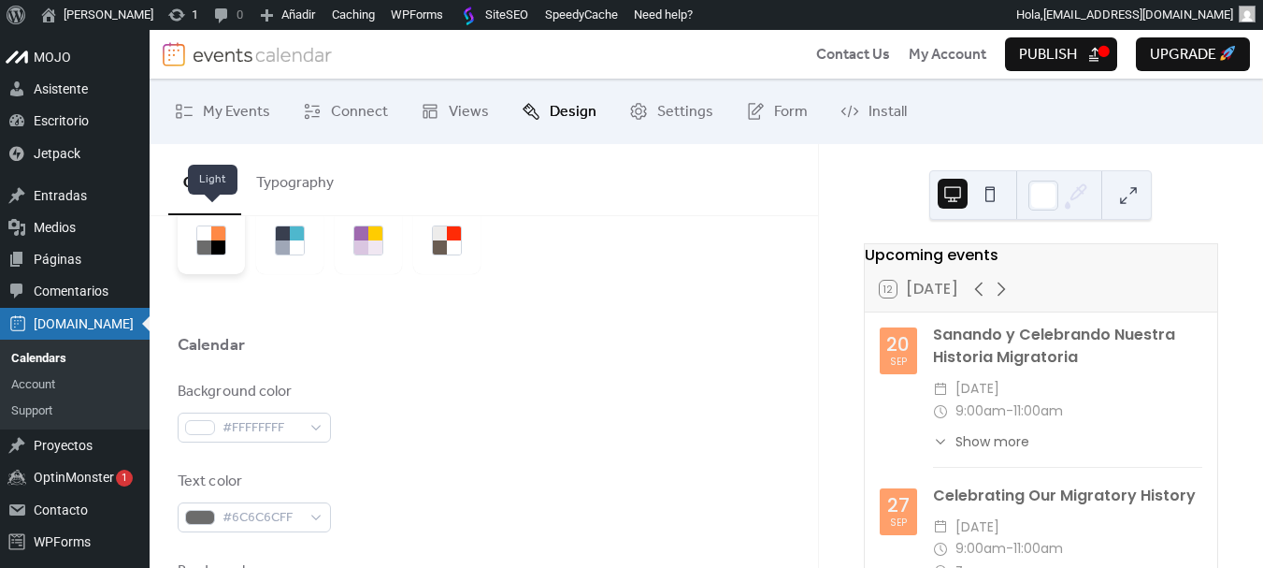
click at [220, 251] on div at bounding box center [218, 247] width 14 height 14
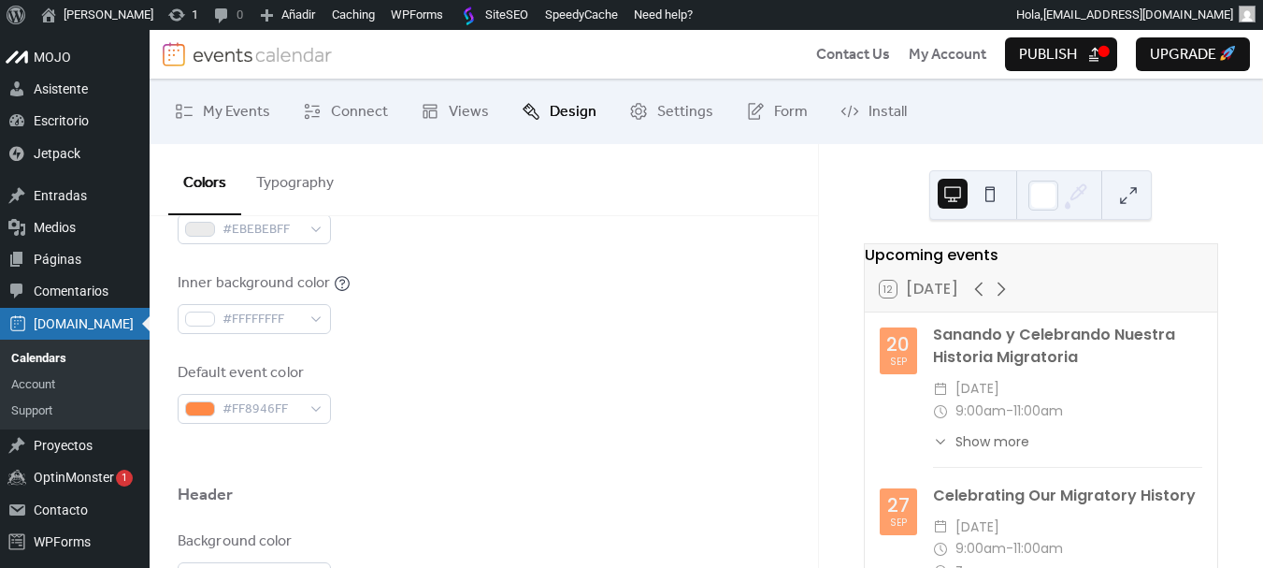
scroll to position [655, 0]
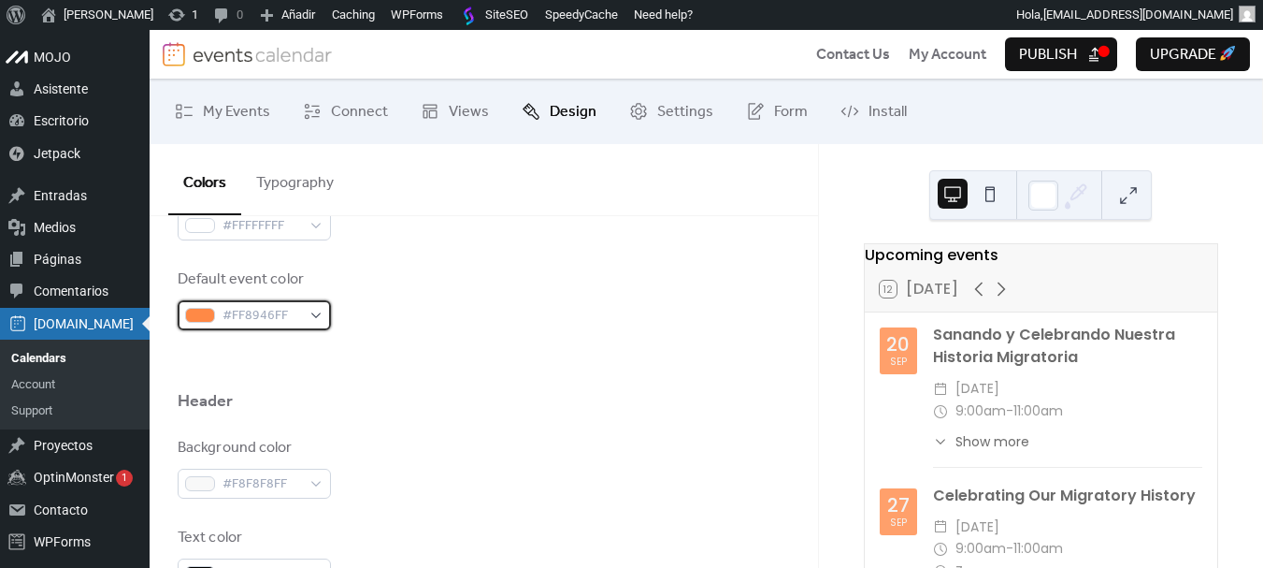
click at [298, 312] on span "#FF8946FF" at bounding box center [262, 316] width 79 height 22
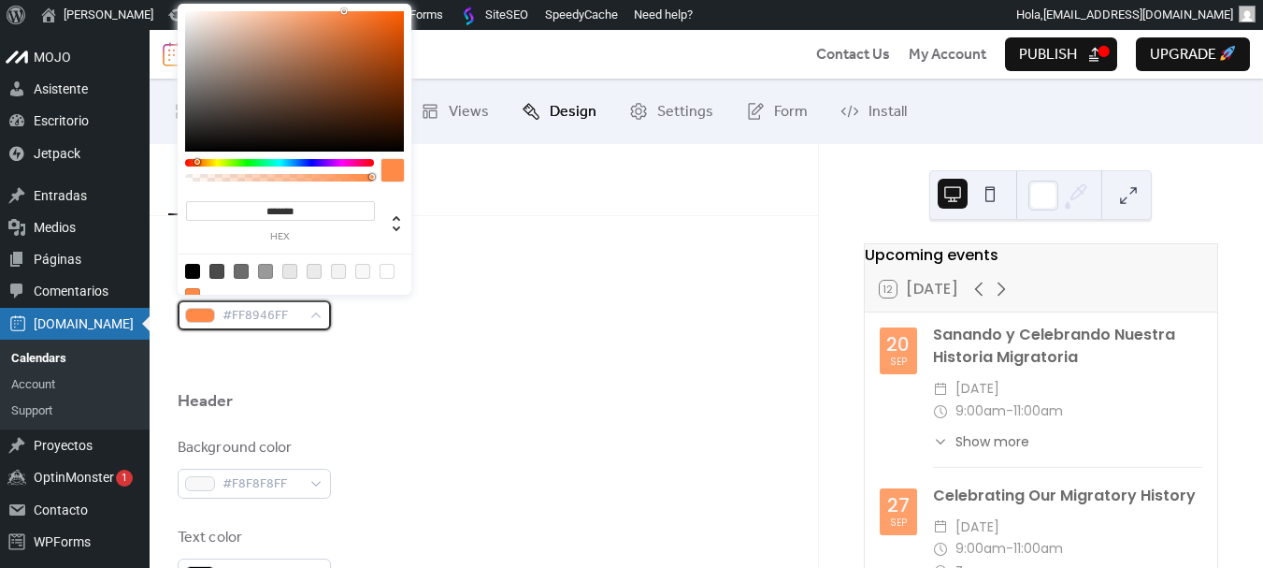
scroll to position [94, 0]
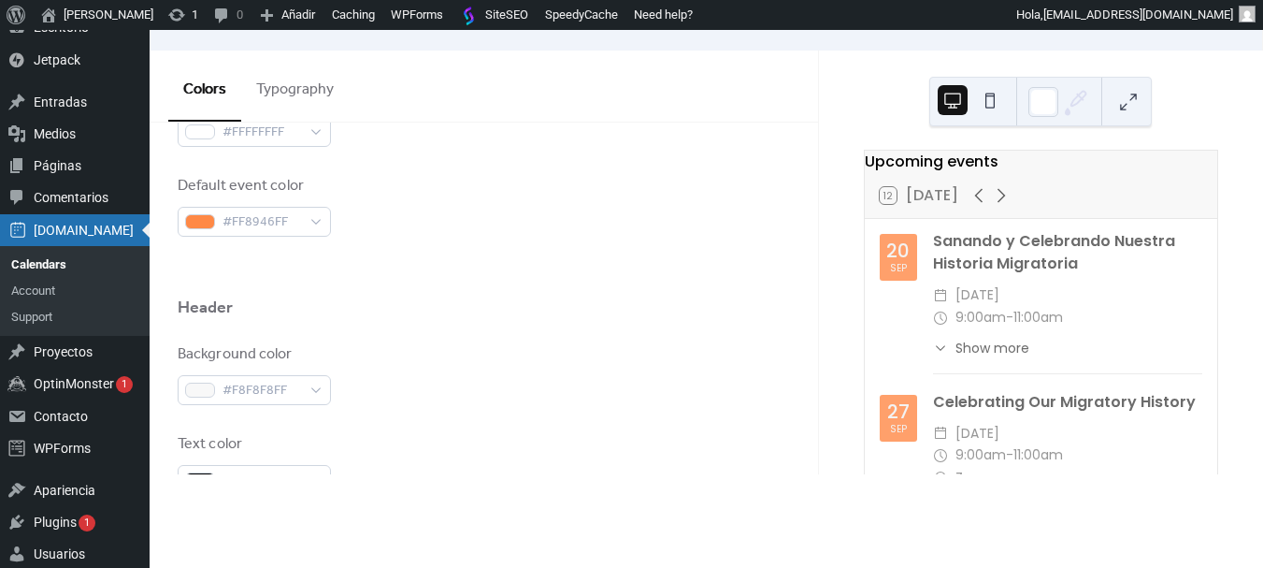
click at [560, 264] on div at bounding box center [484, 267] width 613 height 60
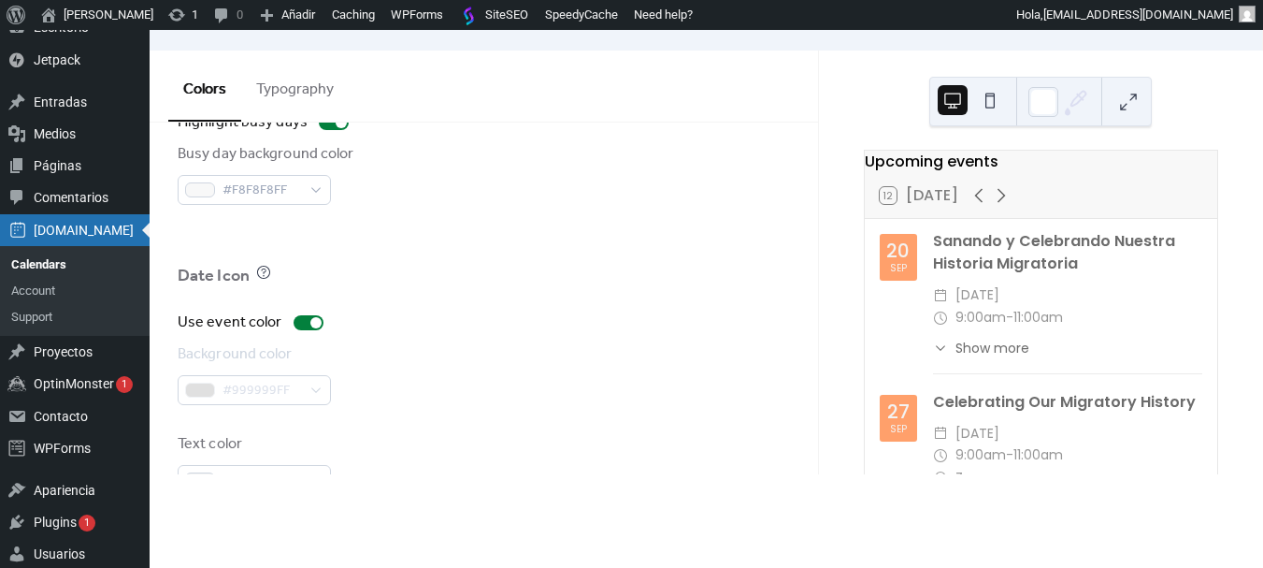
scroll to position [1274, 0]
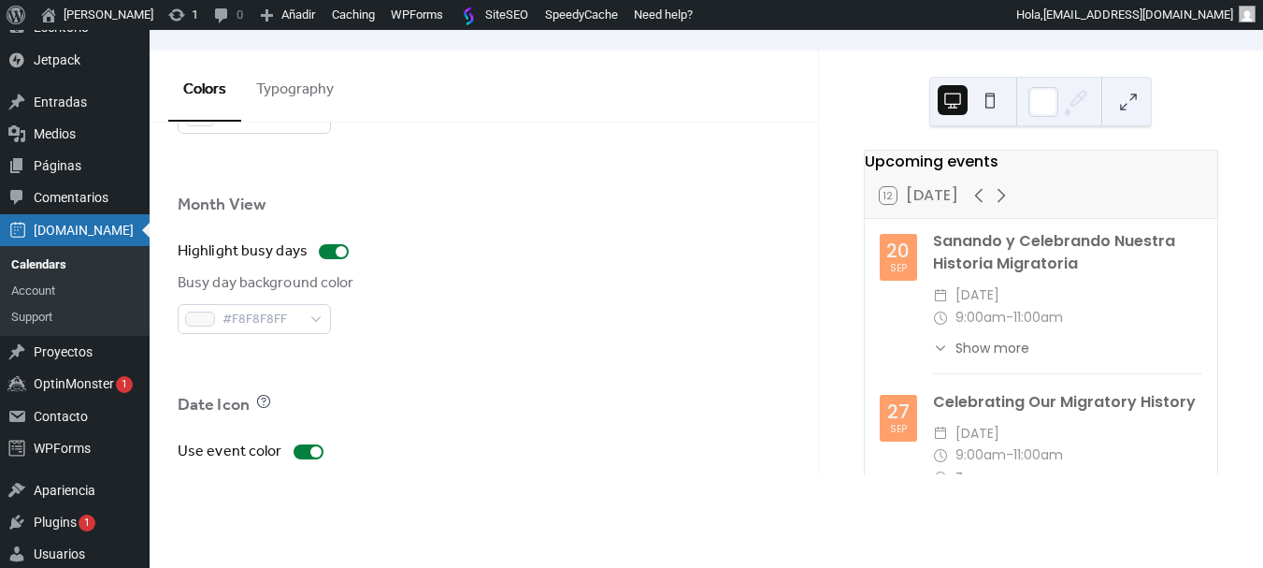
drag, startPoint x: 890, startPoint y: 257, endPoint x: 911, endPoint y: 274, distance: 26.6
click at [911, 274] on div "[DATE]" at bounding box center [898, 257] width 37 height 47
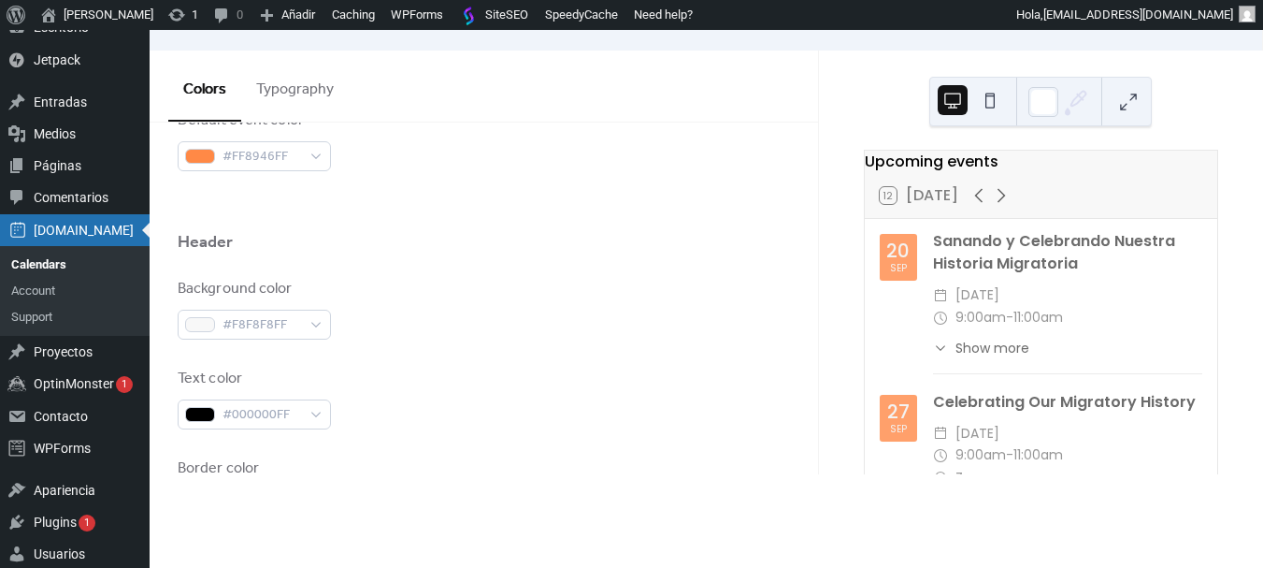
scroll to position [713, 0]
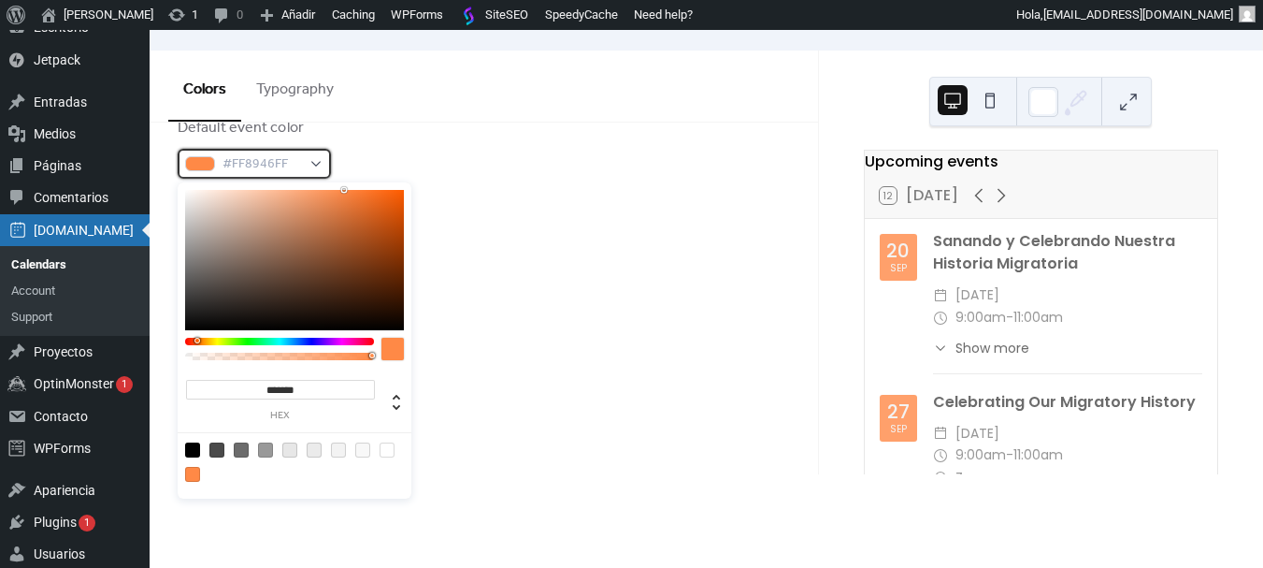
click at [292, 171] on span "#FF8946FF" at bounding box center [262, 164] width 79 height 22
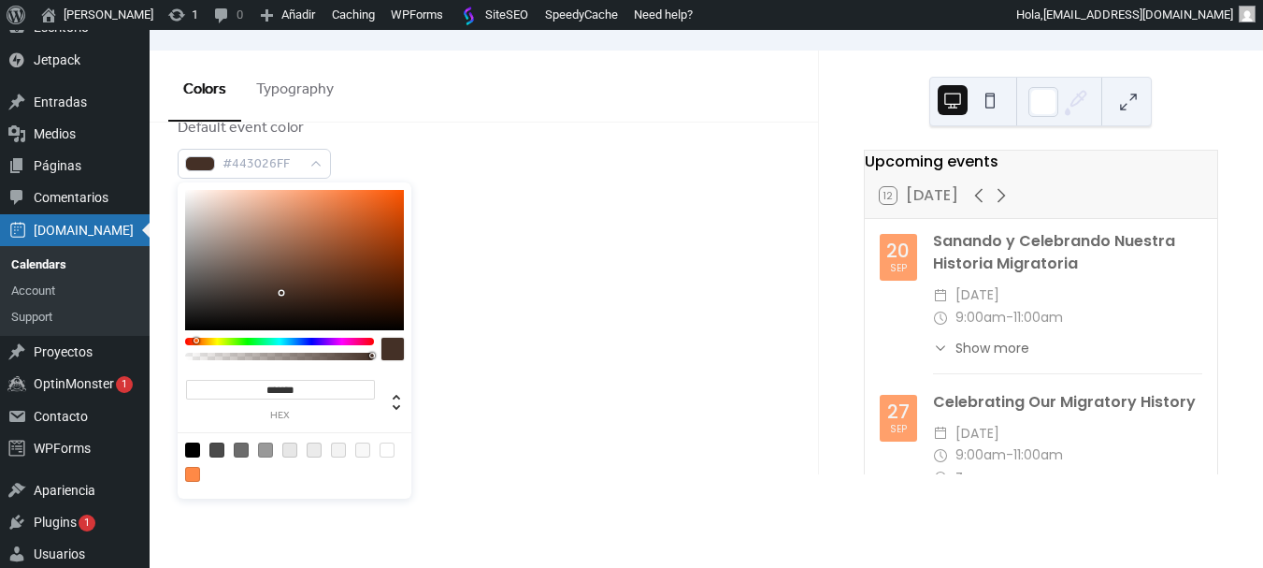
type input "*******"
drag, startPoint x: 250, startPoint y: 260, endPoint x: 308, endPoint y: 281, distance: 61.5
click at [308, 281] on div at bounding box center [294, 260] width 219 height 140
click at [440, 180] on div at bounding box center [484, 209] width 613 height 60
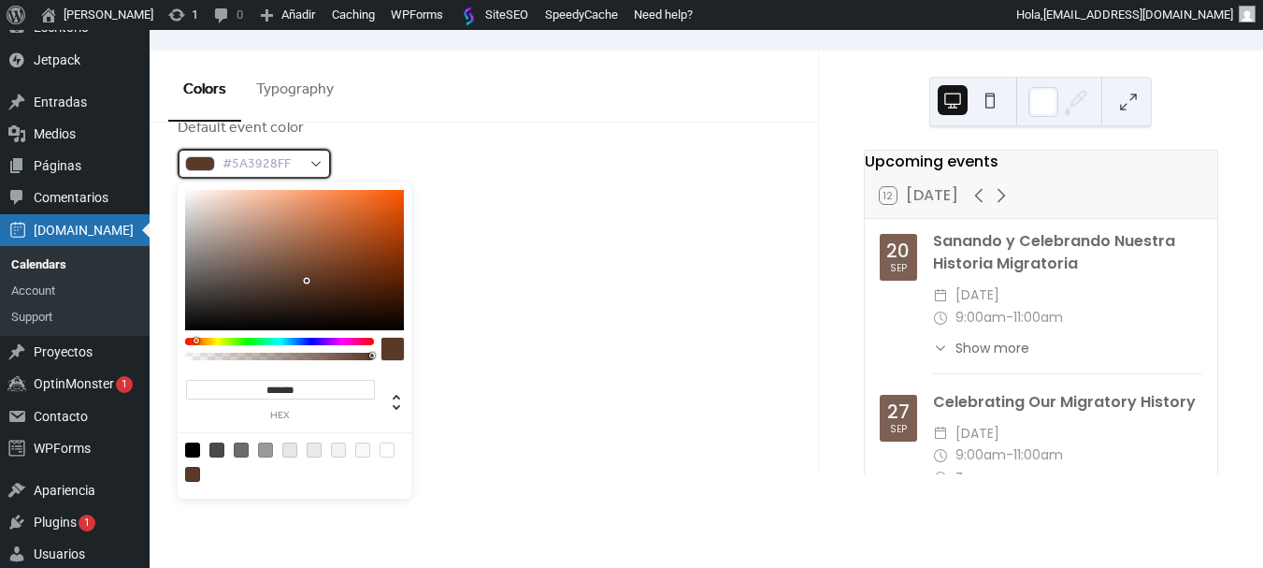
click at [318, 173] on div "#5A3928FF" at bounding box center [254, 164] width 153 height 30
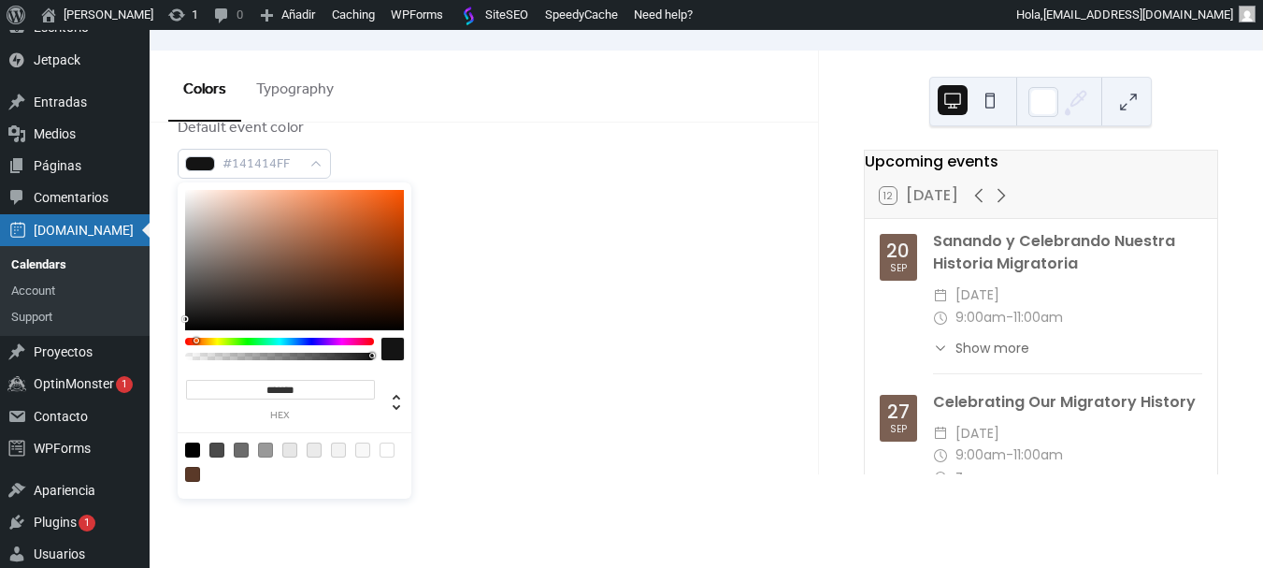
drag, startPoint x: 221, startPoint y: 287, endPoint x: 155, endPoint y: 325, distance: 75.9
click at [159, 324] on body "Saltar al contenido principal Ir a la barra de herramientas MOJO Asistente Escr…" at bounding box center [631, 205] width 1263 height 538
type input "*******"
click at [547, 215] on div at bounding box center [484, 209] width 613 height 60
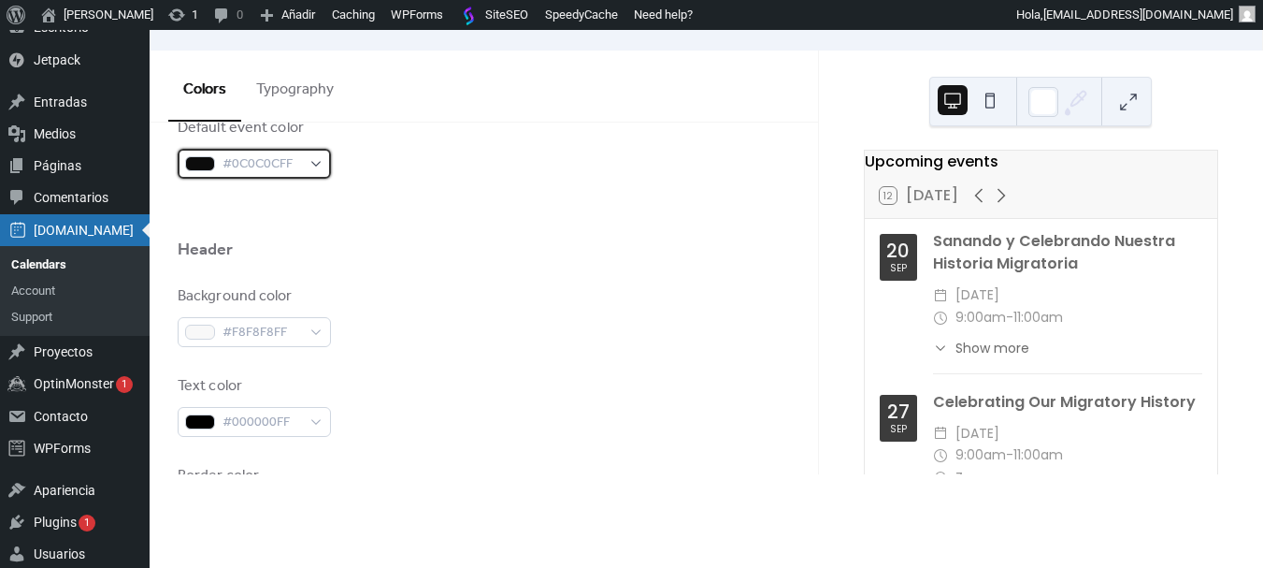
click at [196, 172] on div "#0C0C0CFF" at bounding box center [254, 164] width 153 height 30
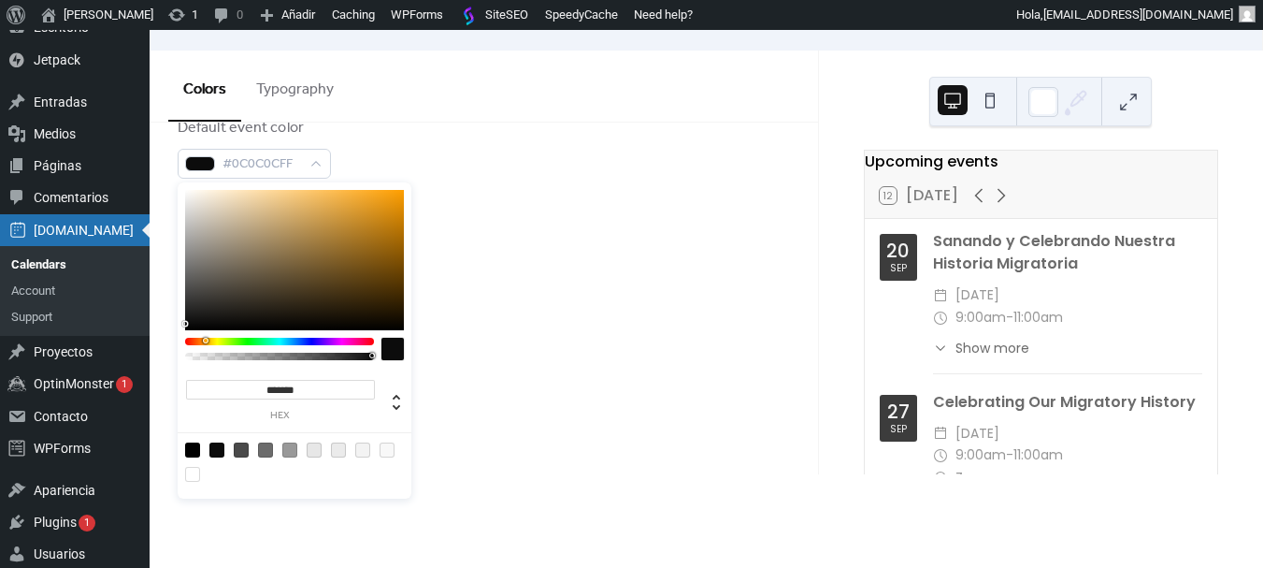
drag, startPoint x: 195, startPoint y: 339, endPoint x: 205, endPoint y: 339, distance: 9.4
click at [205, 339] on div at bounding box center [279, 341] width 189 height 7
drag, startPoint x: 378, startPoint y: 203, endPoint x: 412, endPoint y: 189, distance: 37.3
click at [412, 189] on body "Saltar al contenido principal Ir a la barra de herramientas MOJO Asistente Escr…" at bounding box center [631, 205] width 1263 height 538
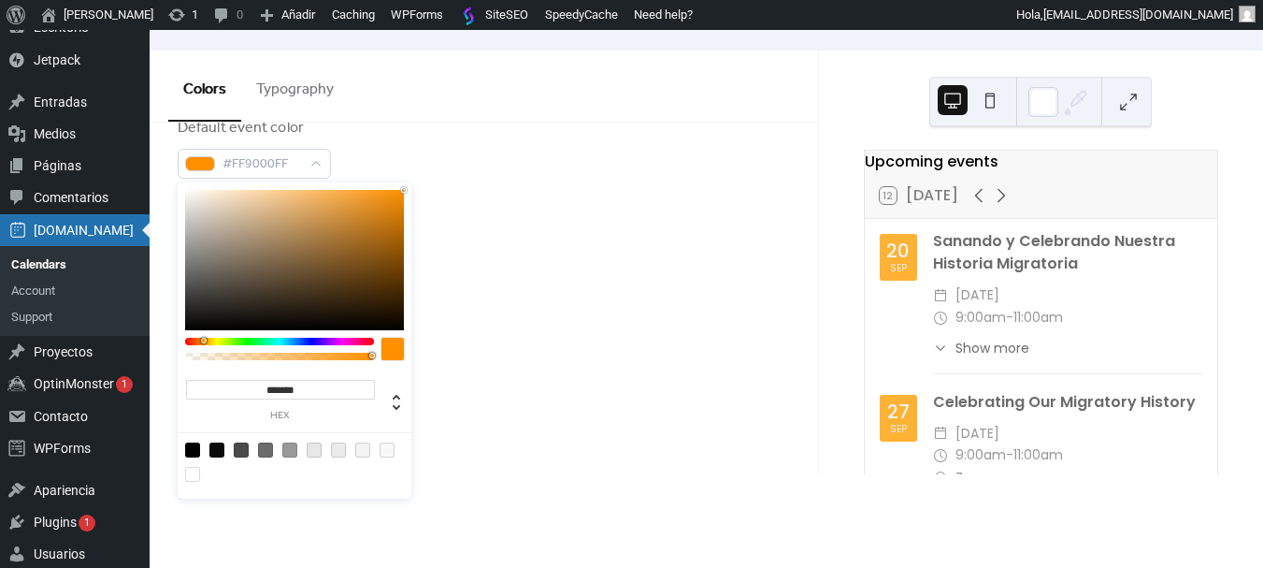
type input "*******"
drag, startPoint x: 210, startPoint y: 339, endPoint x: 201, endPoint y: 339, distance: 9.4
click at [201, 339] on div at bounding box center [279, 341] width 189 height 7
click at [566, 162] on div "Default event color #FF8100FF" at bounding box center [484, 148] width 613 height 62
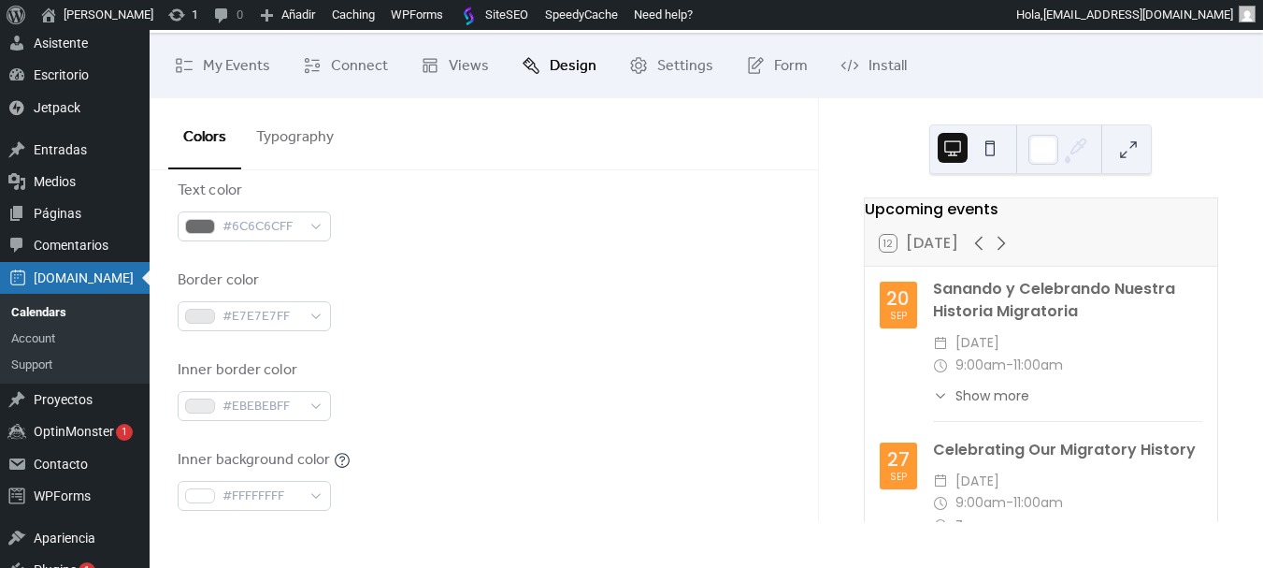
scroll to position [0, 0]
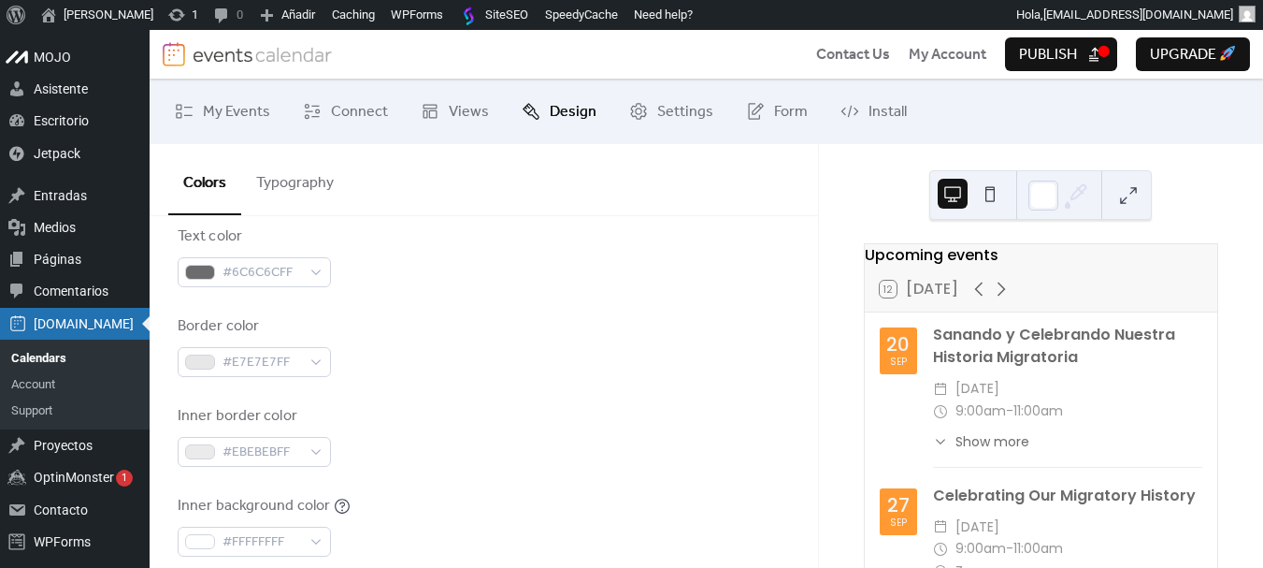
click at [1105, 53] on button "Publish" at bounding box center [1061, 54] width 112 height 34
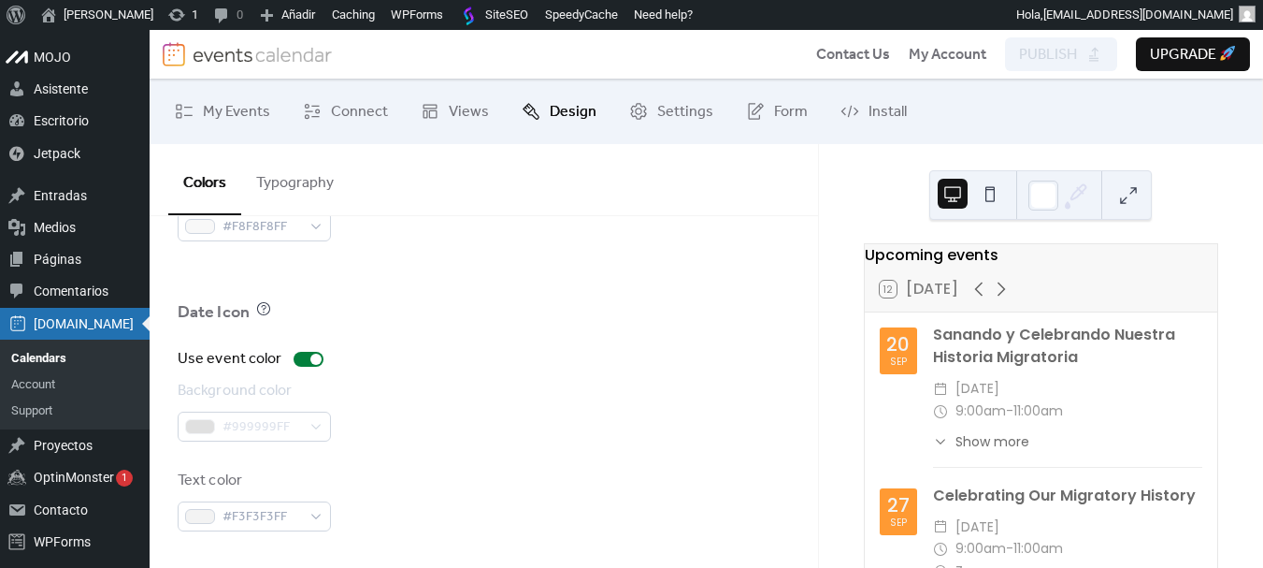
scroll to position [1461, 0]
click at [665, 119] on span "Settings" at bounding box center [685, 112] width 56 height 22
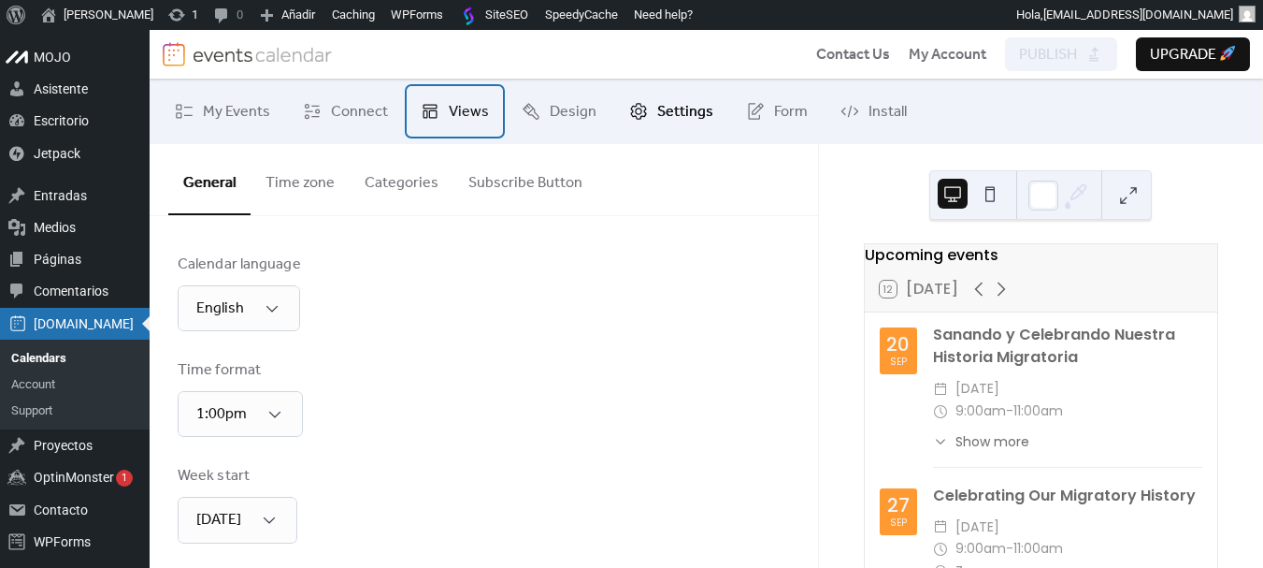
click at [464, 112] on span "Views" at bounding box center [469, 112] width 40 height 22
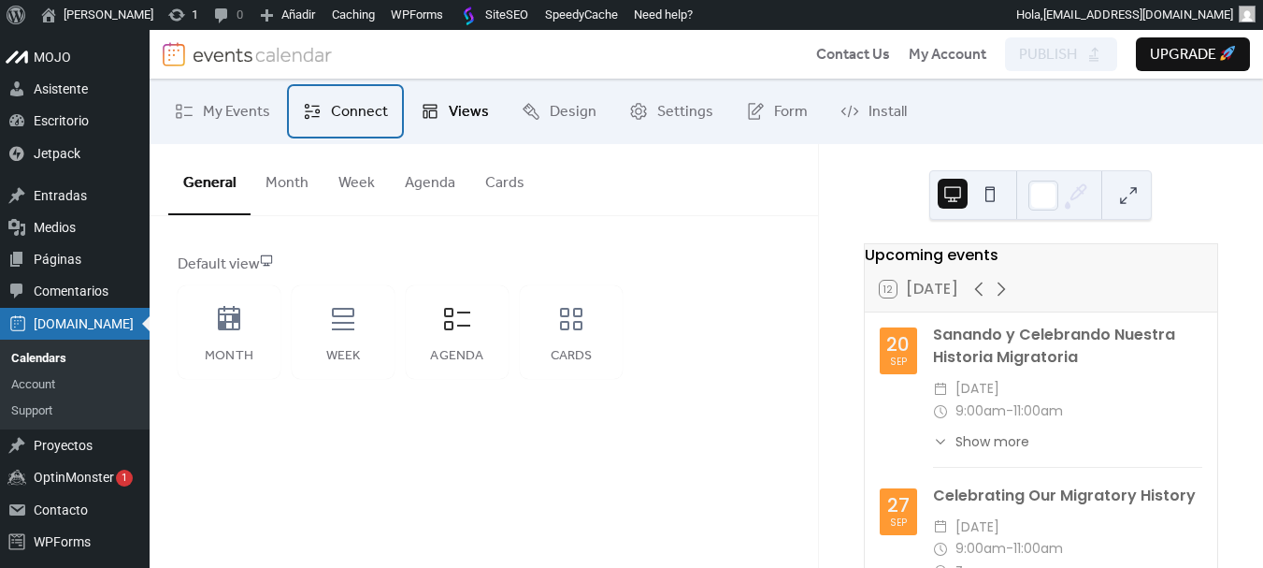
click at [346, 121] on span "Connect" at bounding box center [359, 112] width 57 height 22
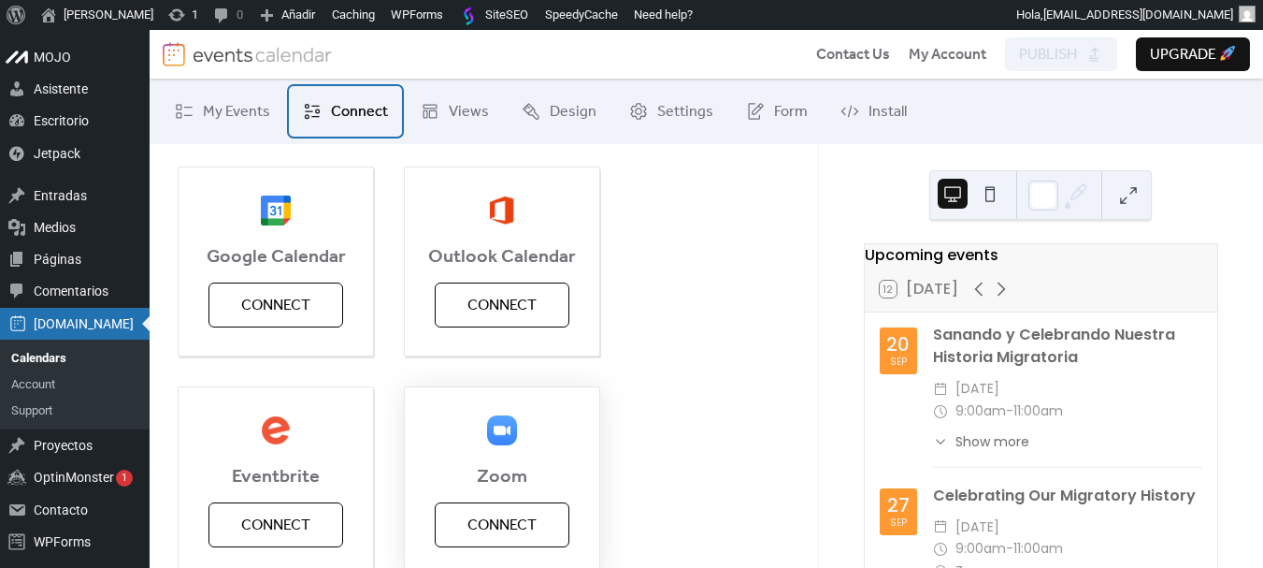
scroll to position [281, 0]
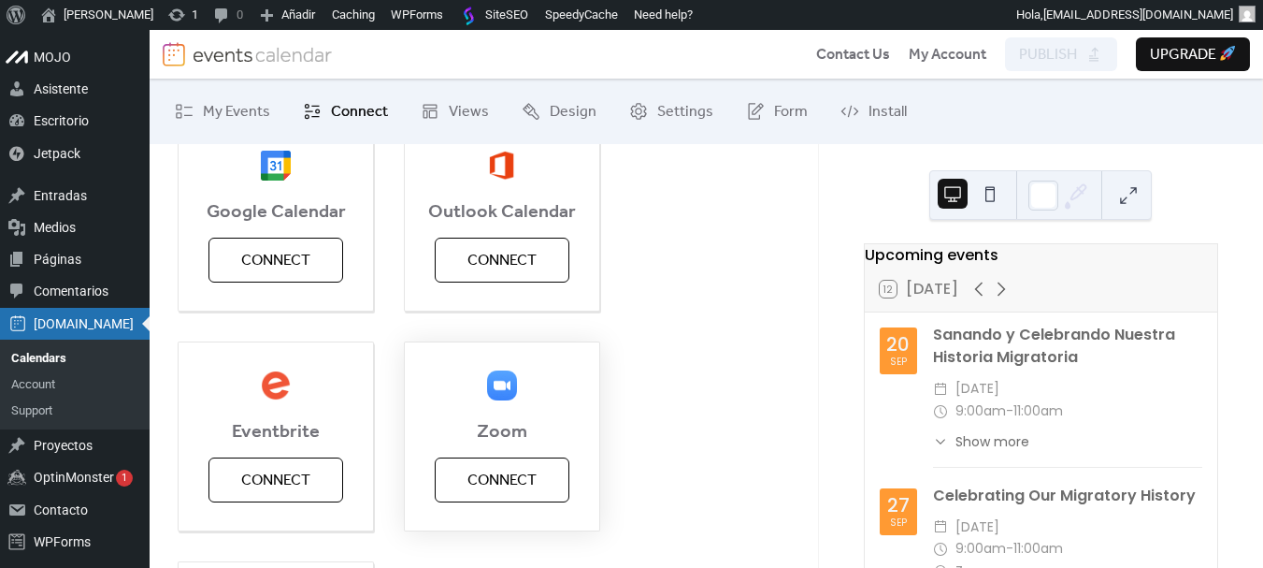
click at [537, 486] on span "Connect" at bounding box center [502, 480] width 69 height 22
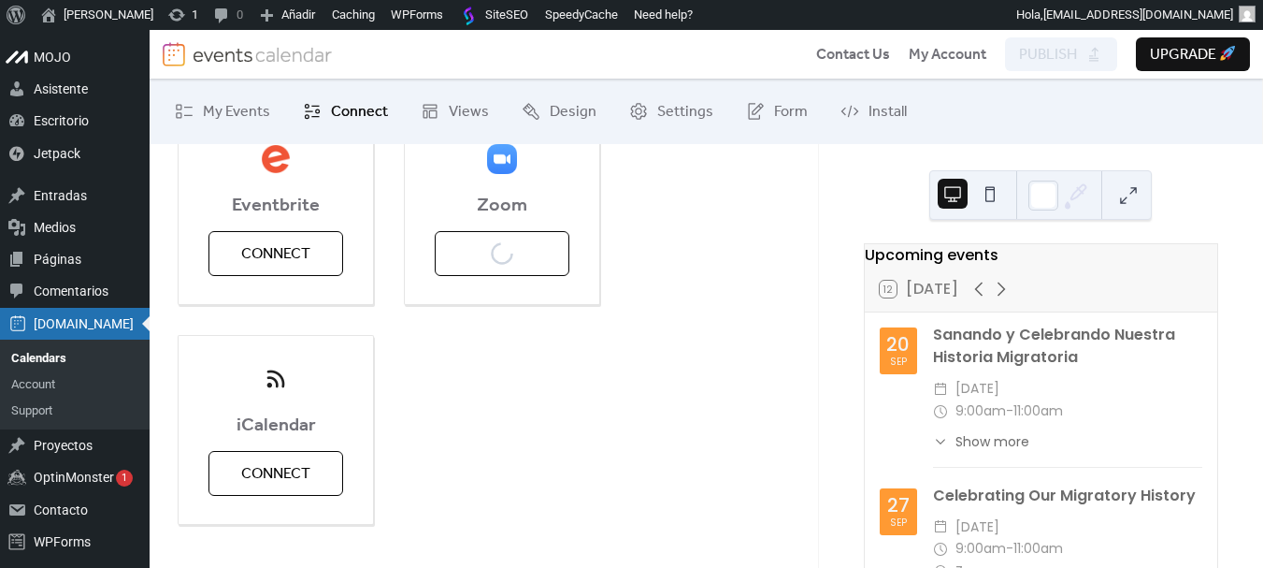
scroll to position [539, 0]
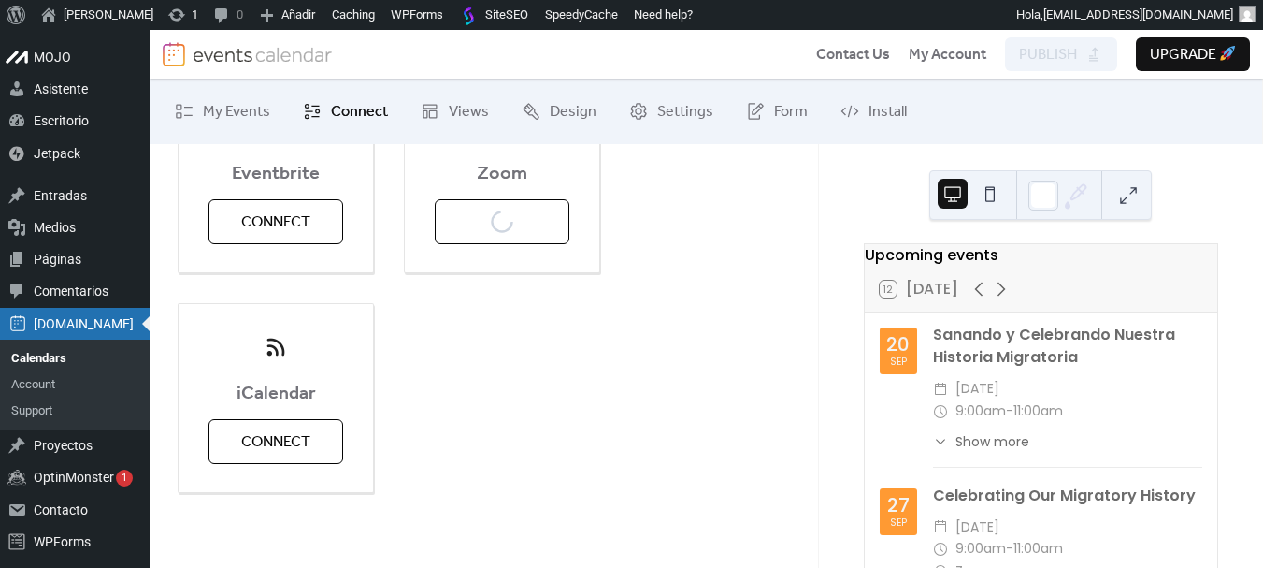
click at [515, 358] on div "Google Calendar Connect Outlook Calendar Connect Eventbrite Connect Zoom Connec…" at bounding box center [484, 178] width 613 height 630
click at [417, 397] on div "Google Calendar Connect Outlook Calendar Connect Eventbrite Connect Zoom Connec…" at bounding box center [484, 178] width 613 height 630
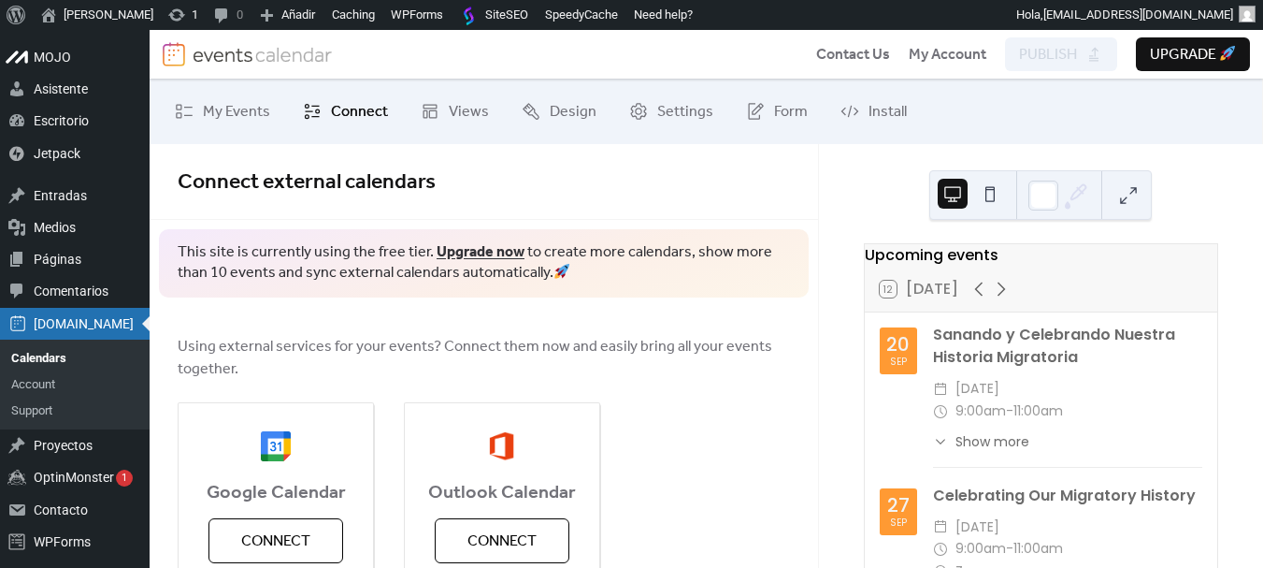
scroll to position [94, 0]
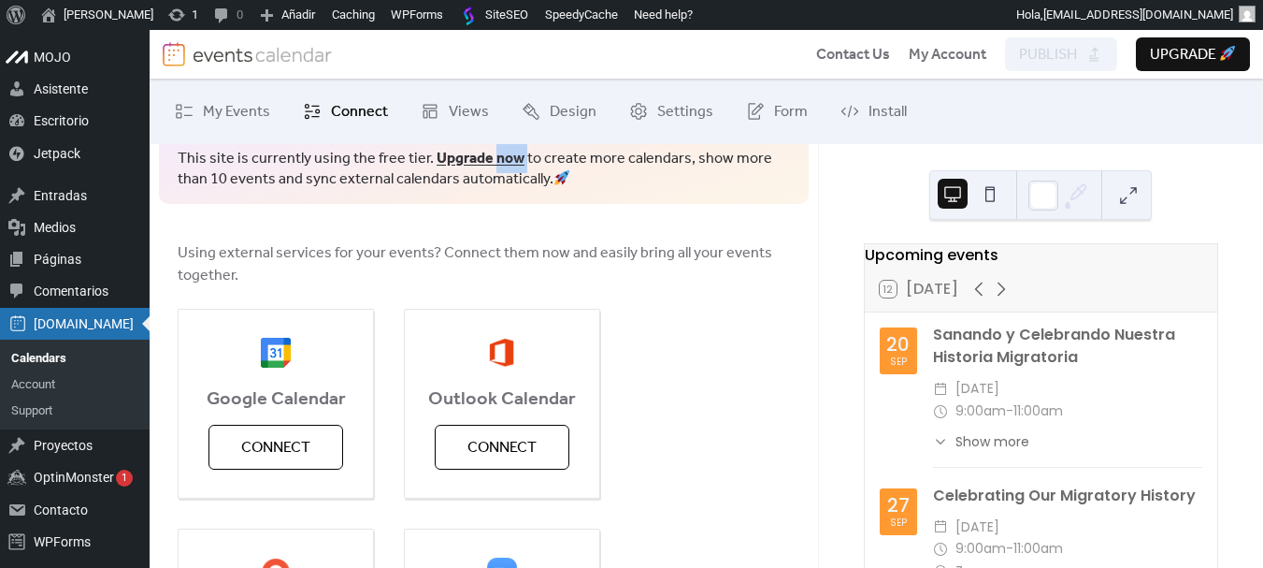
click at [489, 160] on link "Upgrade now" at bounding box center [481, 158] width 88 height 29
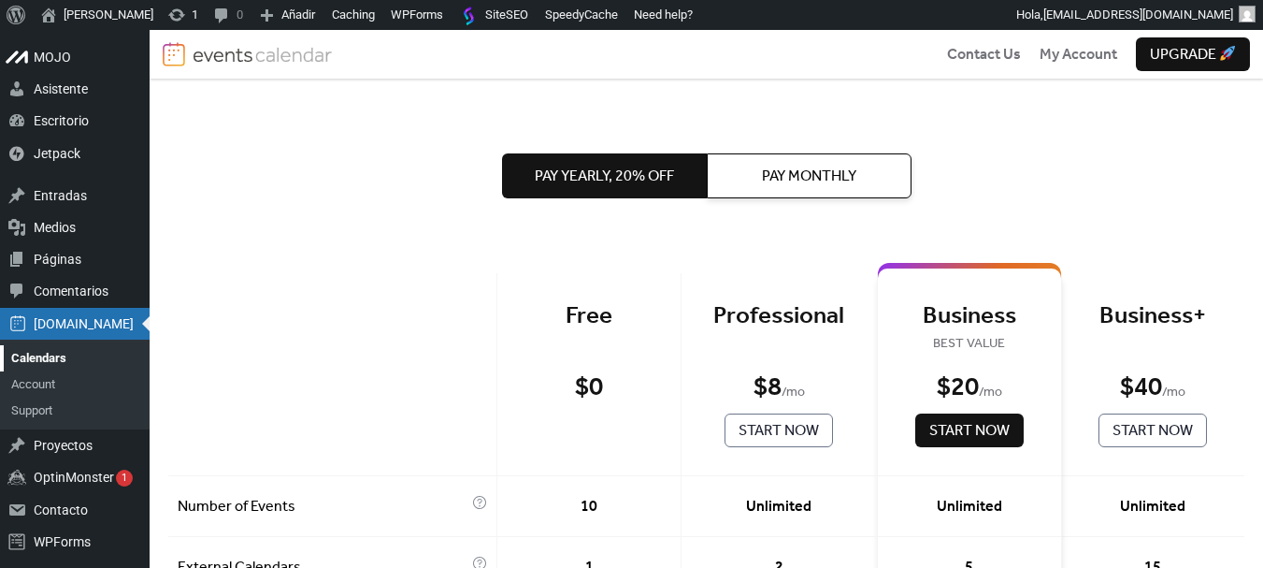
click at [43, 354] on link "Calendars" at bounding box center [75, 358] width 150 height 26
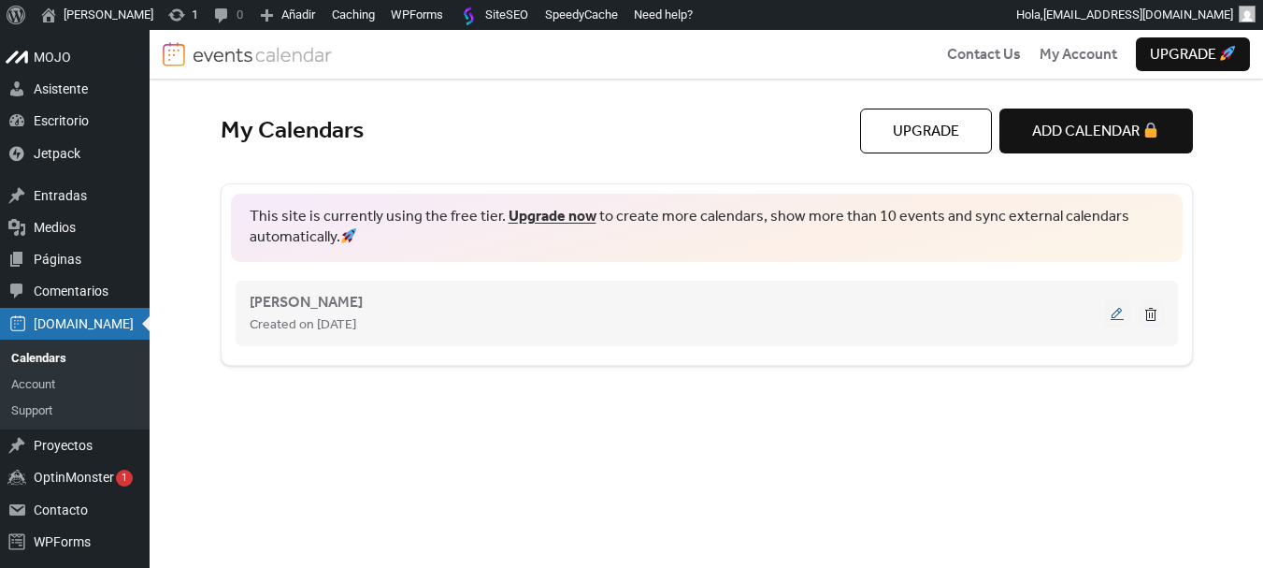
click at [1118, 316] on button at bounding box center [1118, 313] width 26 height 28
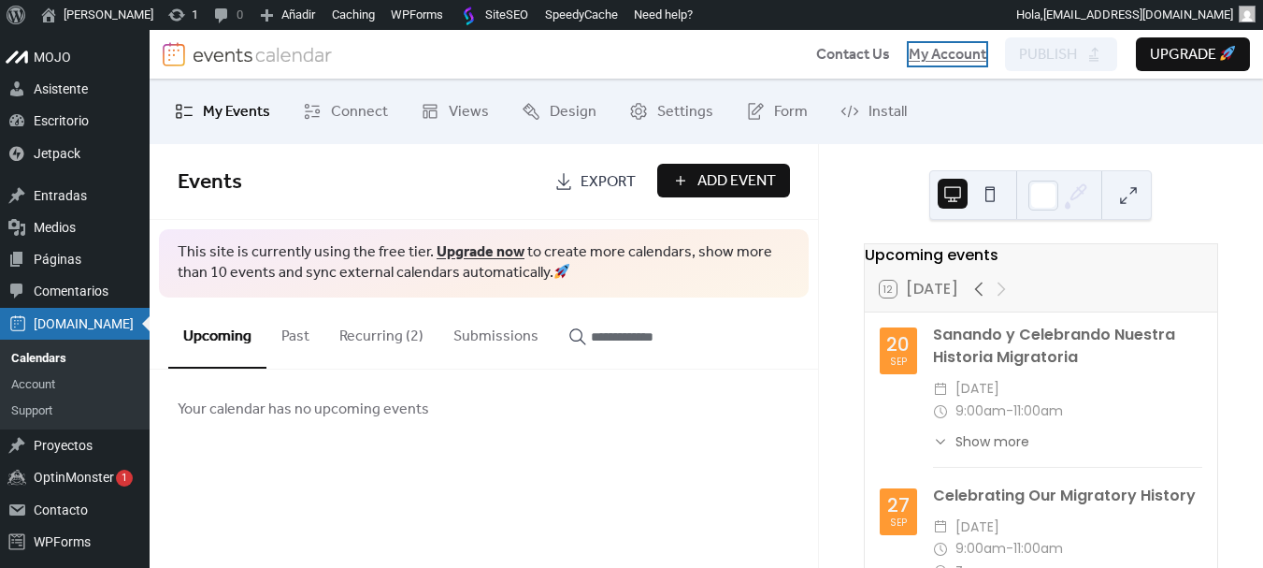
click at [958, 54] on span "My Account" at bounding box center [948, 55] width 78 height 22
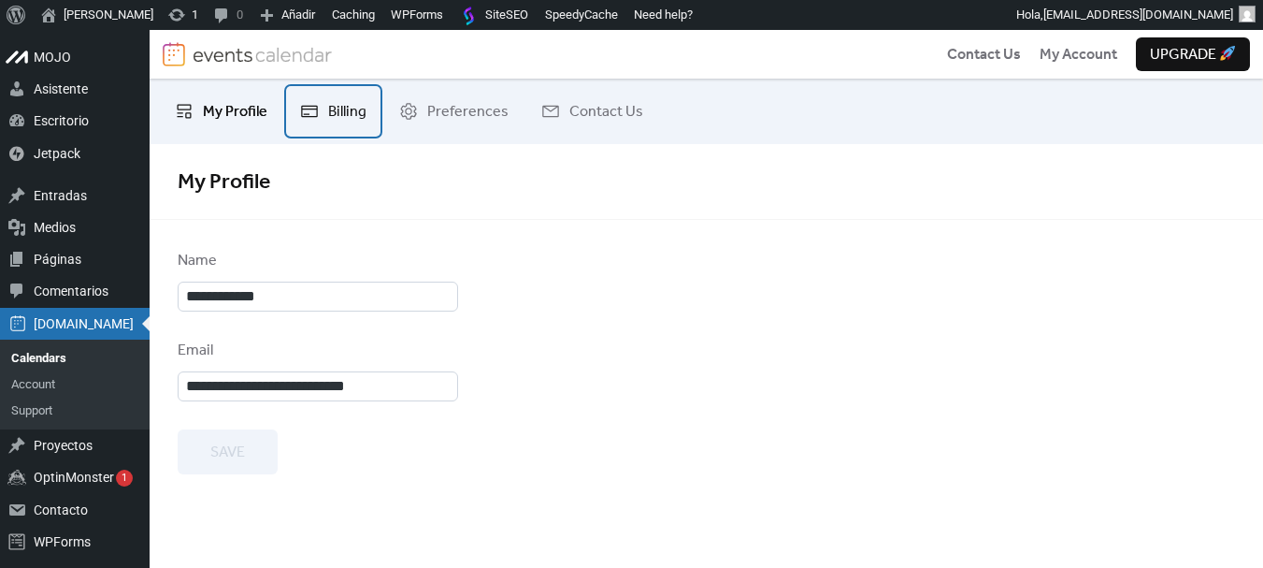
click at [367, 113] on link "Billing" at bounding box center [333, 111] width 94 height 51
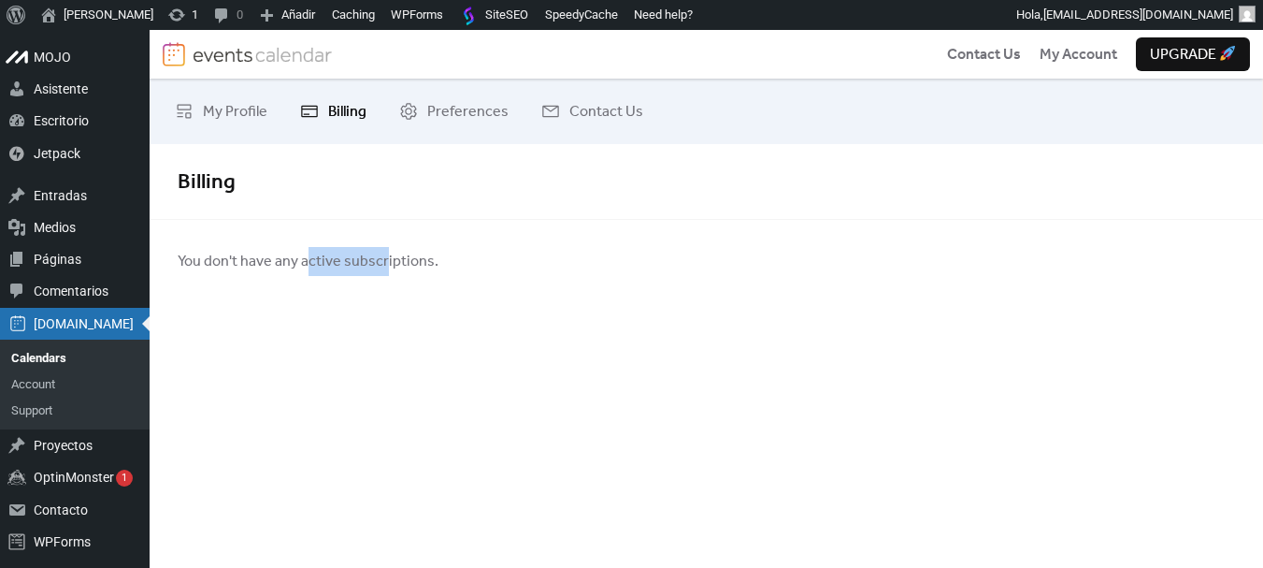
drag, startPoint x: 307, startPoint y: 253, endPoint x: 442, endPoint y: 253, distance: 135.6
click at [385, 253] on span "You don't have any active subscriptions." at bounding box center [308, 262] width 261 height 22
click at [503, 254] on div "You don't have any active subscriptions." at bounding box center [707, 261] width 1114 height 22
click at [485, 110] on span "Preferences" at bounding box center [467, 112] width 81 height 22
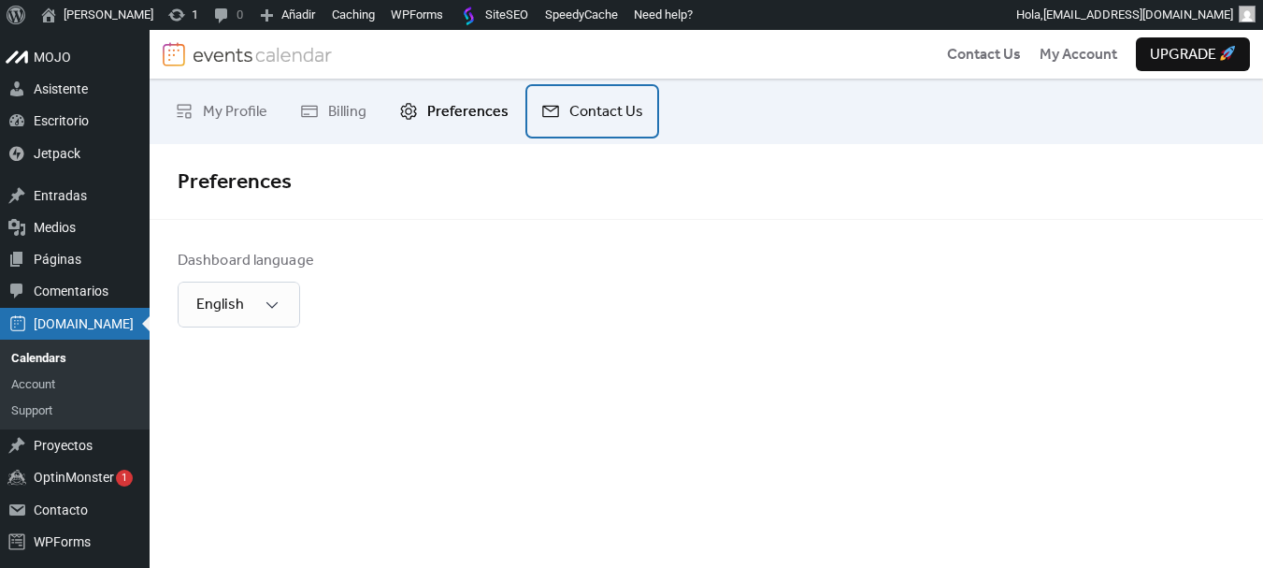
click at [570, 110] on span "Contact Us" at bounding box center [607, 112] width 74 height 22
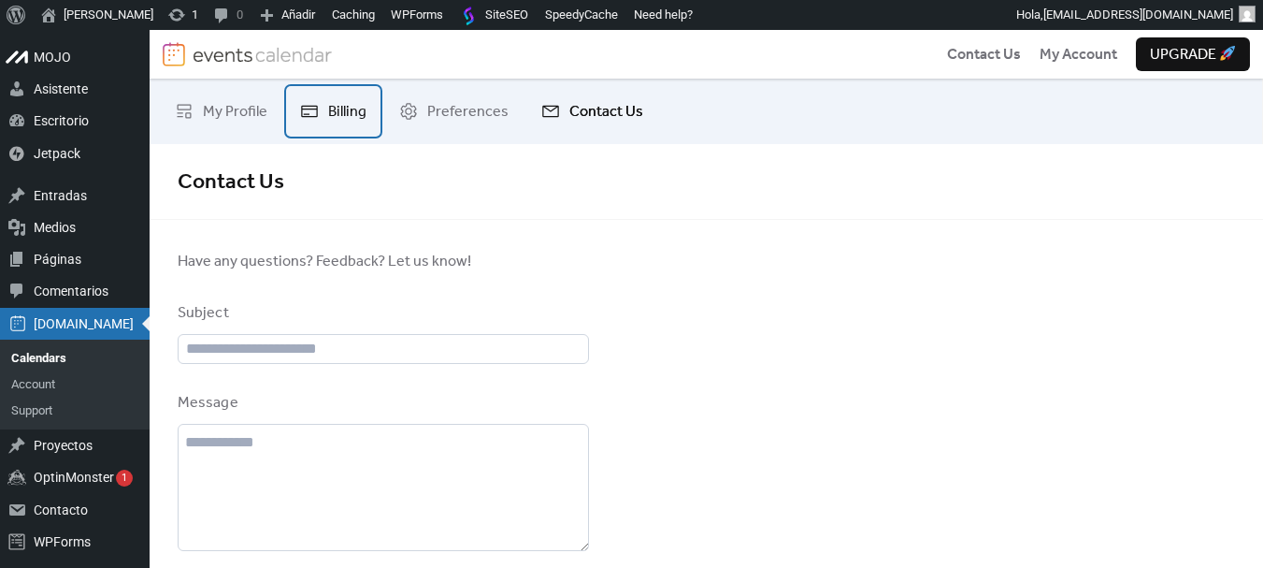
click at [351, 116] on span "Billing" at bounding box center [347, 112] width 38 height 22
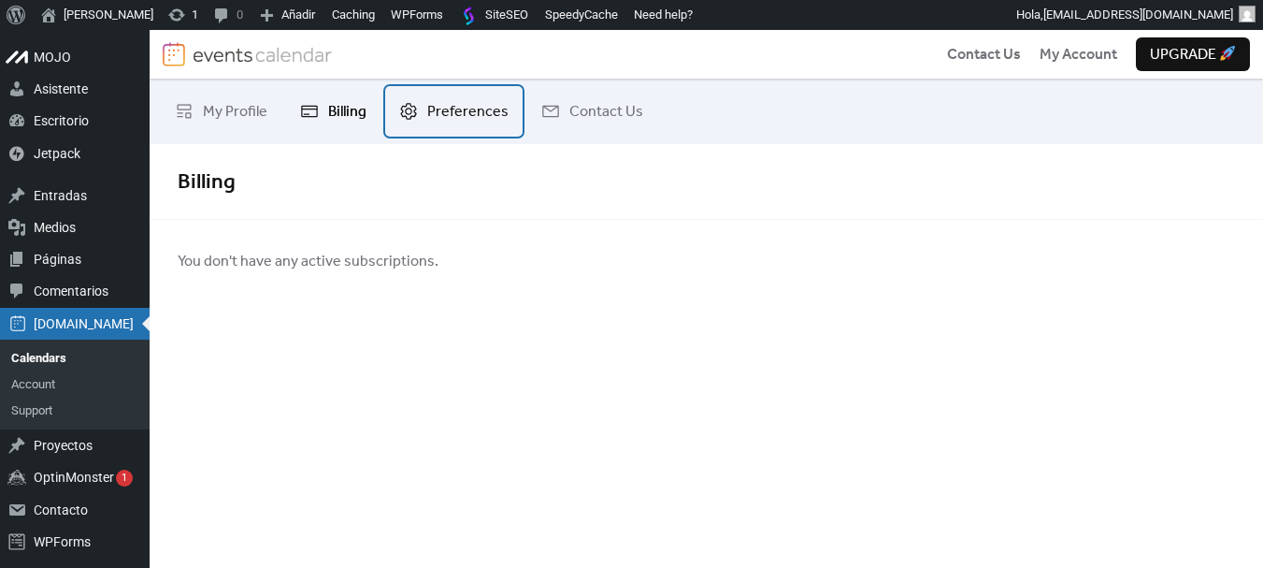
click at [458, 116] on span "Preferences" at bounding box center [467, 112] width 81 height 22
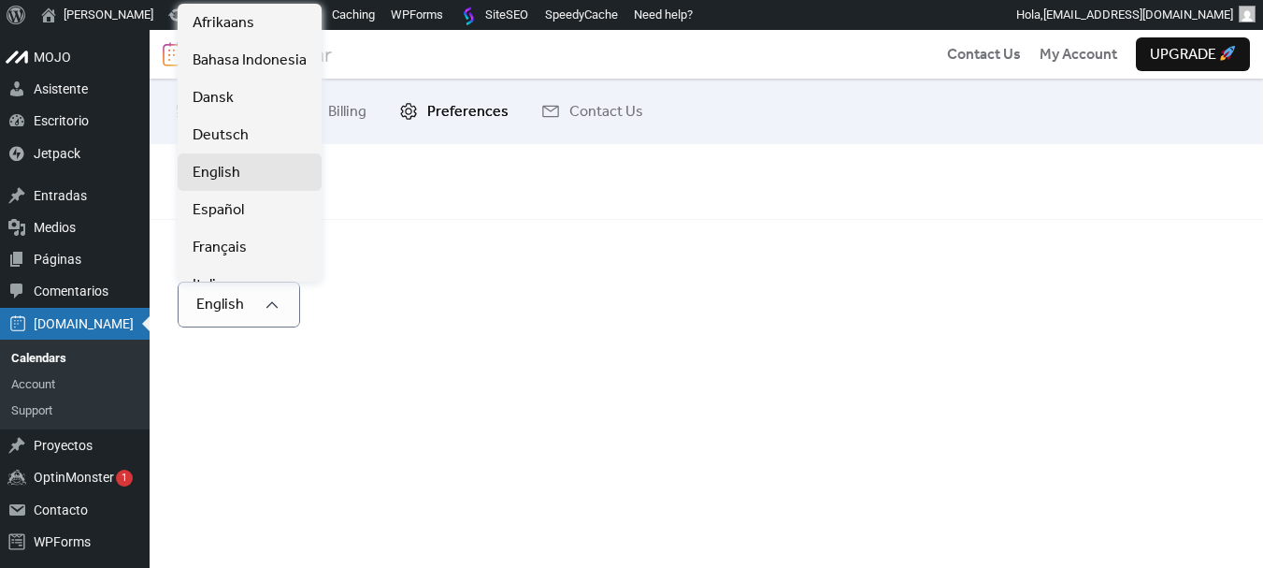
click at [446, 315] on div "Dashboard language English" at bounding box center [318, 289] width 281 height 78
